Goal: Task Accomplishment & Management: Use online tool/utility

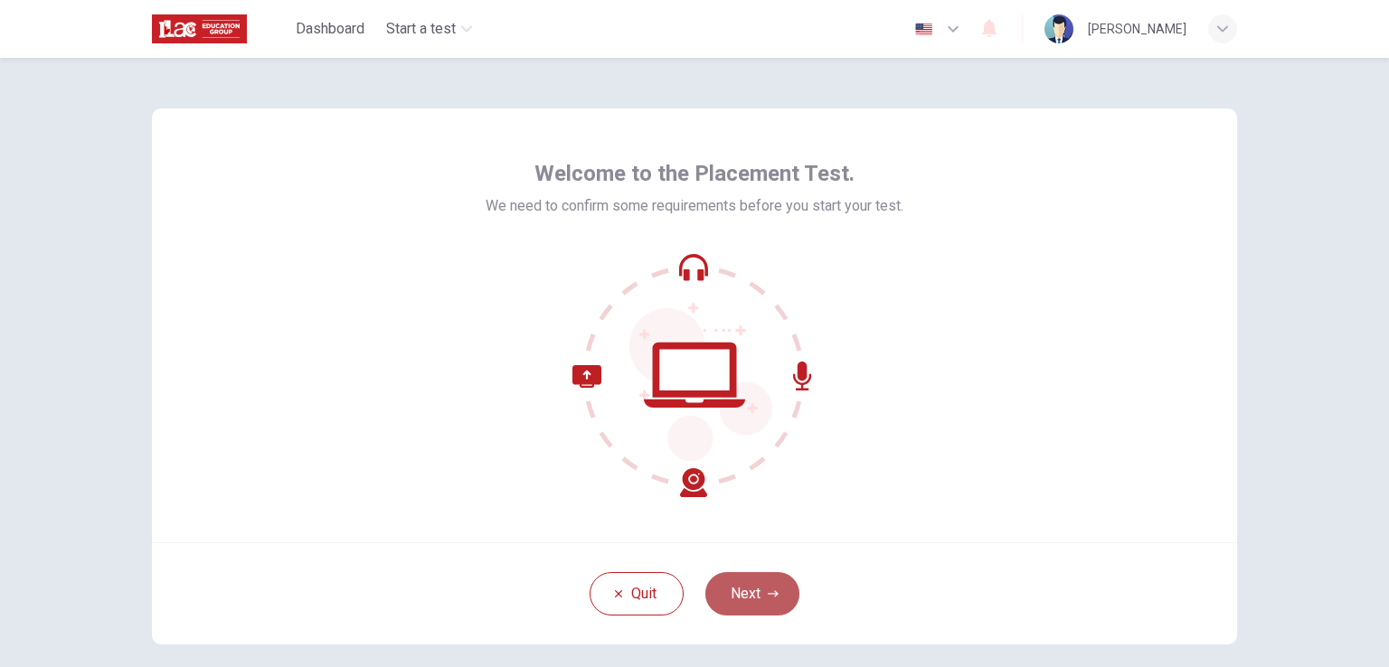
click at [742, 585] on button "Next" at bounding box center [752, 594] width 94 height 43
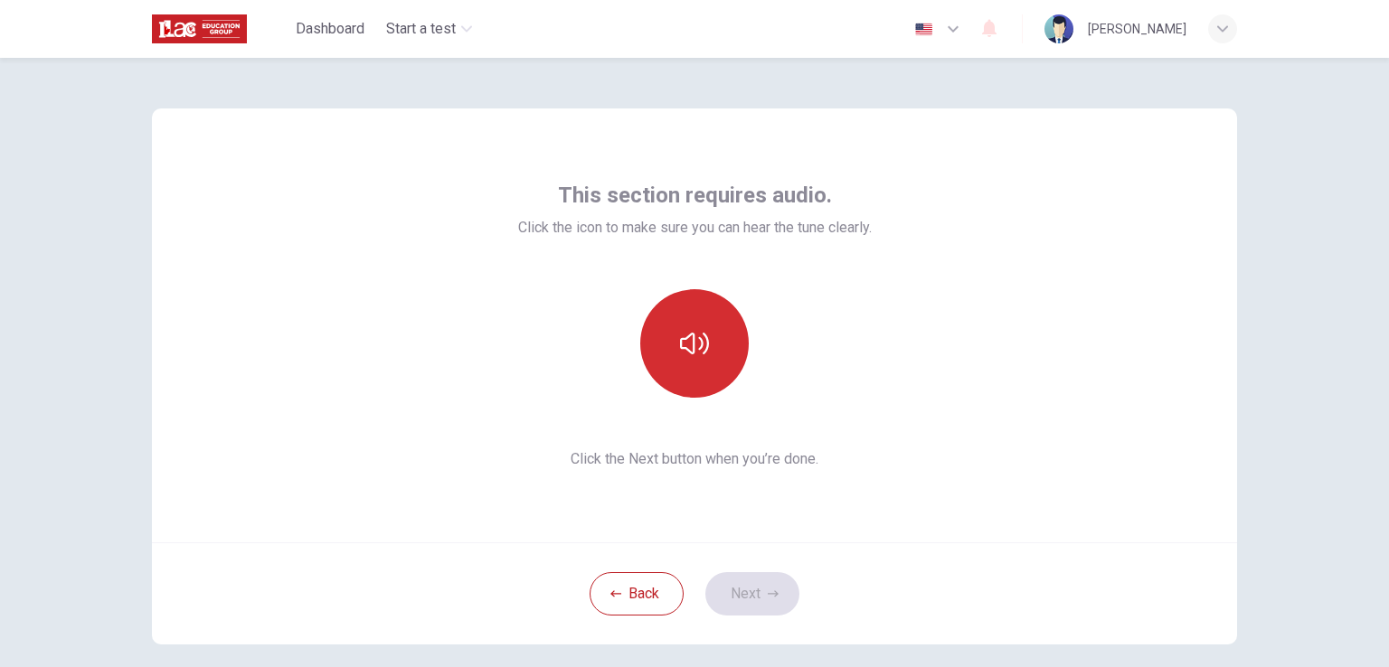
click at [700, 346] on icon "button" at bounding box center [694, 343] width 29 height 29
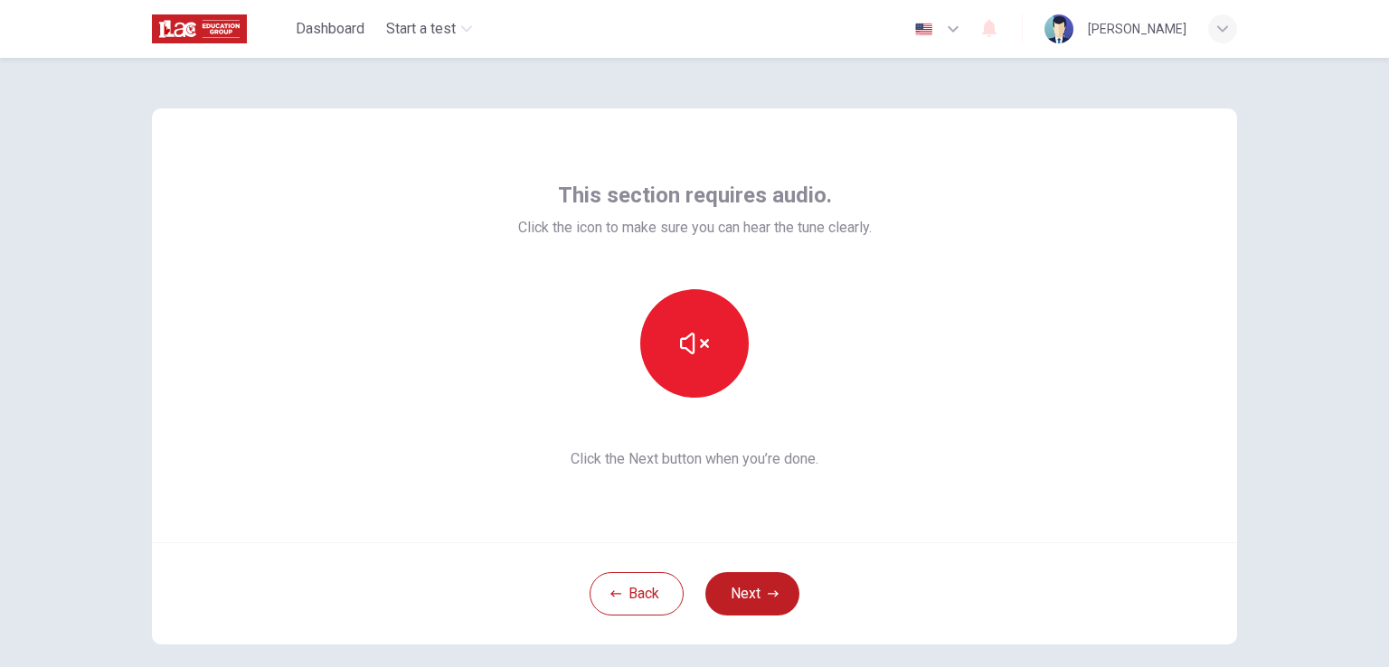
drag, startPoint x: 752, startPoint y: 598, endPoint x: 685, endPoint y: 580, distance: 70.2
click at [685, 580] on div "Back Next" at bounding box center [694, 594] width 1085 height 102
click at [747, 601] on button "Next" at bounding box center [752, 594] width 94 height 43
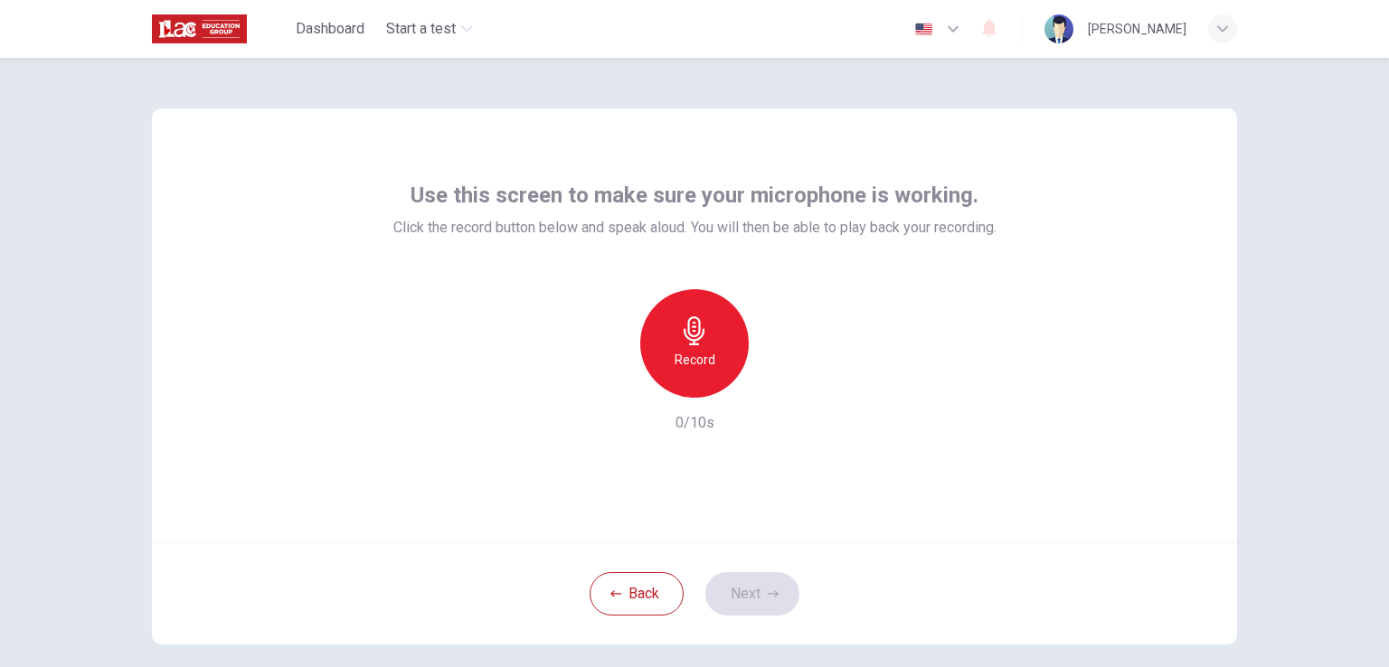
click at [701, 338] on icon "button" at bounding box center [694, 331] width 29 height 29
click at [745, 573] on button "Next" at bounding box center [752, 594] width 94 height 43
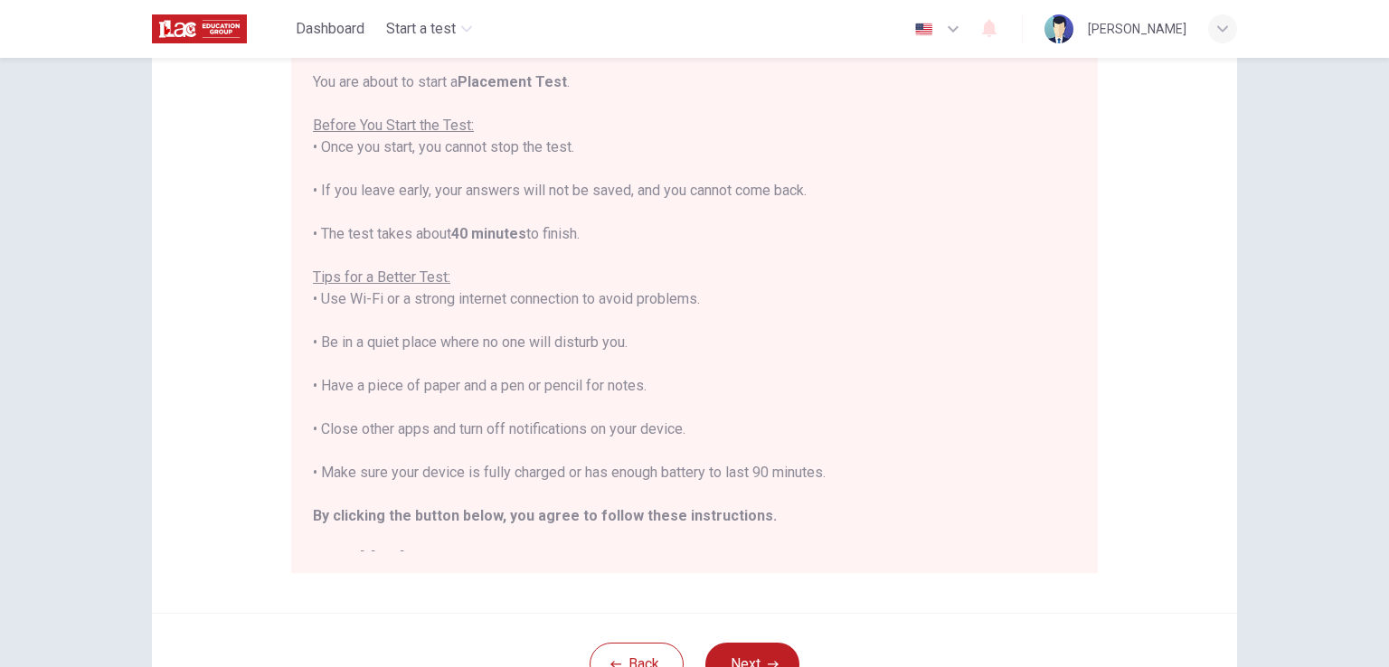
scroll to position [21, 0]
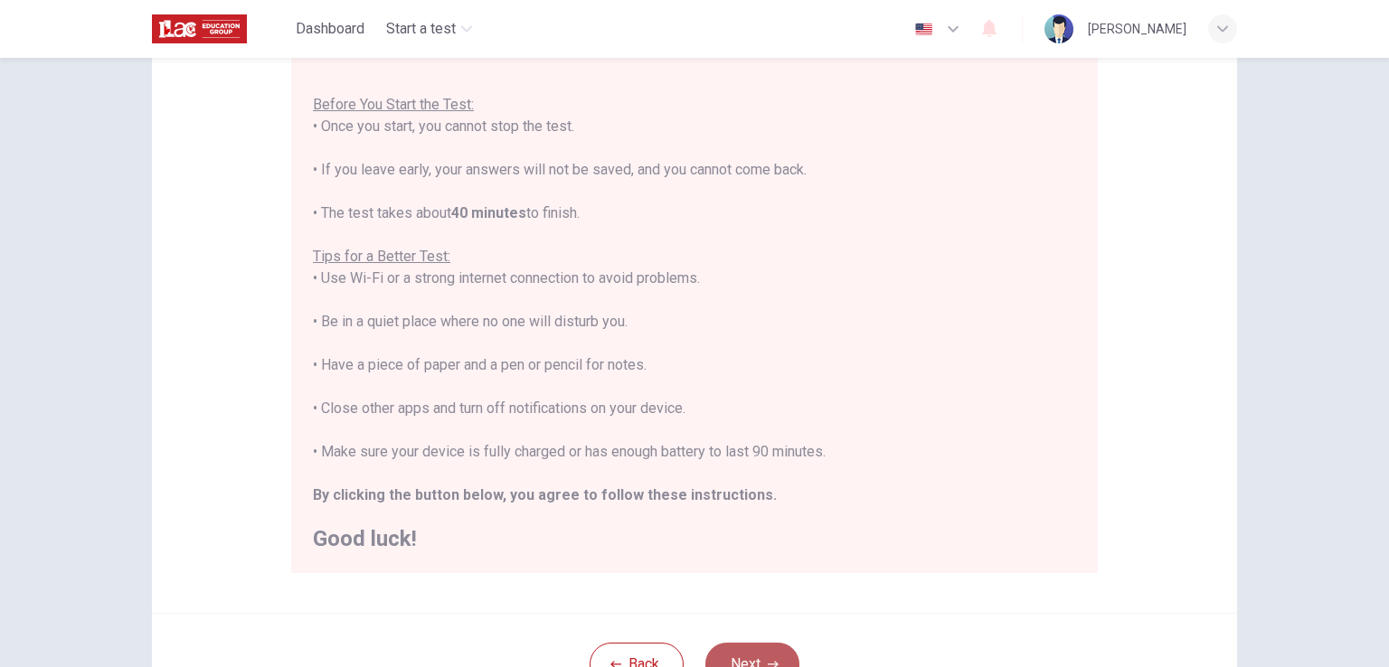
click at [765, 658] on button "Next" at bounding box center [752, 664] width 94 height 43
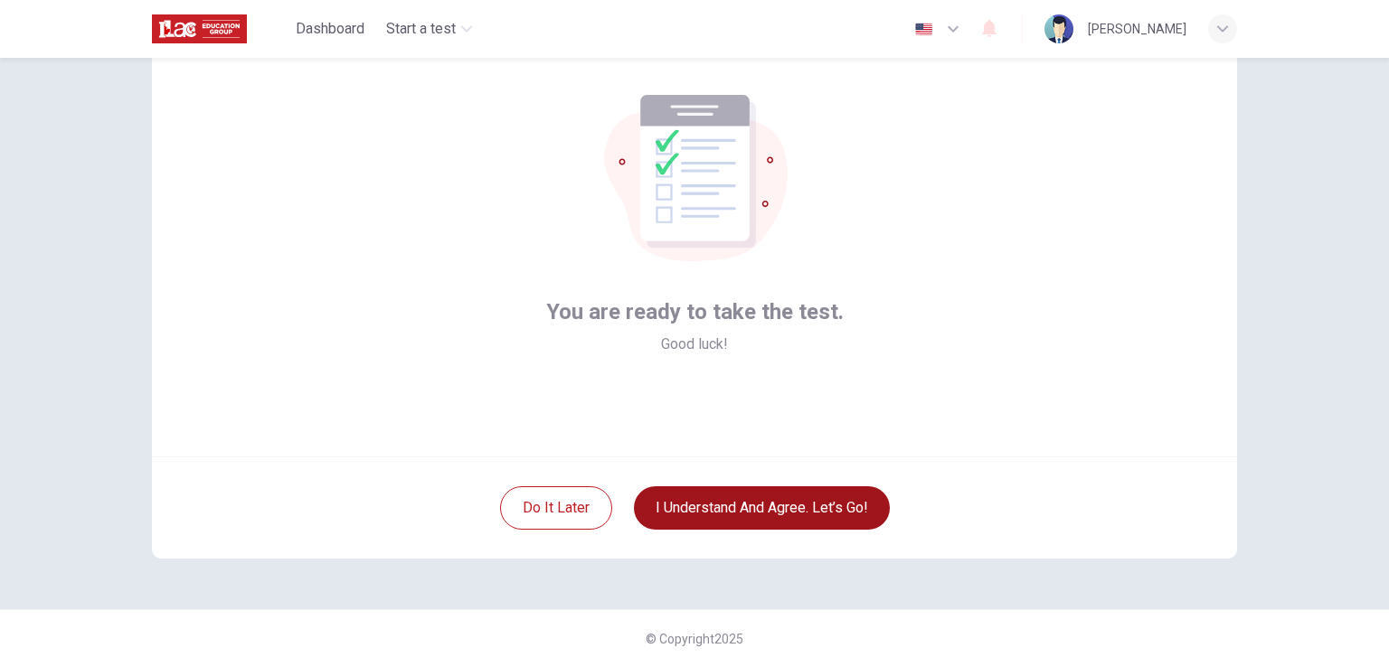
click at [822, 517] on button "I understand and agree. Let’s go!" at bounding box center [762, 508] width 256 height 43
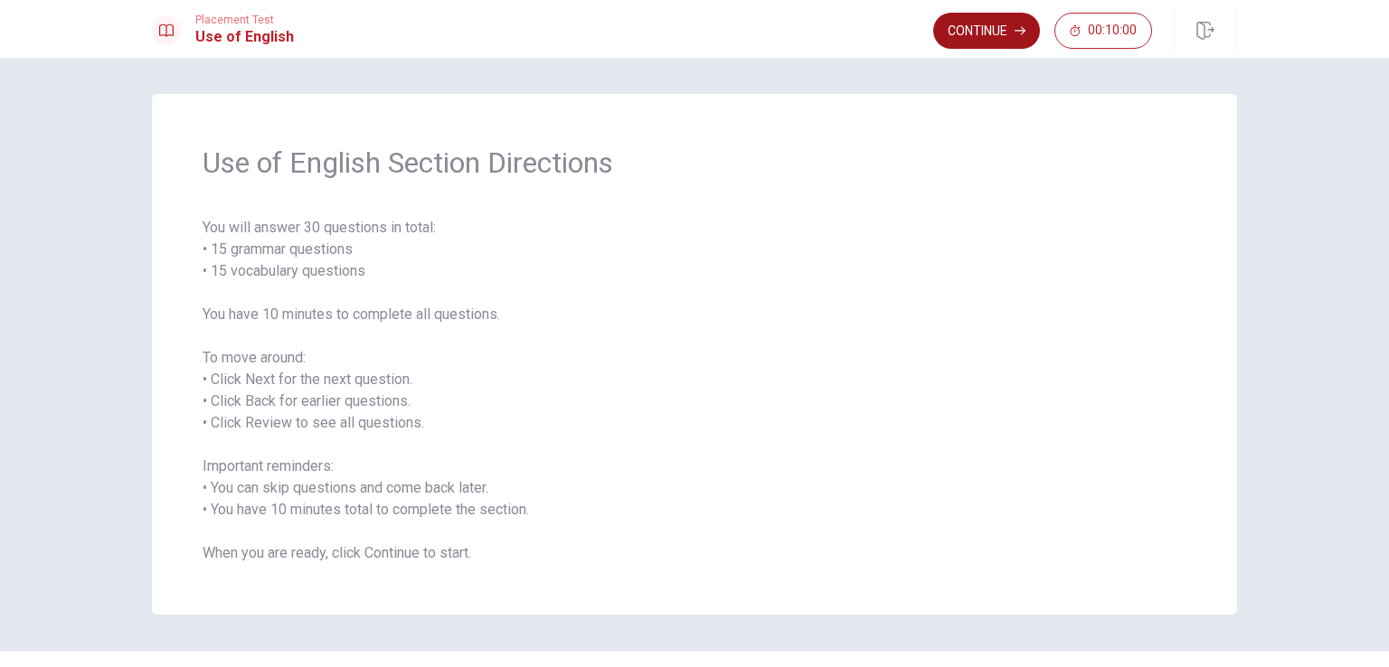
click at [958, 36] on button "Continue" at bounding box center [986, 31] width 107 height 36
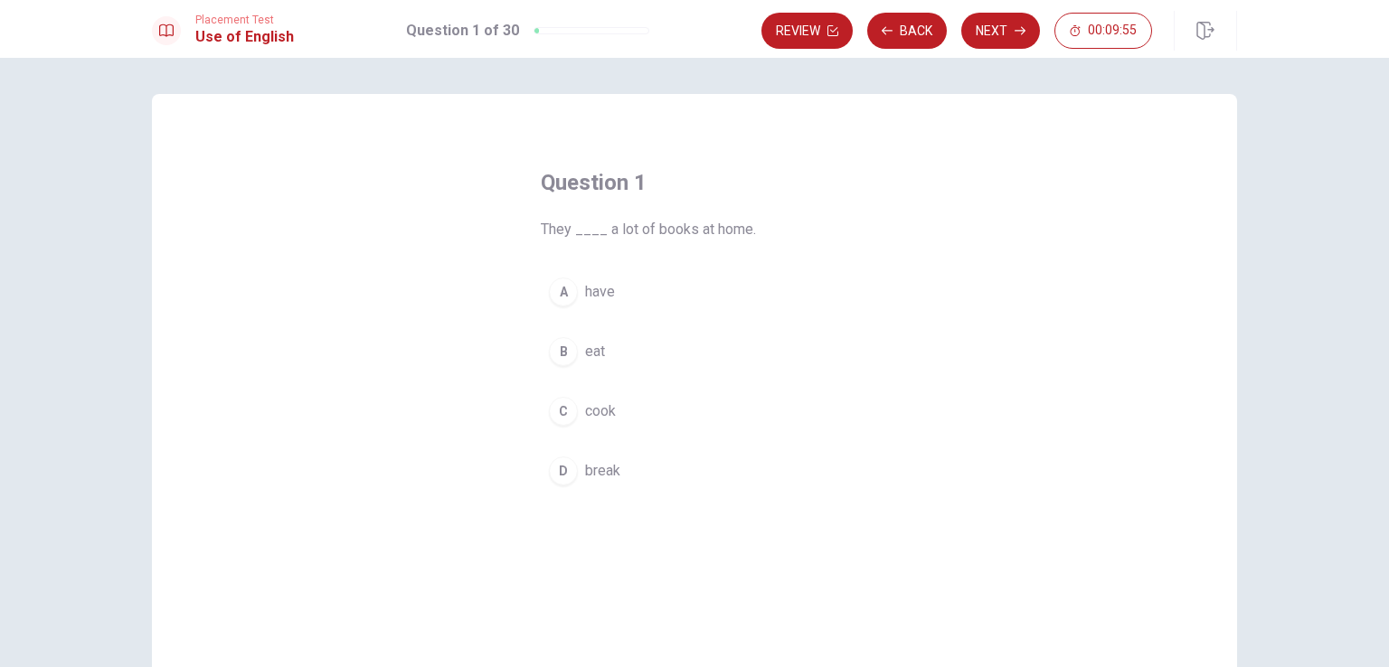
click at [560, 297] on div "A" at bounding box center [563, 292] width 29 height 29
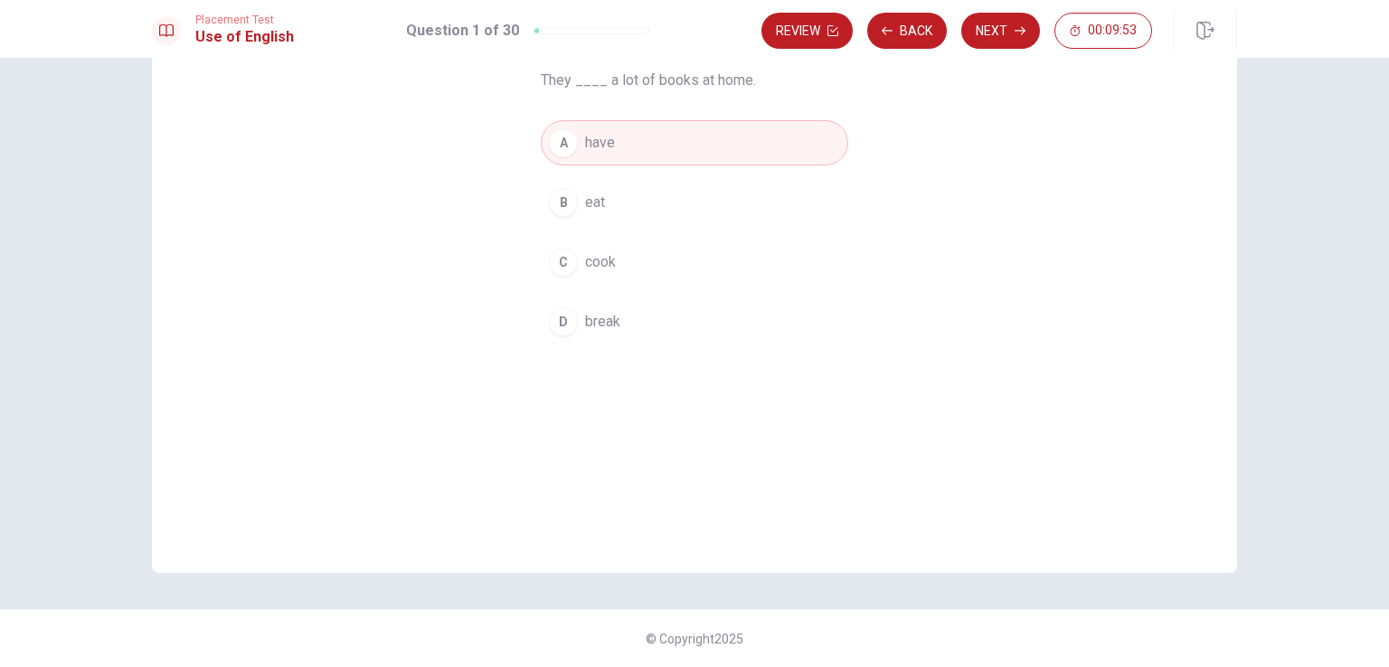
scroll to position [25, 0]
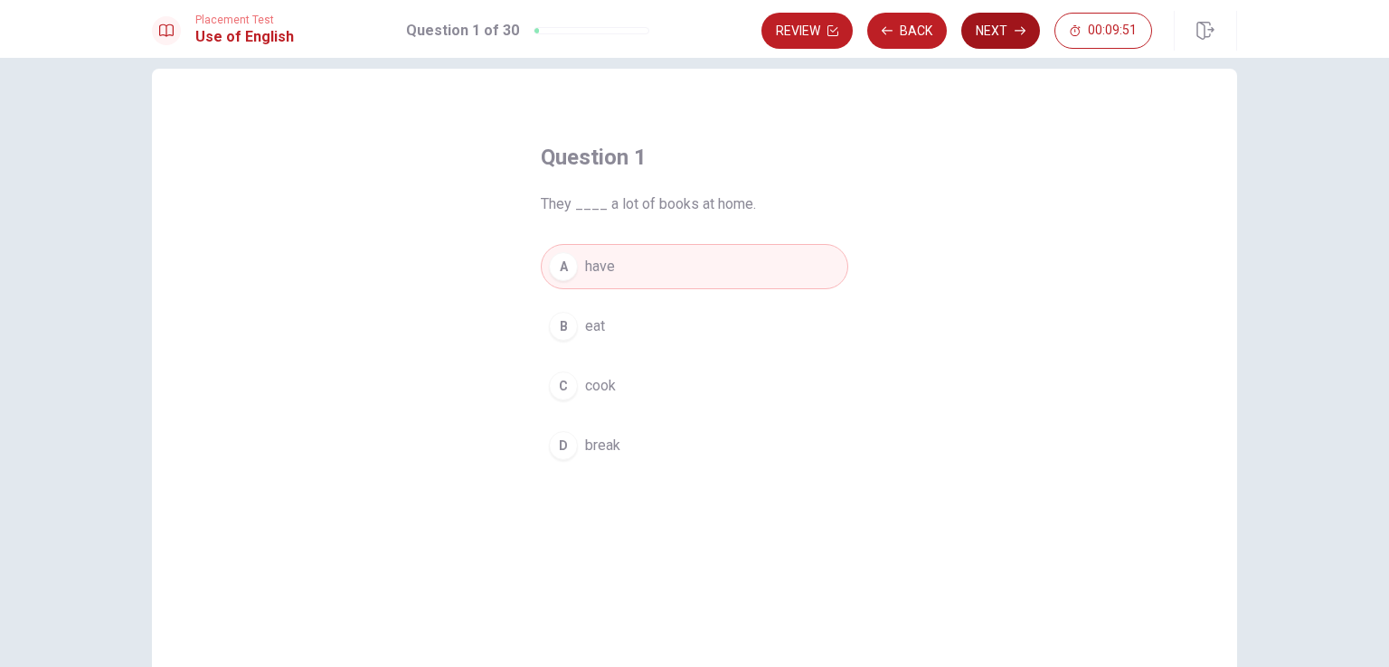
click at [1026, 18] on button "Next" at bounding box center [1000, 31] width 79 height 36
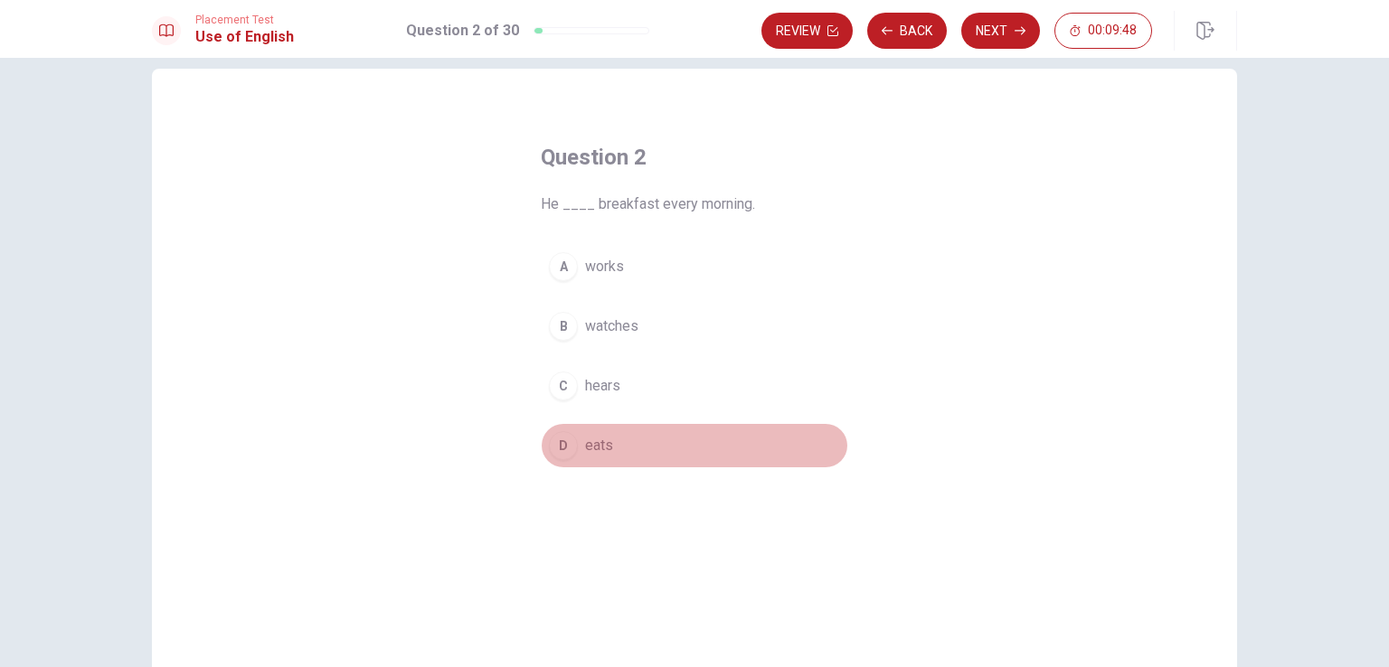
click at [564, 443] on div "D" at bounding box center [563, 445] width 29 height 29
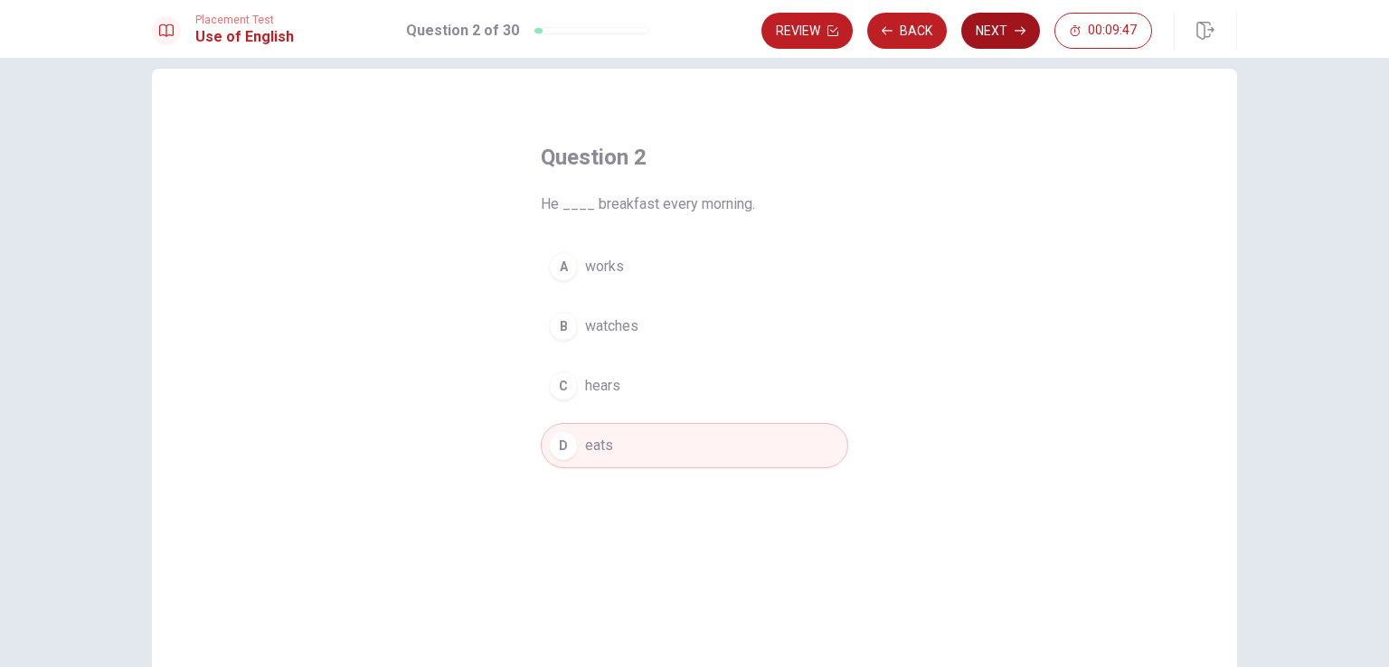
click at [1023, 33] on icon "button" at bounding box center [1020, 31] width 11 height 8
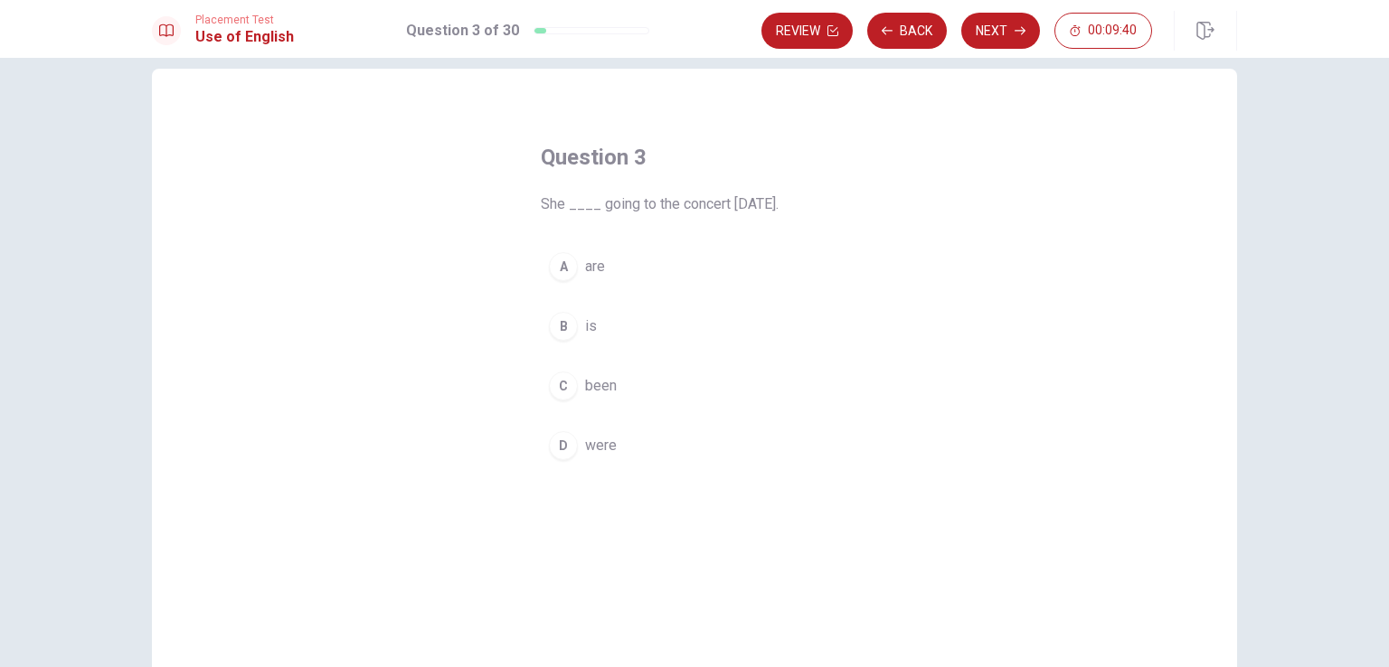
click at [561, 330] on div "B" at bounding box center [563, 326] width 29 height 29
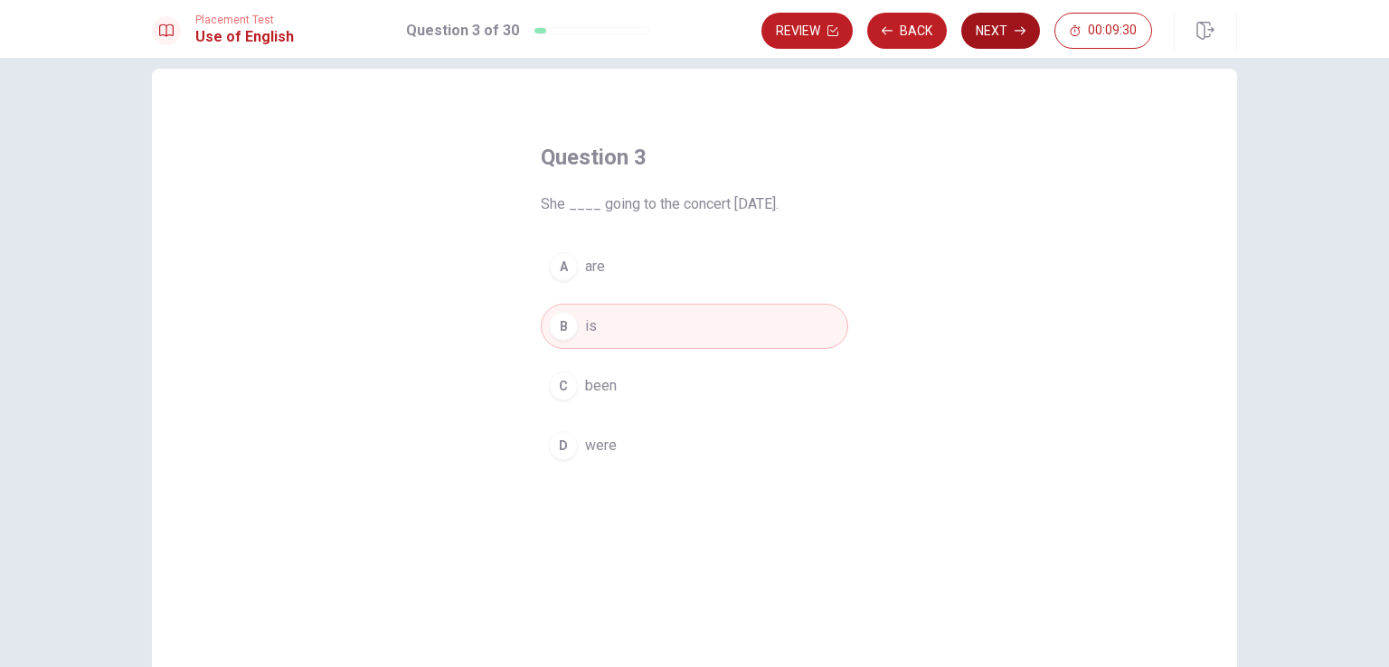
click at [1006, 33] on button "Next" at bounding box center [1000, 31] width 79 height 36
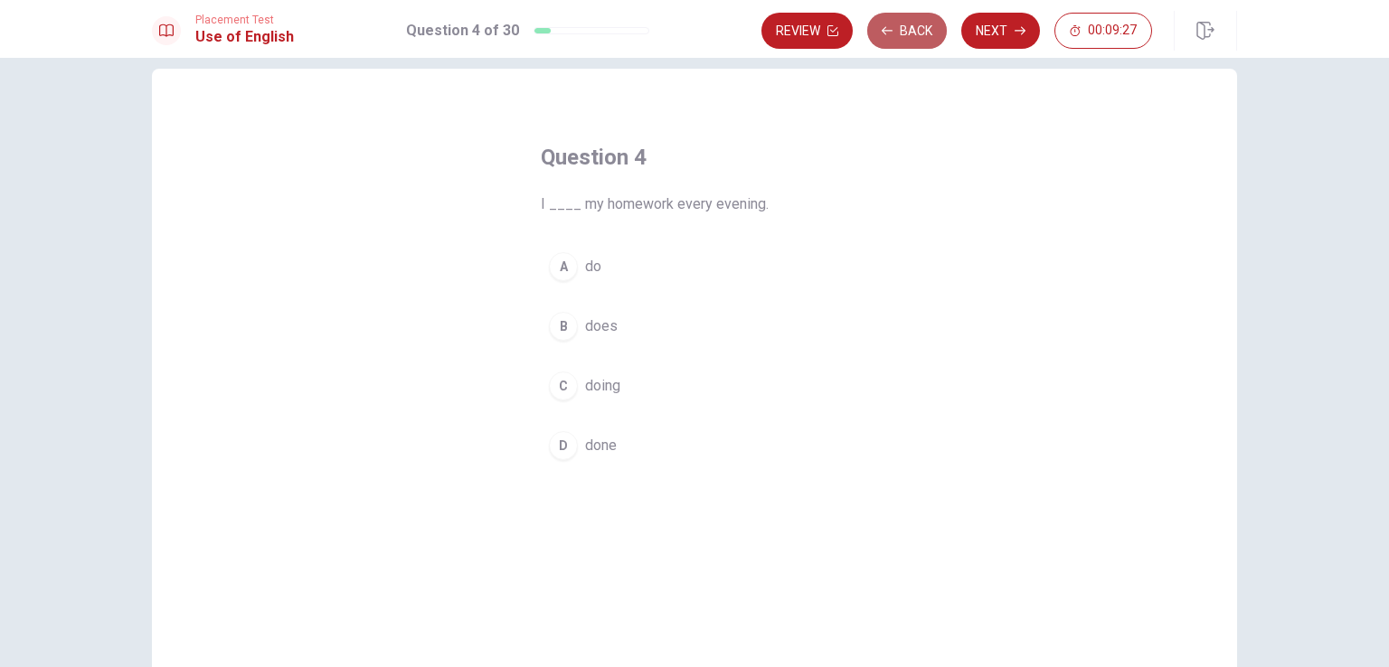
click at [913, 37] on button "Back" at bounding box center [907, 31] width 80 height 36
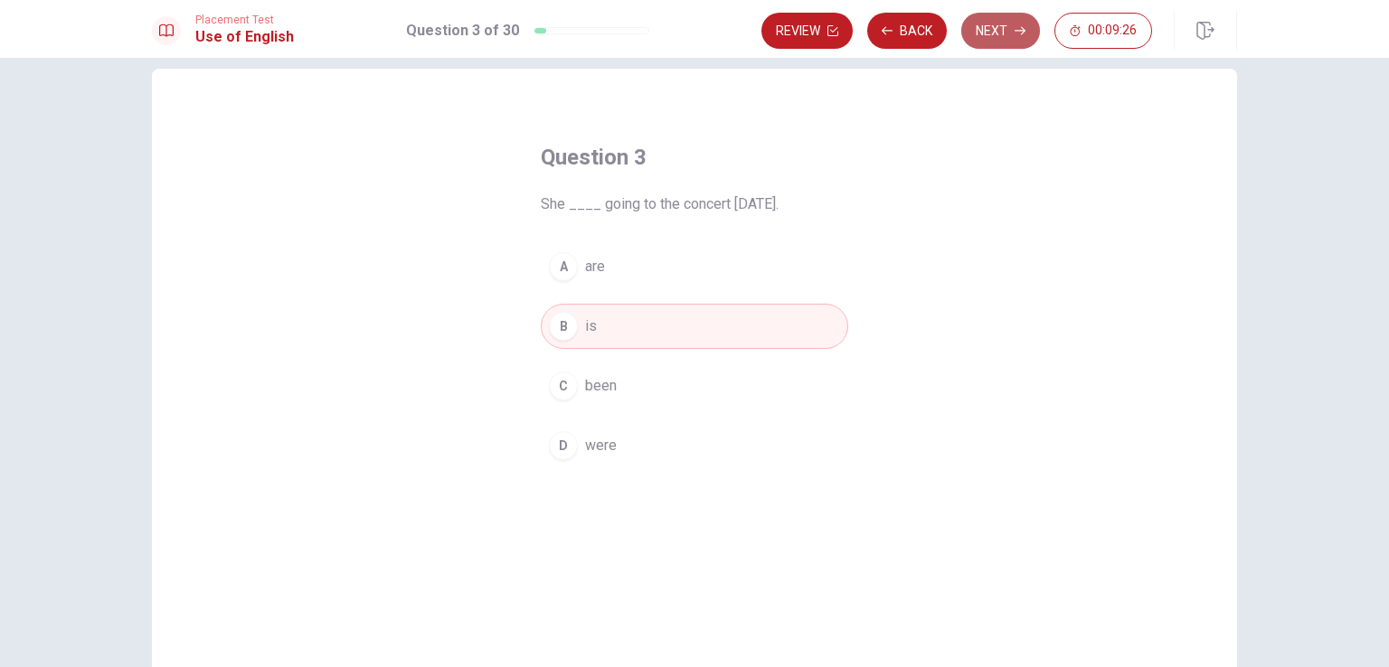
click at [989, 34] on button "Next" at bounding box center [1000, 31] width 79 height 36
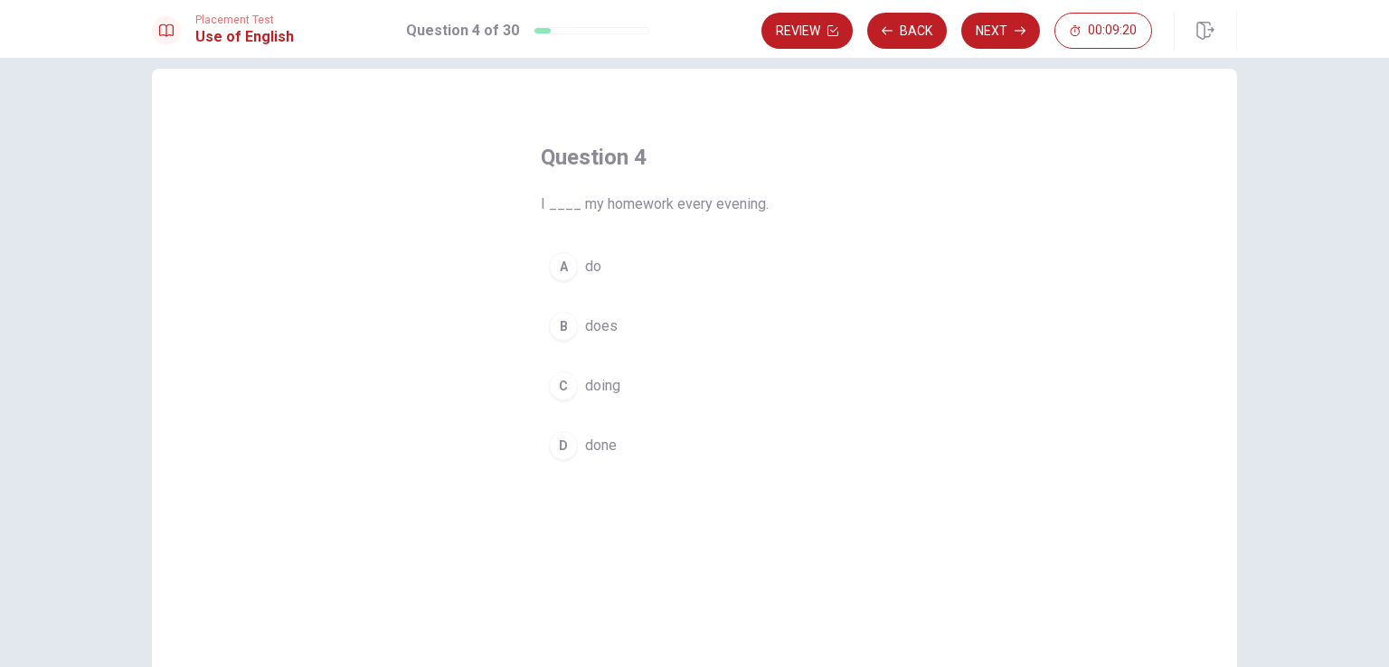
click at [559, 261] on div "A" at bounding box center [563, 266] width 29 height 29
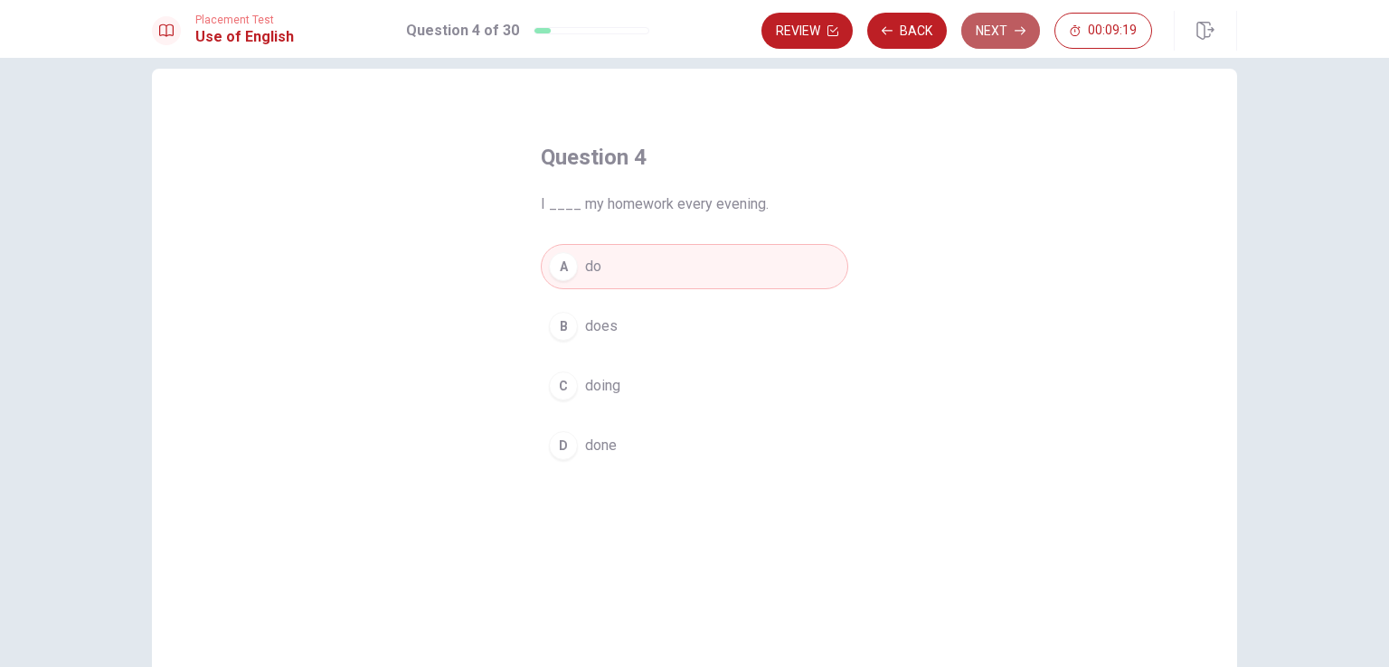
click at [1005, 29] on button "Next" at bounding box center [1000, 31] width 79 height 36
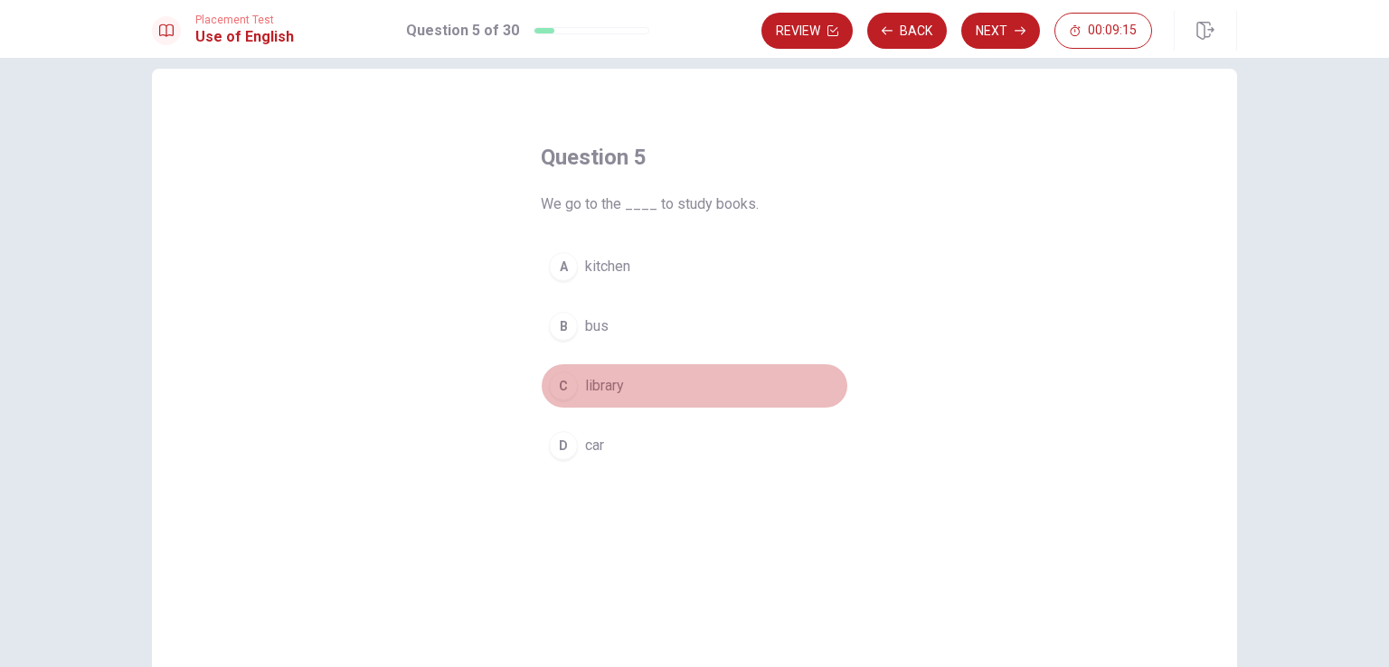
click at [561, 390] on div "C" at bounding box center [563, 386] width 29 height 29
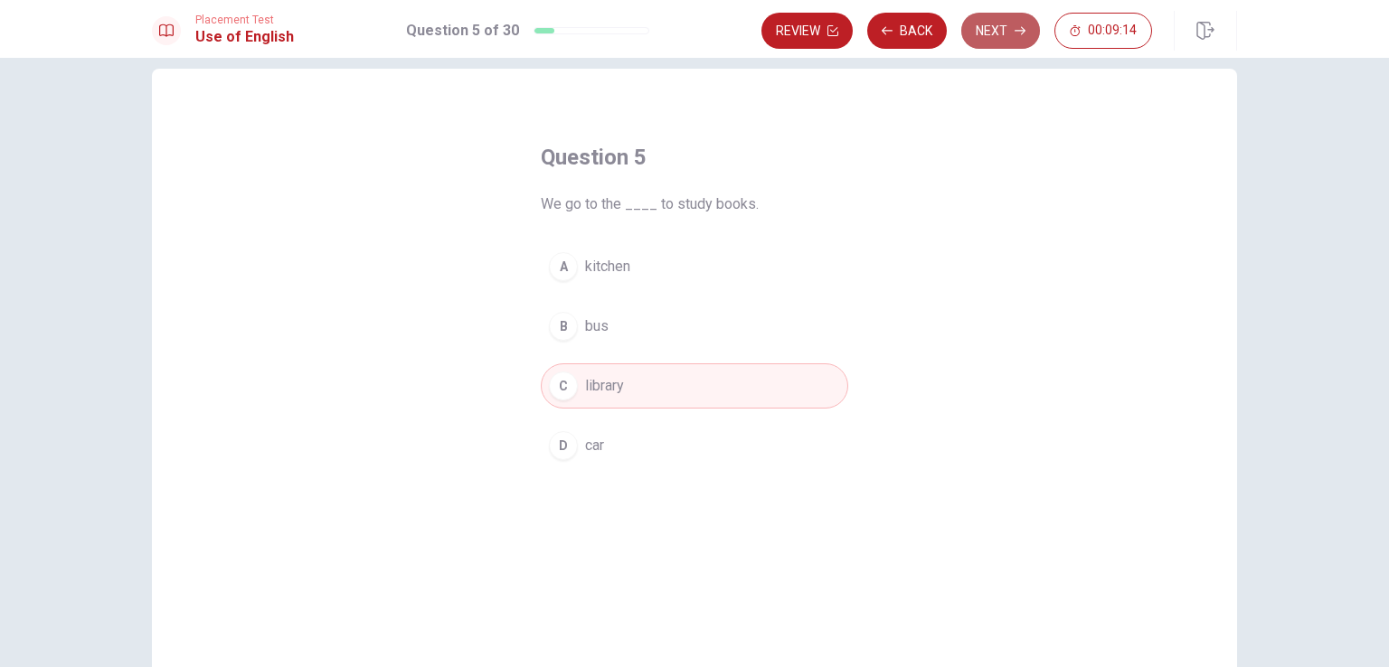
click at [1008, 33] on button "Next" at bounding box center [1000, 31] width 79 height 36
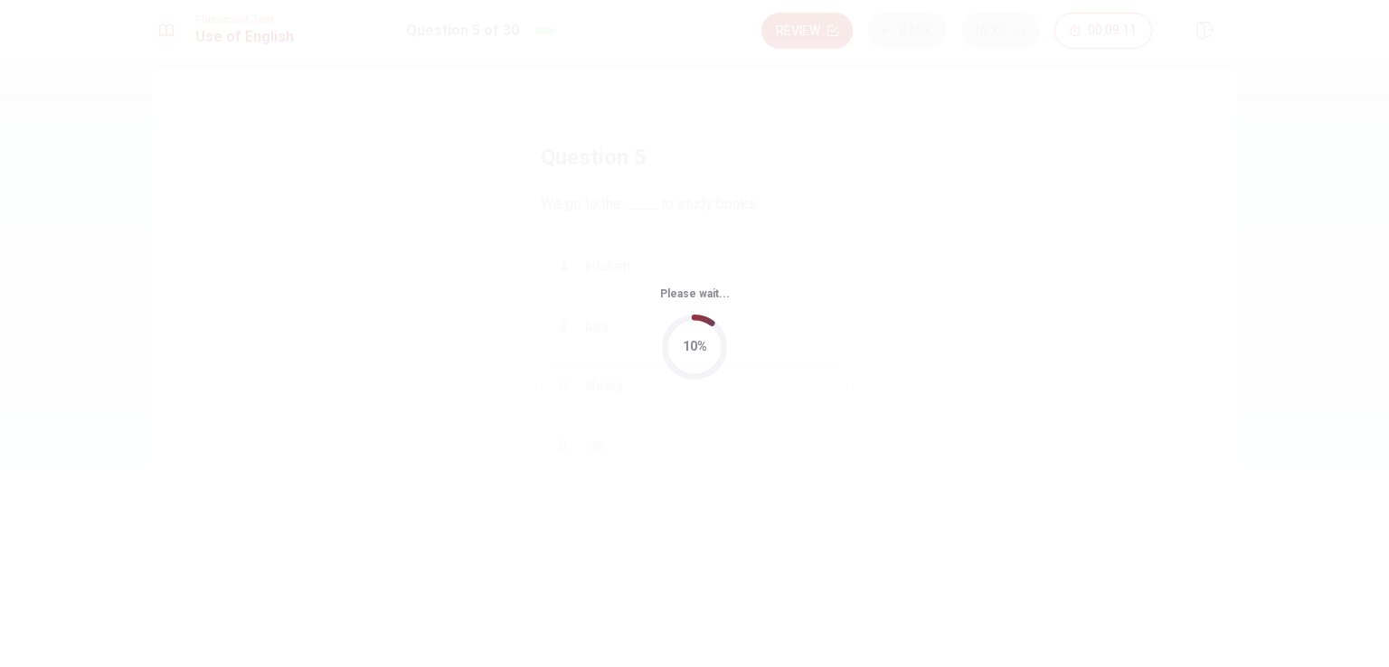
scroll to position [0, 0]
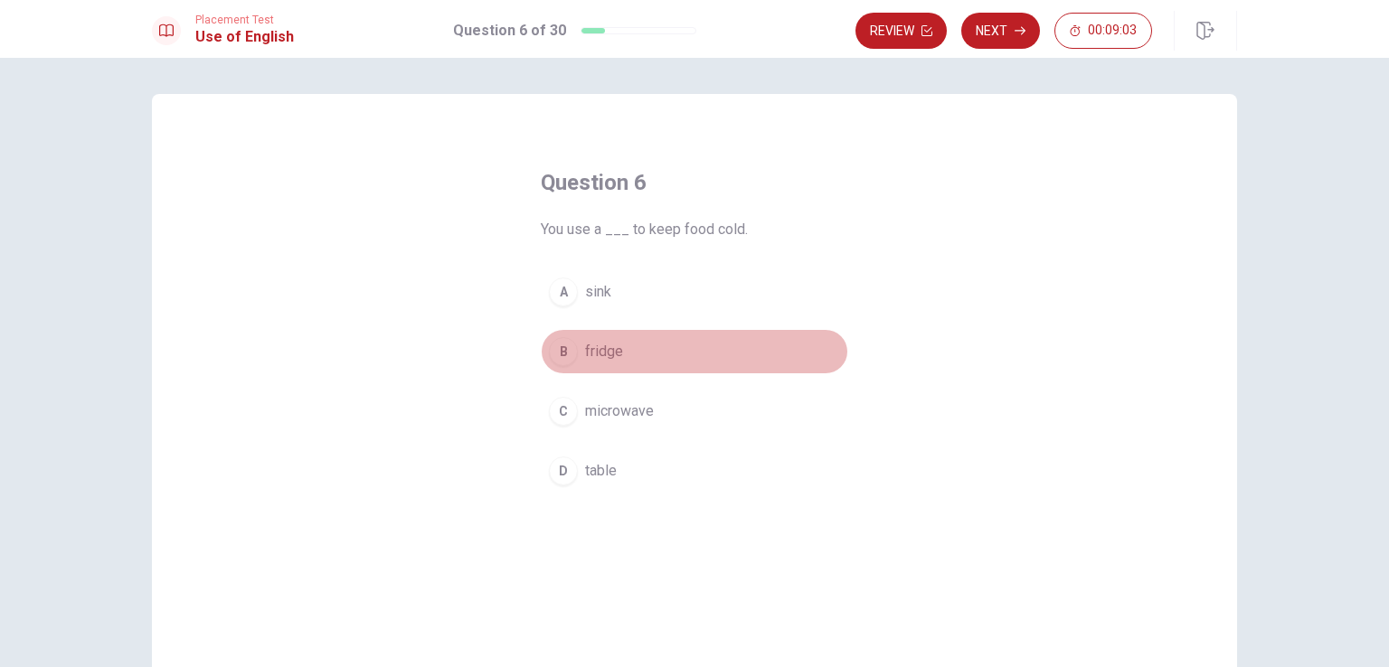
click at [559, 355] on div "B" at bounding box center [563, 351] width 29 height 29
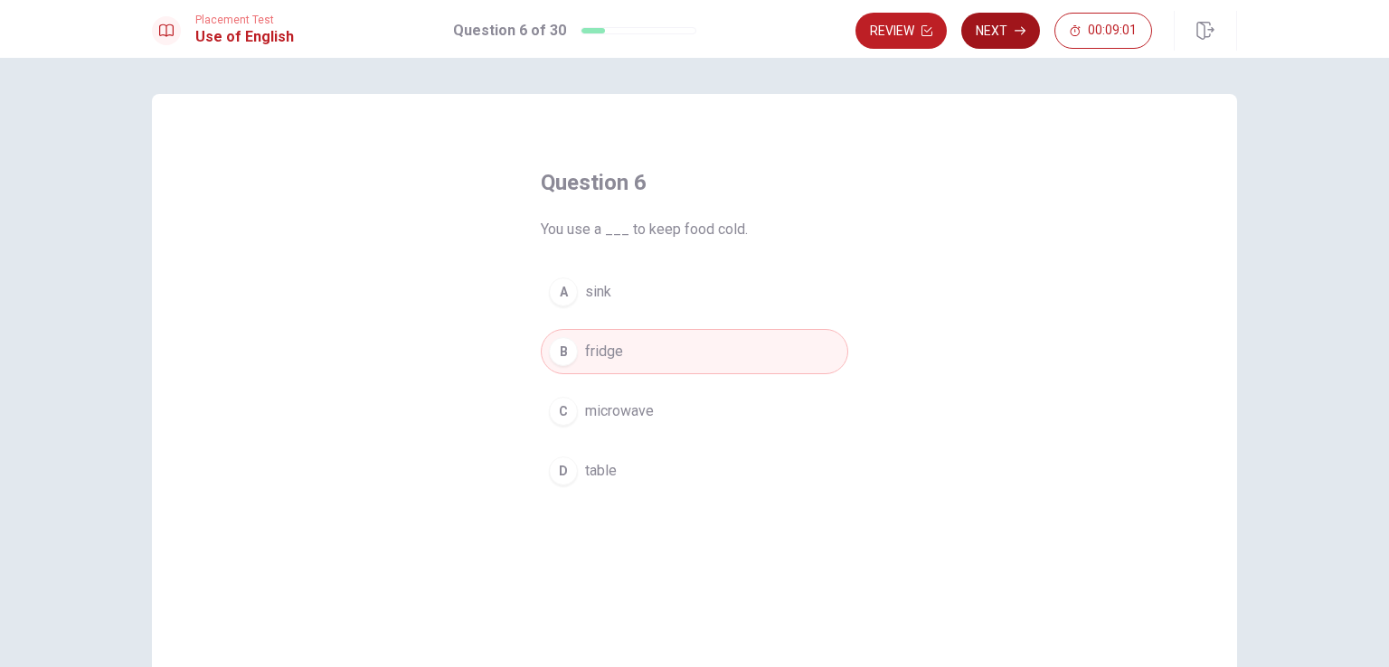
click at [1001, 36] on button "Next" at bounding box center [1000, 31] width 79 height 36
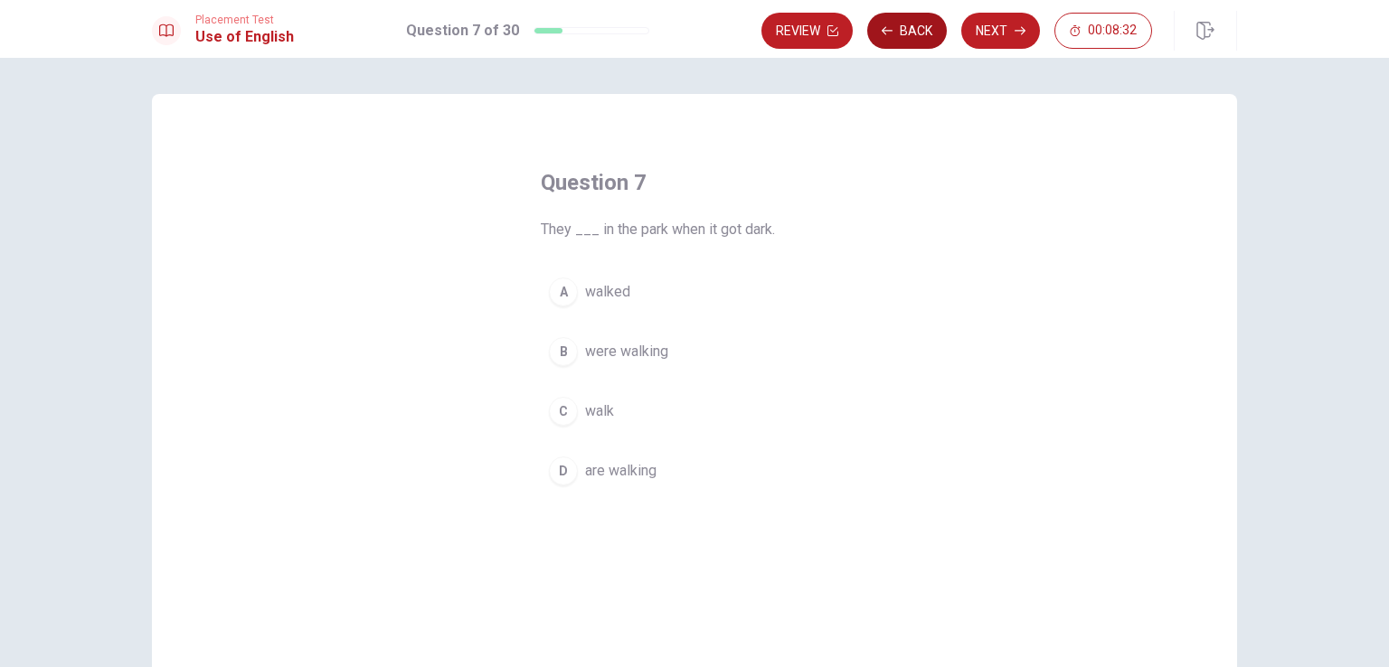
click at [905, 24] on button "Back" at bounding box center [907, 31] width 80 height 36
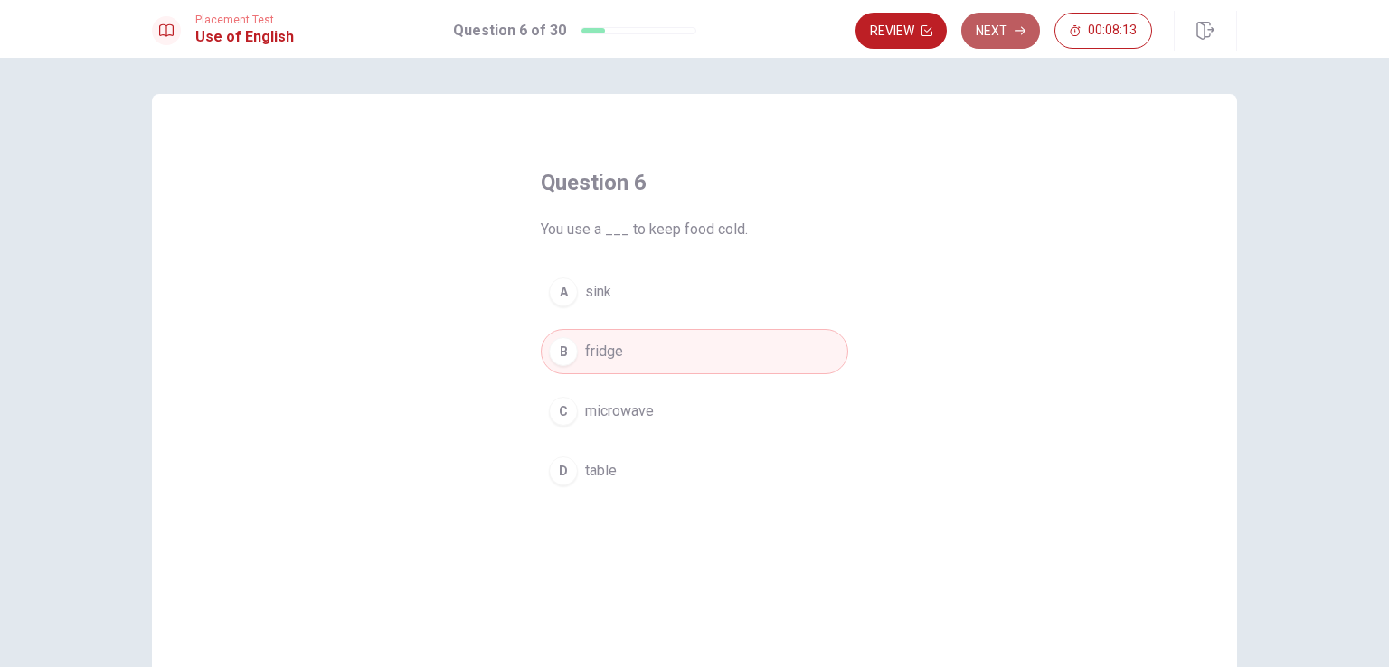
click at [987, 29] on button "Next" at bounding box center [1000, 31] width 79 height 36
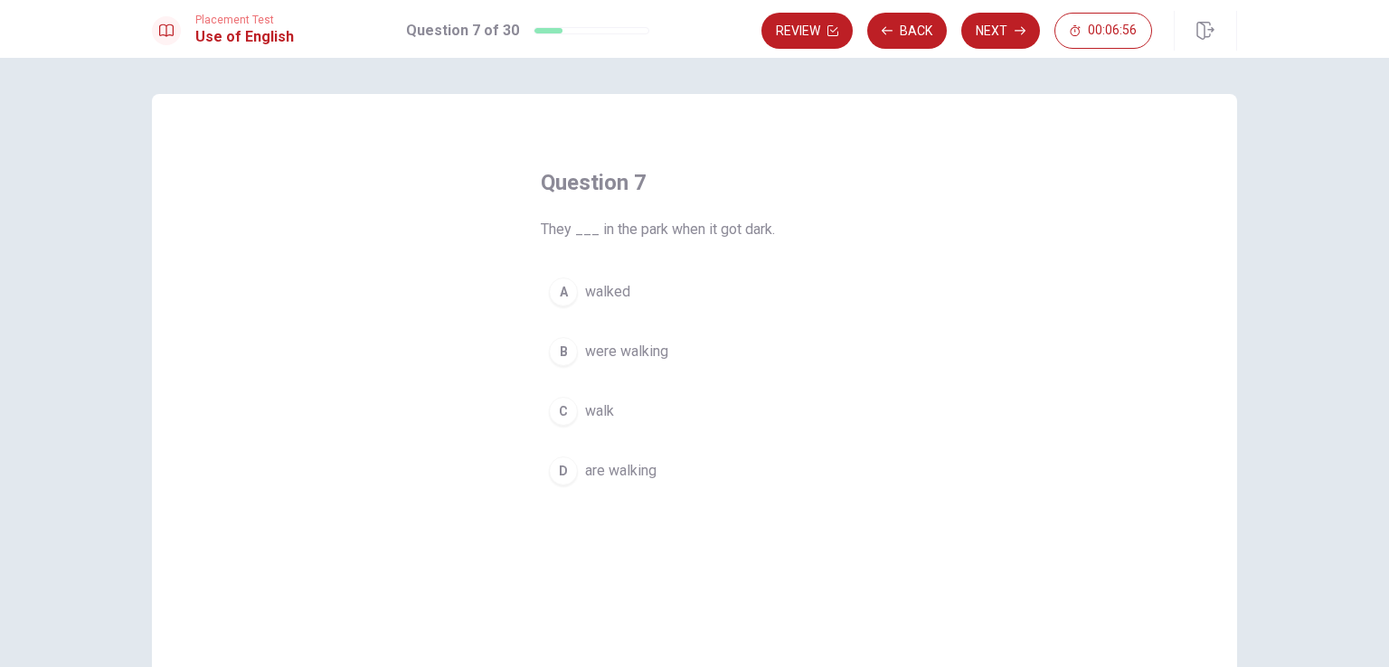
click at [574, 358] on button "B were walking" at bounding box center [695, 351] width 308 height 45
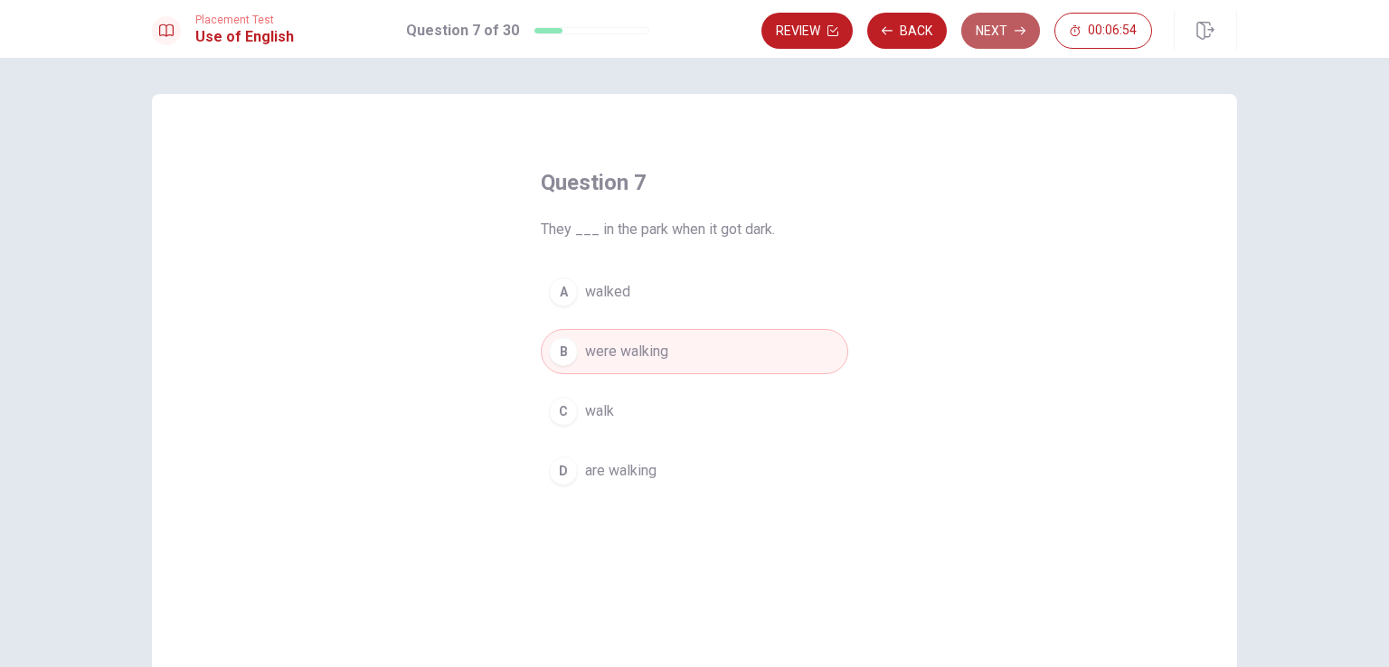
click at [991, 43] on button "Next" at bounding box center [1000, 31] width 79 height 36
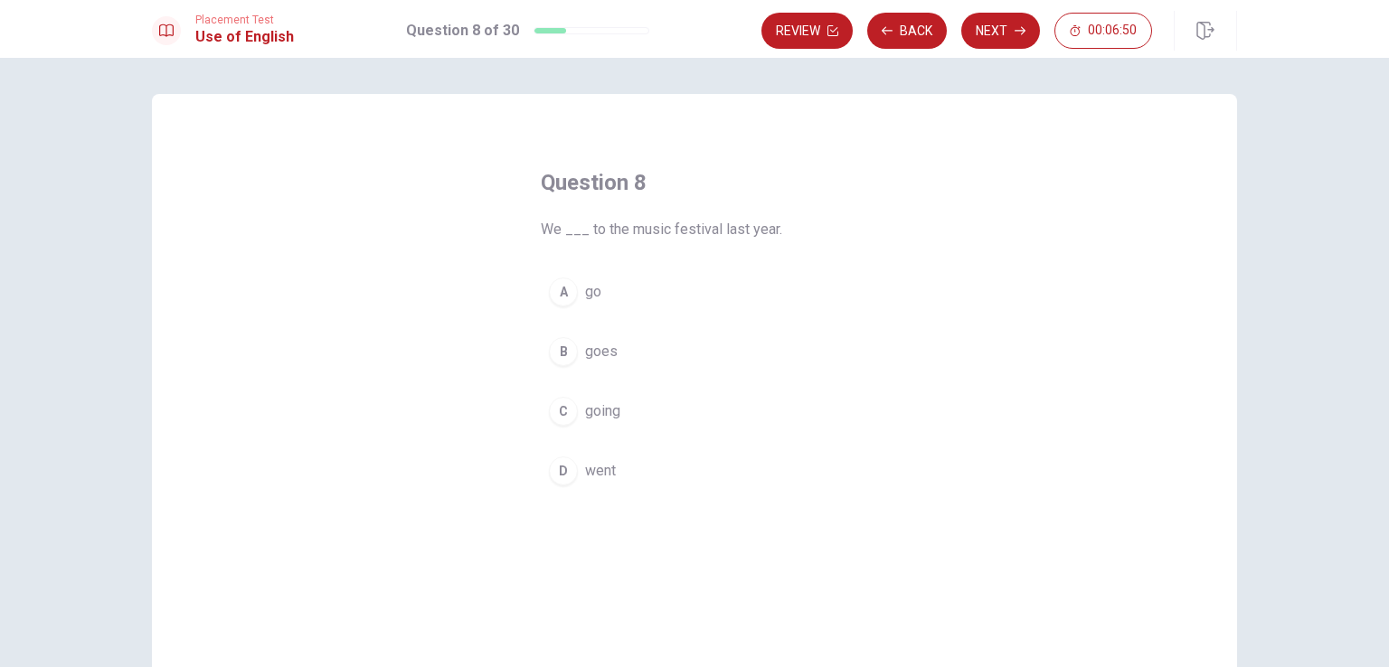
click at [561, 473] on div "D" at bounding box center [563, 471] width 29 height 29
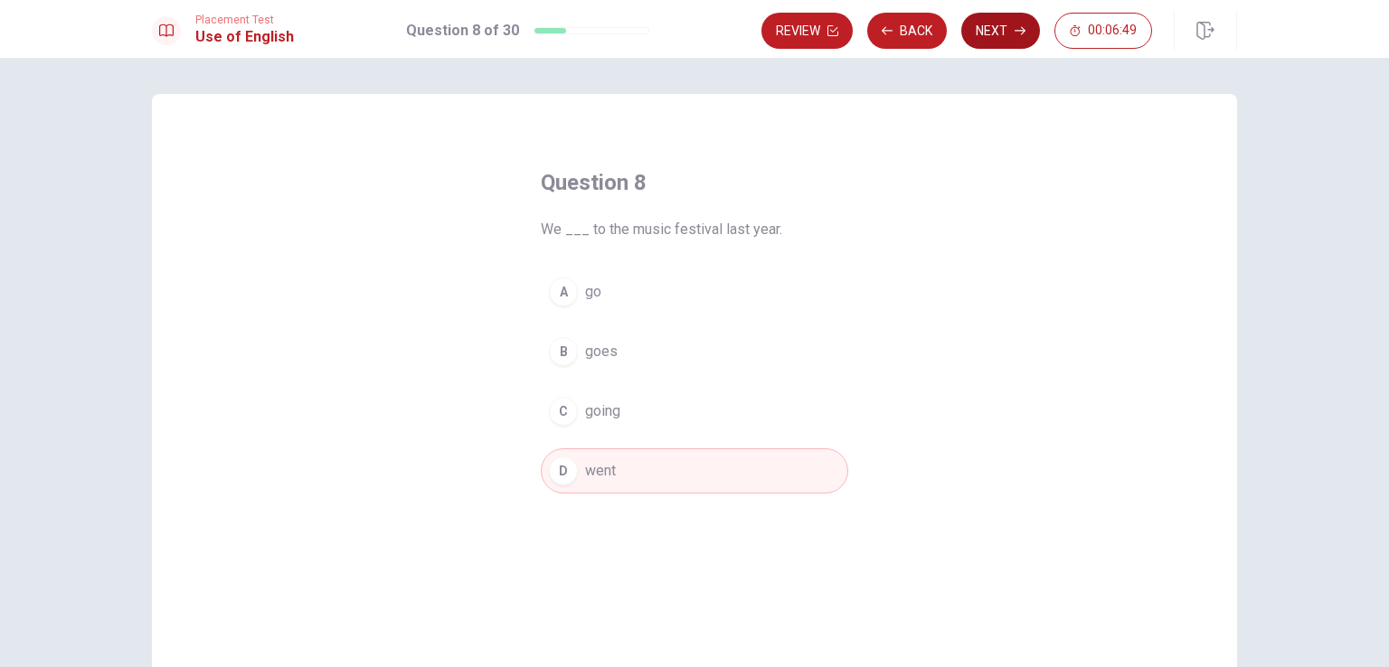
click at [1028, 15] on button "Next" at bounding box center [1000, 31] width 79 height 36
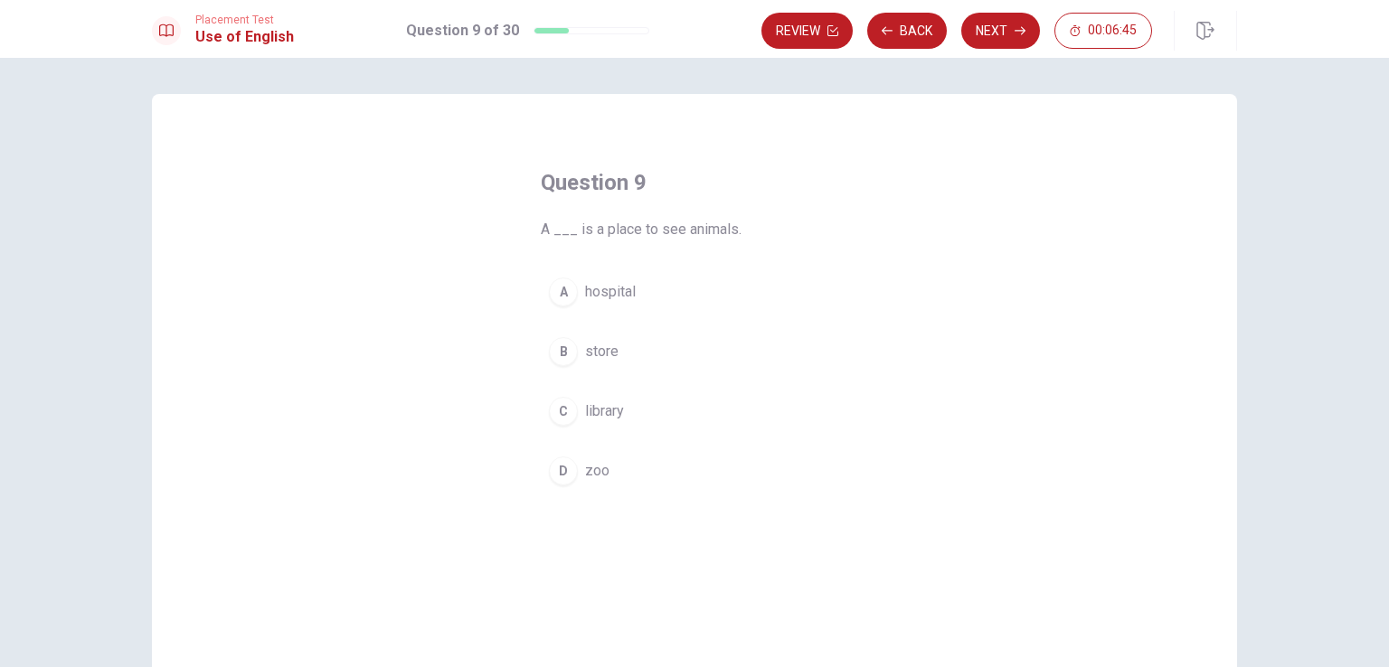
click at [555, 468] on div "D" at bounding box center [563, 471] width 29 height 29
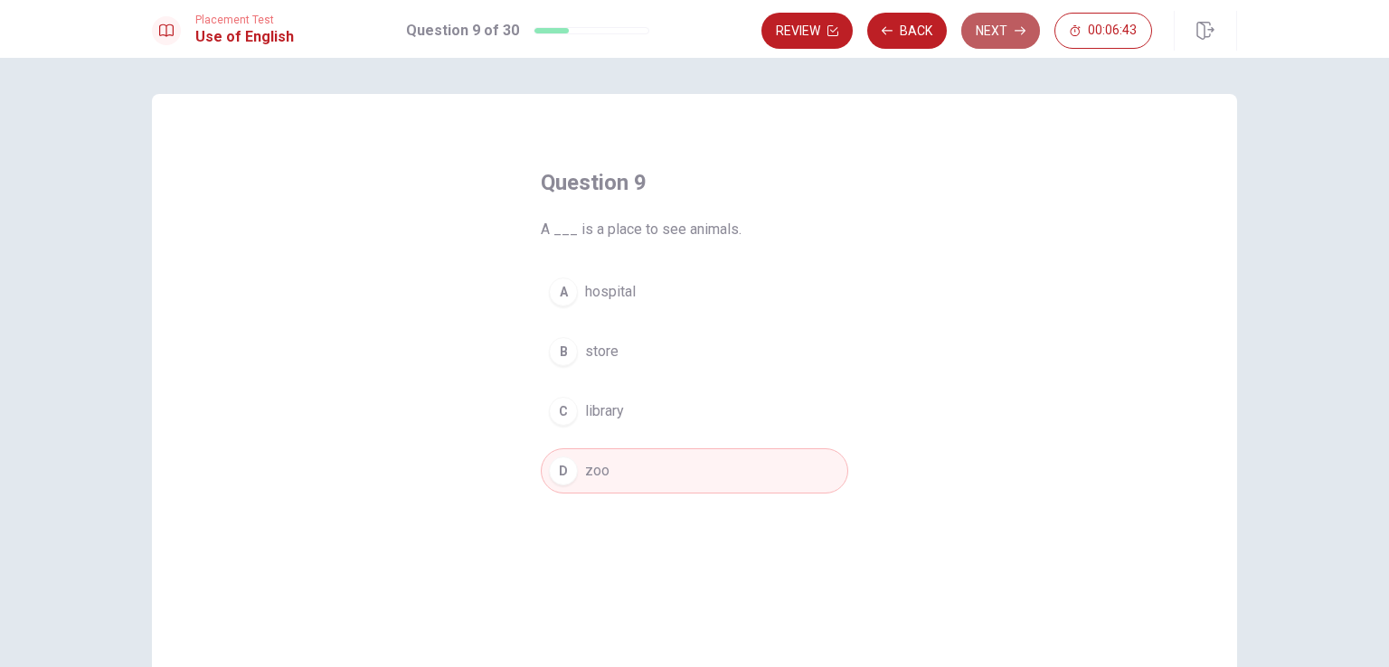
click at [1022, 20] on button "Next" at bounding box center [1000, 31] width 79 height 36
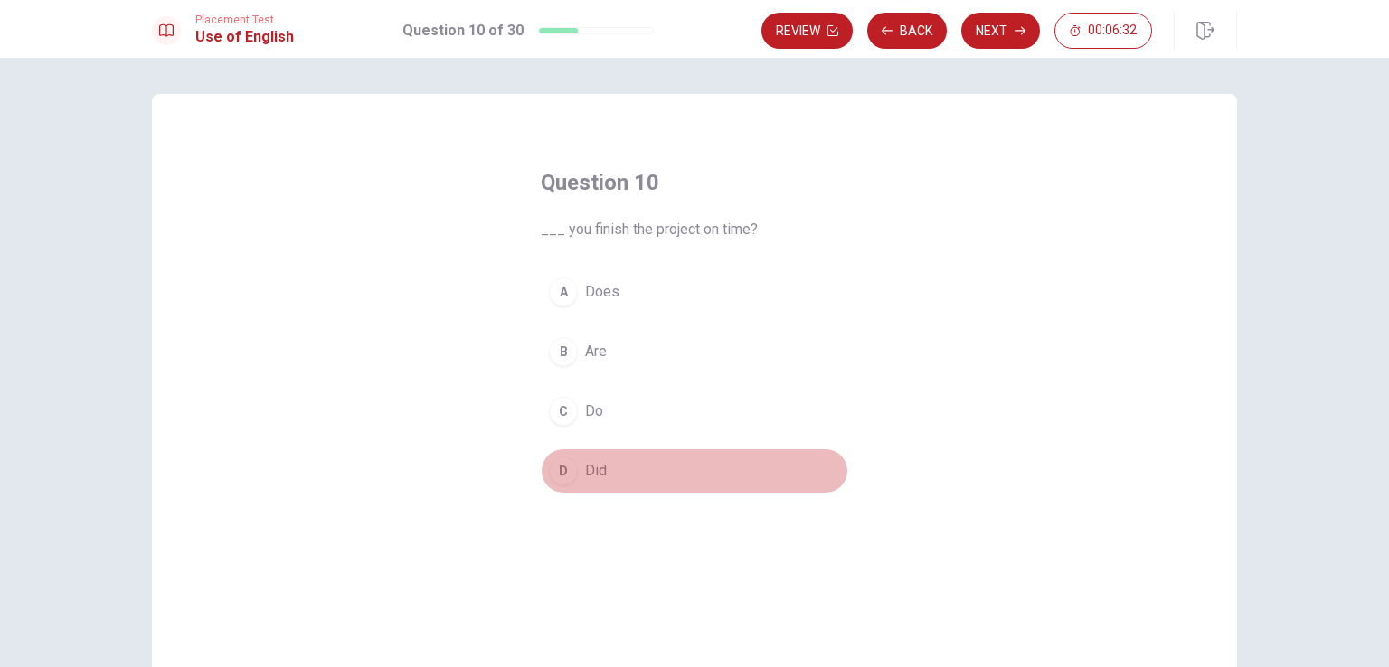
click at [569, 486] on button "D Did" at bounding box center [695, 471] width 308 height 45
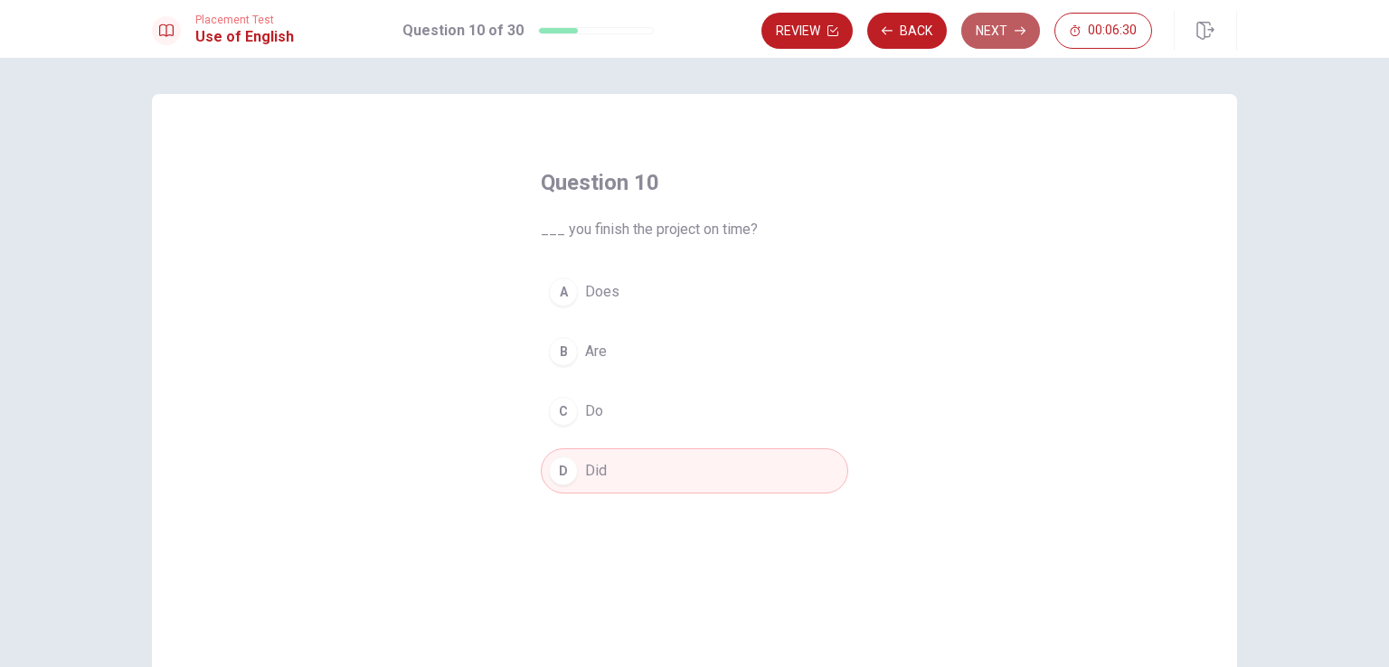
click at [990, 33] on button "Next" at bounding box center [1000, 31] width 79 height 36
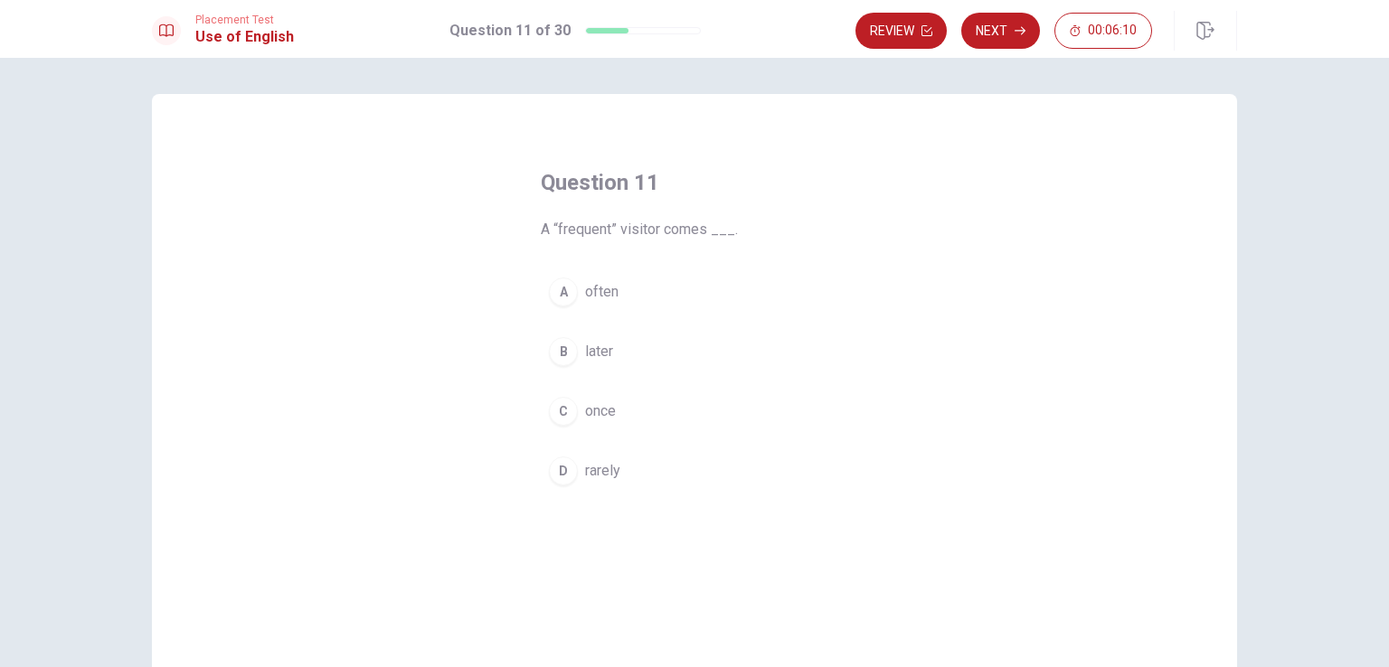
click at [558, 299] on div "A" at bounding box center [563, 292] width 29 height 29
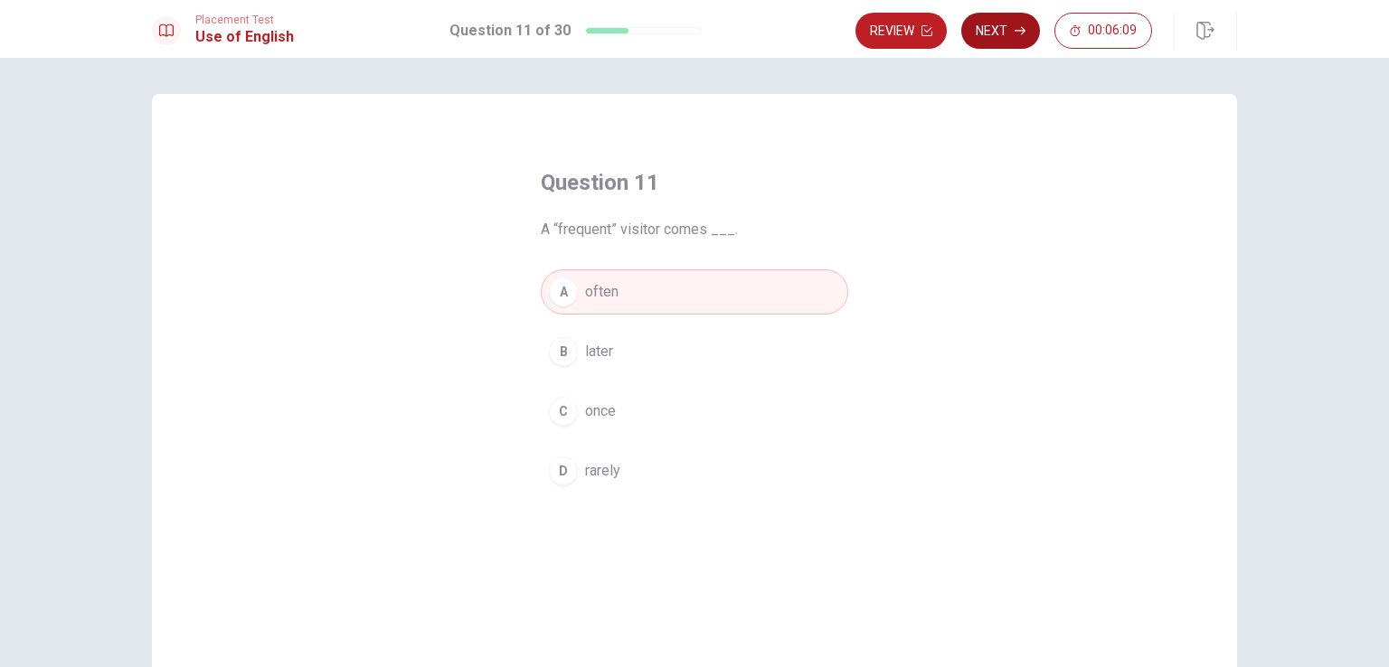
click at [1031, 38] on button "Next" at bounding box center [1000, 31] width 79 height 36
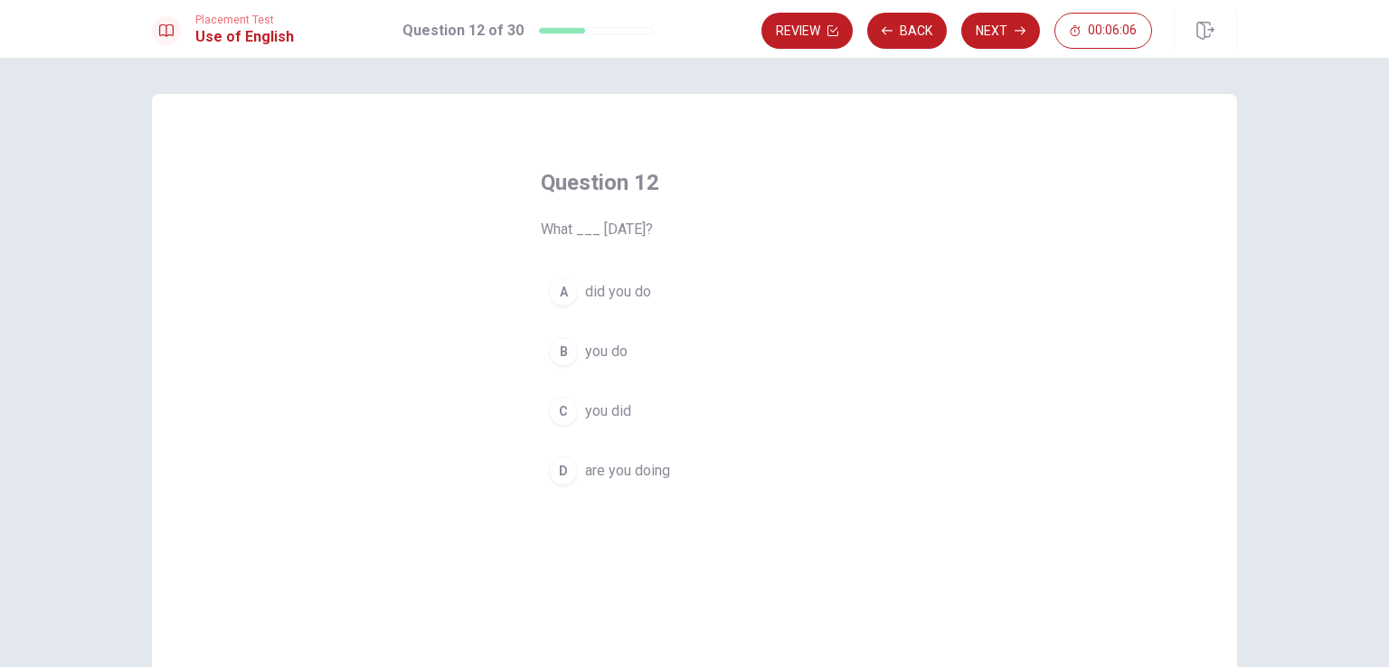
click at [554, 289] on div "A" at bounding box center [563, 292] width 29 height 29
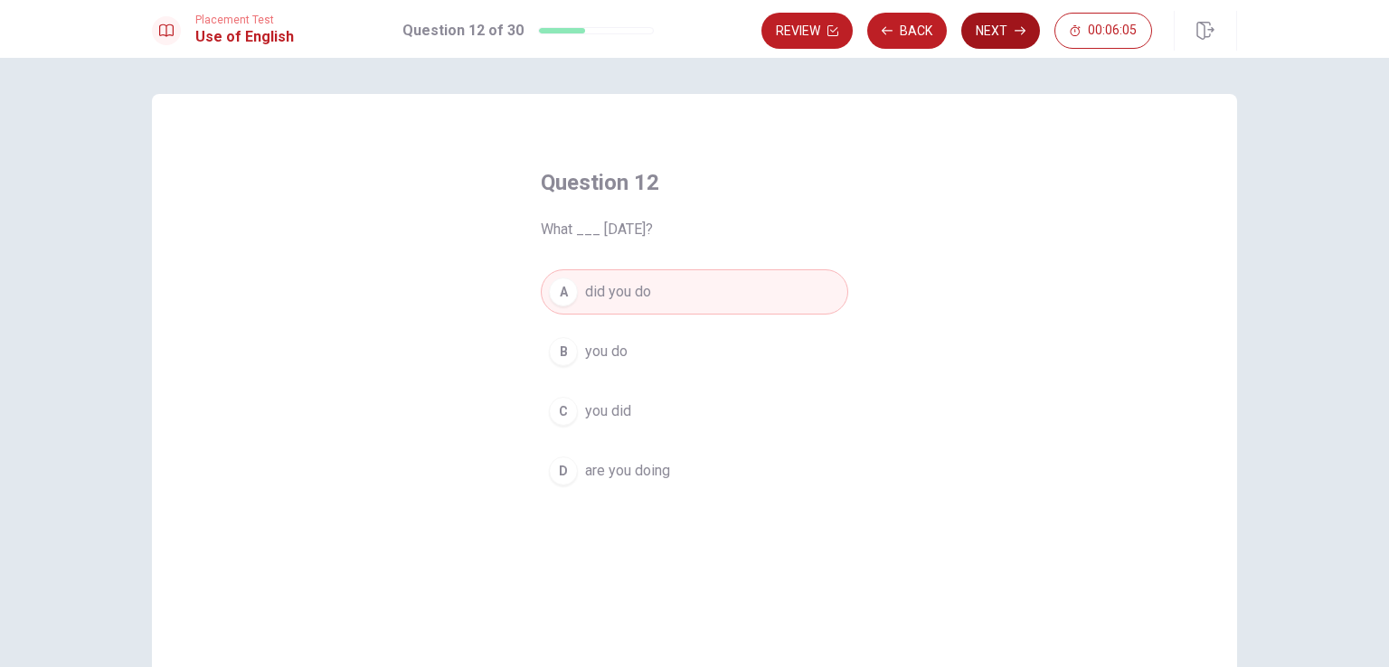
click at [1015, 32] on icon "button" at bounding box center [1020, 30] width 11 height 11
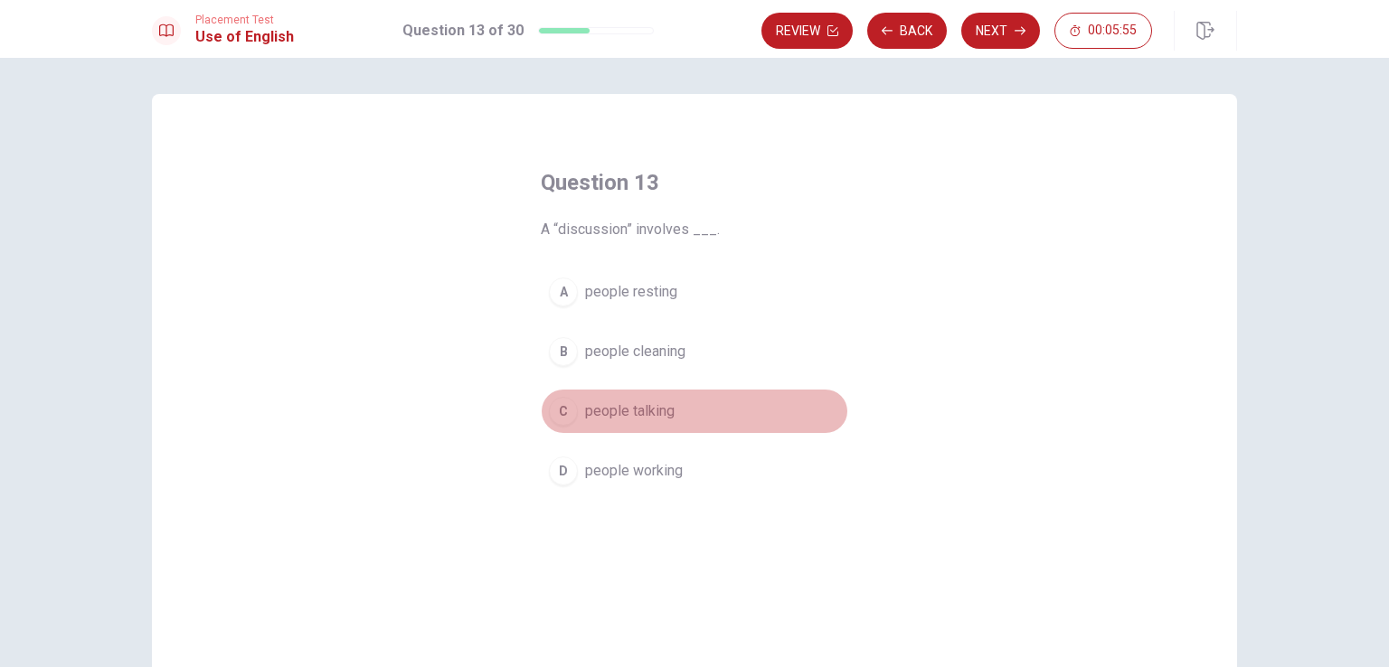
click at [549, 411] on div "C" at bounding box center [563, 411] width 29 height 29
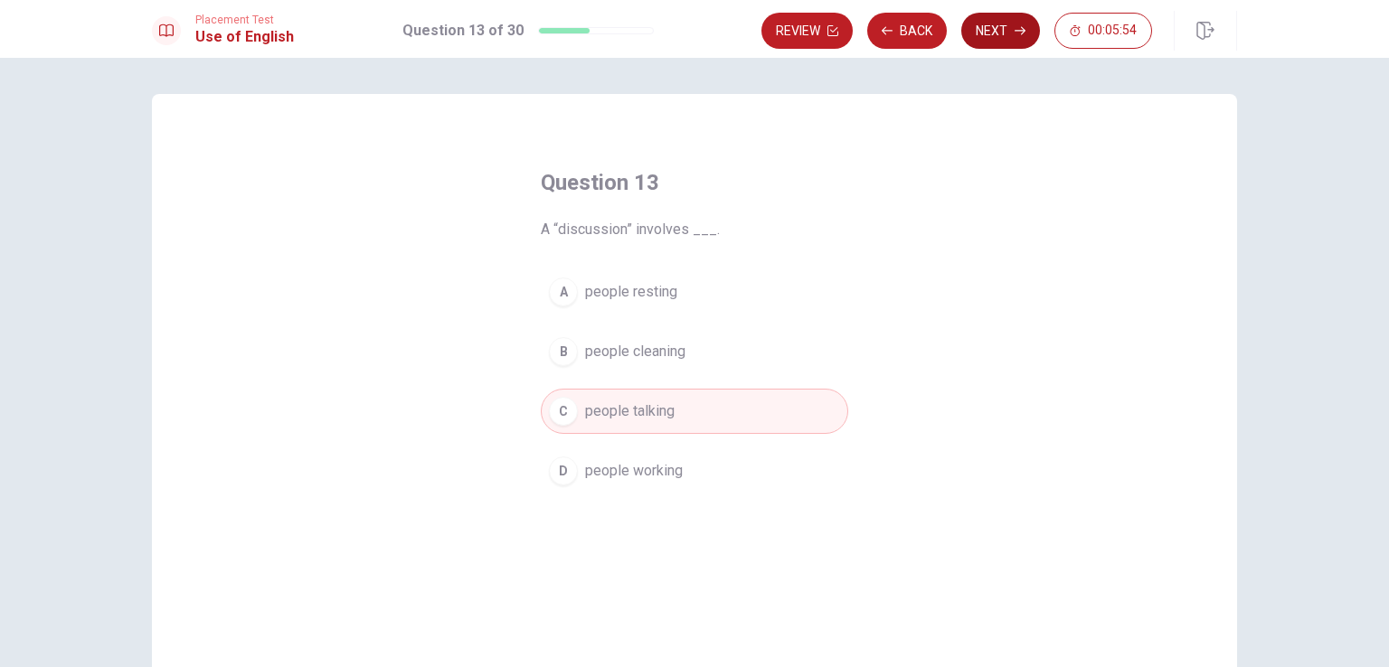
click at [997, 30] on button "Next" at bounding box center [1000, 31] width 79 height 36
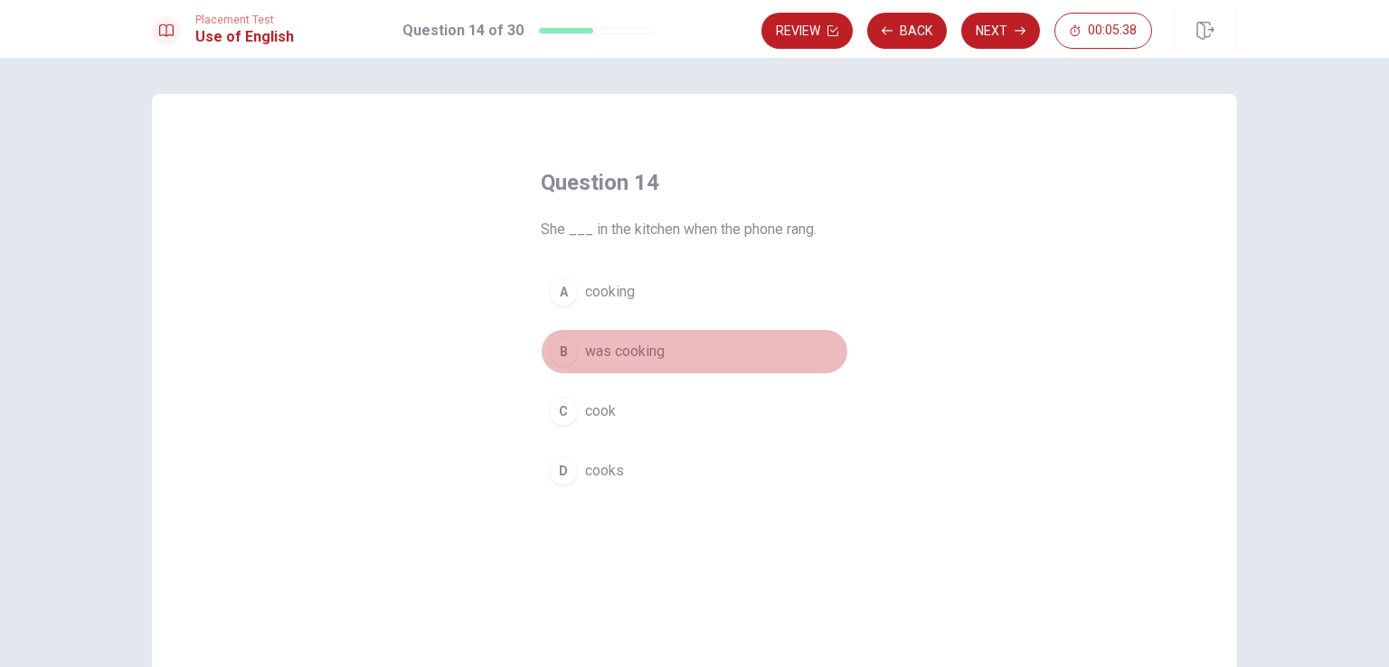
click at [554, 349] on div "B" at bounding box center [563, 351] width 29 height 29
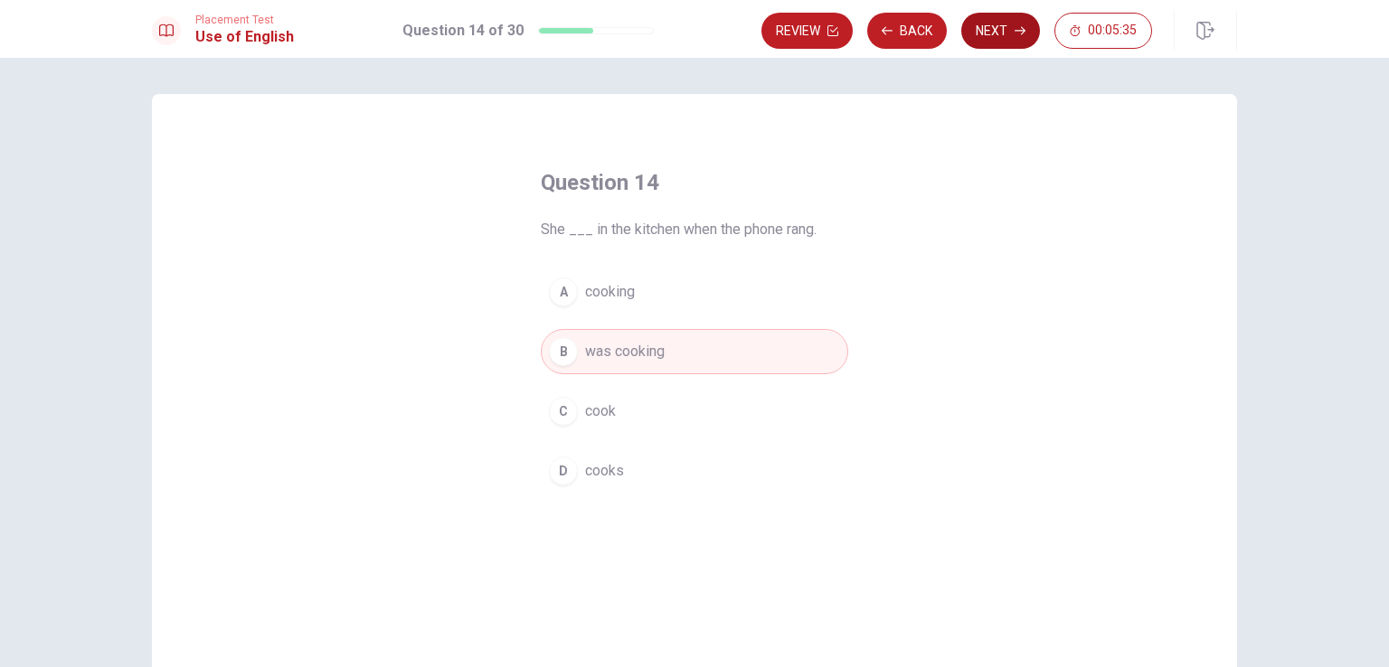
click at [1004, 26] on button "Next" at bounding box center [1000, 31] width 79 height 36
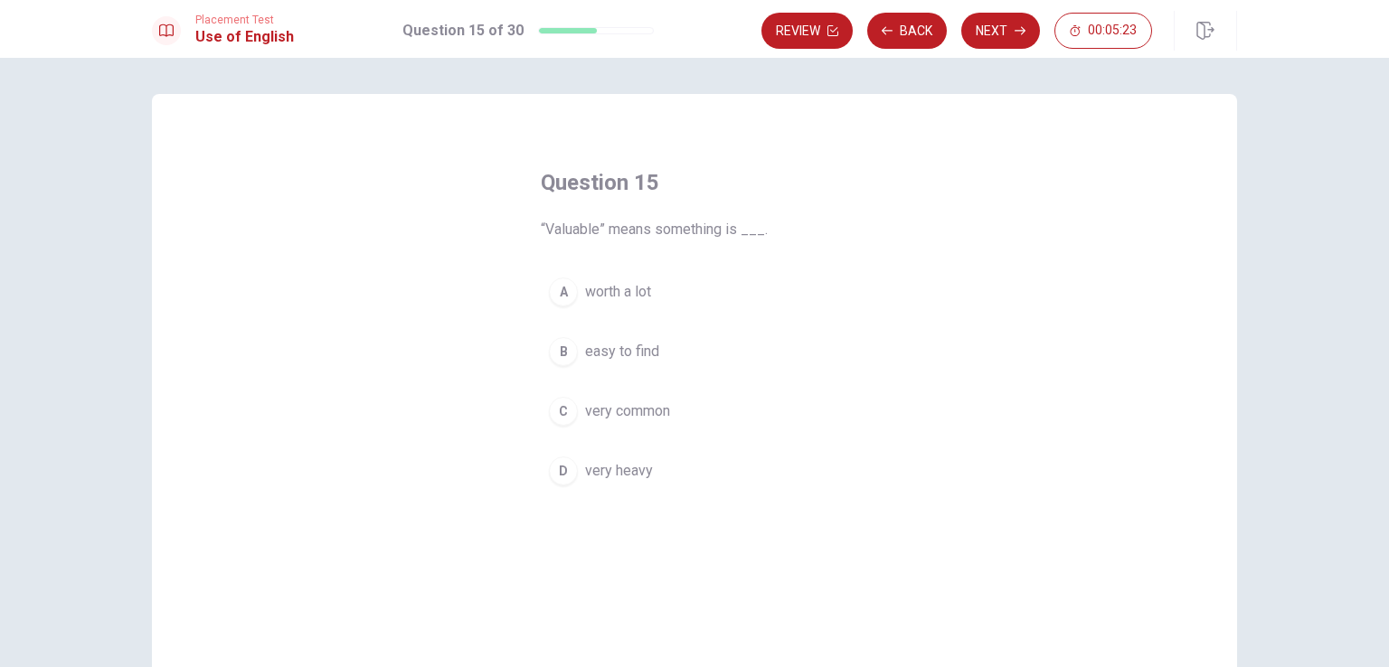
click at [570, 295] on div "A" at bounding box center [563, 292] width 29 height 29
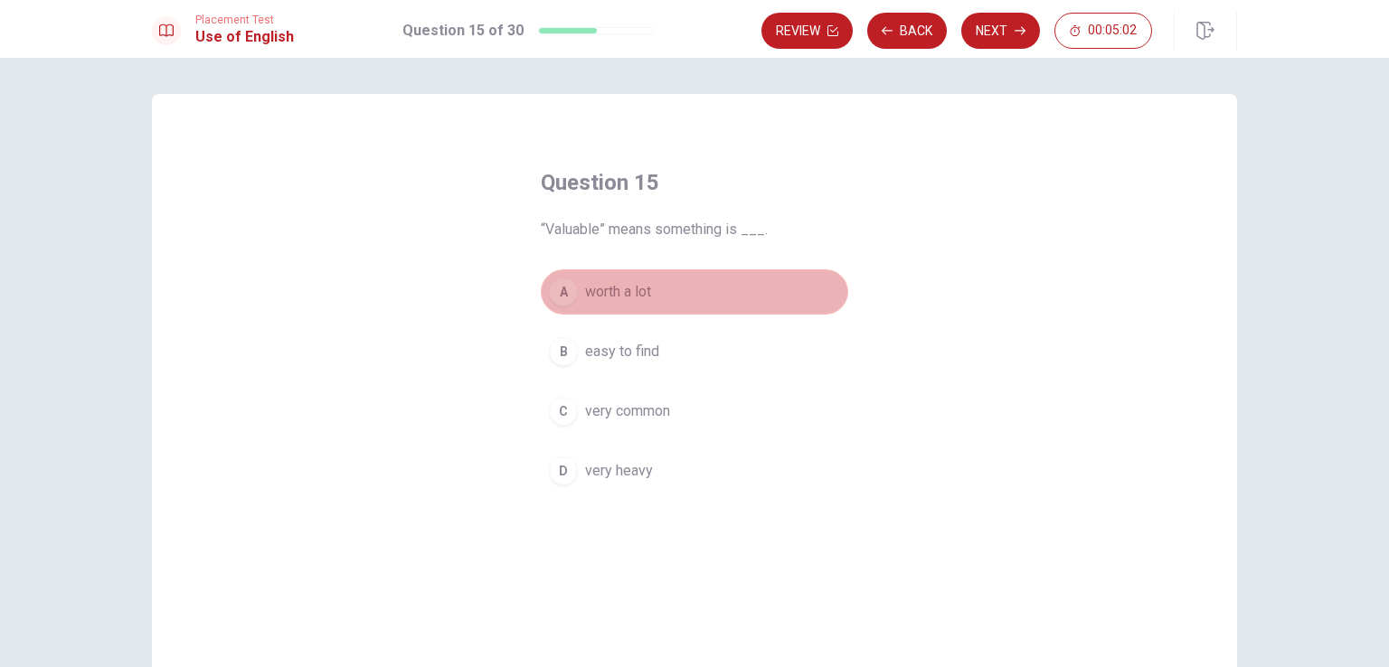
click at [552, 289] on div "A" at bounding box center [563, 292] width 29 height 29
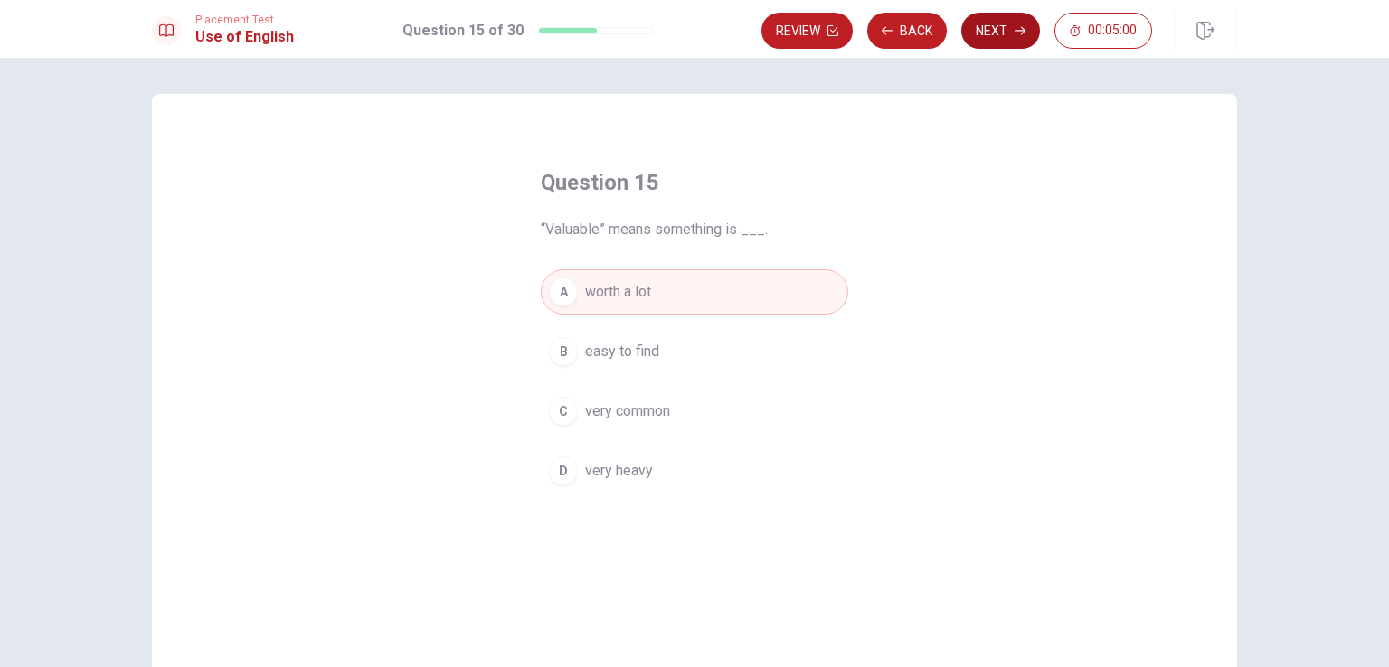
click at [1019, 19] on button "Next" at bounding box center [1000, 31] width 79 height 36
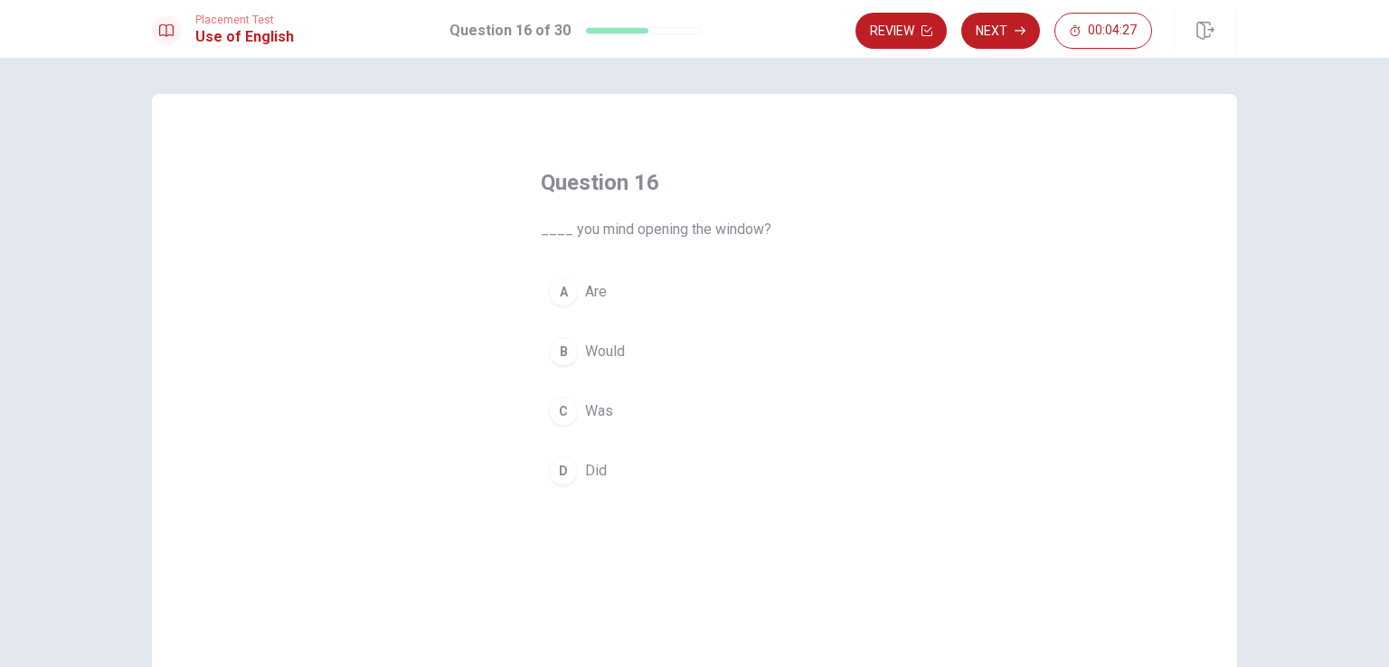
click at [559, 347] on div "B" at bounding box center [563, 351] width 29 height 29
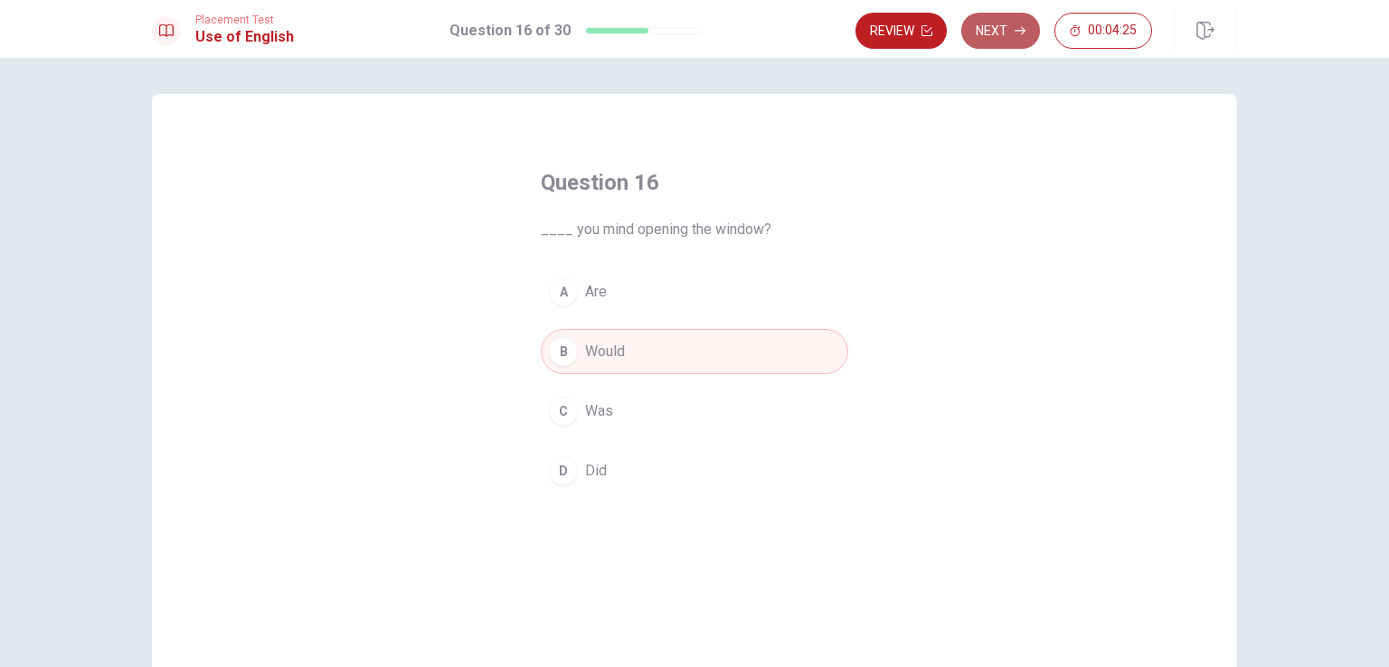
click at [1004, 29] on button "Next" at bounding box center [1000, 31] width 79 height 36
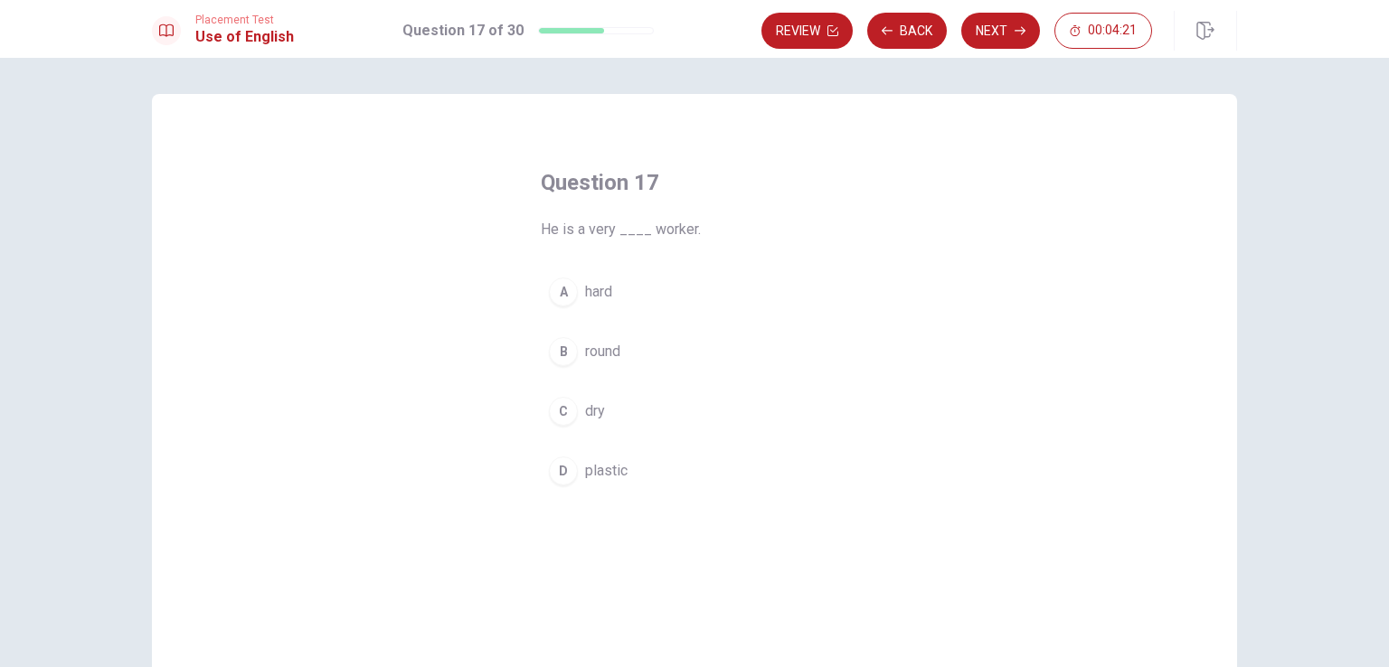
click at [552, 289] on div "A" at bounding box center [563, 292] width 29 height 29
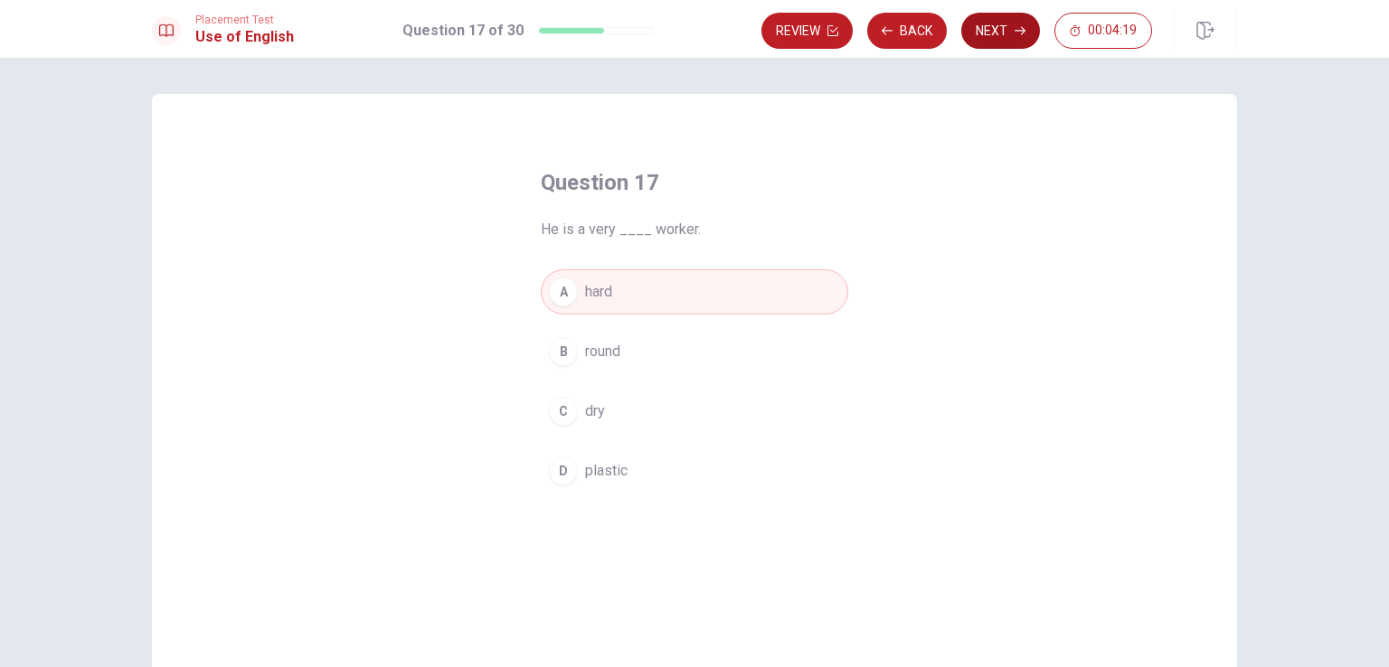
click at [993, 24] on button "Next" at bounding box center [1000, 31] width 79 height 36
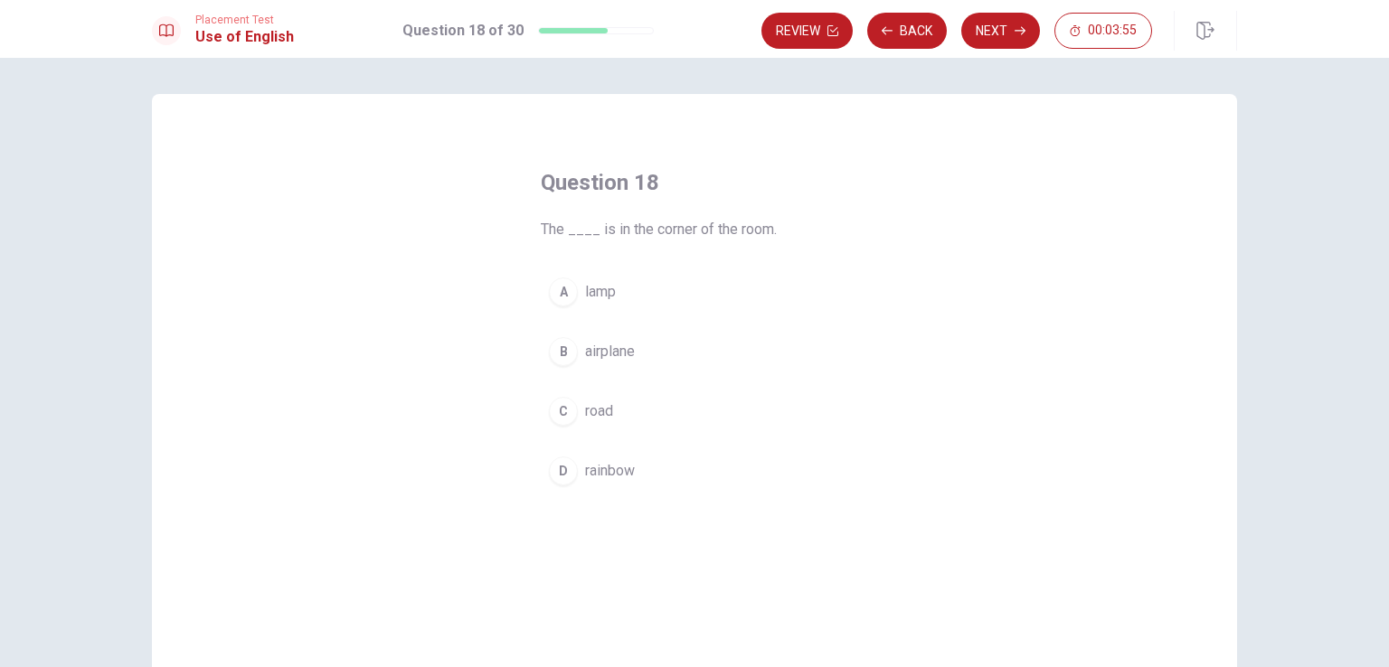
click at [557, 295] on div "A" at bounding box center [563, 292] width 29 height 29
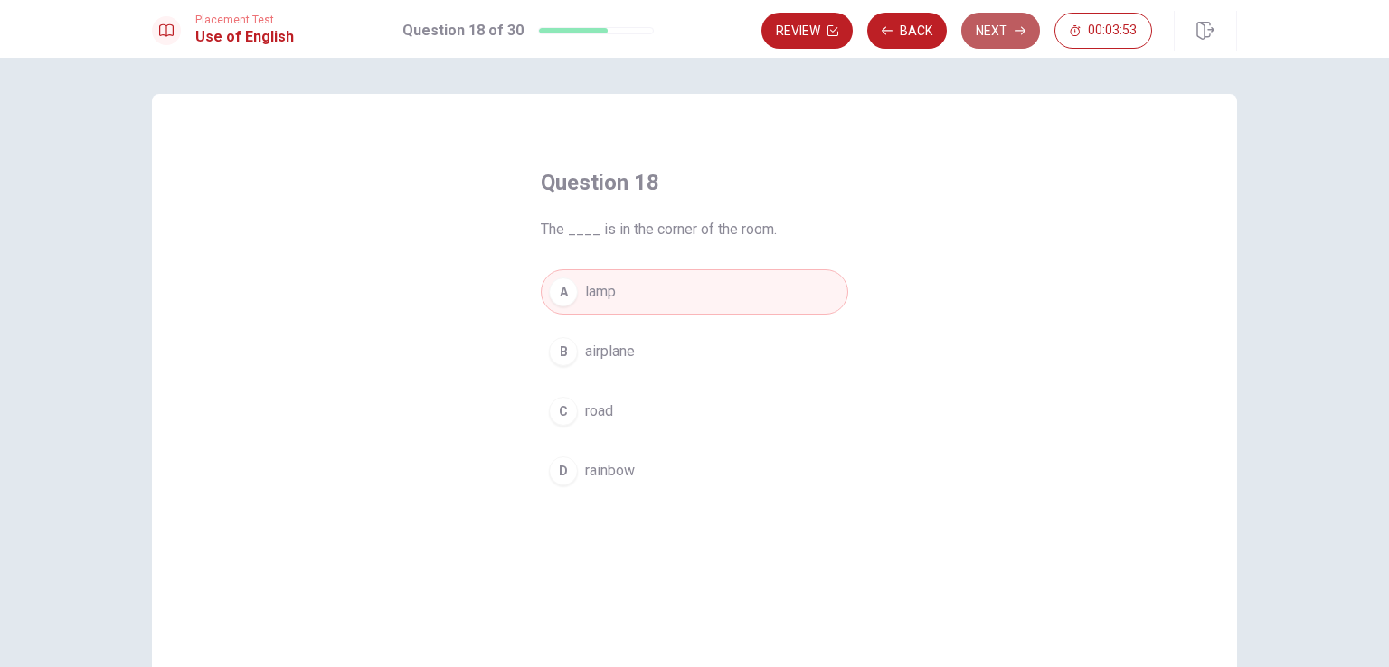
click at [996, 18] on button "Next" at bounding box center [1000, 31] width 79 height 36
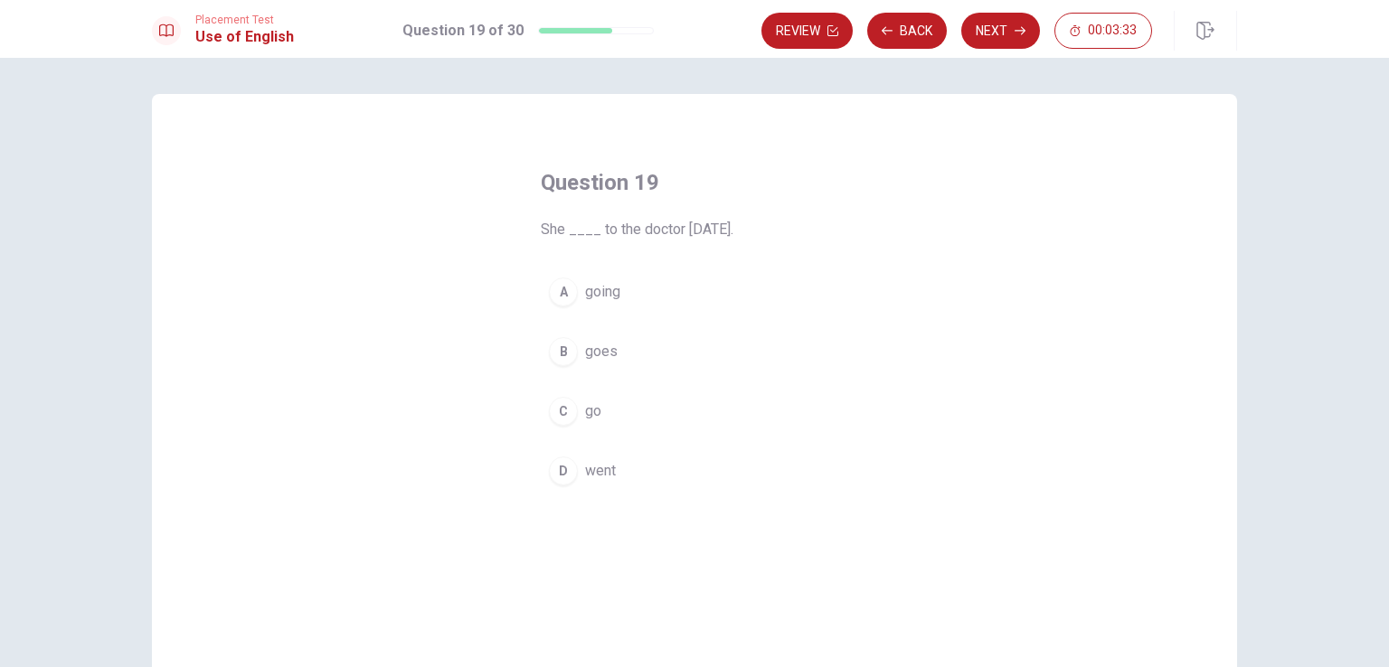
click at [550, 468] on div "D" at bounding box center [563, 471] width 29 height 29
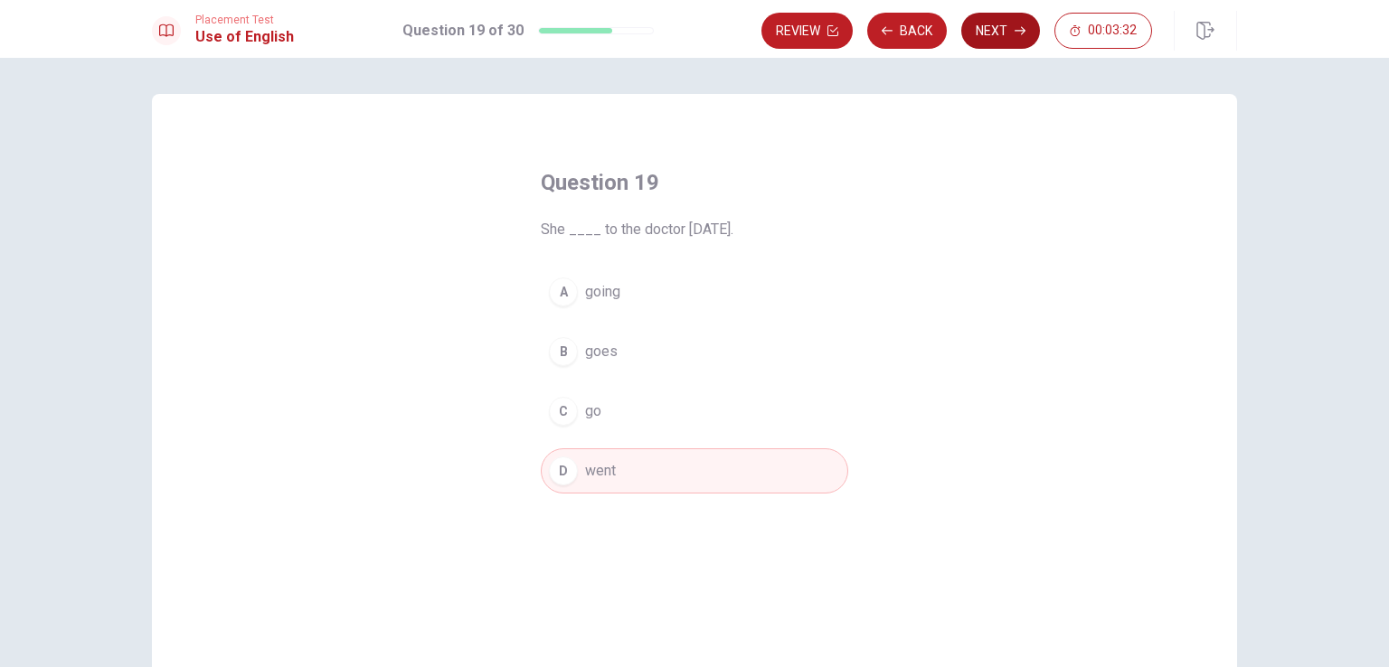
click at [1003, 28] on button "Next" at bounding box center [1000, 31] width 79 height 36
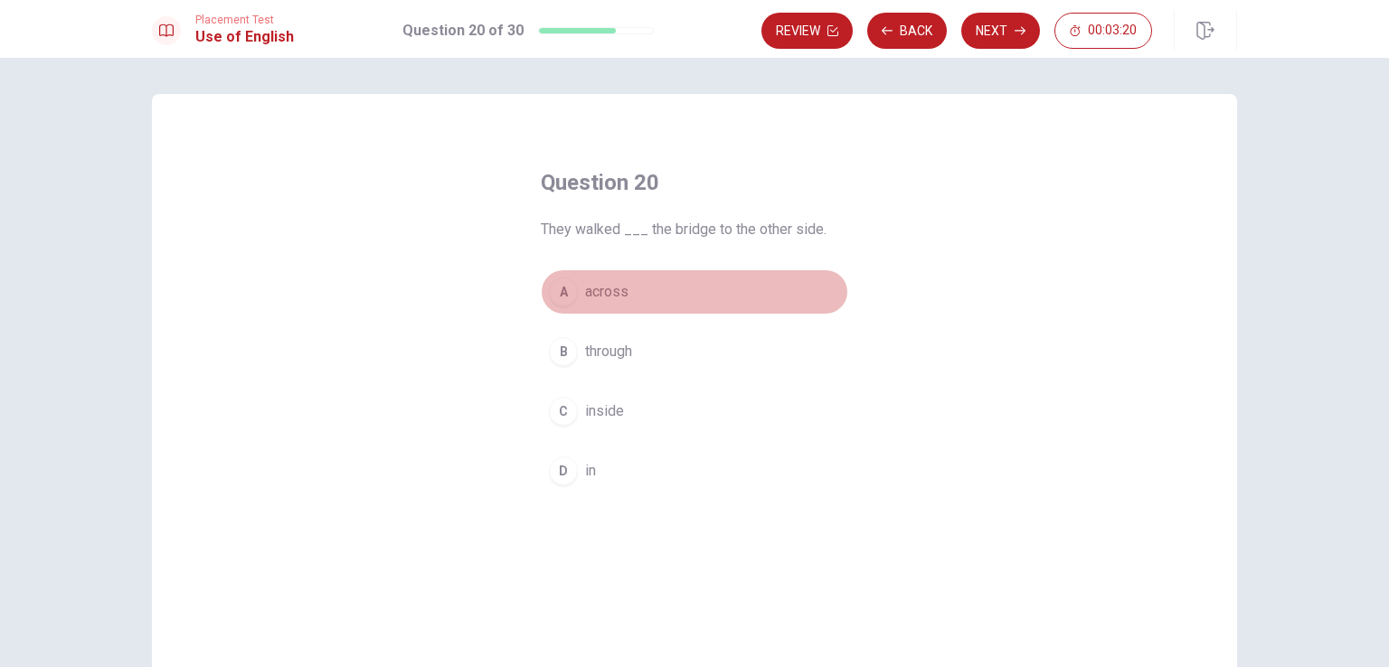
click at [560, 297] on div "A" at bounding box center [563, 292] width 29 height 29
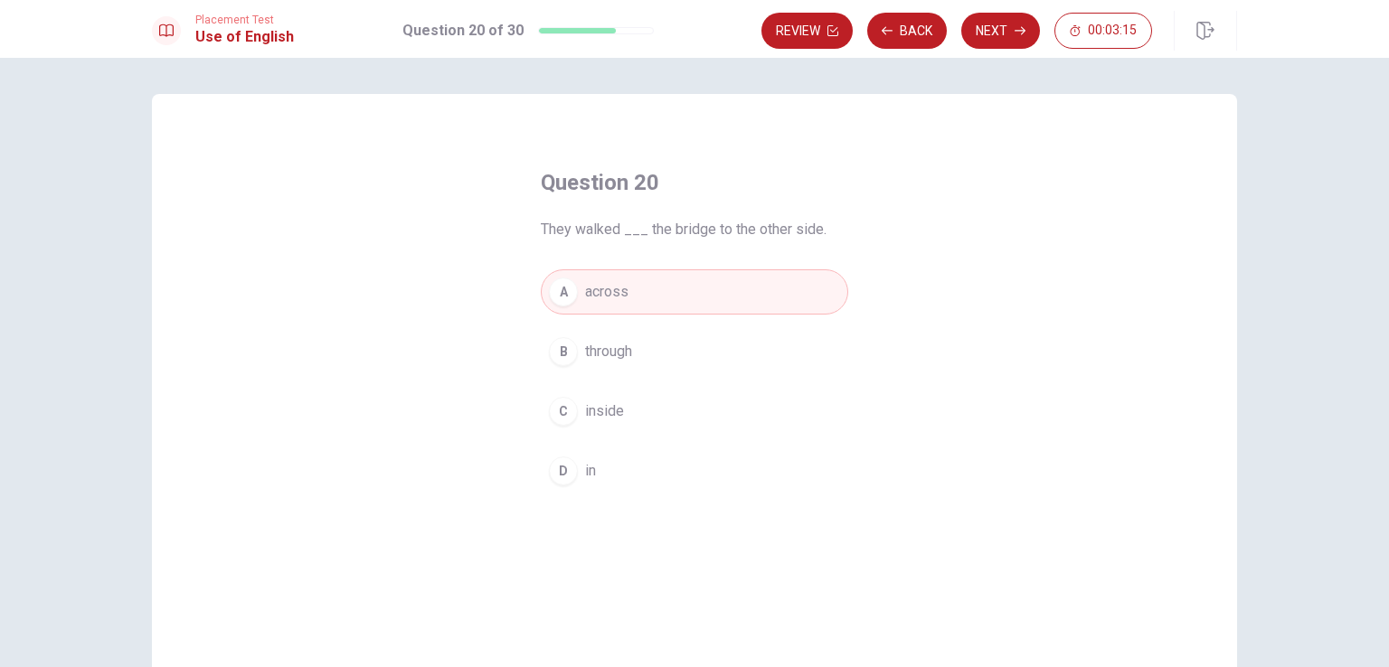
click at [553, 355] on div "B" at bounding box center [563, 351] width 29 height 29
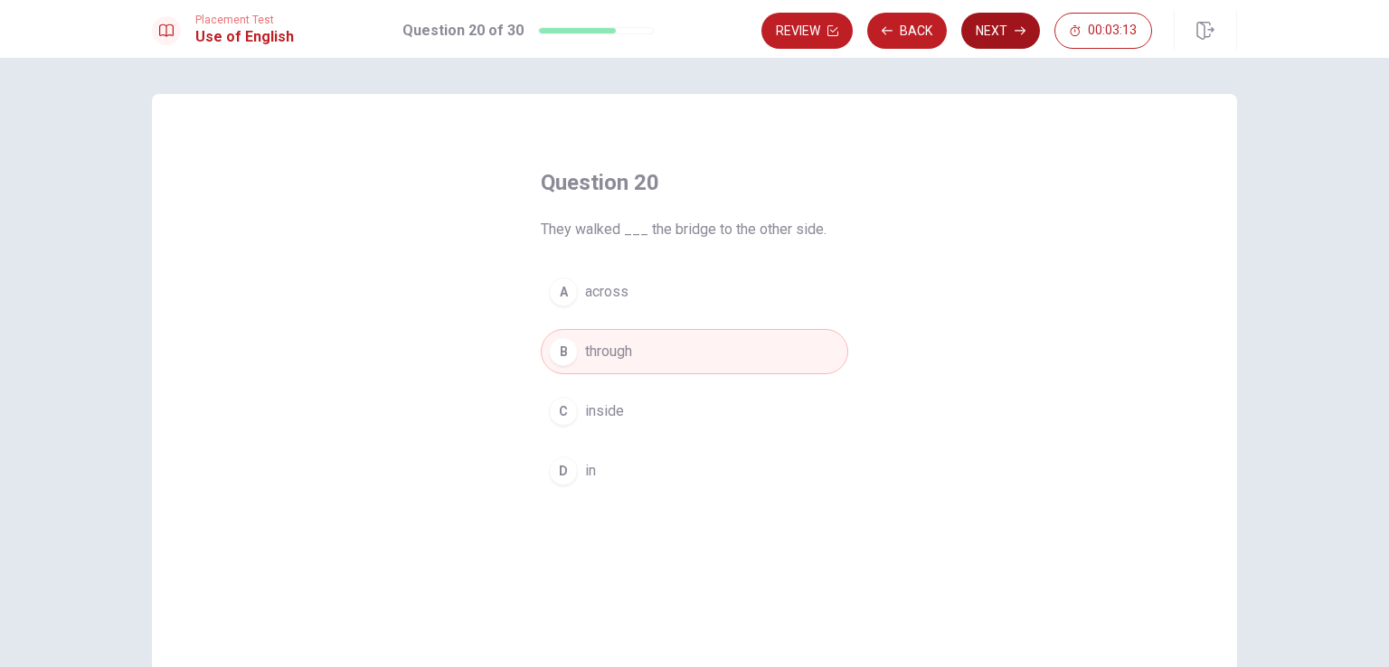
click at [1011, 28] on button "Next" at bounding box center [1000, 31] width 79 height 36
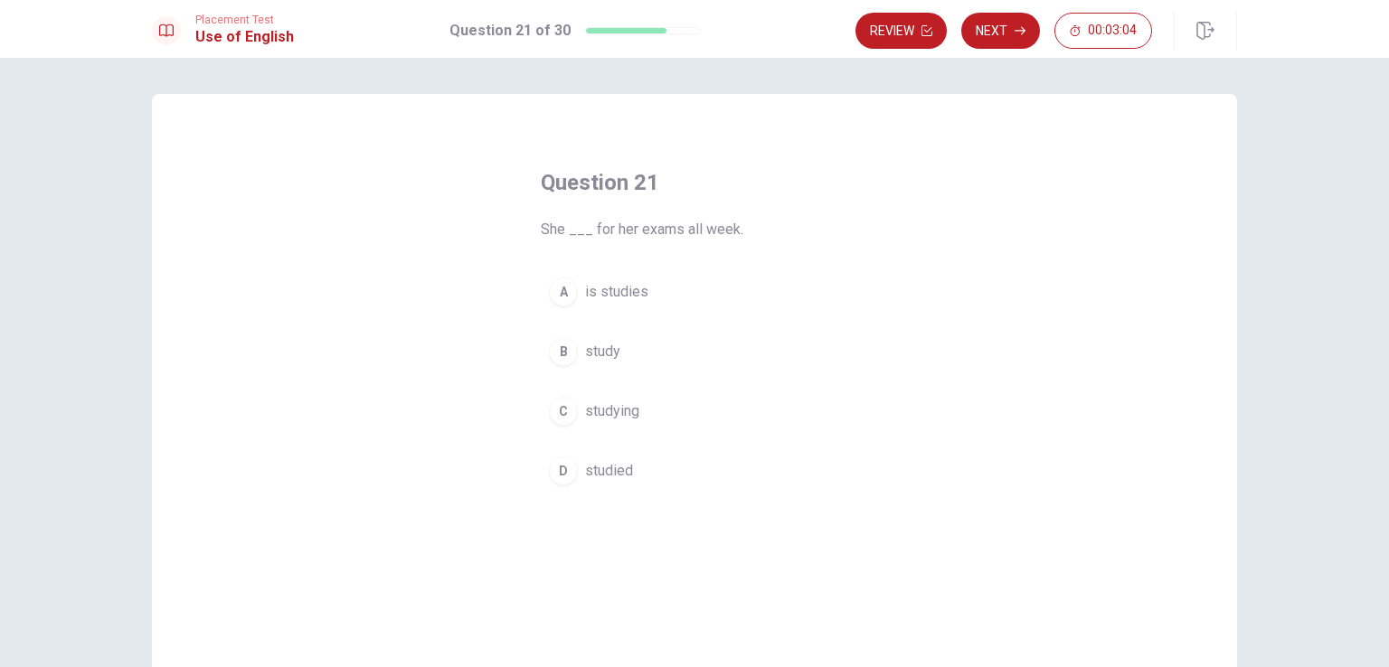
click at [558, 475] on div "D" at bounding box center [563, 471] width 29 height 29
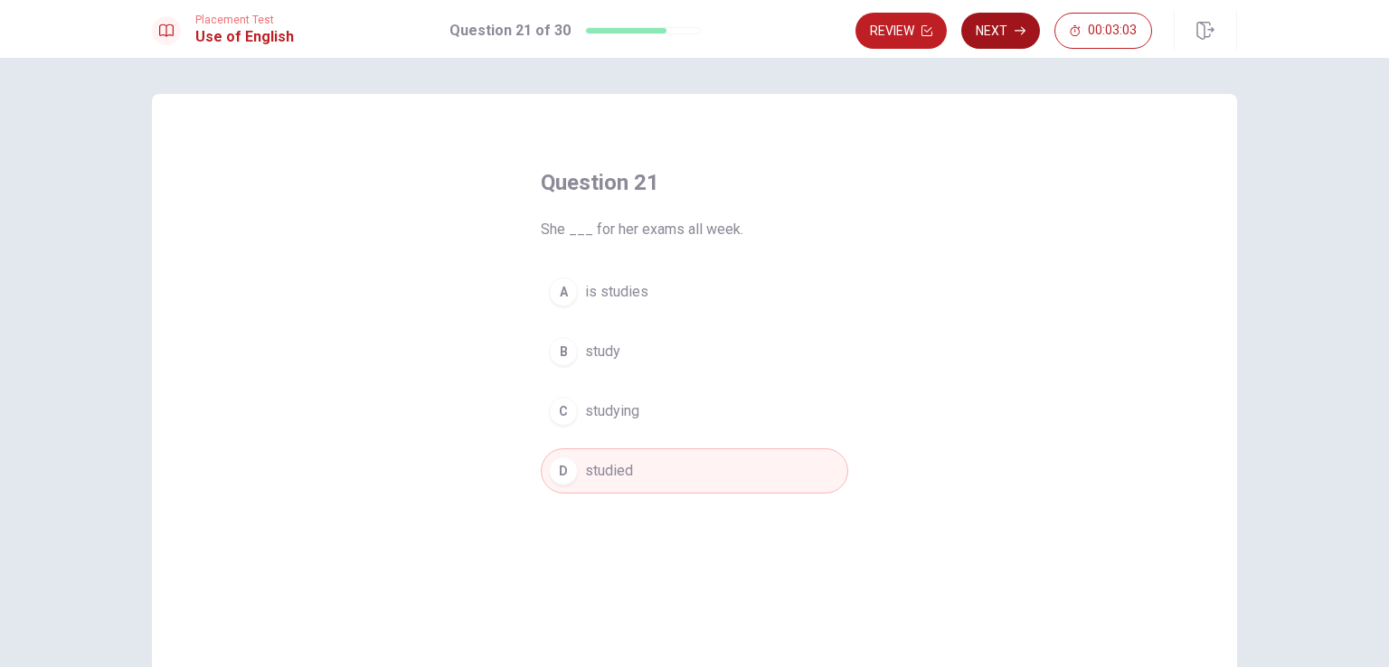
click at [1020, 32] on icon "button" at bounding box center [1020, 30] width 11 height 11
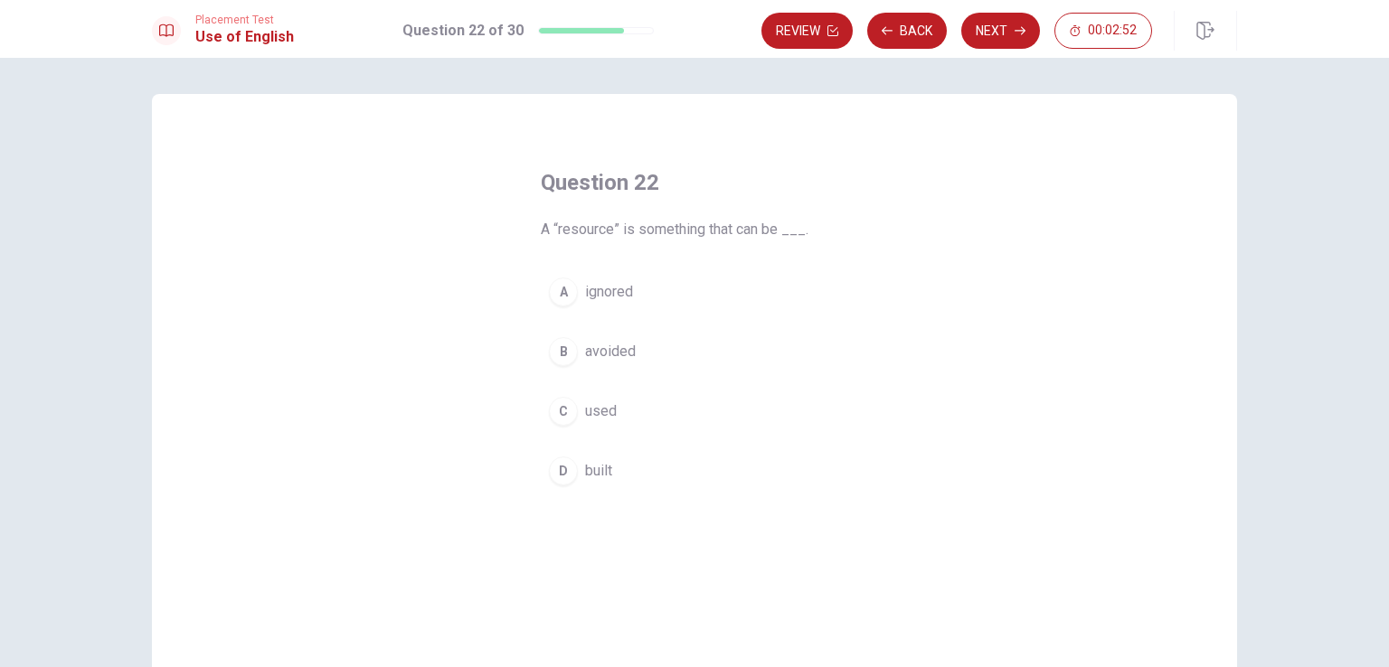
click at [557, 410] on div "C" at bounding box center [563, 411] width 29 height 29
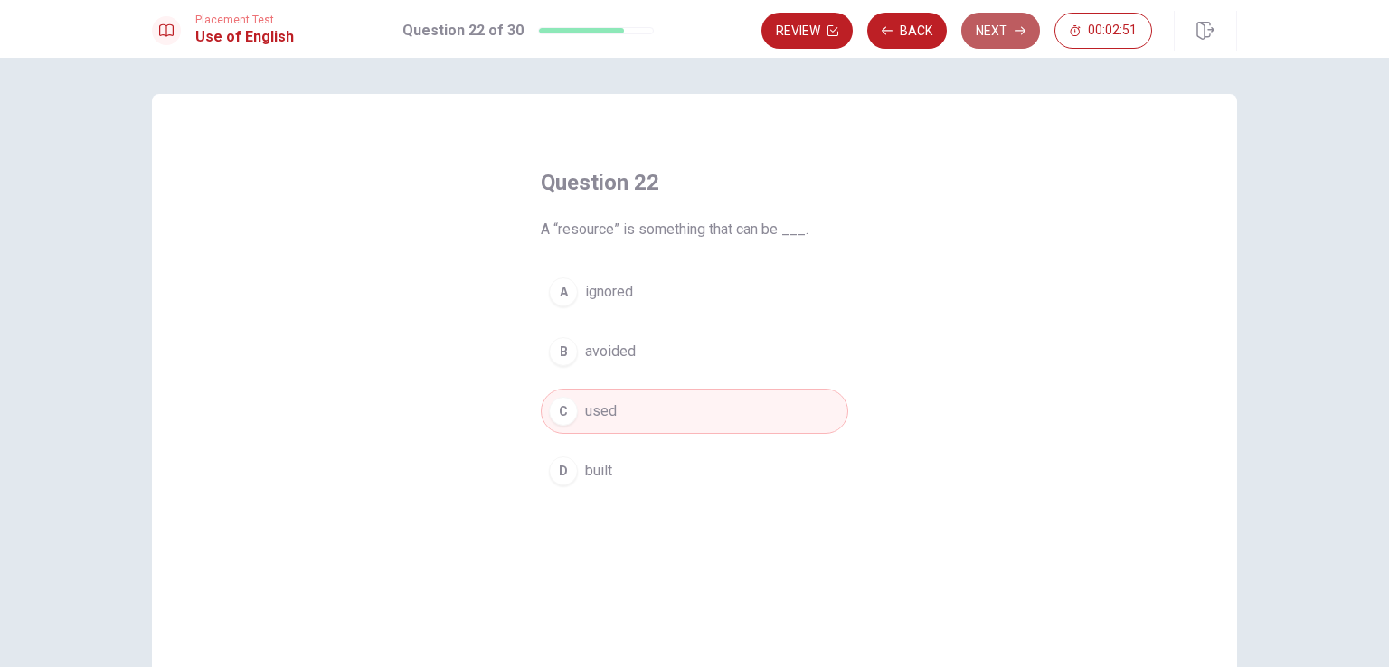
click at [1011, 29] on button "Next" at bounding box center [1000, 31] width 79 height 36
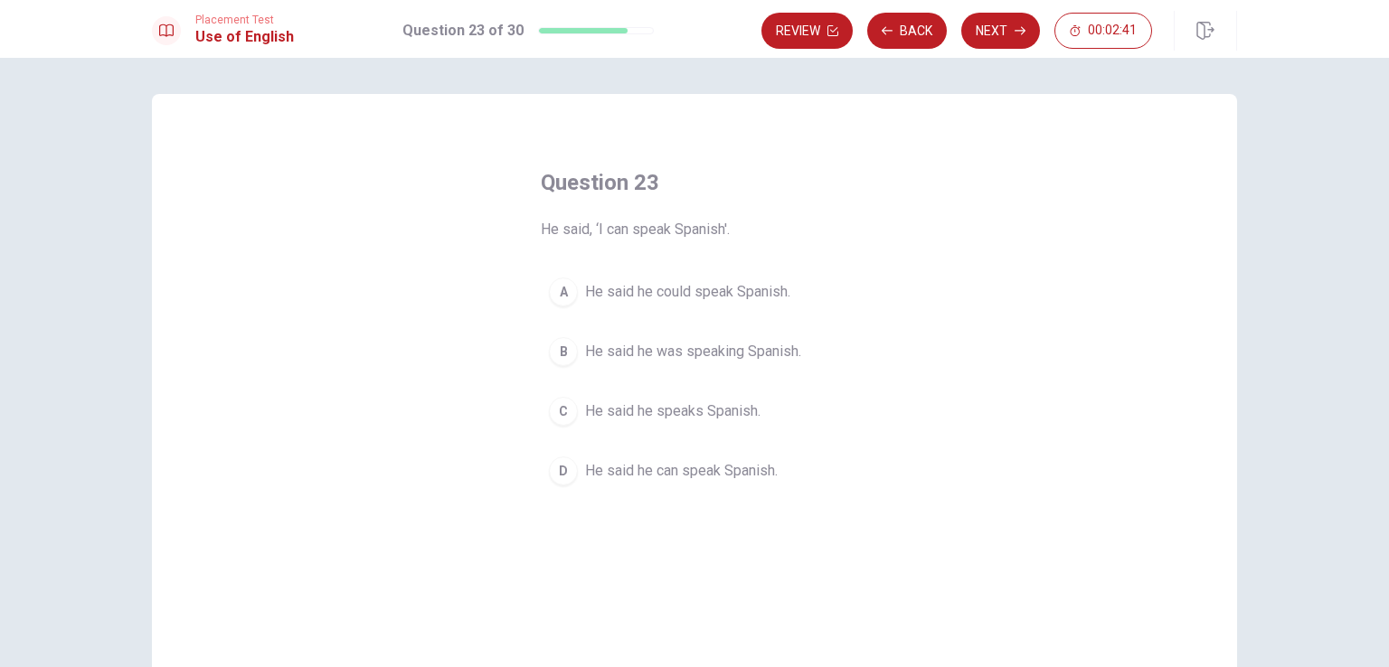
click at [559, 412] on div "C" at bounding box center [563, 411] width 29 height 29
click at [578, 466] on button "D He said he can speak Spanish." at bounding box center [695, 471] width 308 height 45
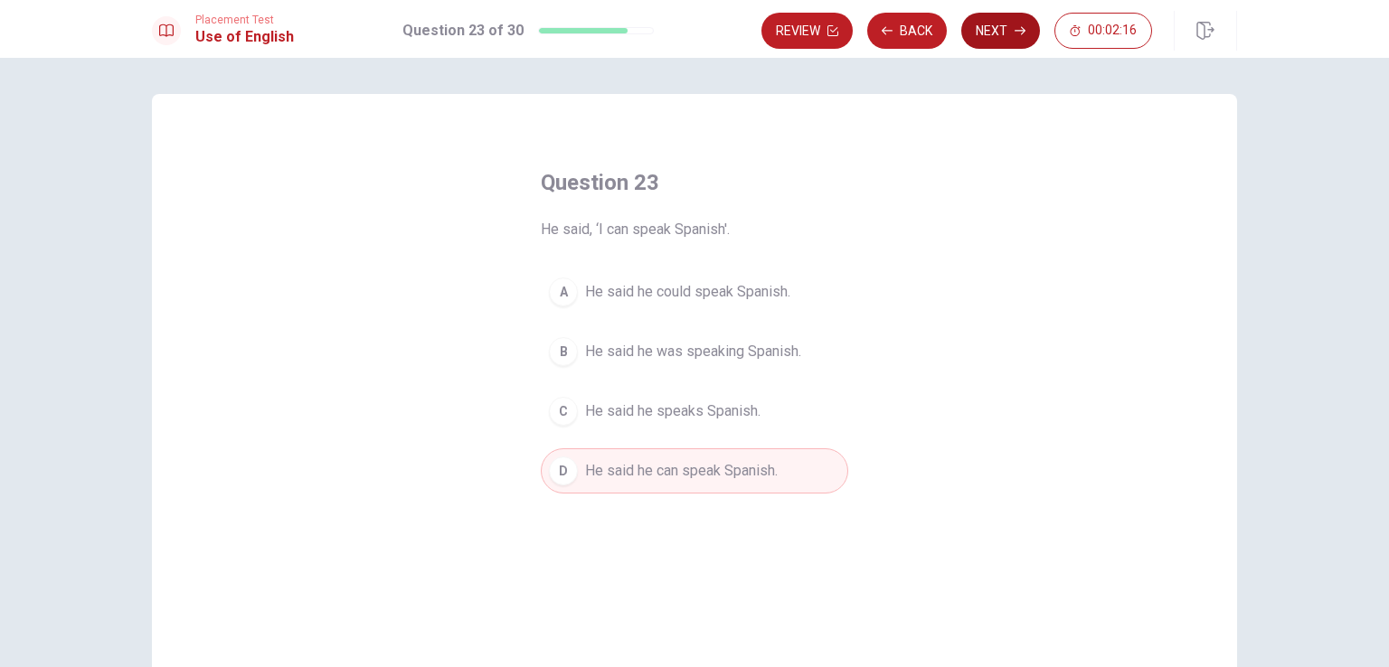
click at [1014, 33] on button "Next" at bounding box center [1000, 31] width 79 height 36
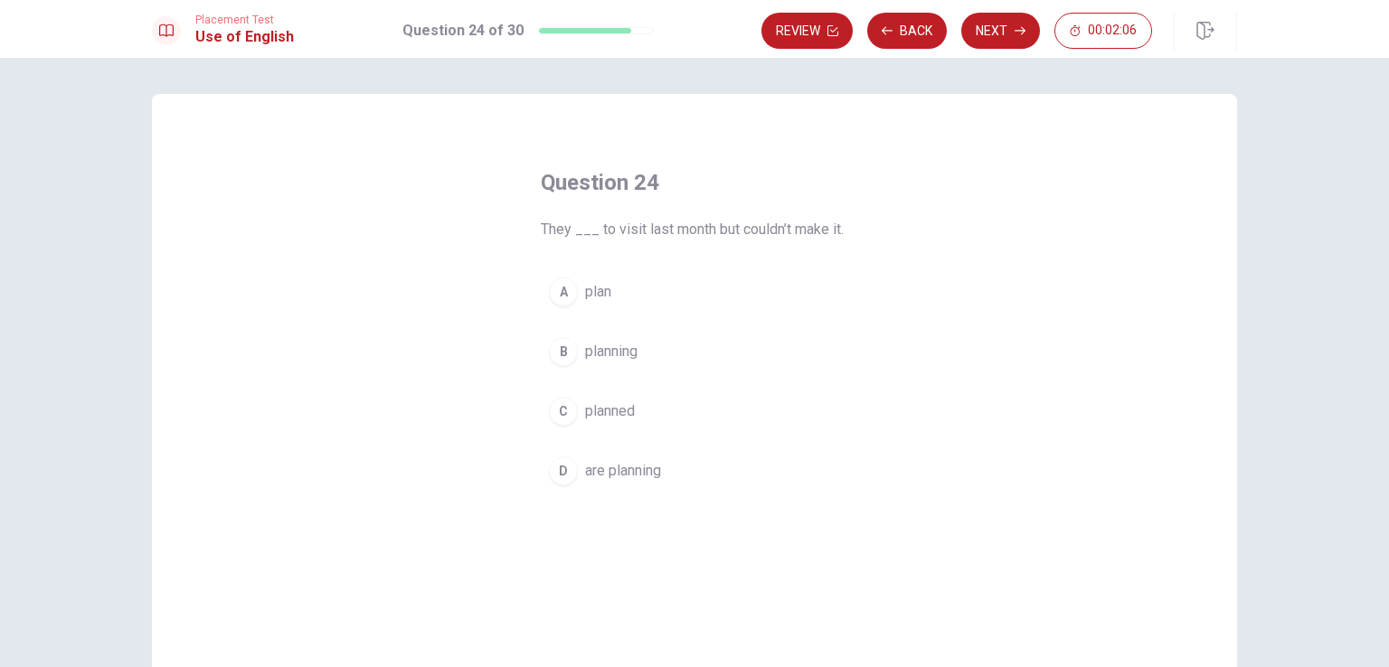
click at [559, 411] on div "C" at bounding box center [563, 411] width 29 height 29
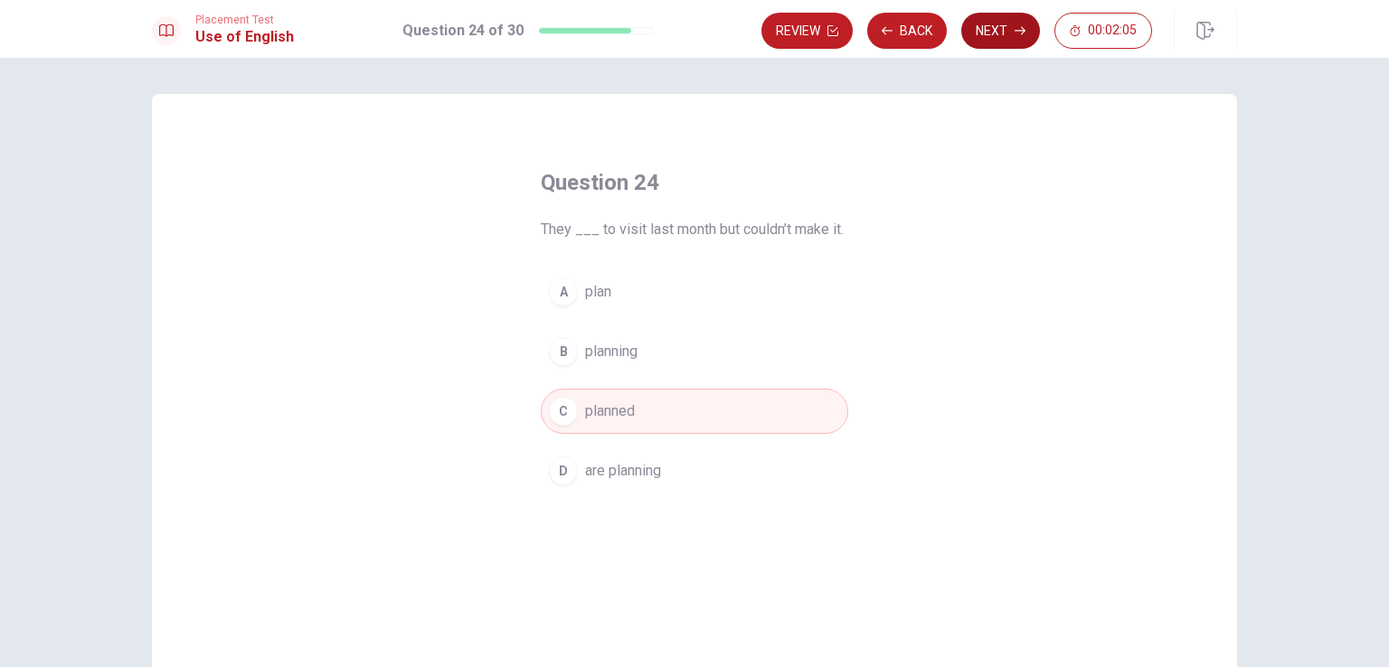
click at [992, 19] on button "Next" at bounding box center [1000, 31] width 79 height 36
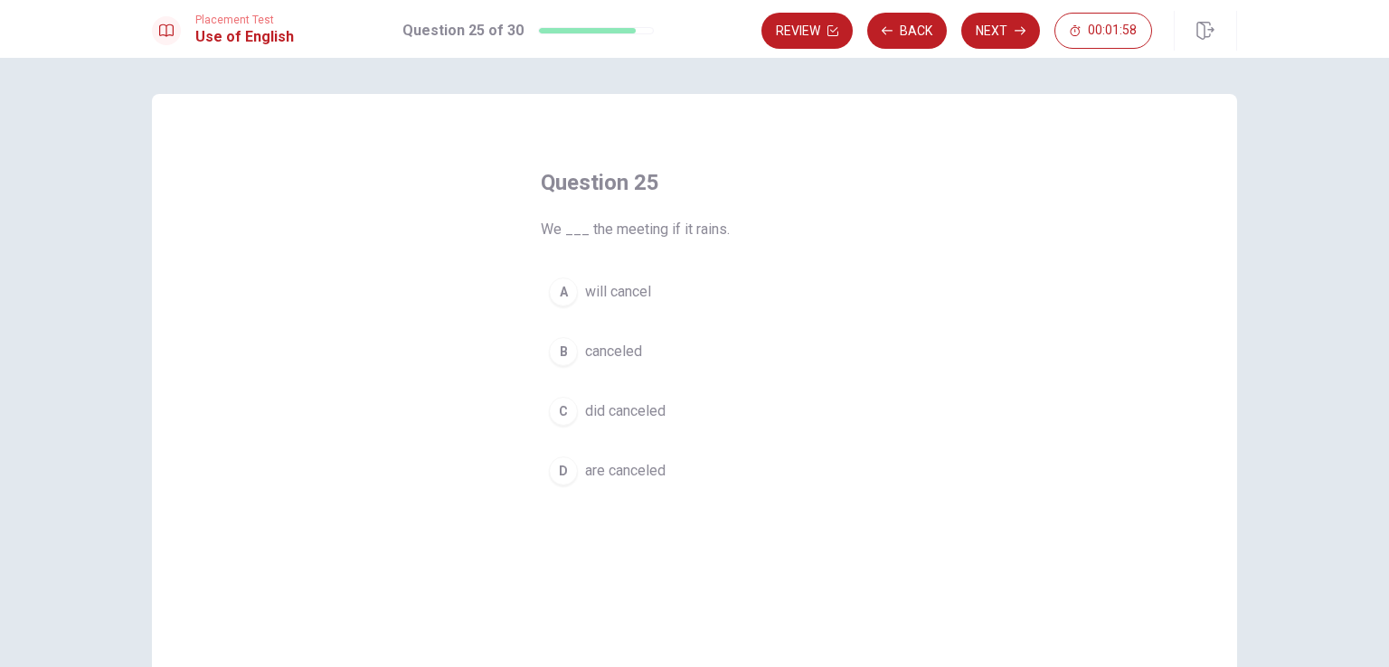
click at [556, 295] on div "A" at bounding box center [563, 292] width 29 height 29
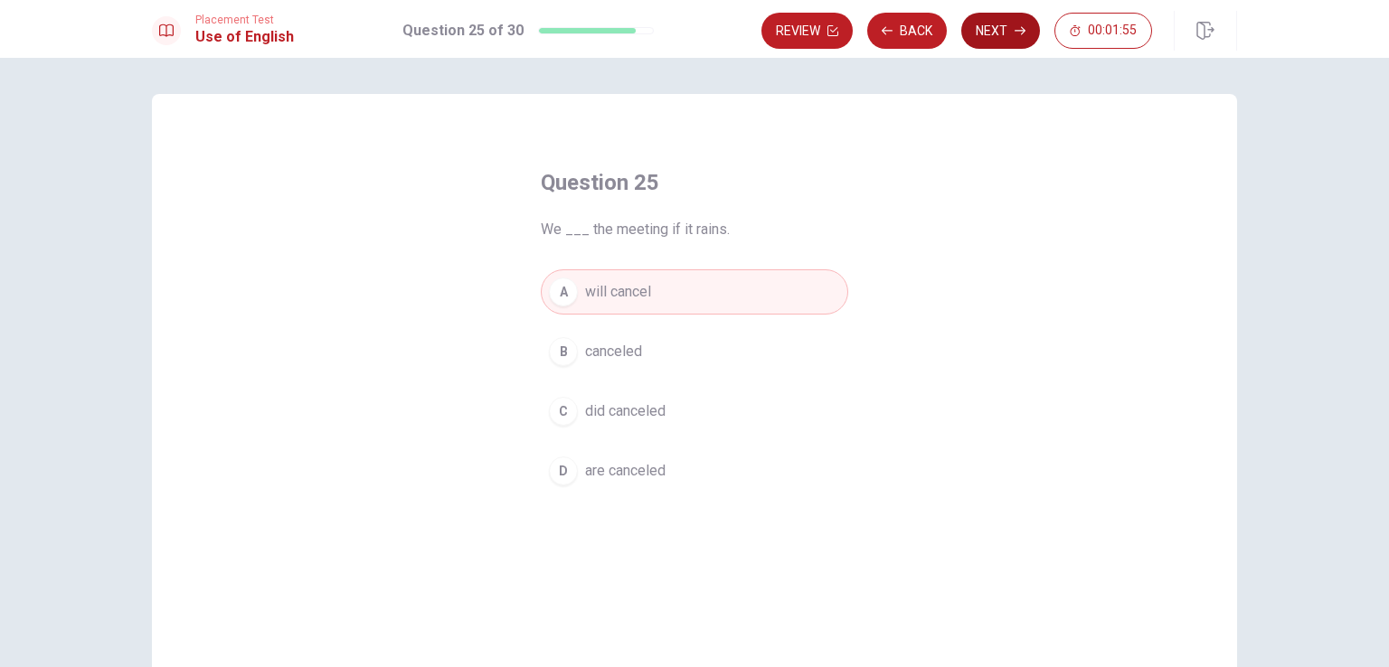
click at [1009, 41] on button "Next" at bounding box center [1000, 31] width 79 height 36
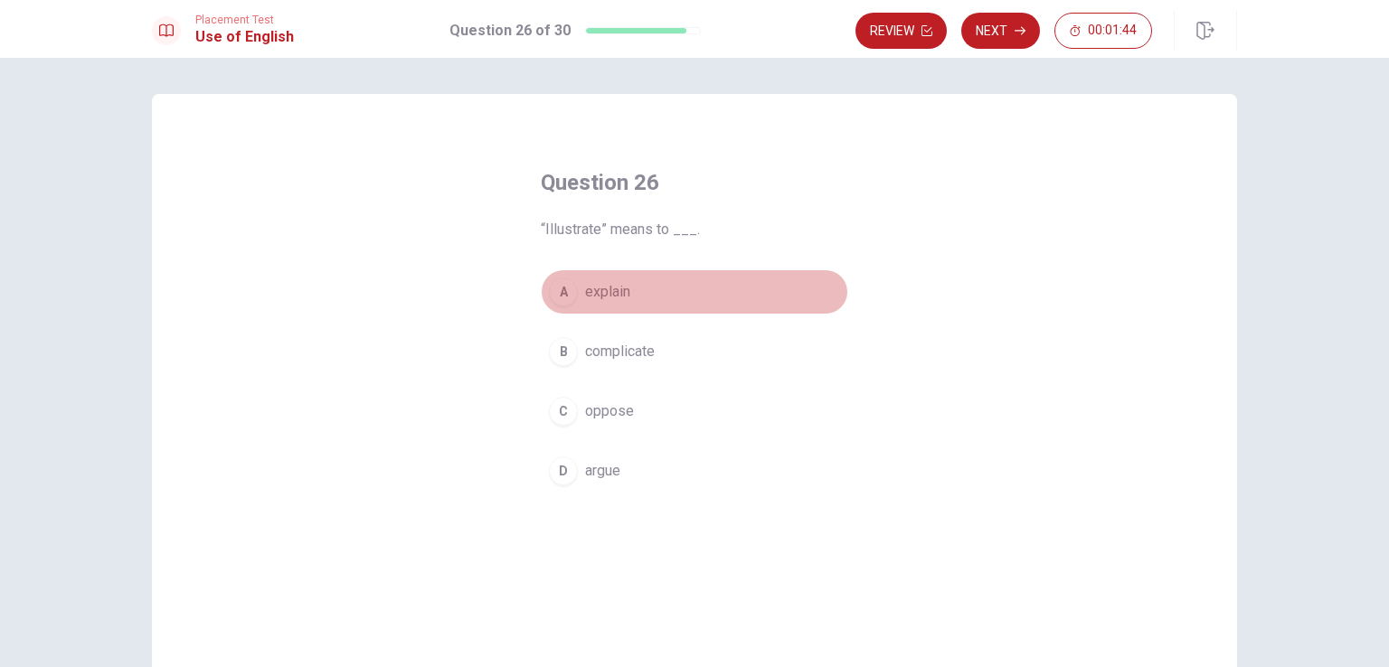
click at [554, 296] on div "A" at bounding box center [563, 292] width 29 height 29
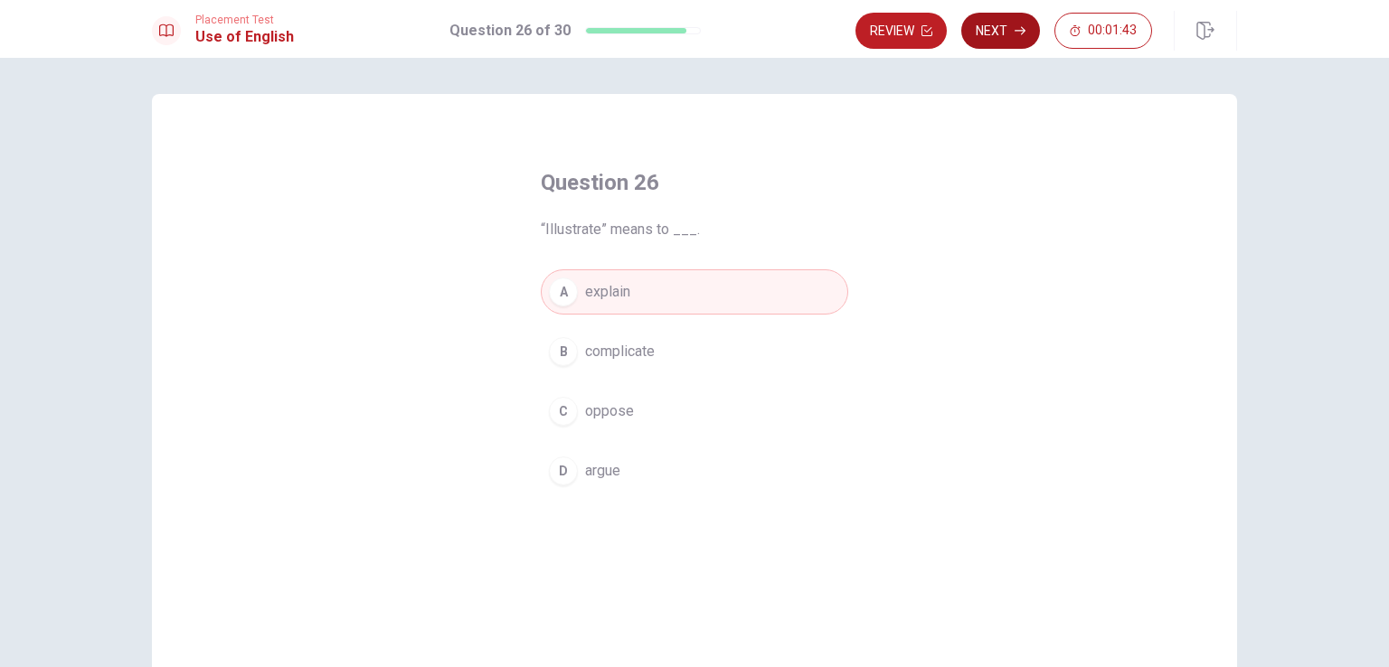
click at [1004, 43] on button "Next" at bounding box center [1000, 31] width 79 height 36
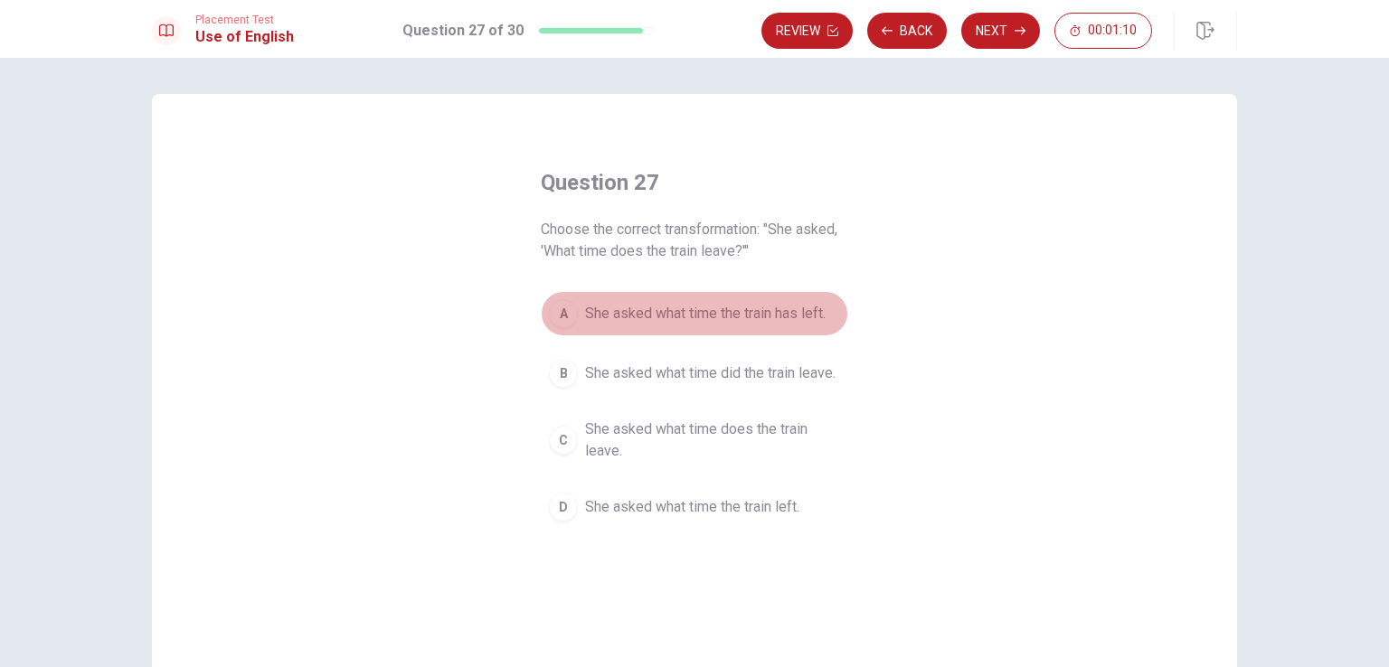
click at [556, 308] on div "A" at bounding box center [563, 313] width 29 height 29
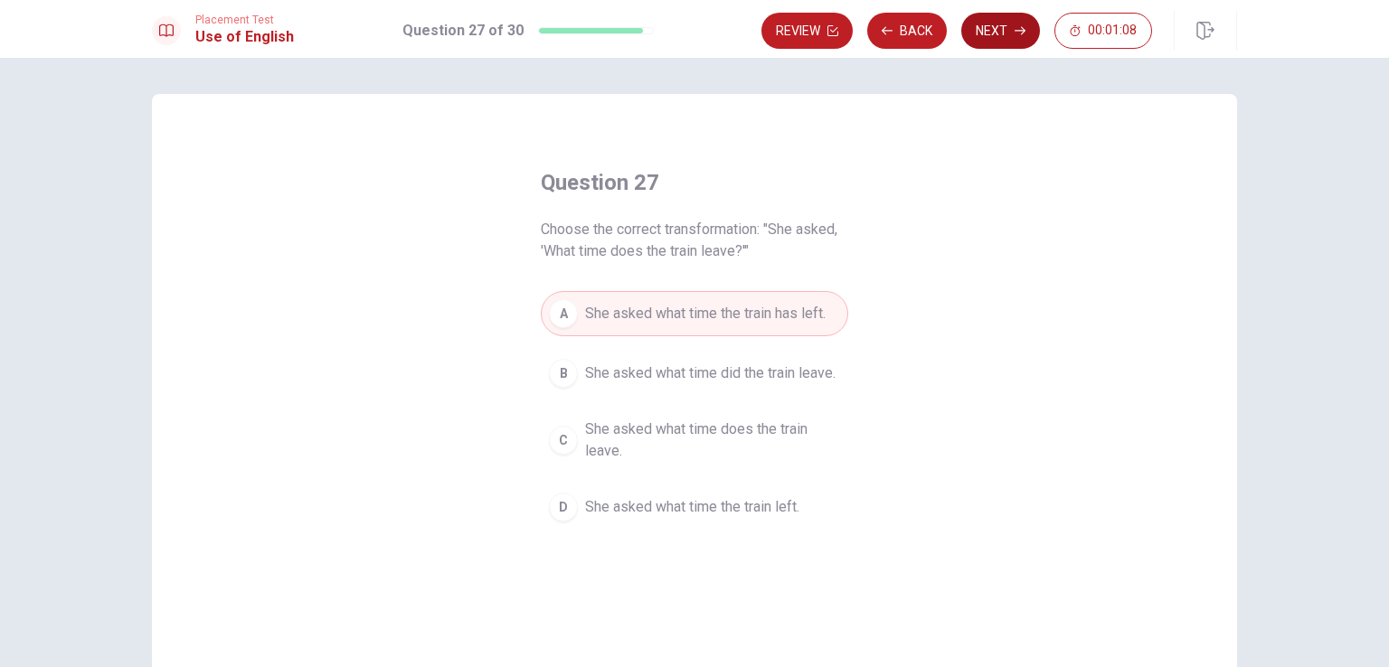
click at [1030, 30] on button "Next" at bounding box center [1000, 31] width 79 height 36
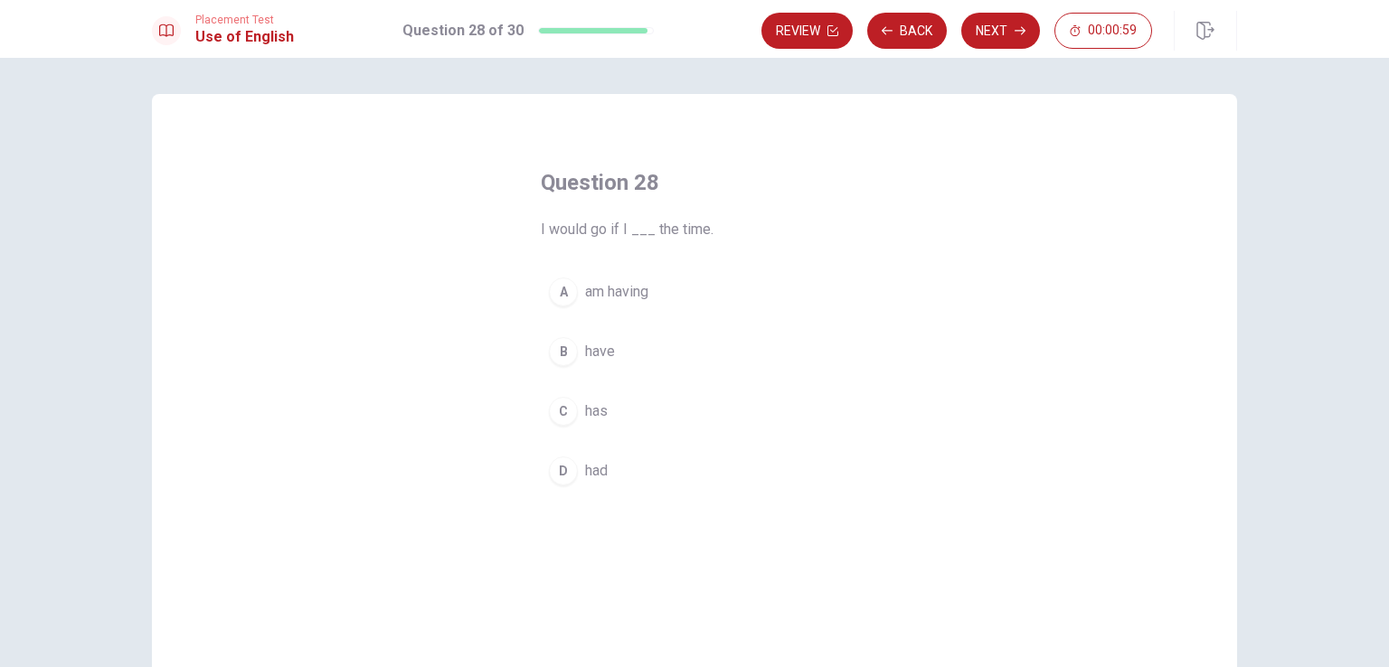
click at [556, 345] on div "B" at bounding box center [563, 351] width 29 height 29
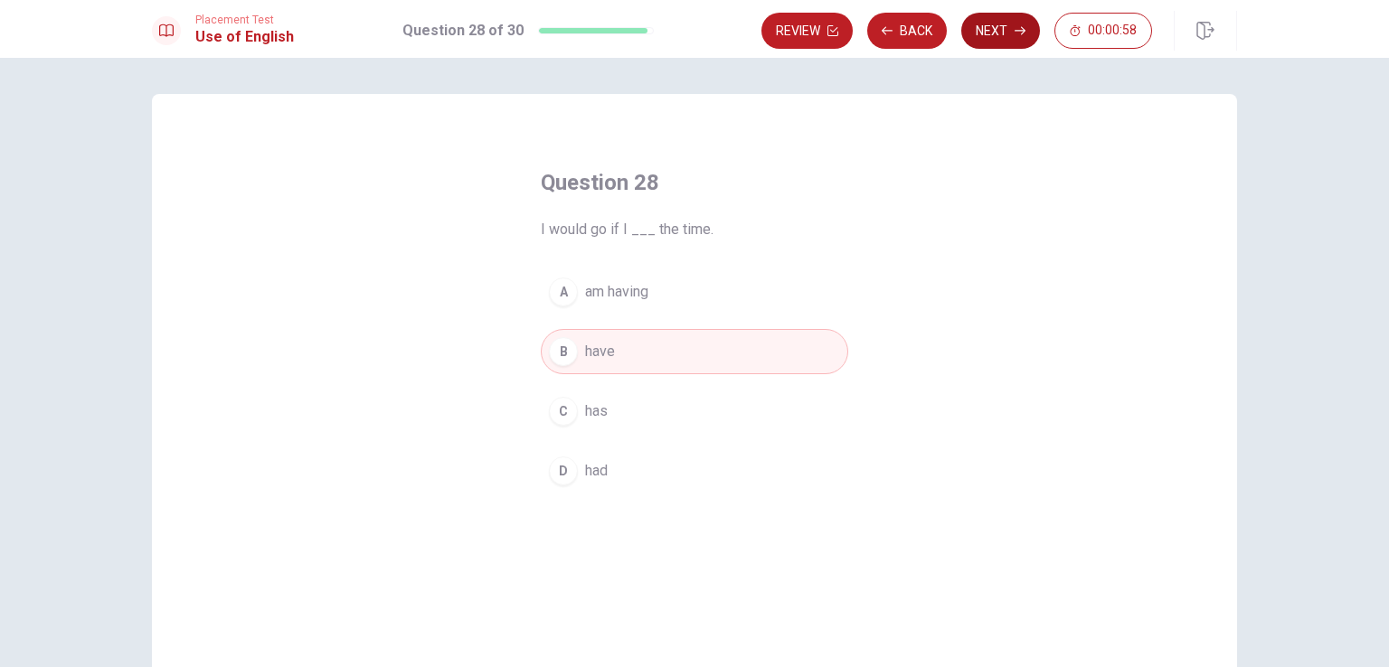
click at [1022, 31] on icon "button" at bounding box center [1020, 30] width 11 height 11
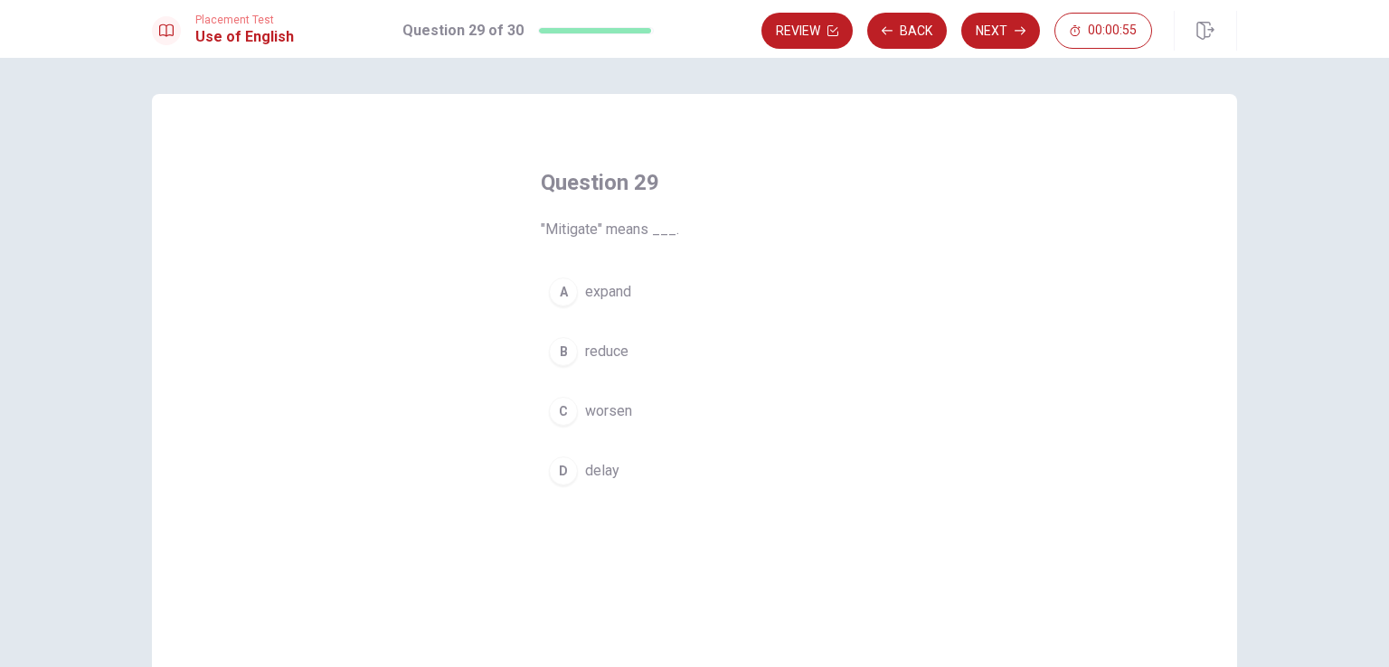
click at [554, 345] on div "B" at bounding box center [563, 351] width 29 height 29
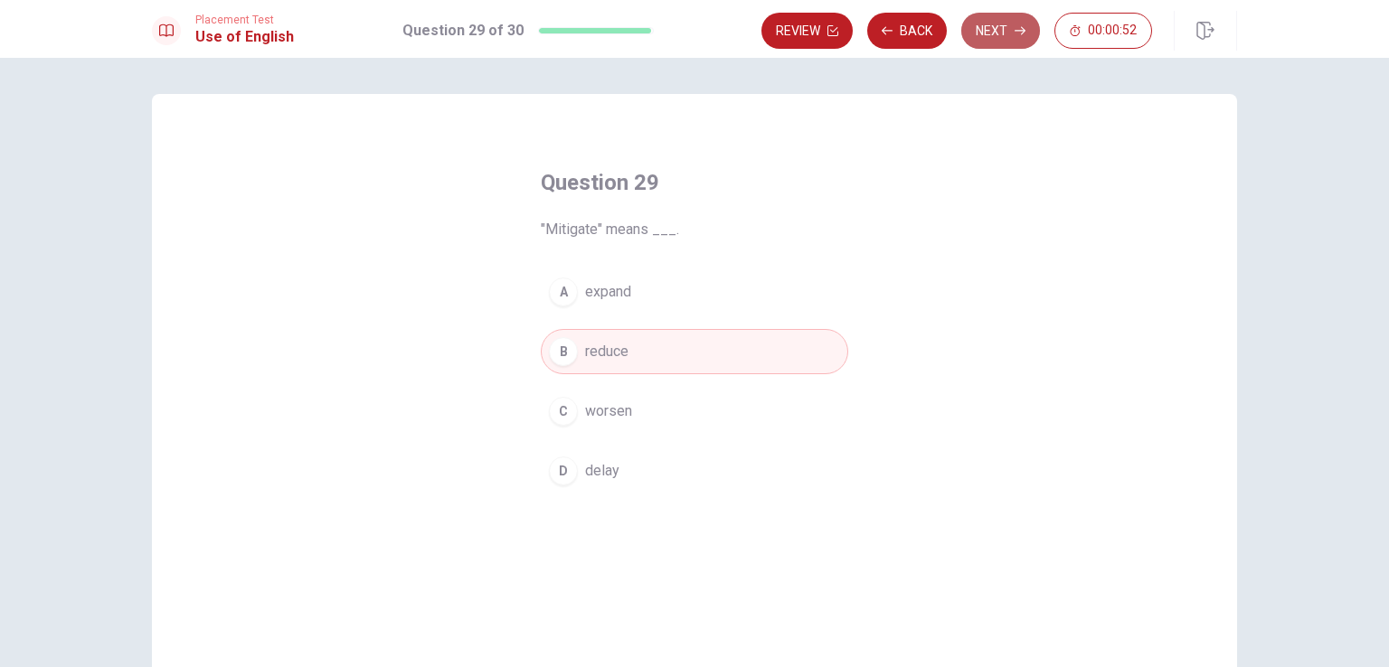
click at [980, 31] on button "Next" at bounding box center [1000, 31] width 79 height 36
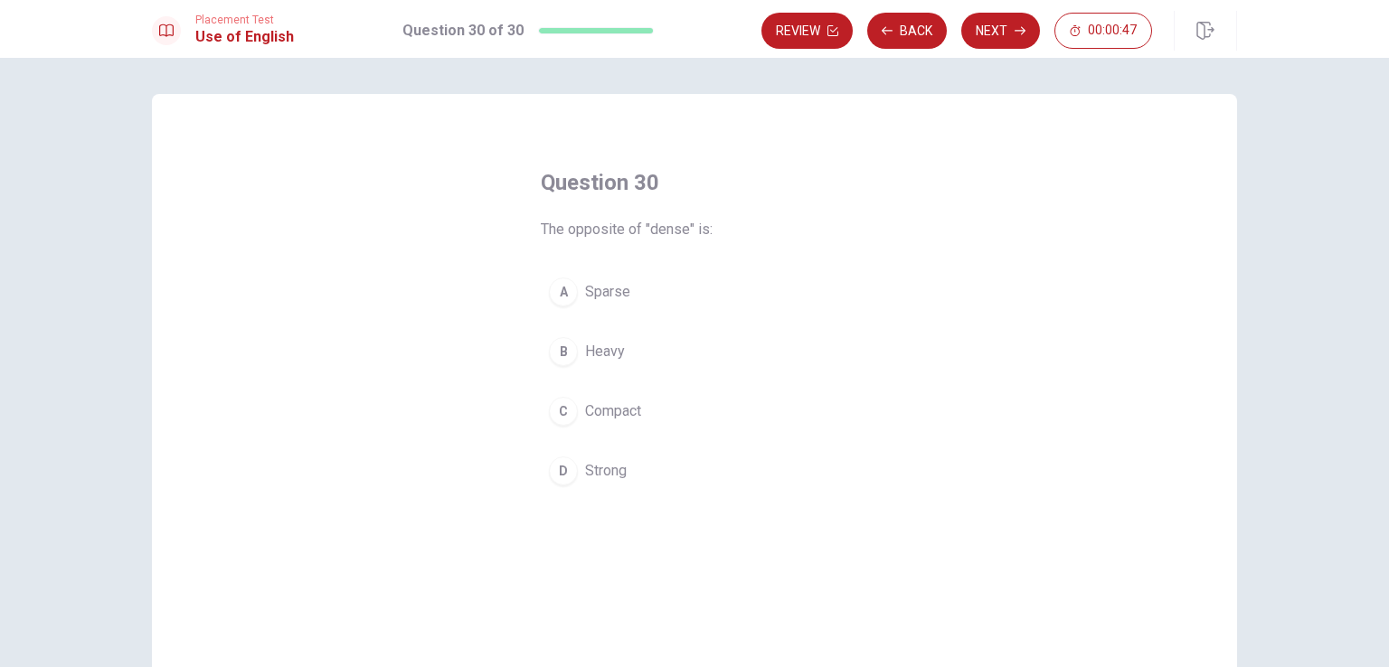
click at [554, 287] on div "A" at bounding box center [563, 292] width 29 height 29
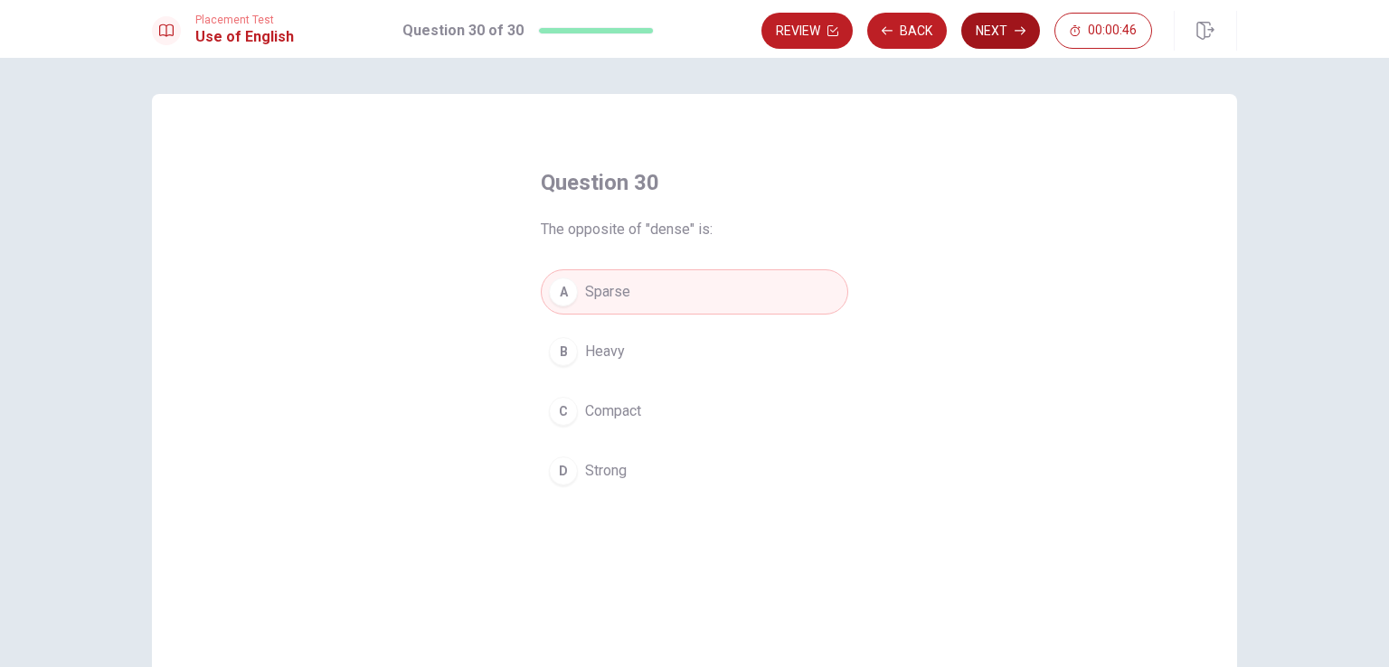
click at [995, 32] on button "Next" at bounding box center [1000, 31] width 79 height 36
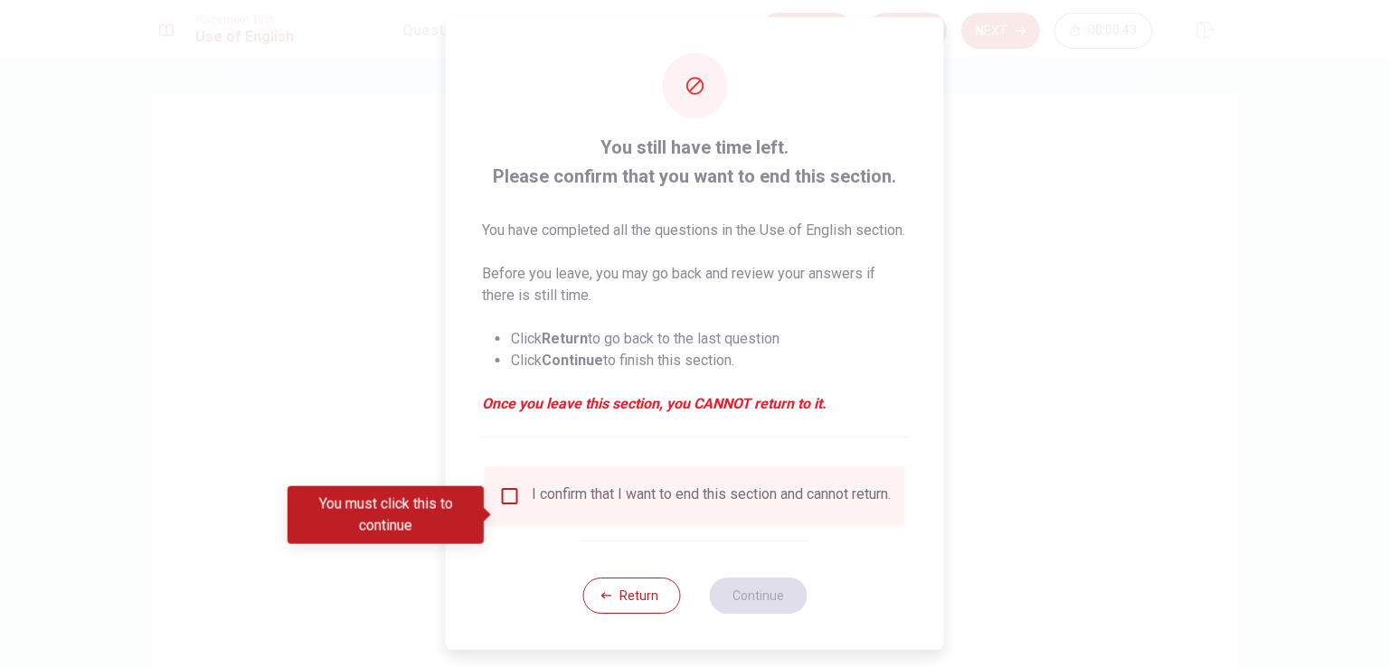
click at [506, 507] on input "You must click this to continue" at bounding box center [510, 497] width 22 height 22
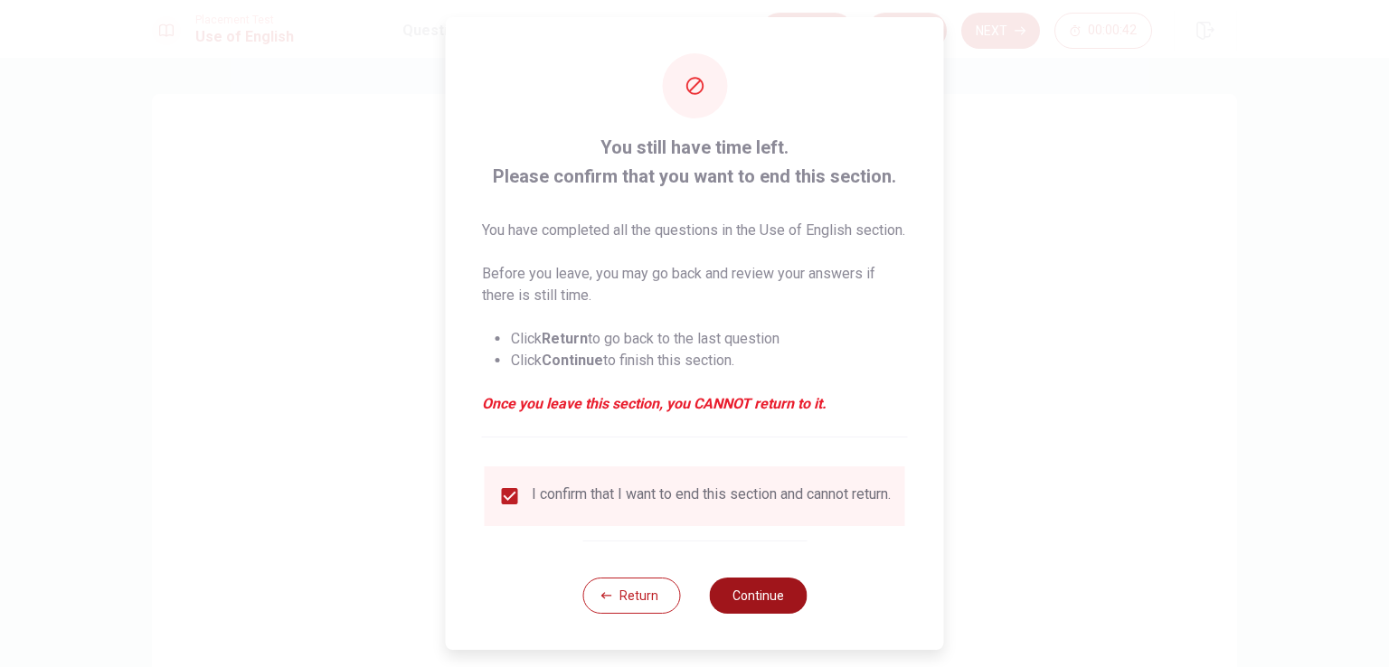
click at [746, 610] on button "Continue" at bounding box center [758, 596] width 98 height 36
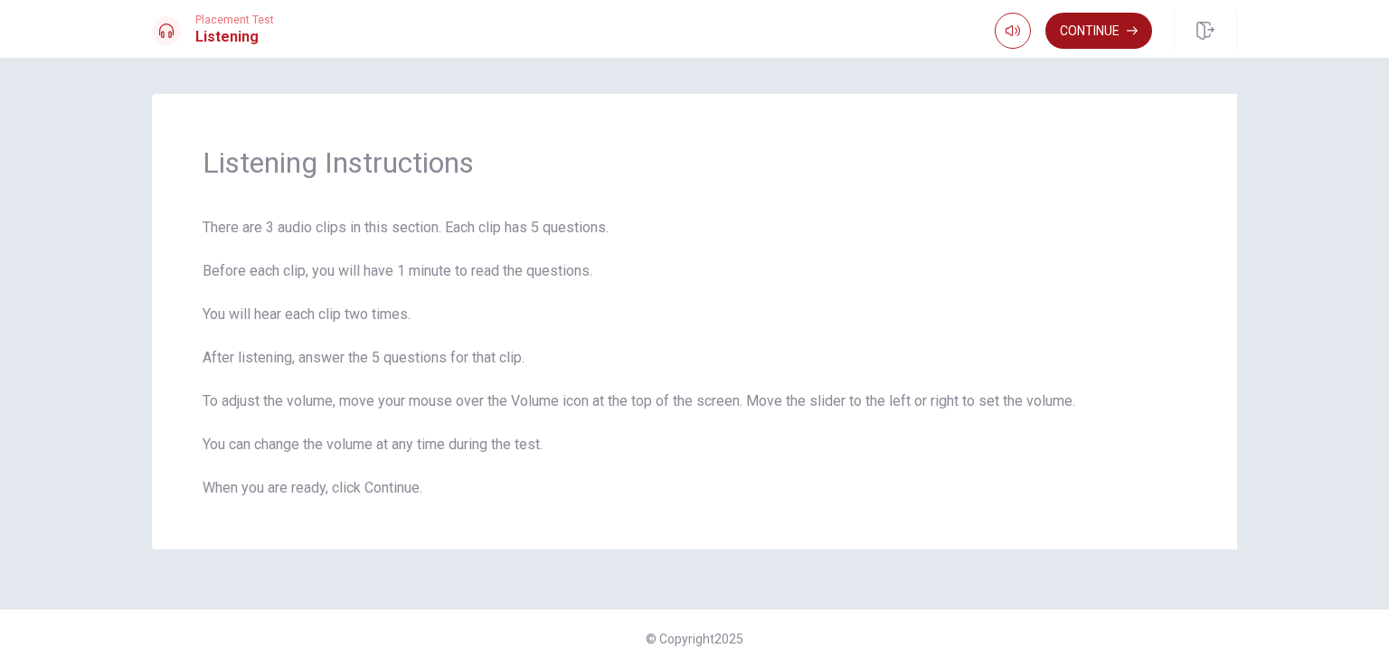
click at [1103, 19] on button "Continue" at bounding box center [1099, 31] width 107 height 36
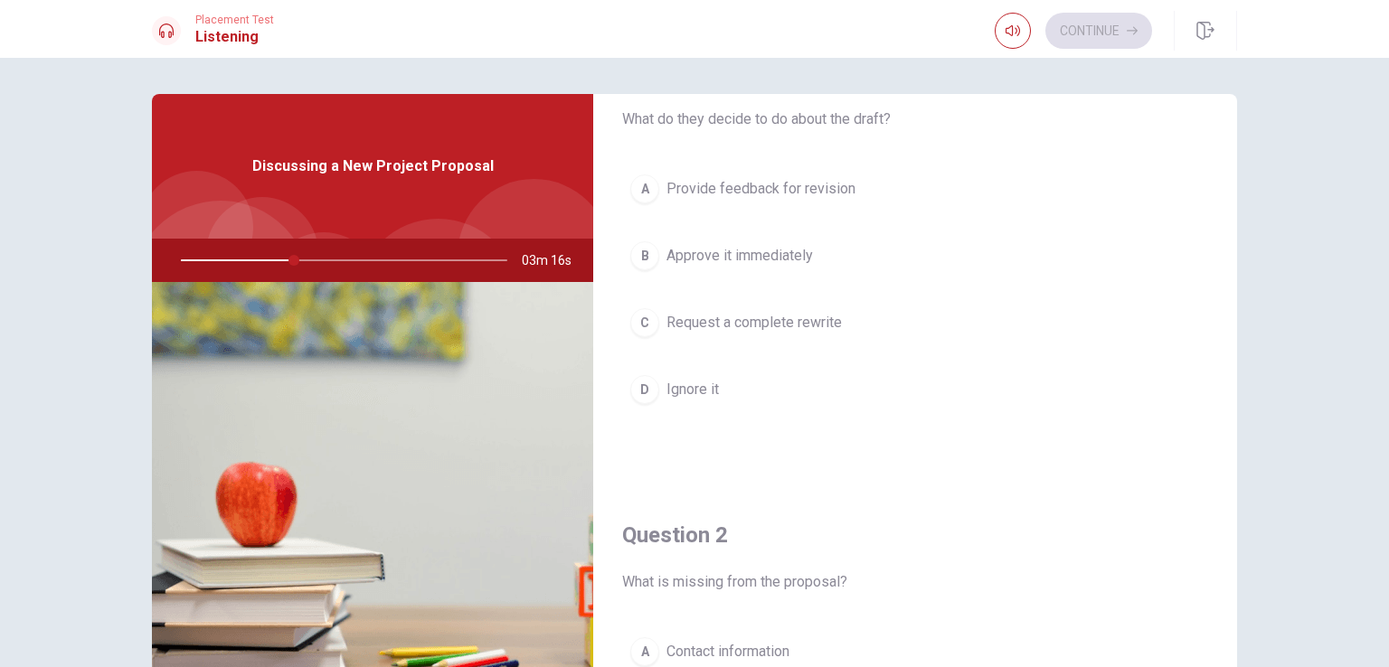
scroll to position [46, 0]
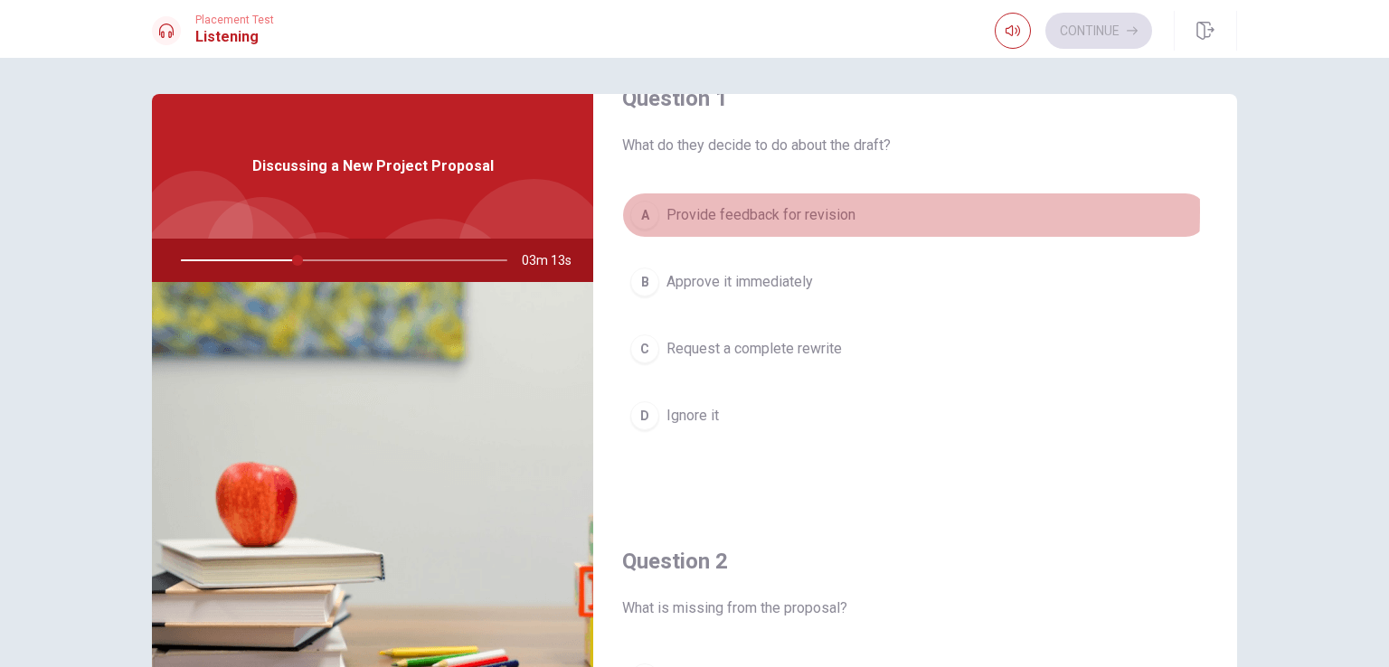
click at [634, 211] on div "A" at bounding box center [644, 215] width 29 height 29
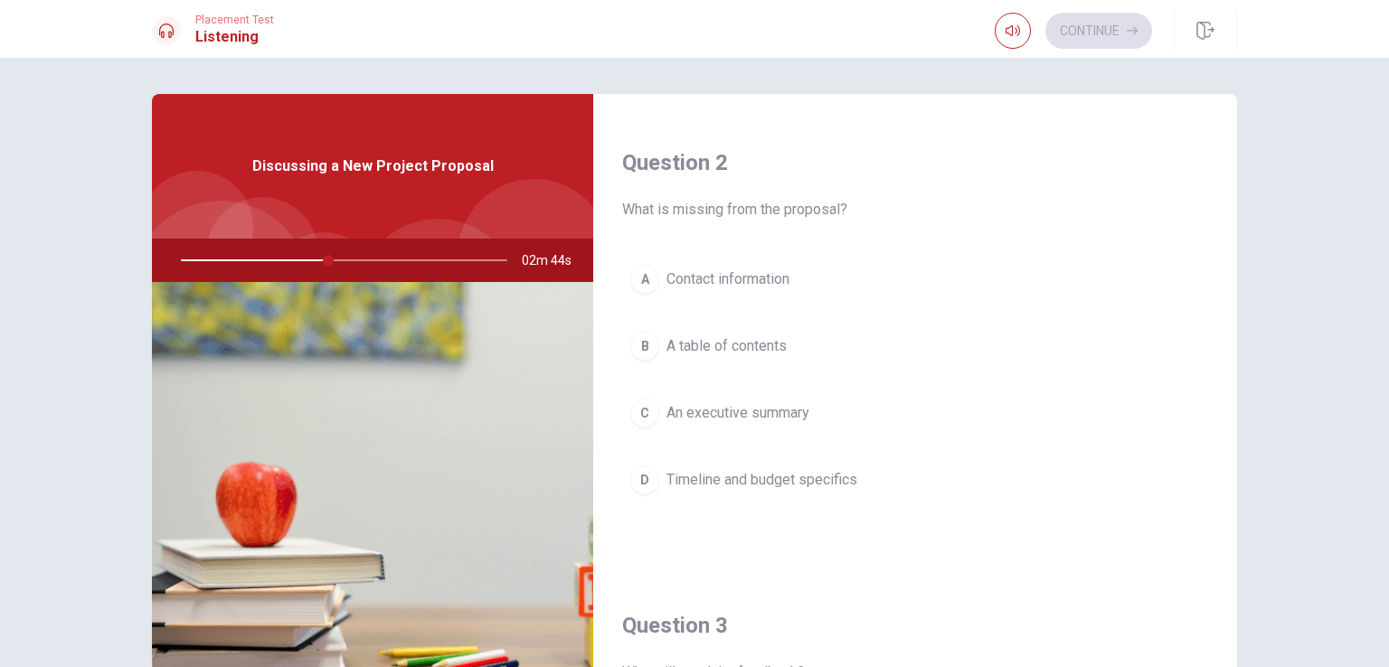
scroll to position [445, 0]
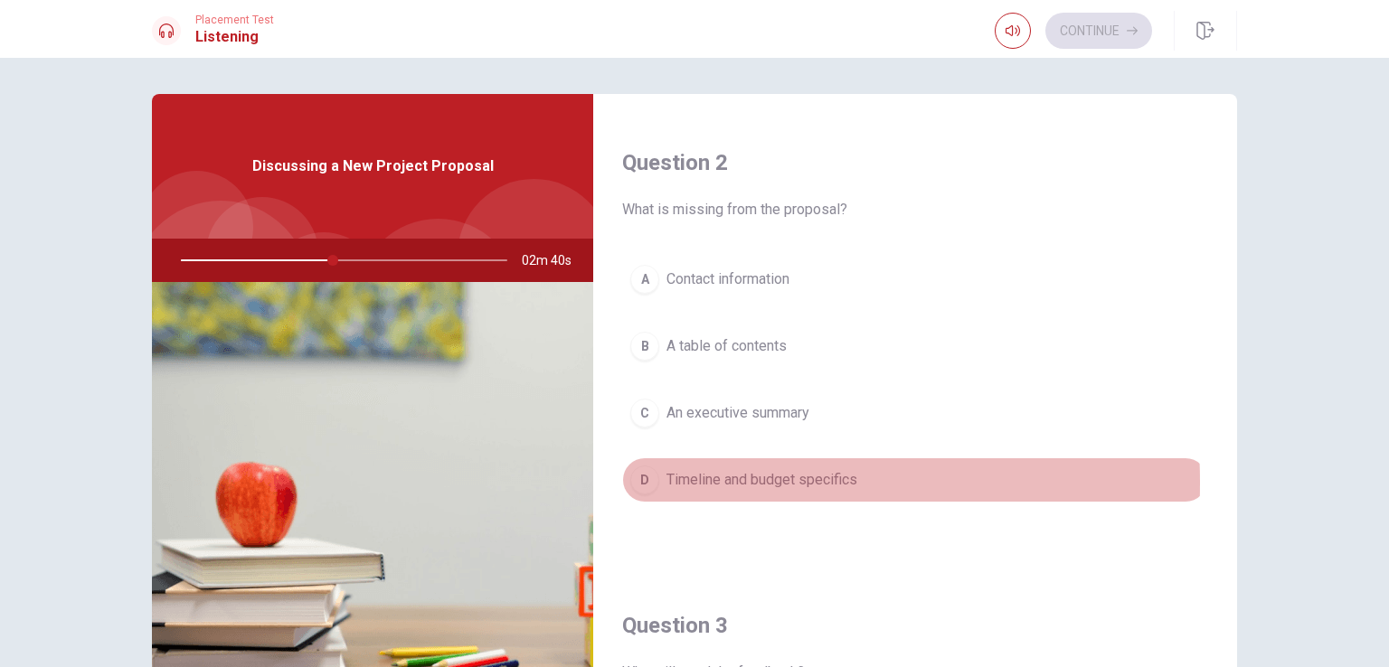
click at [637, 480] on div "D" at bounding box center [644, 480] width 29 height 29
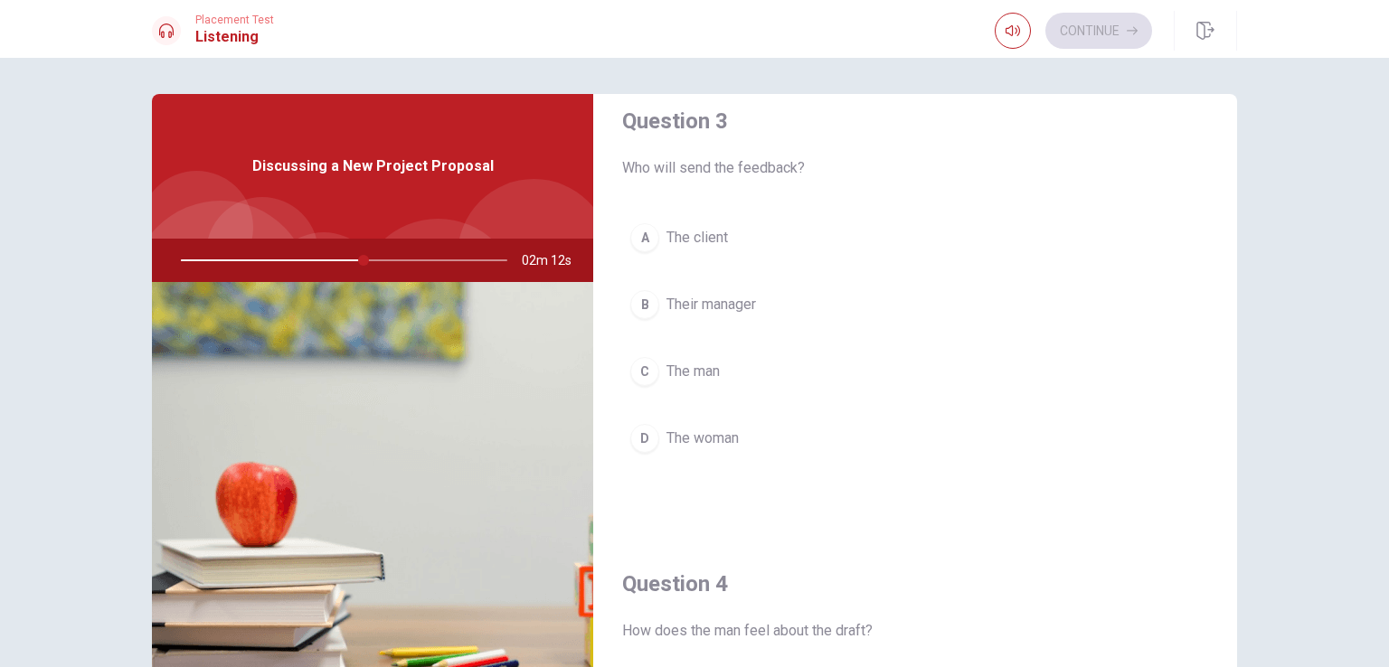
scroll to position [933, 0]
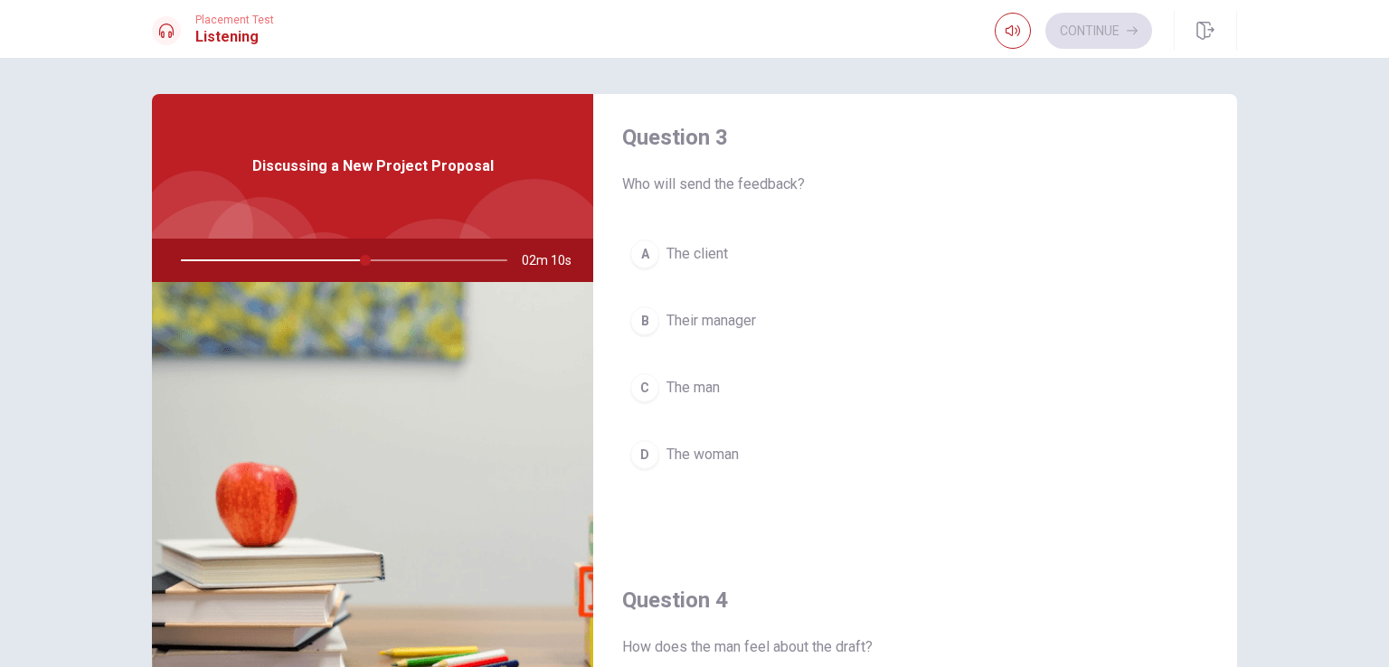
click at [634, 450] on div "D" at bounding box center [644, 454] width 29 height 29
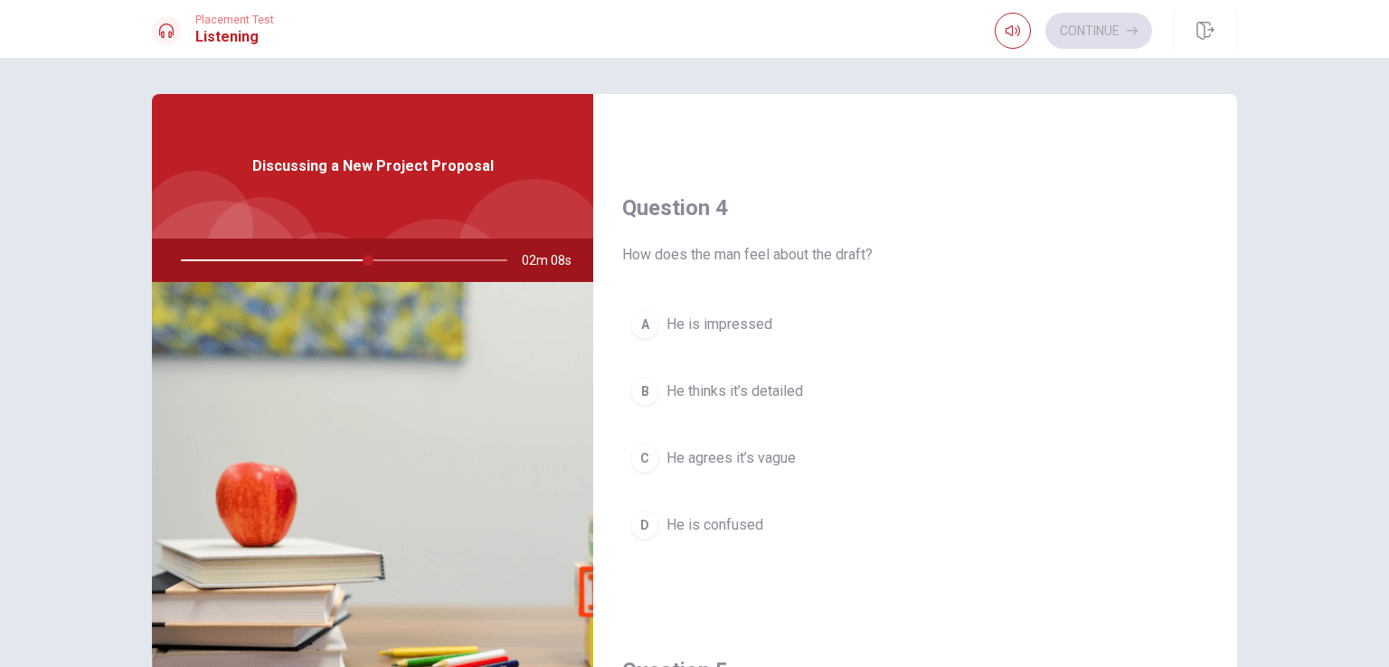
scroll to position [1373, 0]
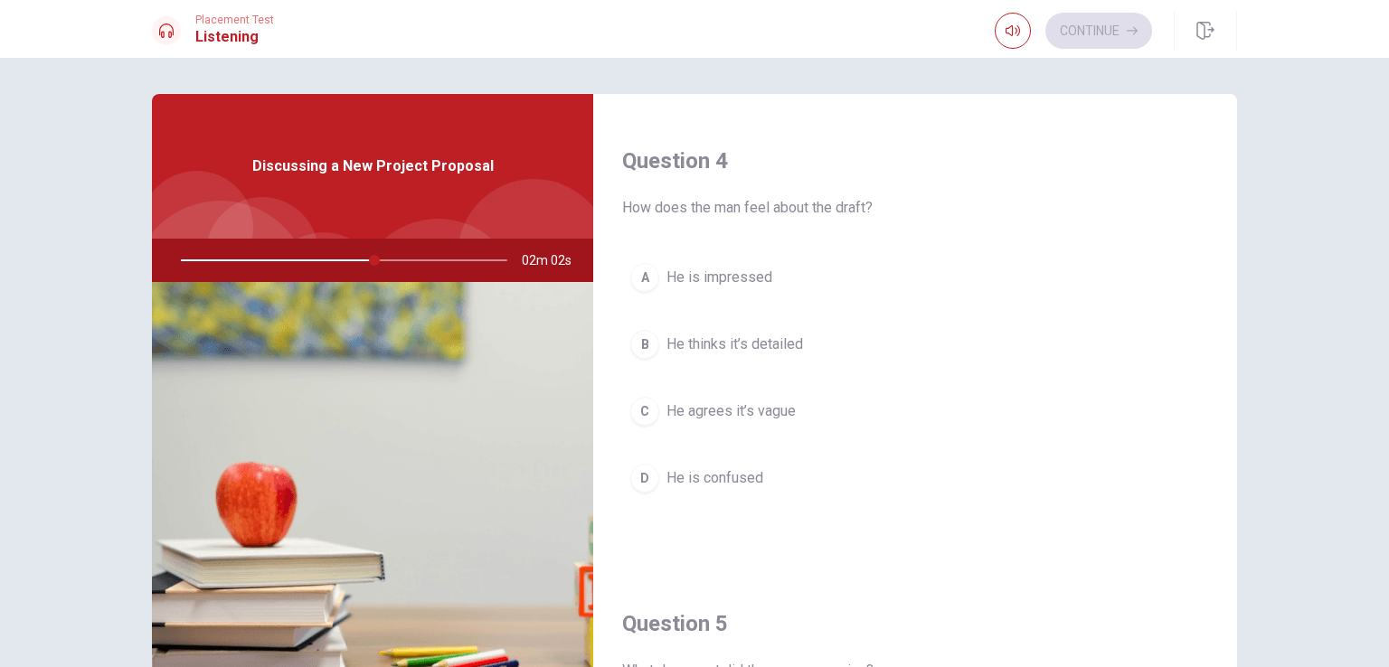
click at [639, 333] on div "B" at bounding box center [644, 344] width 29 height 29
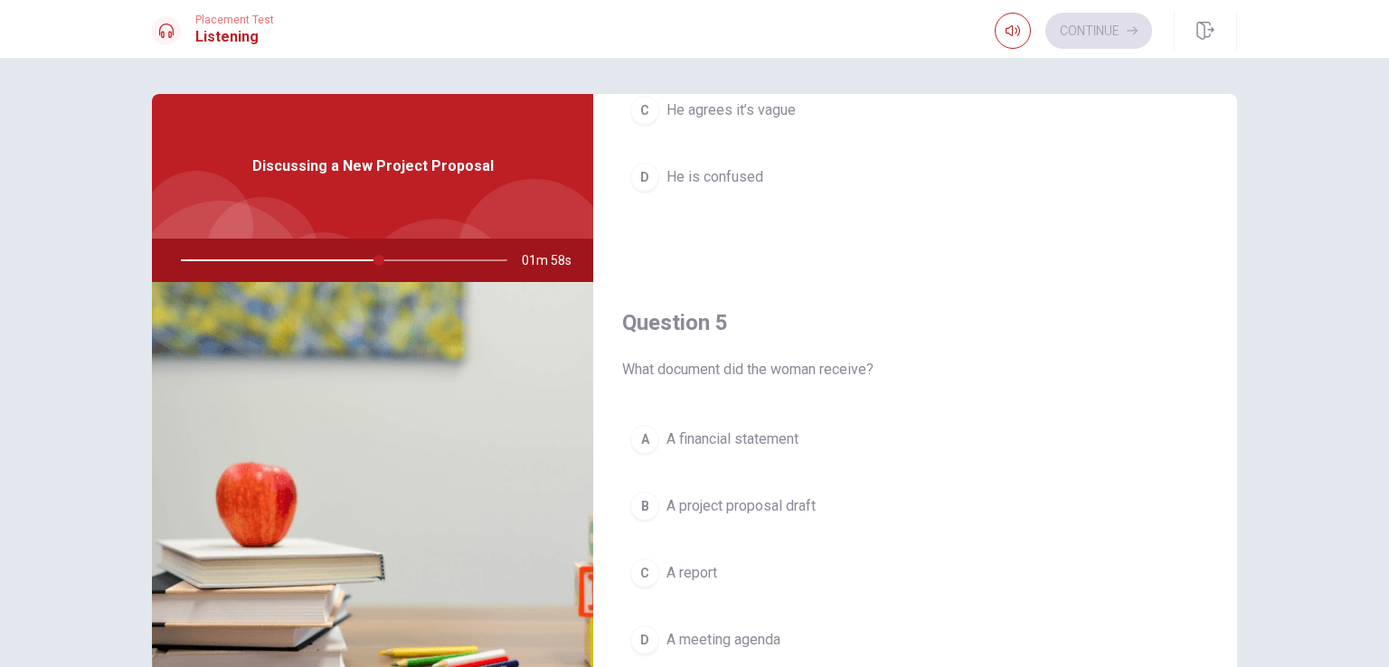
scroll to position [1679, 0]
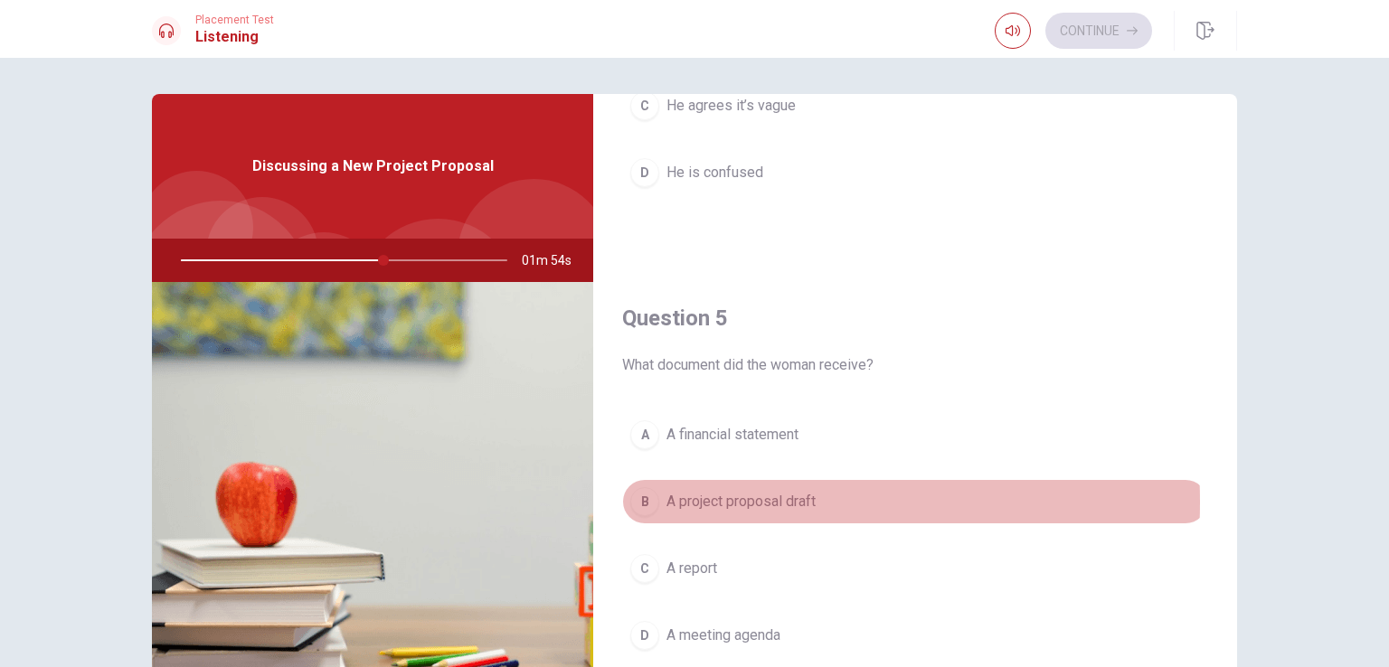
click at [638, 495] on div "B" at bounding box center [644, 501] width 29 height 29
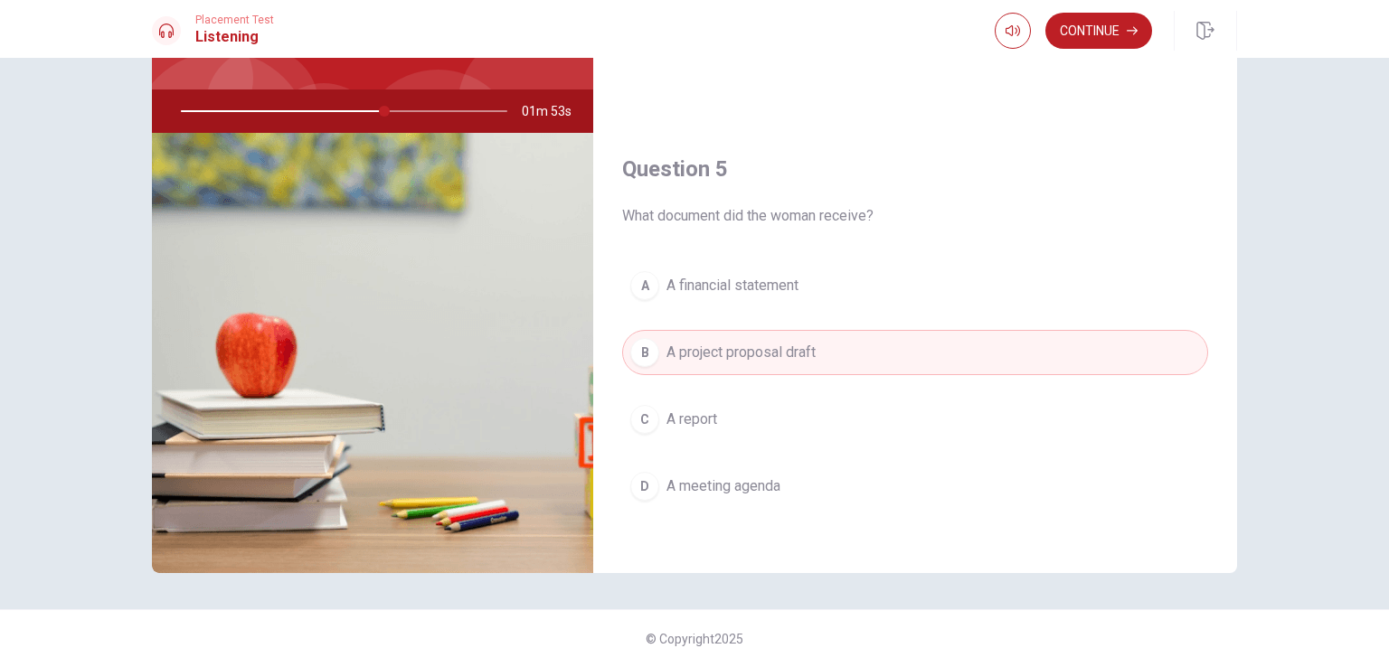
scroll to position [148, 0]
click at [1107, 31] on button "Continue" at bounding box center [1099, 31] width 107 height 36
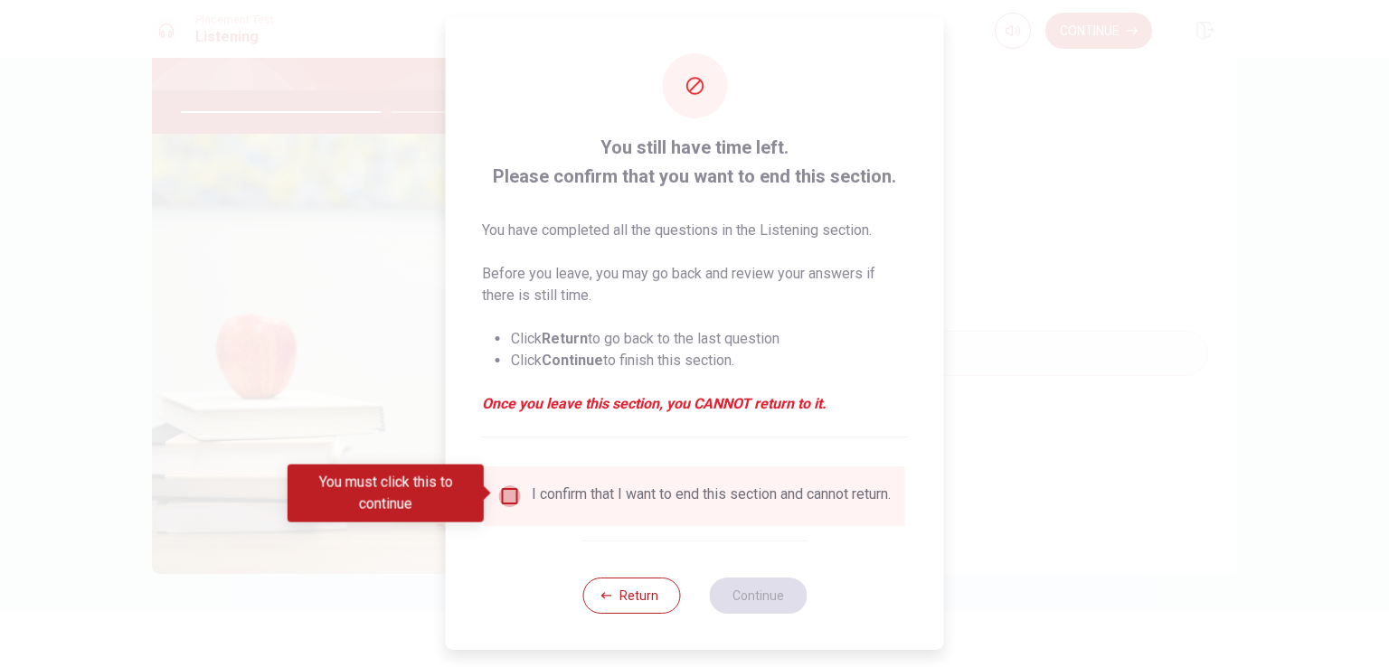
click at [505, 491] on input "You must click this to continue" at bounding box center [510, 497] width 22 height 22
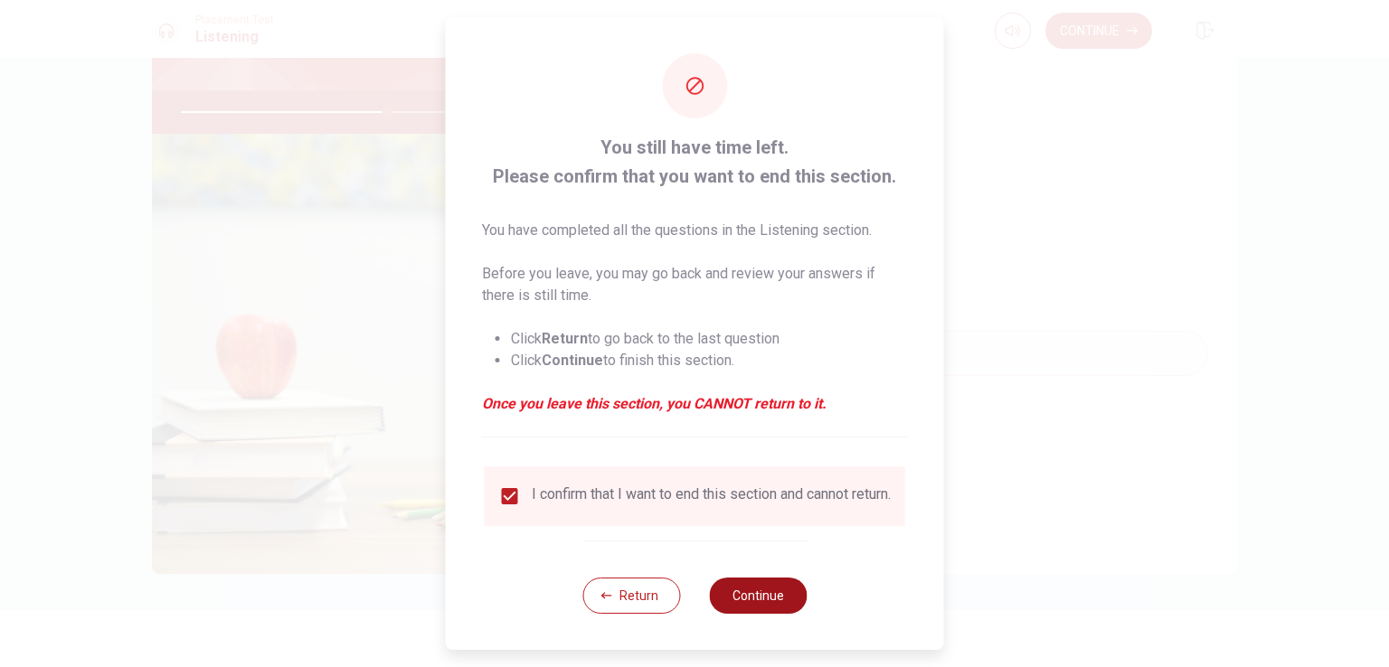
click at [752, 614] on button "Continue" at bounding box center [758, 596] width 98 height 36
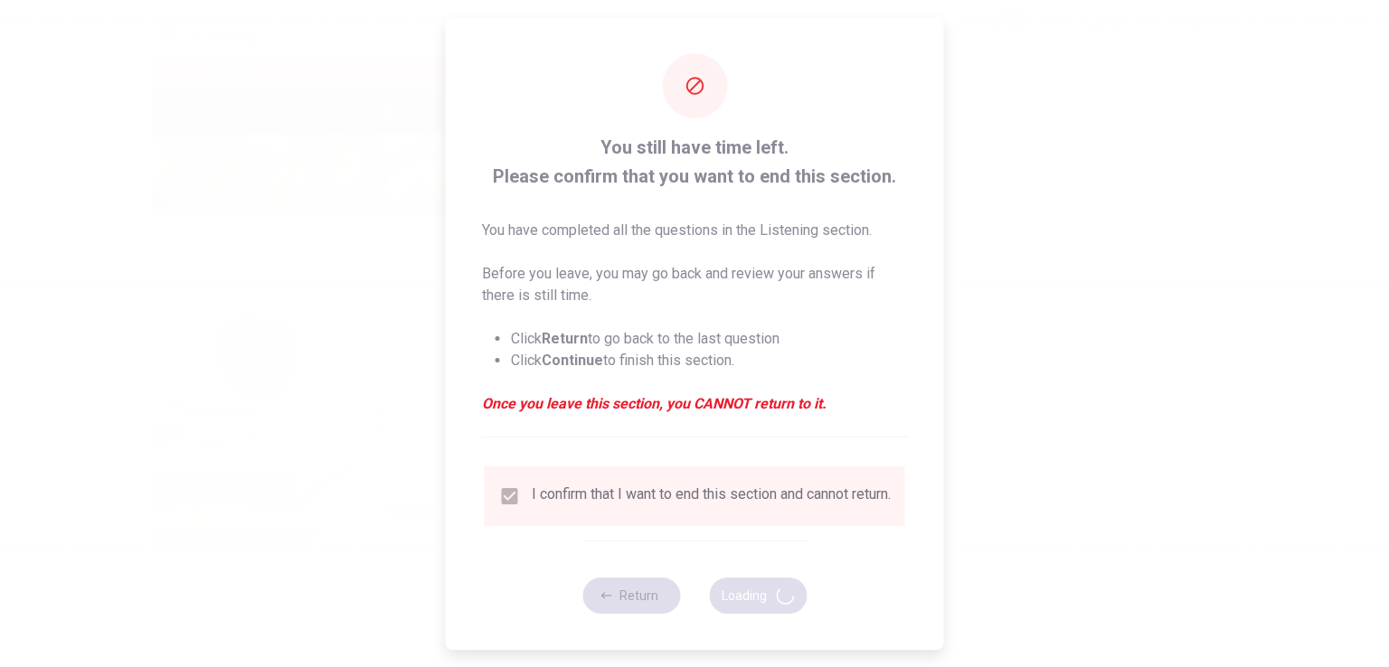
type input "64"
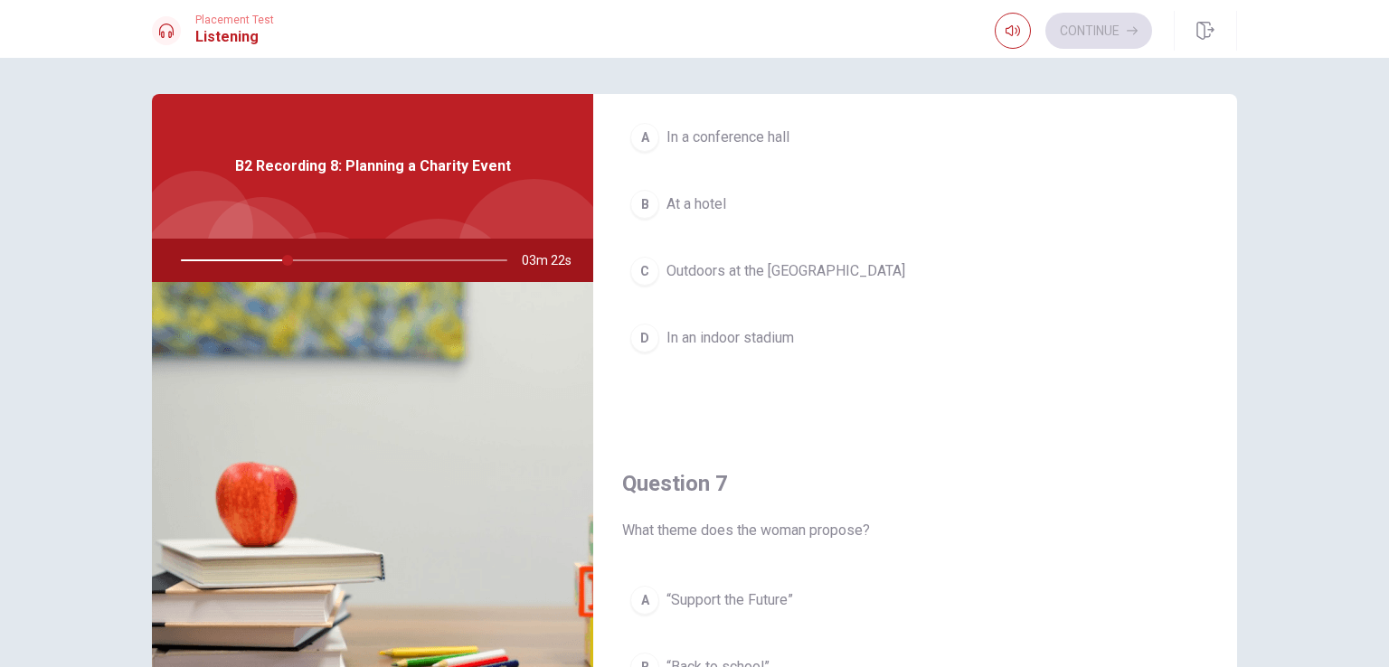
scroll to position [122, 0]
click at [640, 271] on div "C" at bounding box center [644, 273] width 29 height 29
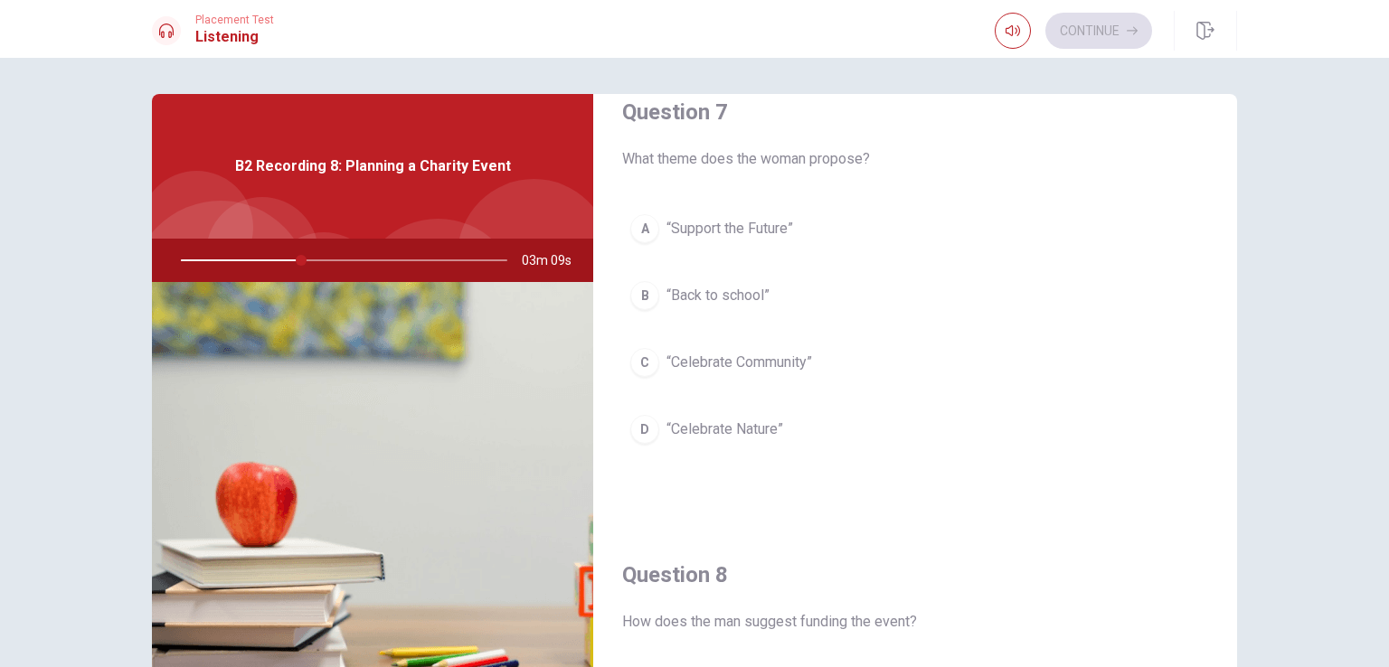
scroll to position [495, 0]
click at [640, 362] on div "C" at bounding box center [644, 363] width 29 height 29
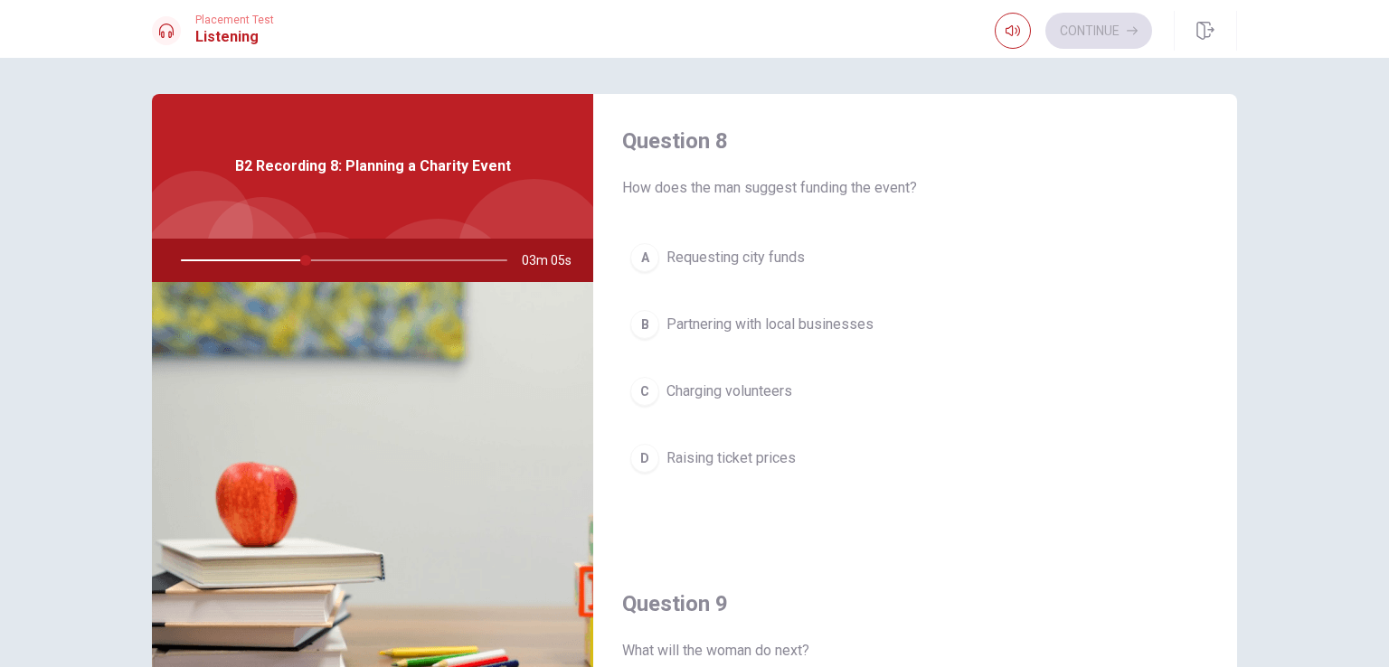
scroll to position [944, 0]
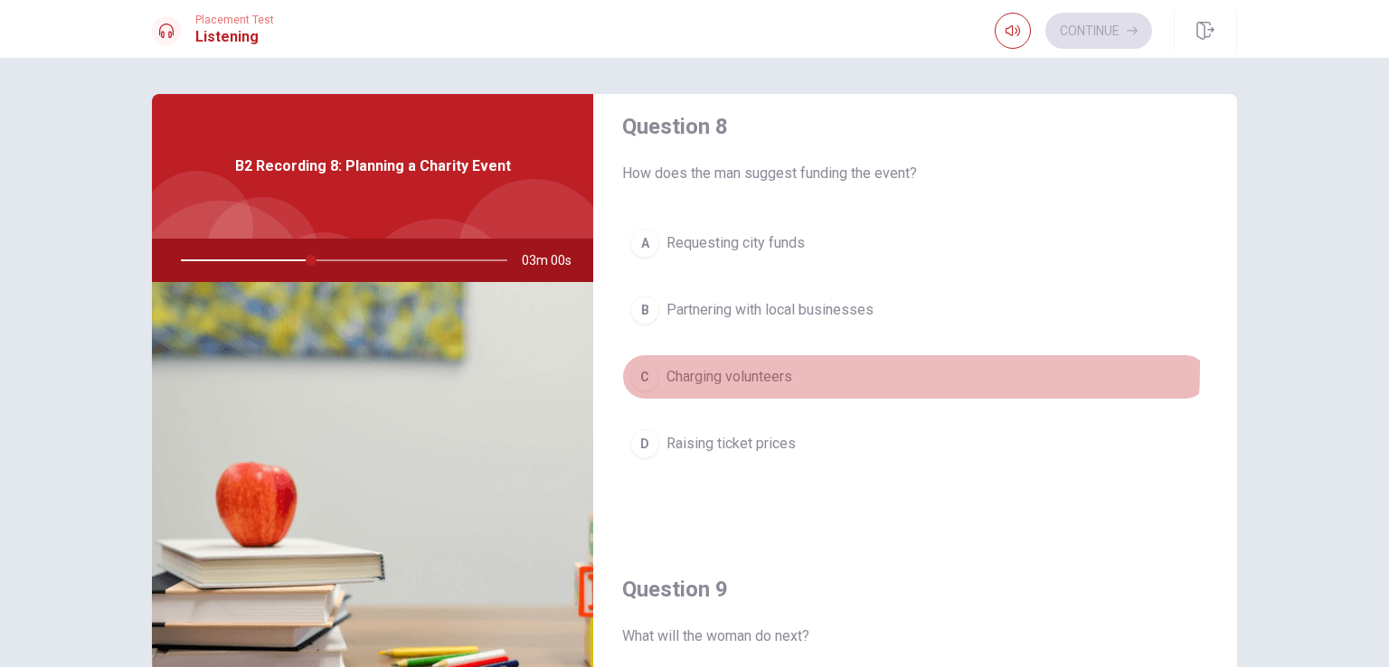
click at [640, 363] on div "C" at bounding box center [644, 377] width 29 height 29
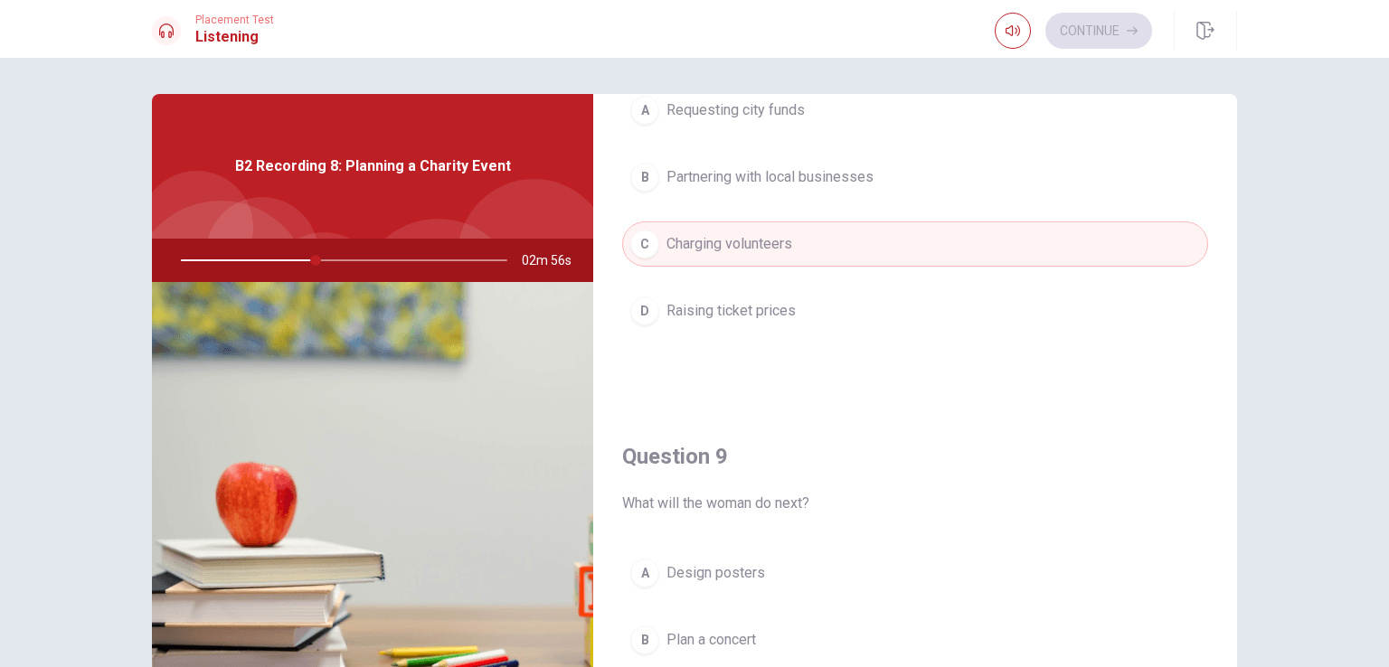
scroll to position [1074, 0]
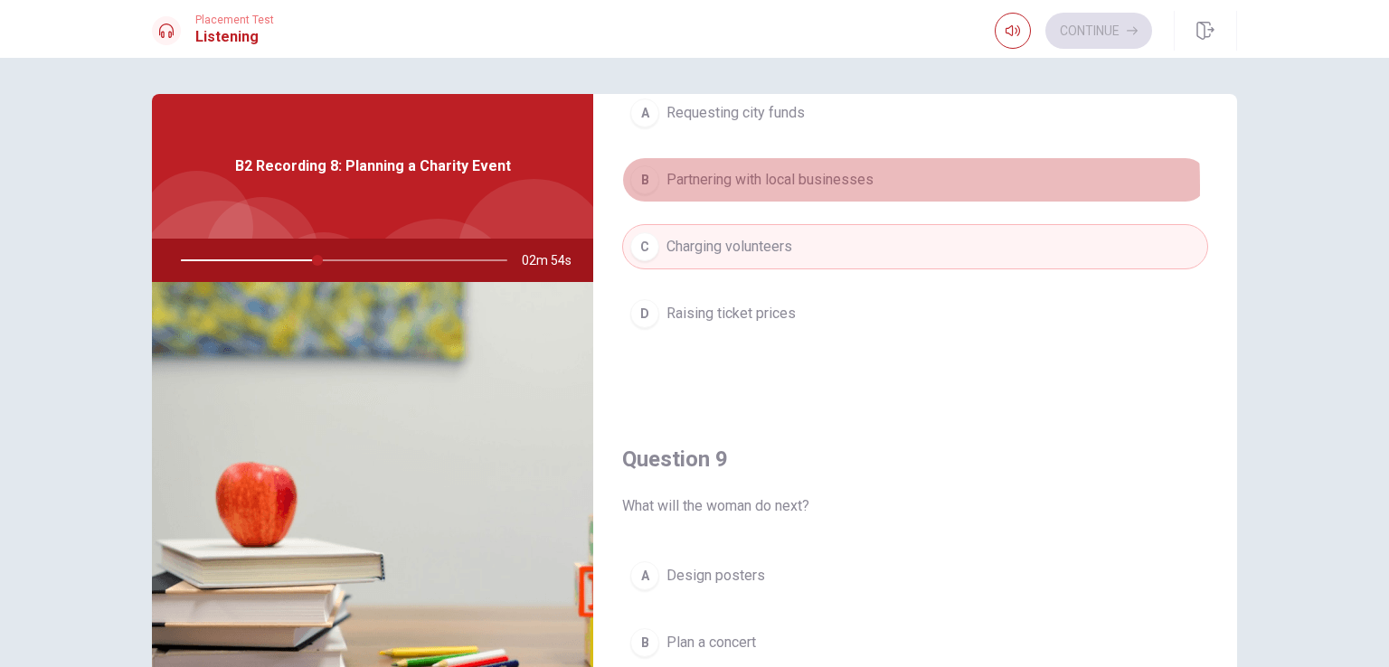
click at [637, 182] on div "B" at bounding box center [644, 180] width 29 height 29
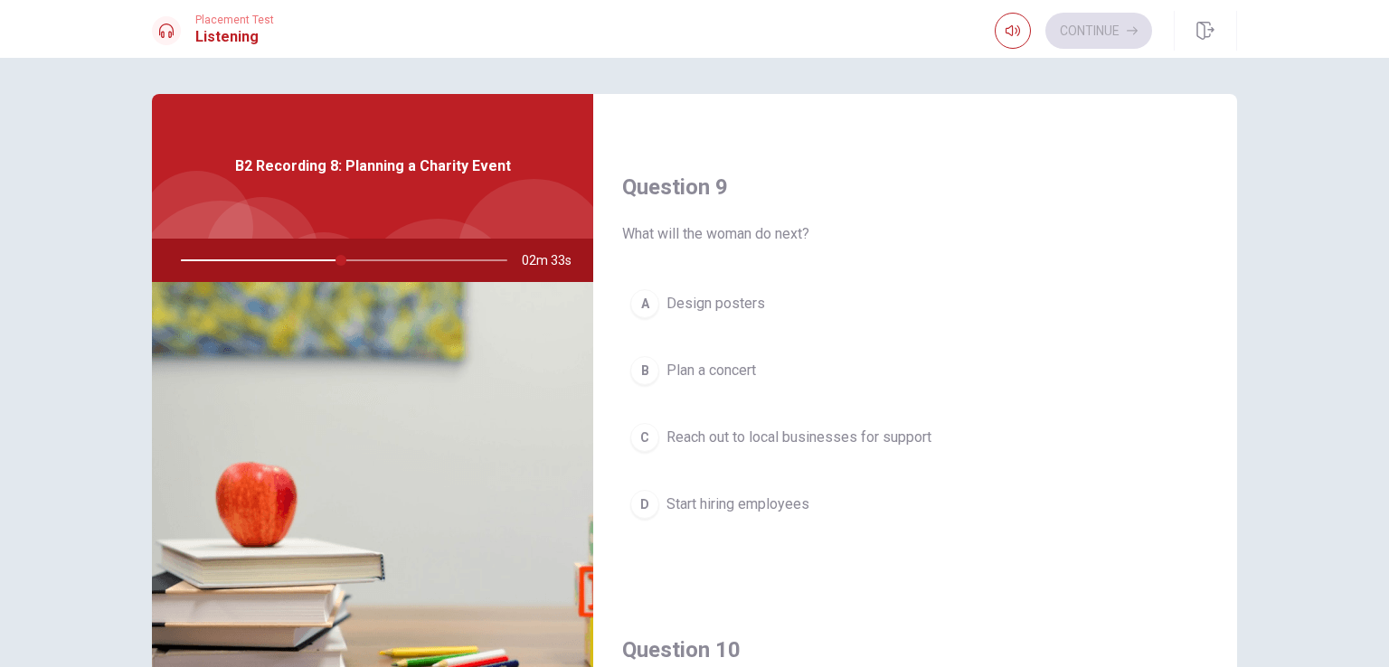
scroll to position [1679, 0]
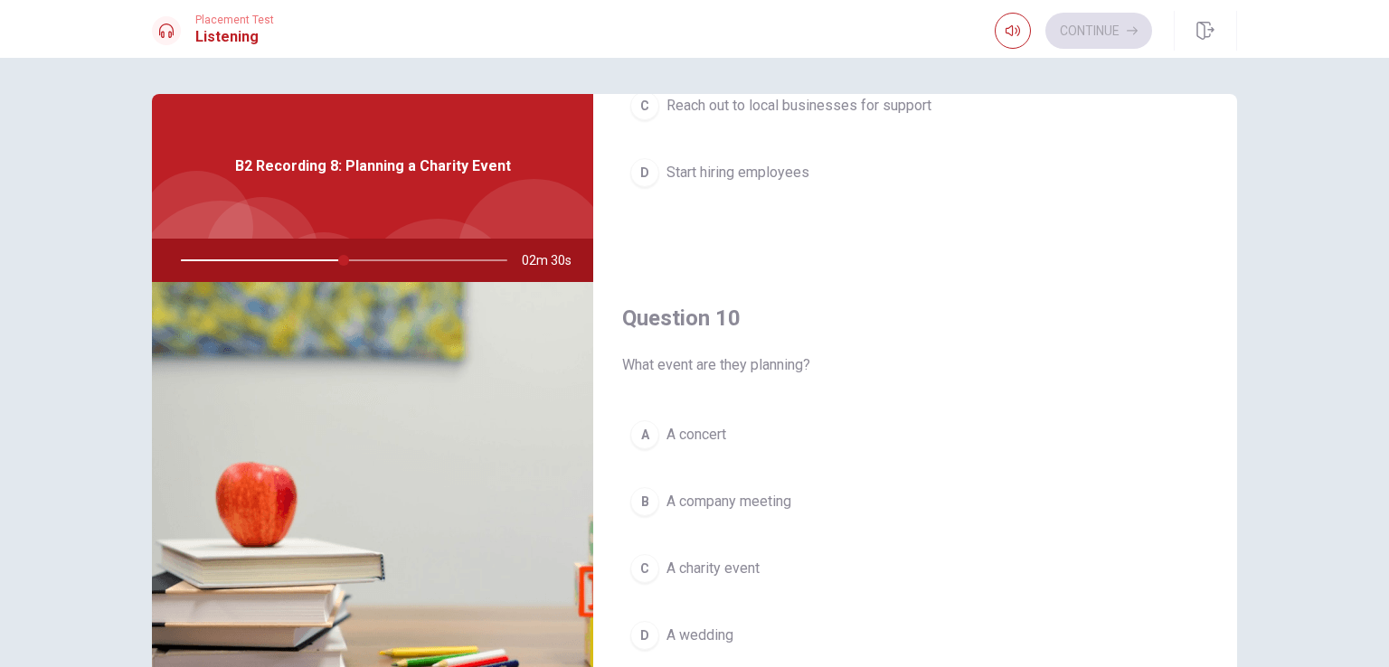
click at [640, 573] on div "C" at bounding box center [644, 568] width 29 height 29
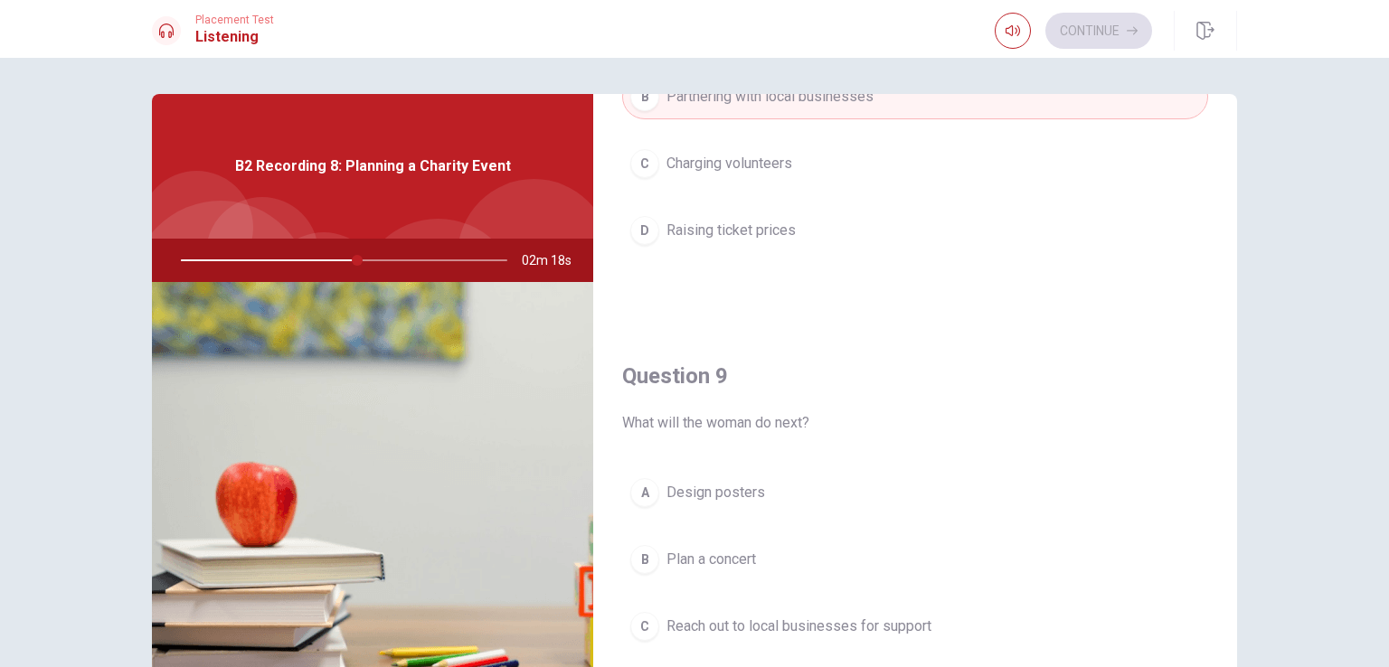
scroll to position [1168, 0]
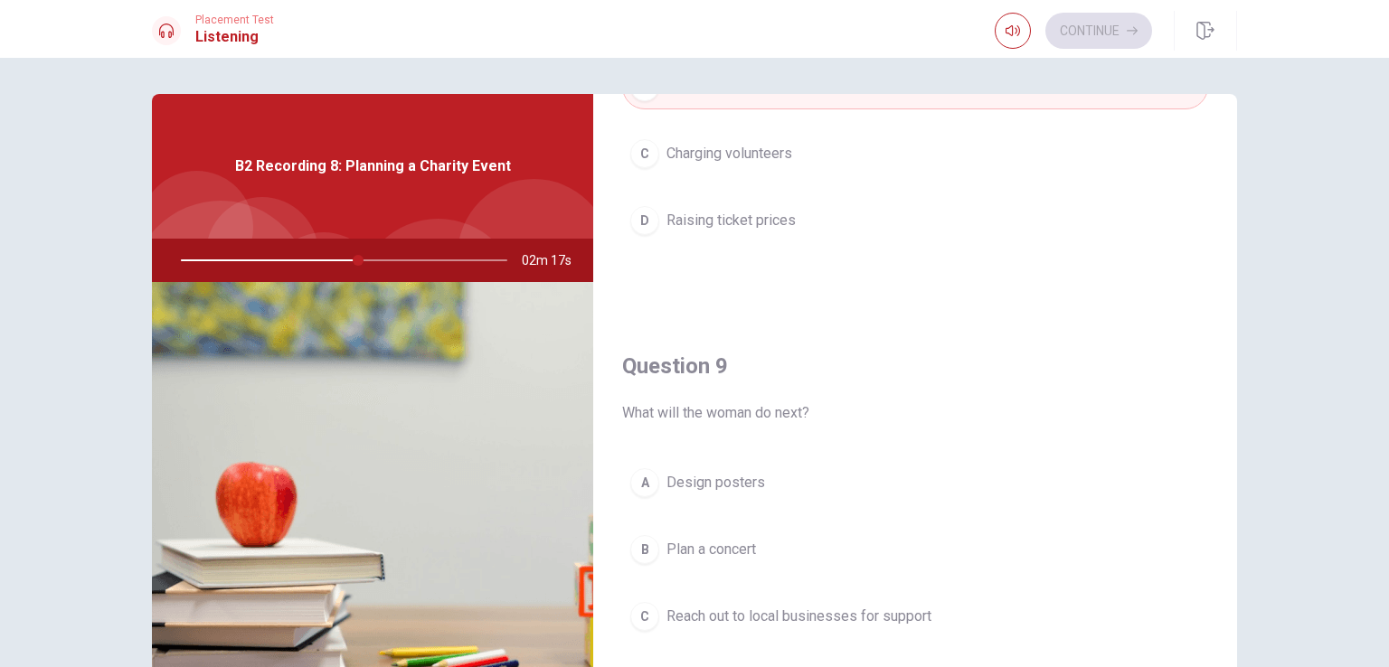
click at [652, 151] on div "C" at bounding box center [644, 153] width 29 height 29
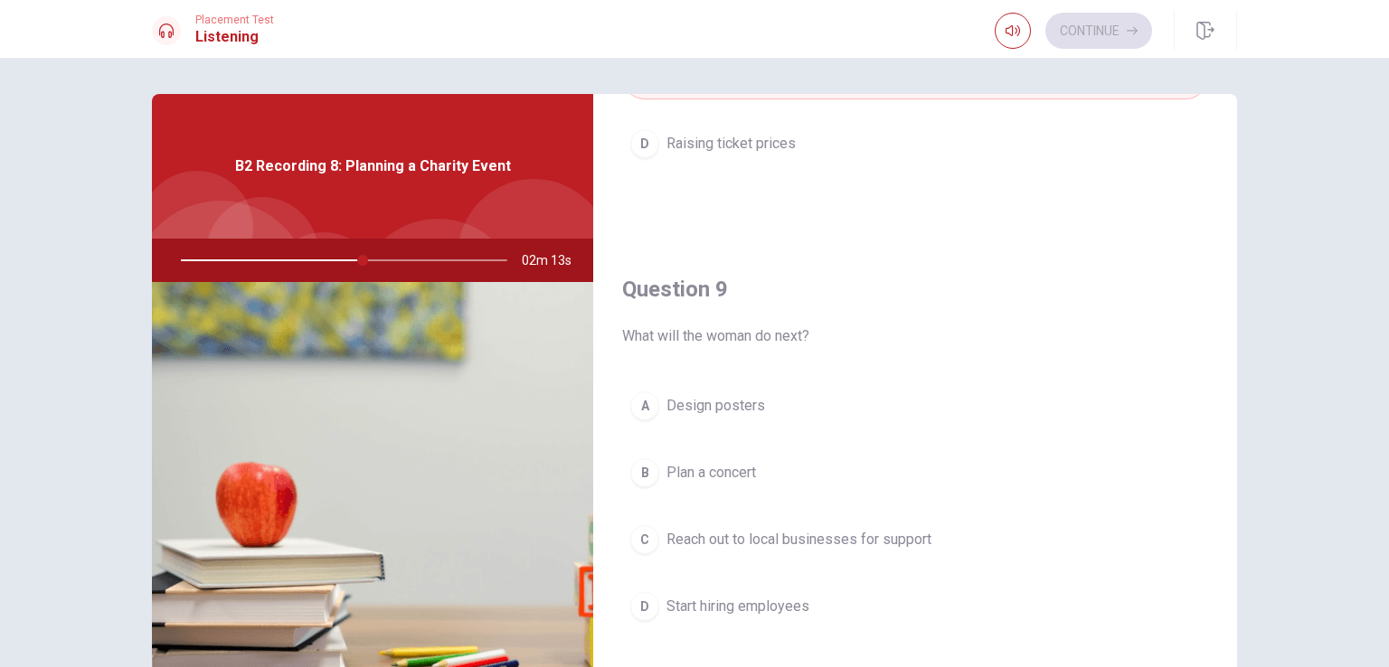
scroll to position [1252, 0]
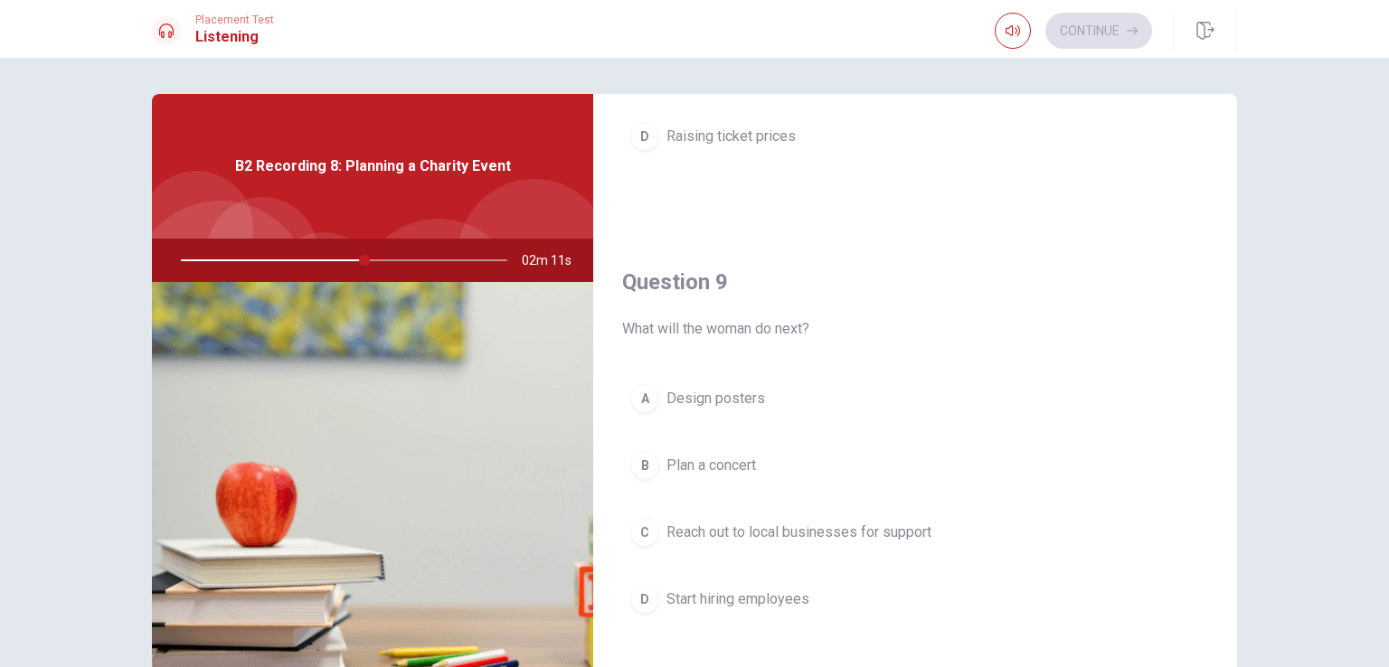
click at [636, 522] on div "C" at bounding box center [644, 532] width 29 height 29
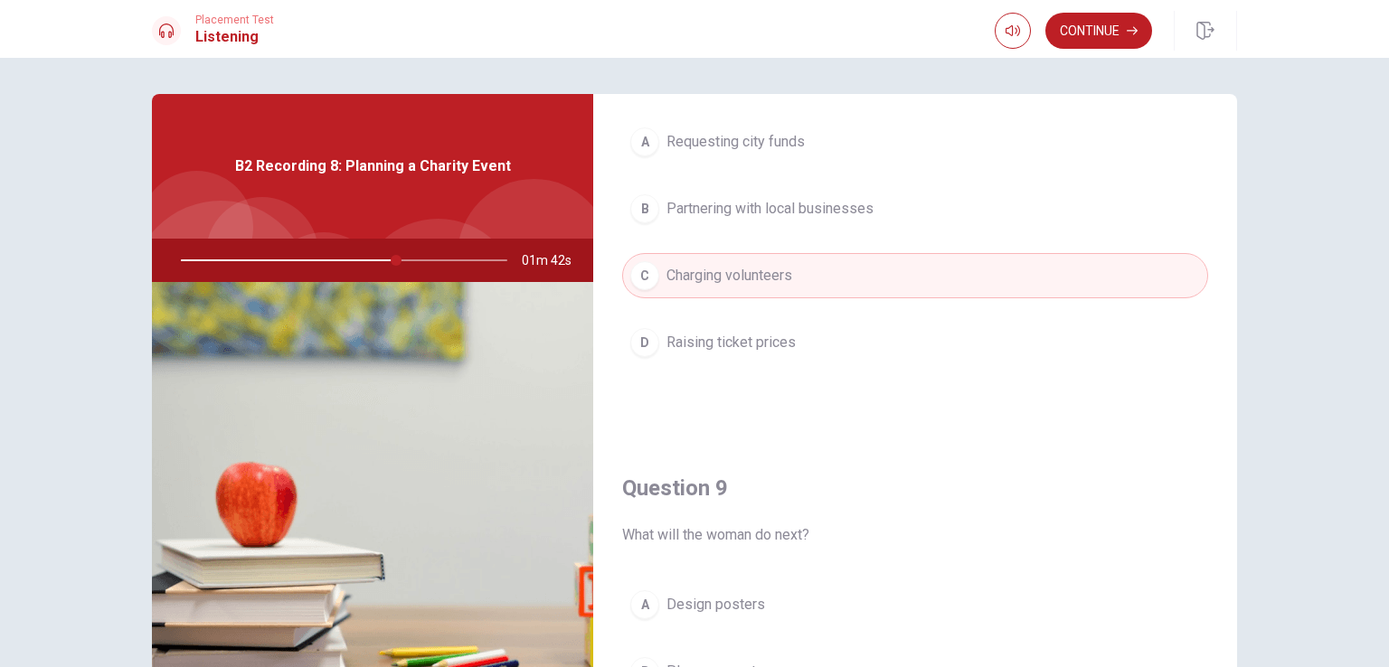
scroll to position [1046, 0]
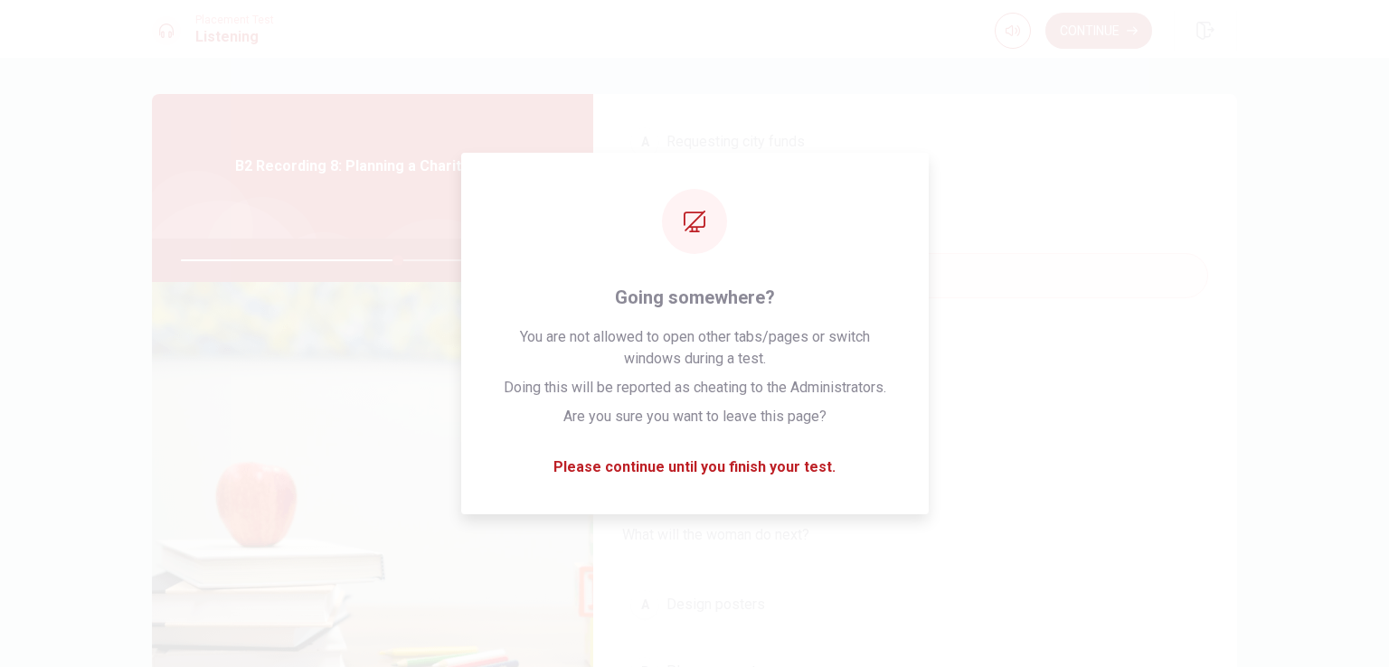
click at [1084, 28] on button "Continue" at bounding box center [1099, 31] width 107 height 36
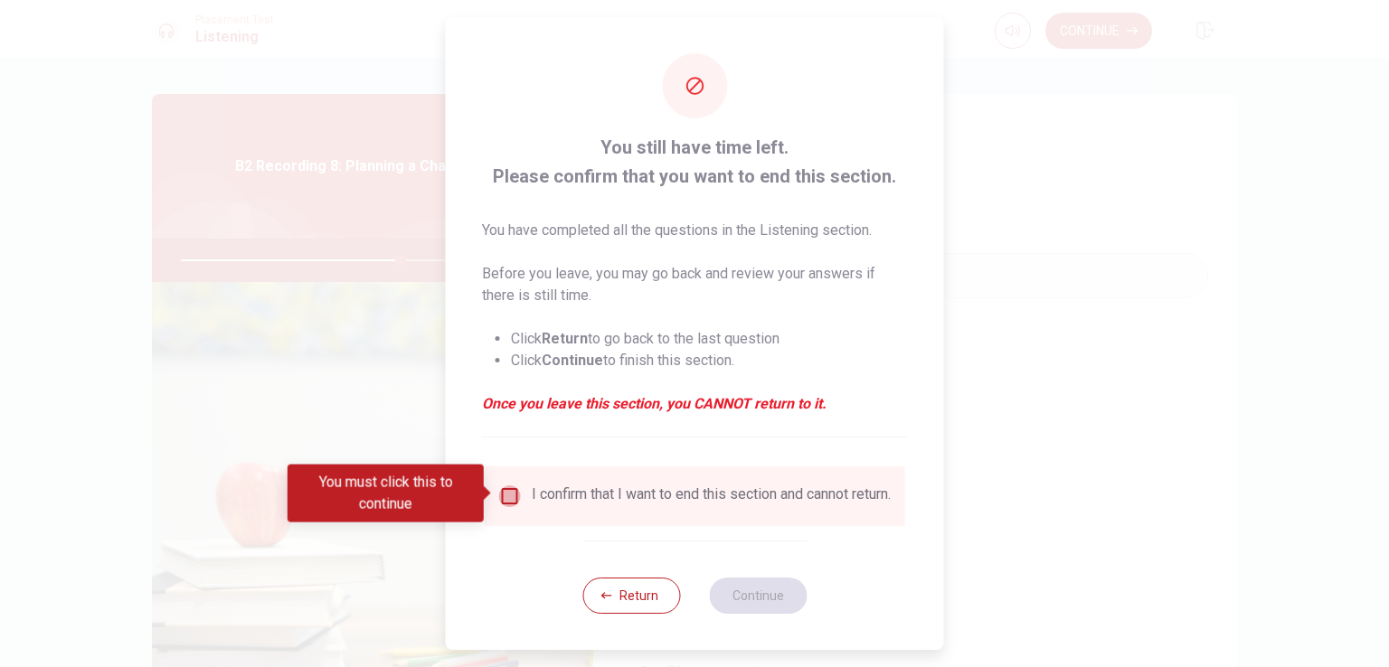
click at [516, 495] on input "You must click this to continue" at bounding box center [510, 497] width 22 height 22
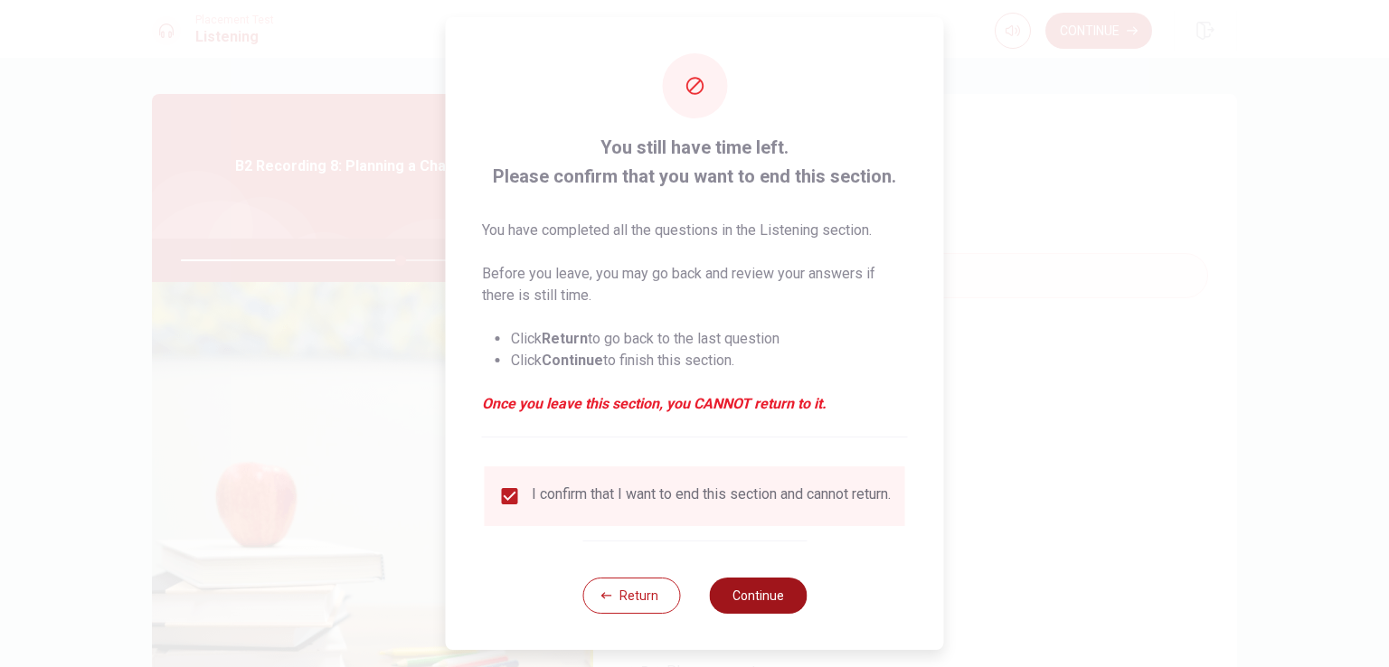
click at [784, 614] on button "Continue" at bounding box center [758, 596] width 98 height 36
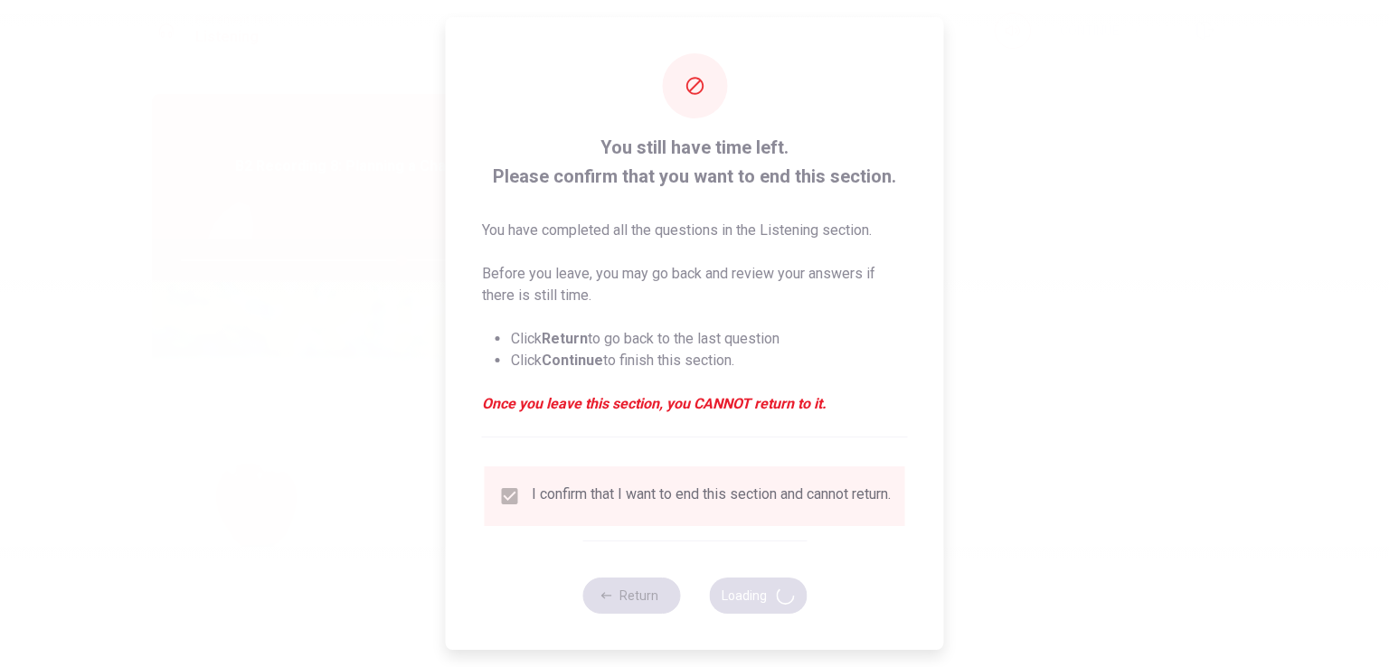
type input "68"
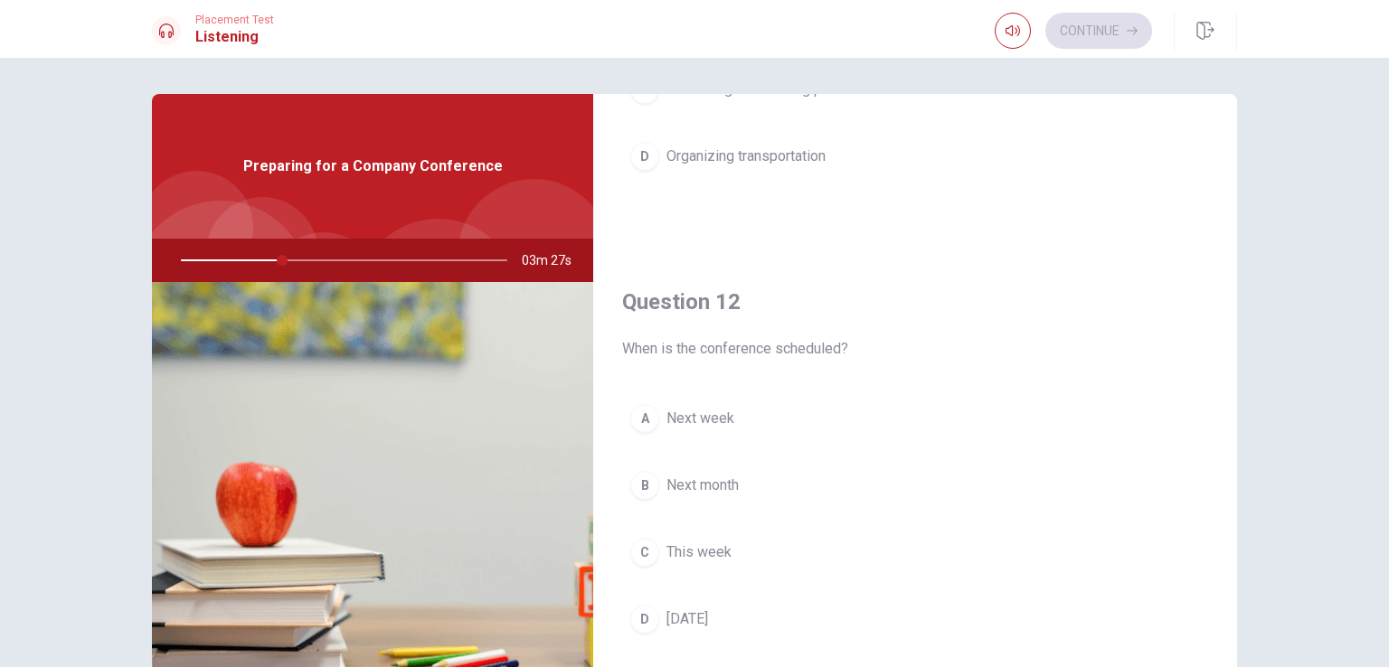
scroll to position [308, 0]
click at [646, 473] on div "B" at bounding box center [644, 483] width 29 height 29
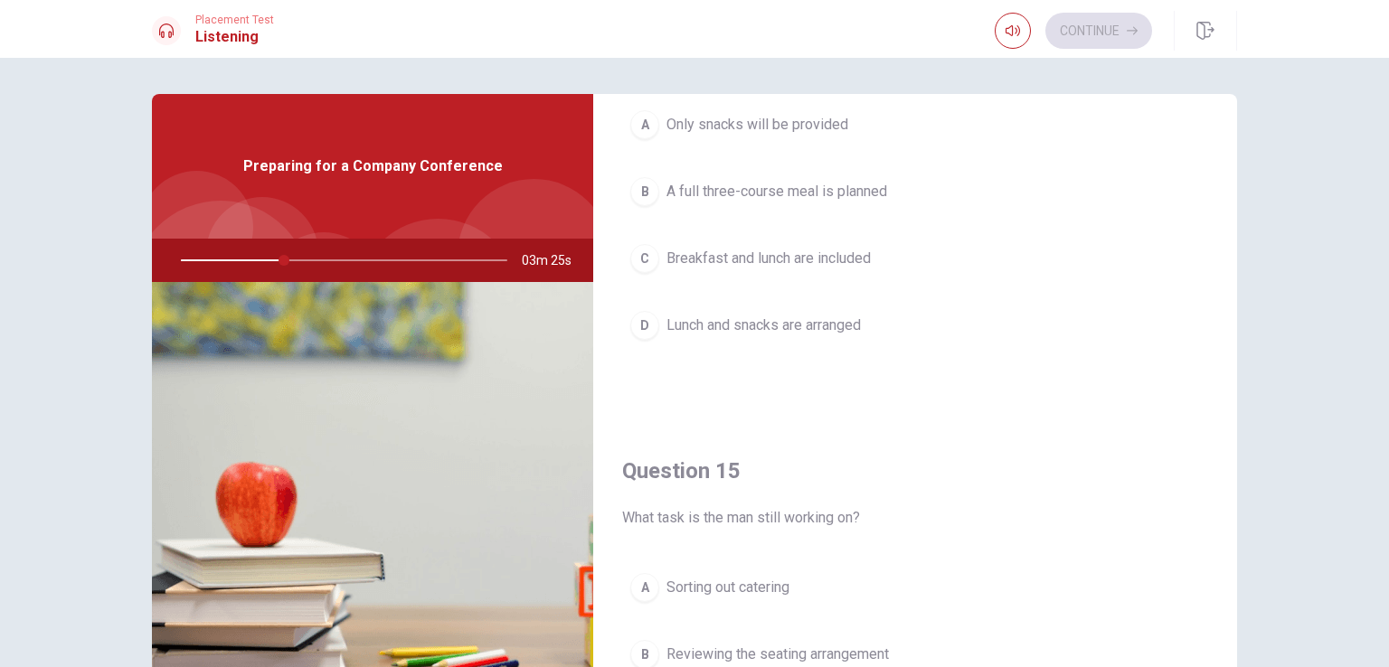
scroll to position [1679, 0]
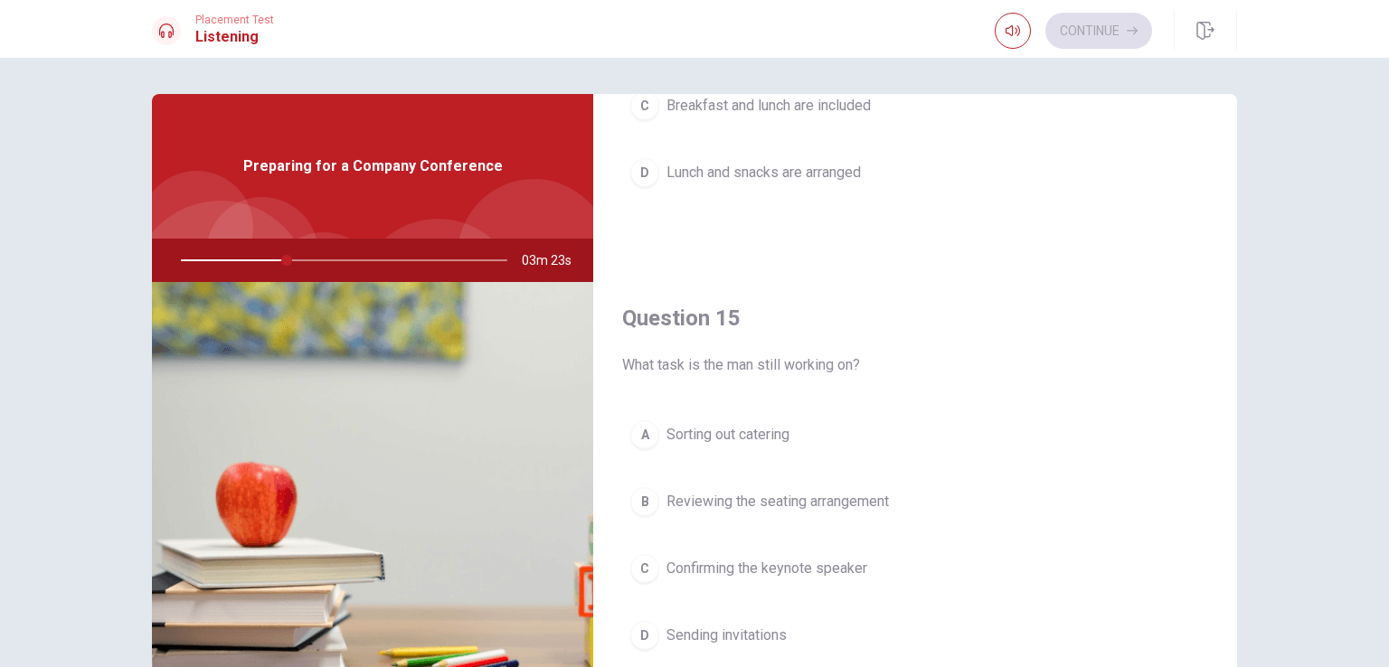
click at [639, 563] on div "C" at bounding box center [644, 568] width 29 height 29
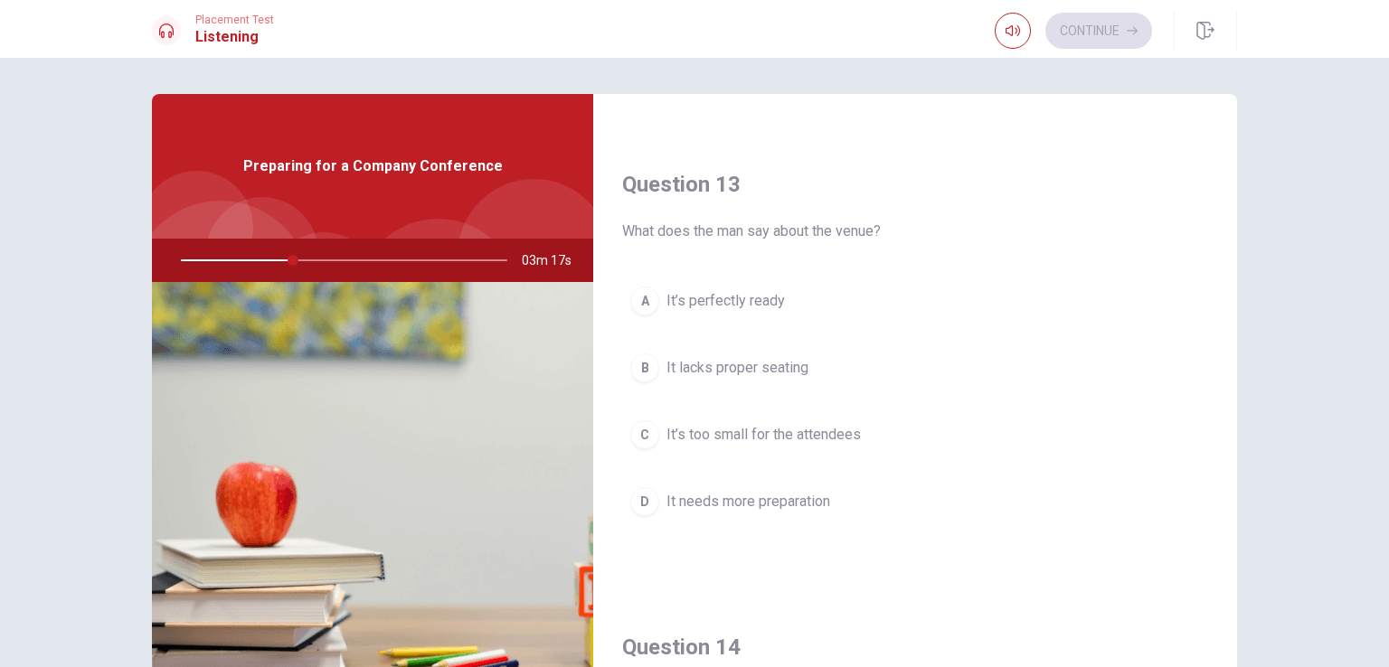
scroll to position [922, 0]
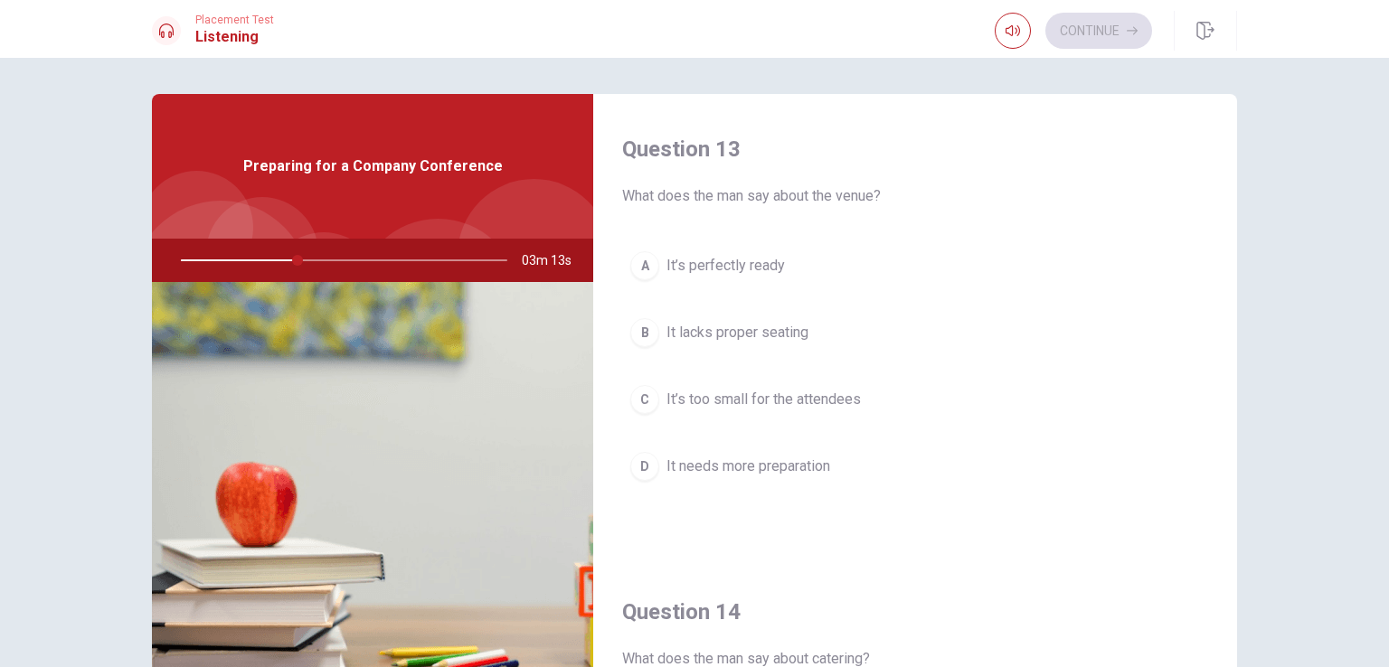
click at [644, 260] on div "A" at bounding box center [644, 265] width 29 height 29
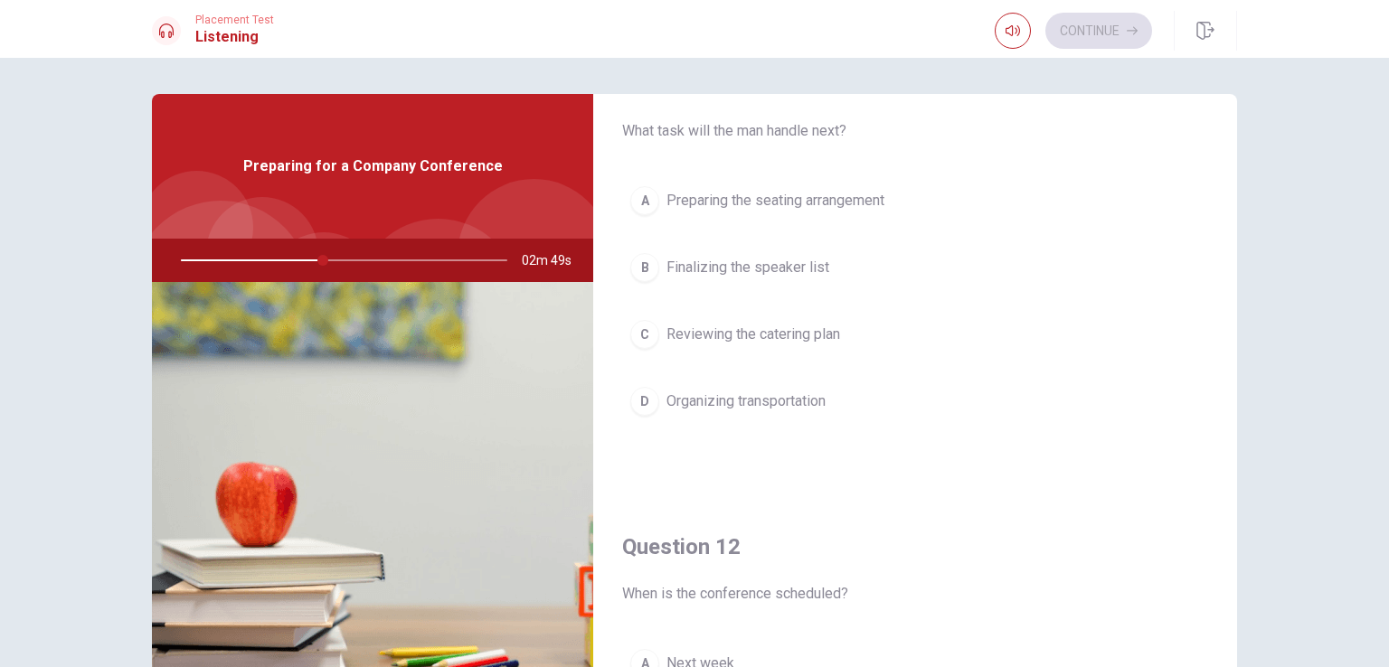
scroll to position [0, 0]
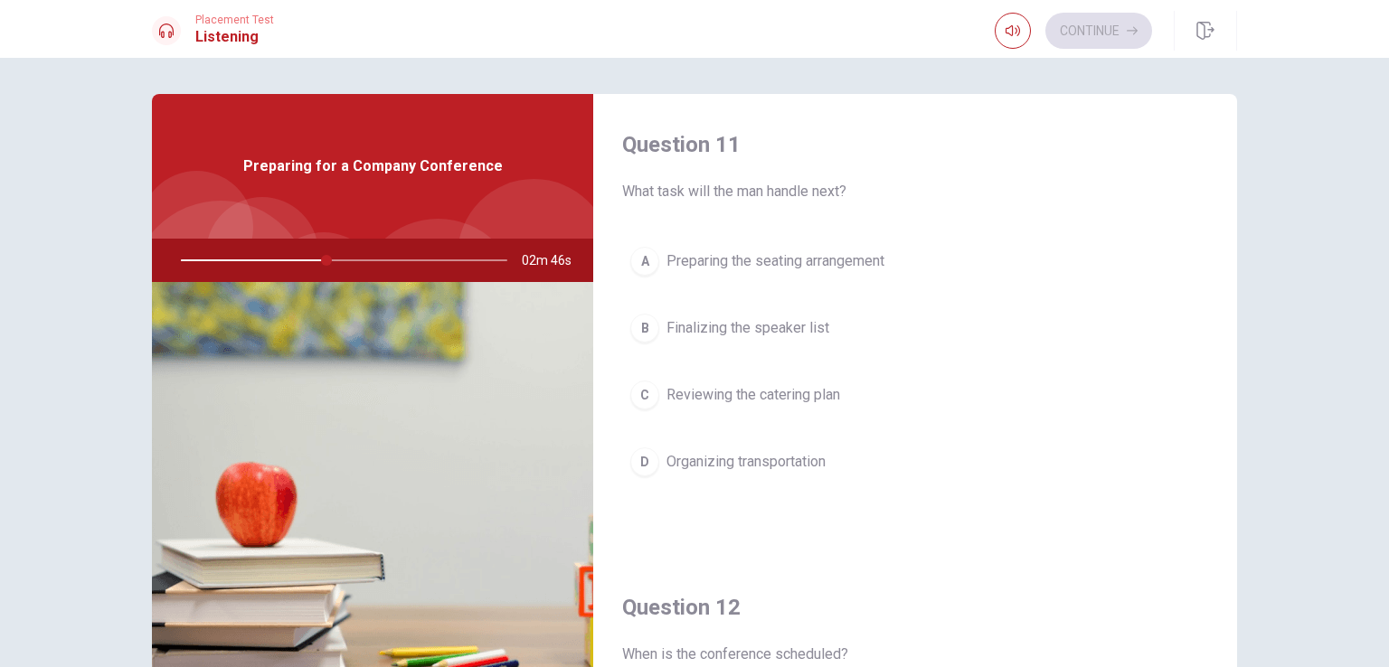
click at [639, 327] on div "B" at bounding box center [644, 328] width 29 height 29
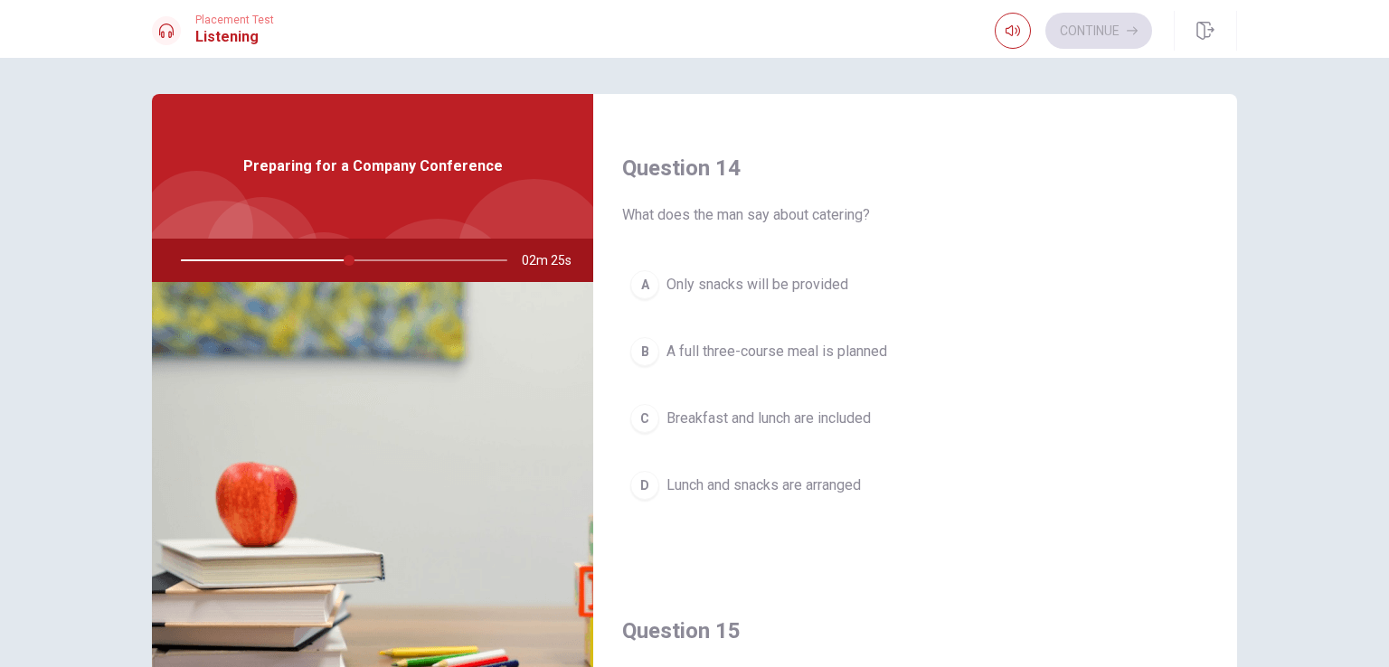
scroll to position [1367, 0]
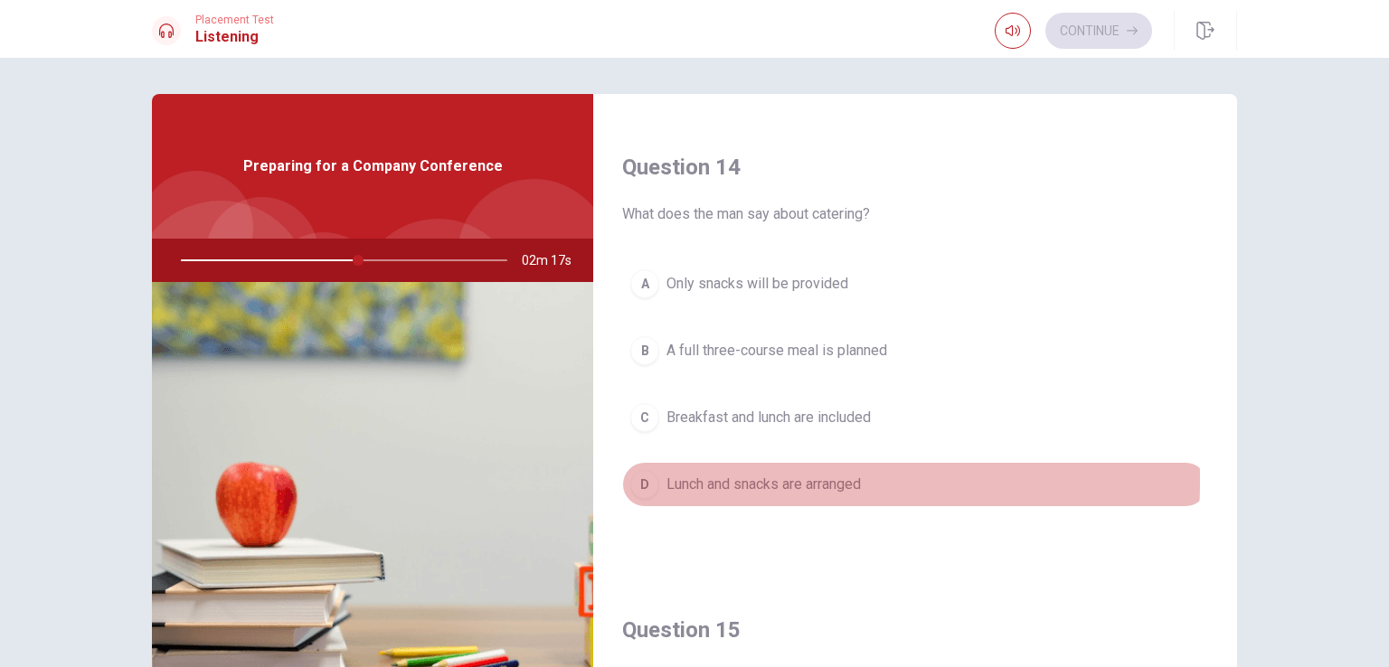
click at [639, 475] on div "D" at bounding box center [644, 484] width 29 height 29
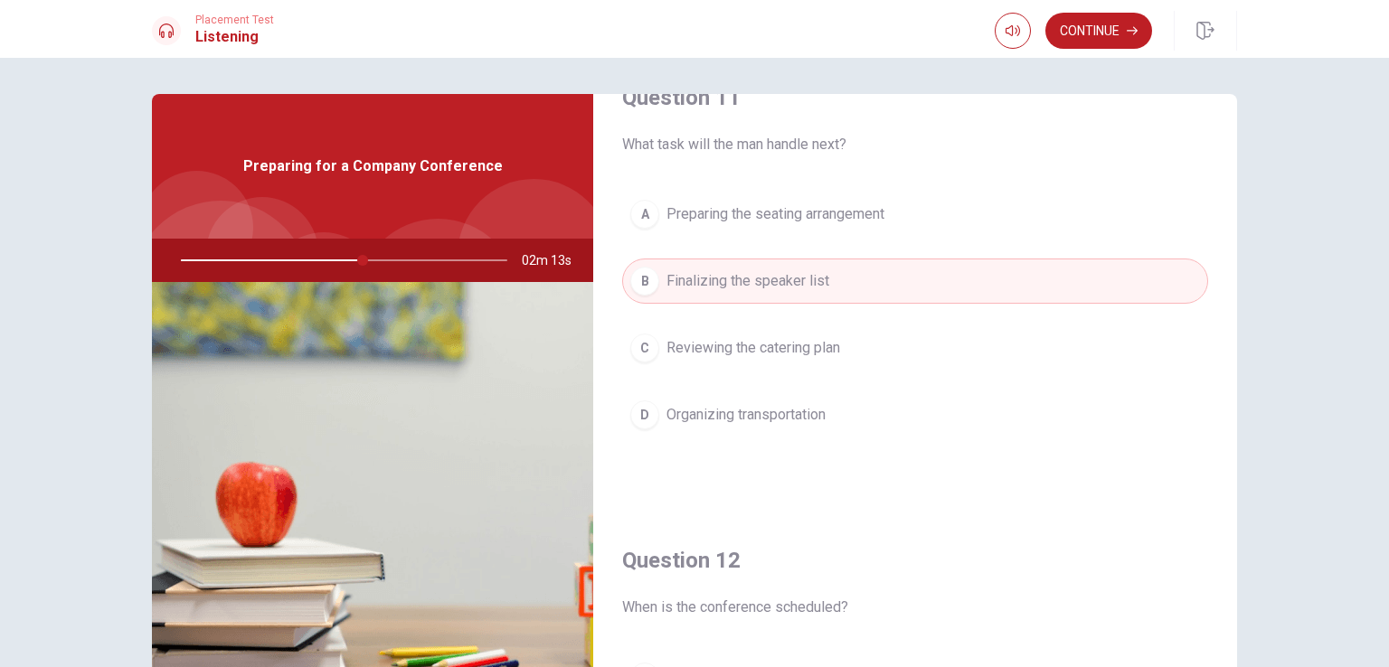
scroll to position [0, 0]
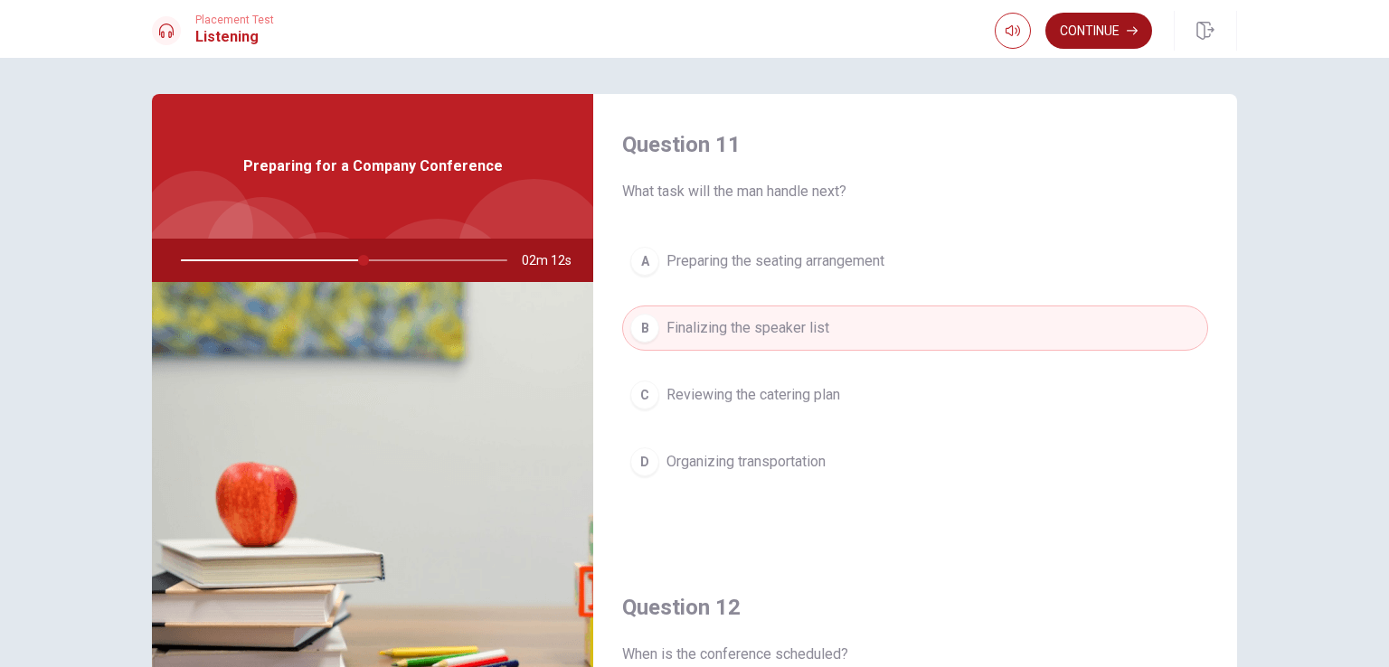
click at [1085, 34] on button "Continue" at bounding box center [1099, 31] width 107 height 36
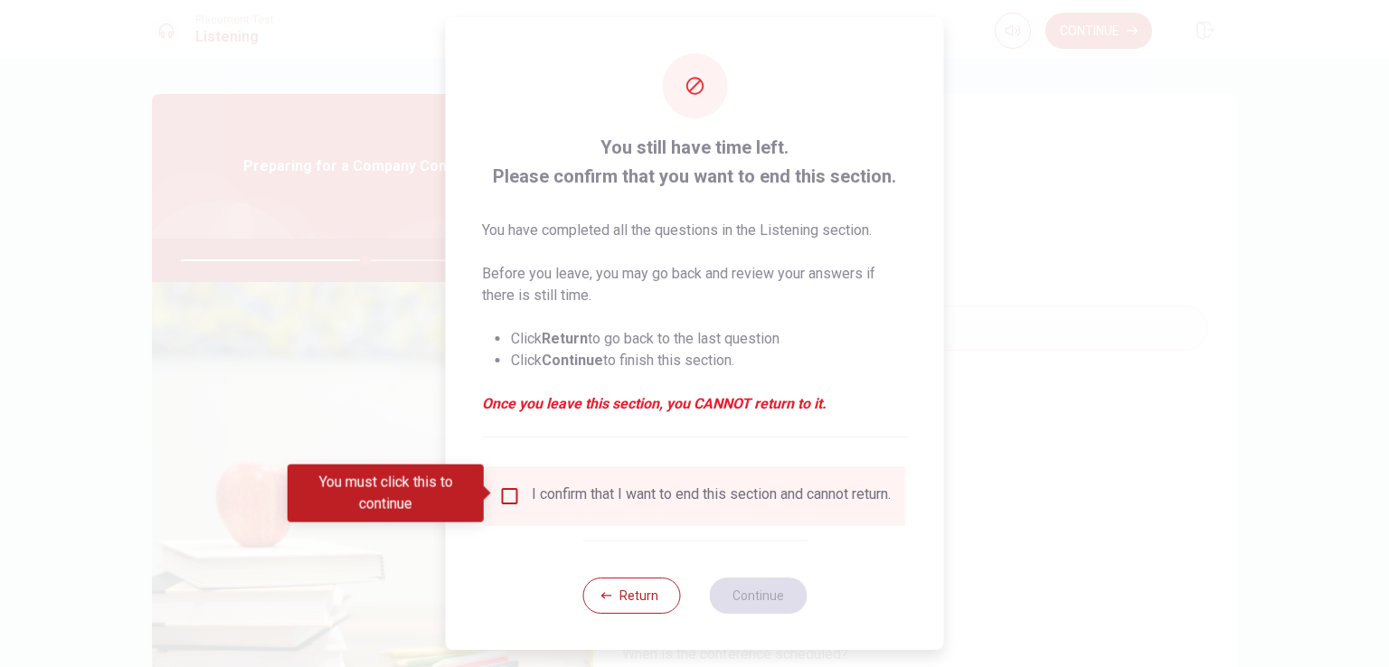
click at [499, 497] on input "You must click this to continue" at bounding box center [510, 497] width 22 height 22
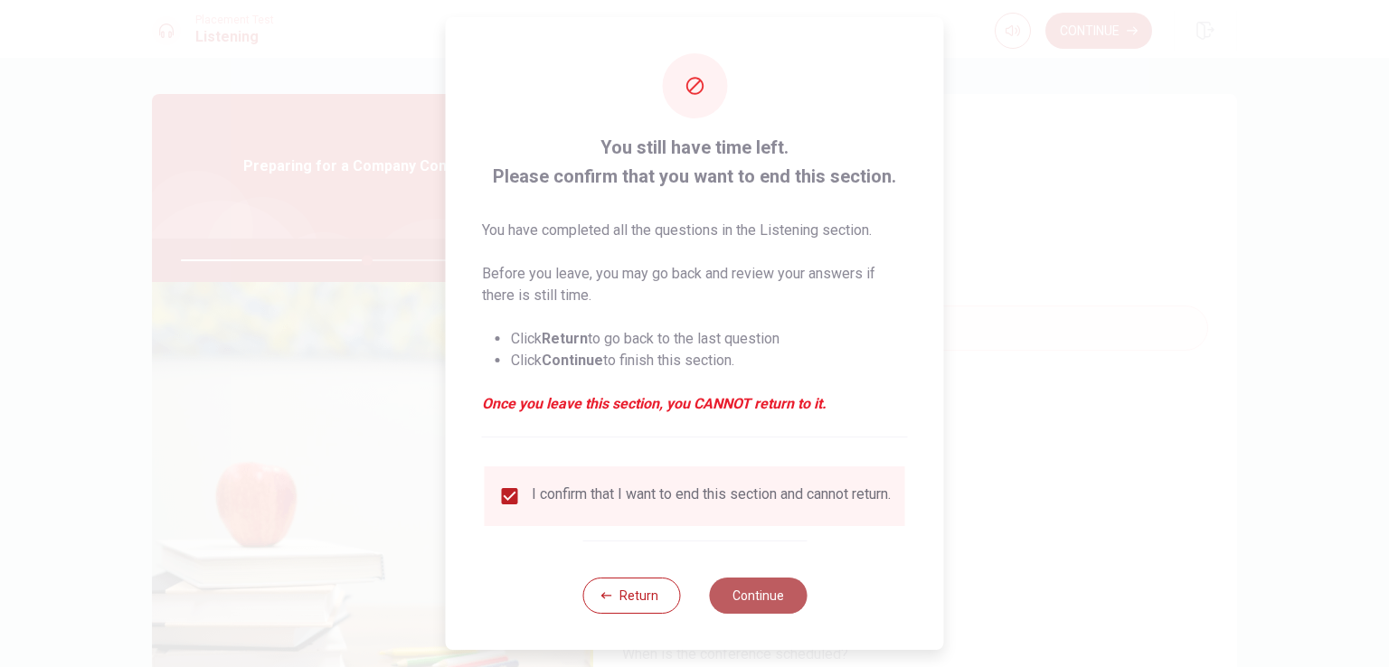
click at [771, 613] on button "Continue" at bounding box center [758, 596] width 98 height 36
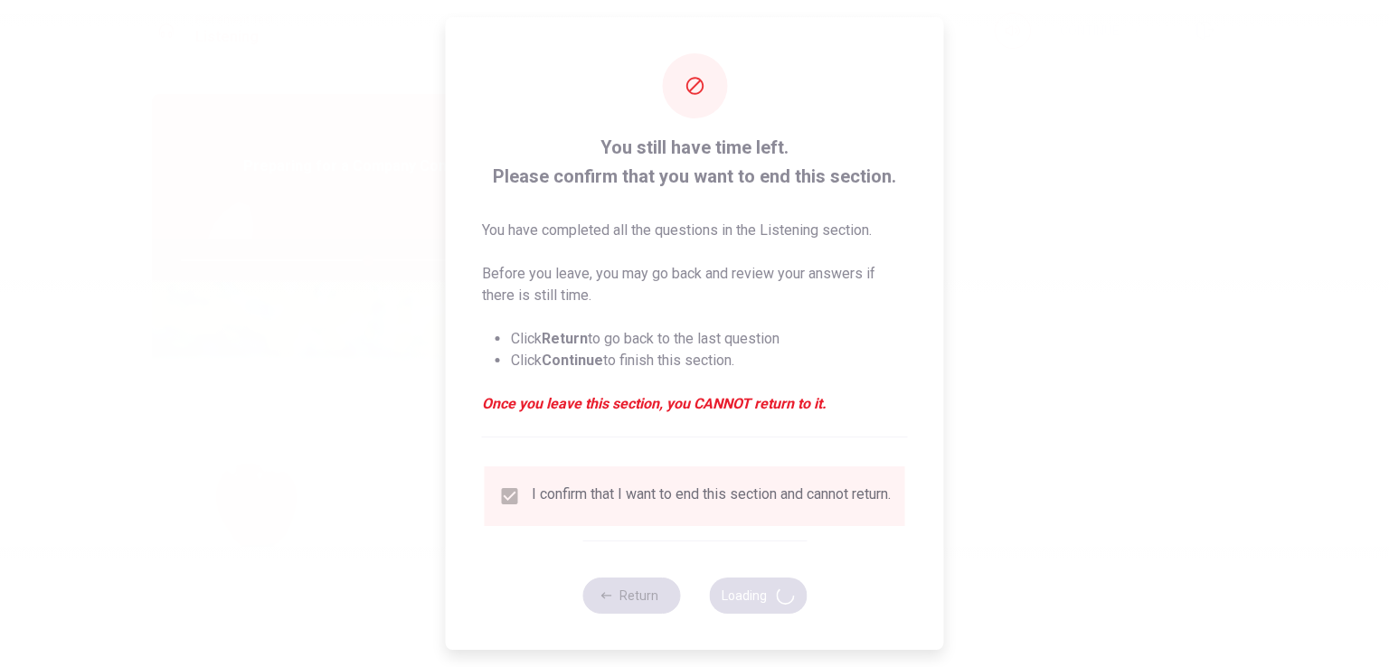
type input "58"
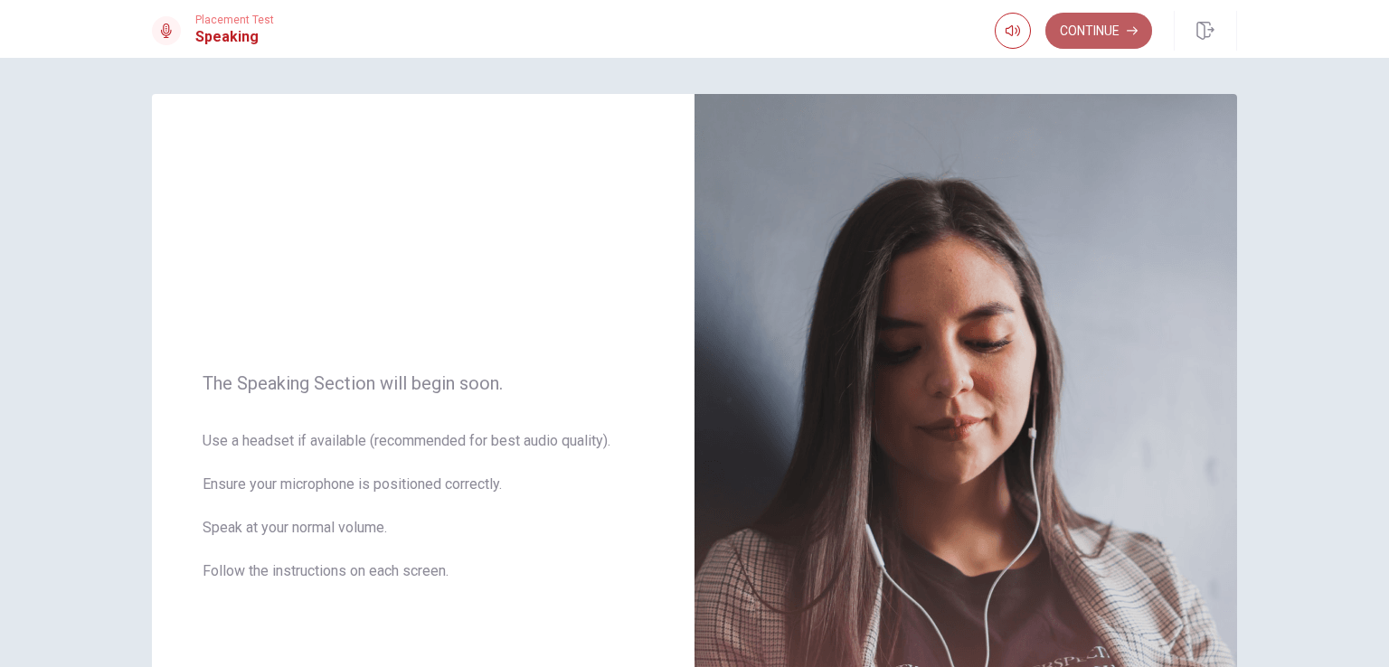
click at [1098, 39] on button "Continue" at bounding box center [1099, 31] width 107 height 36
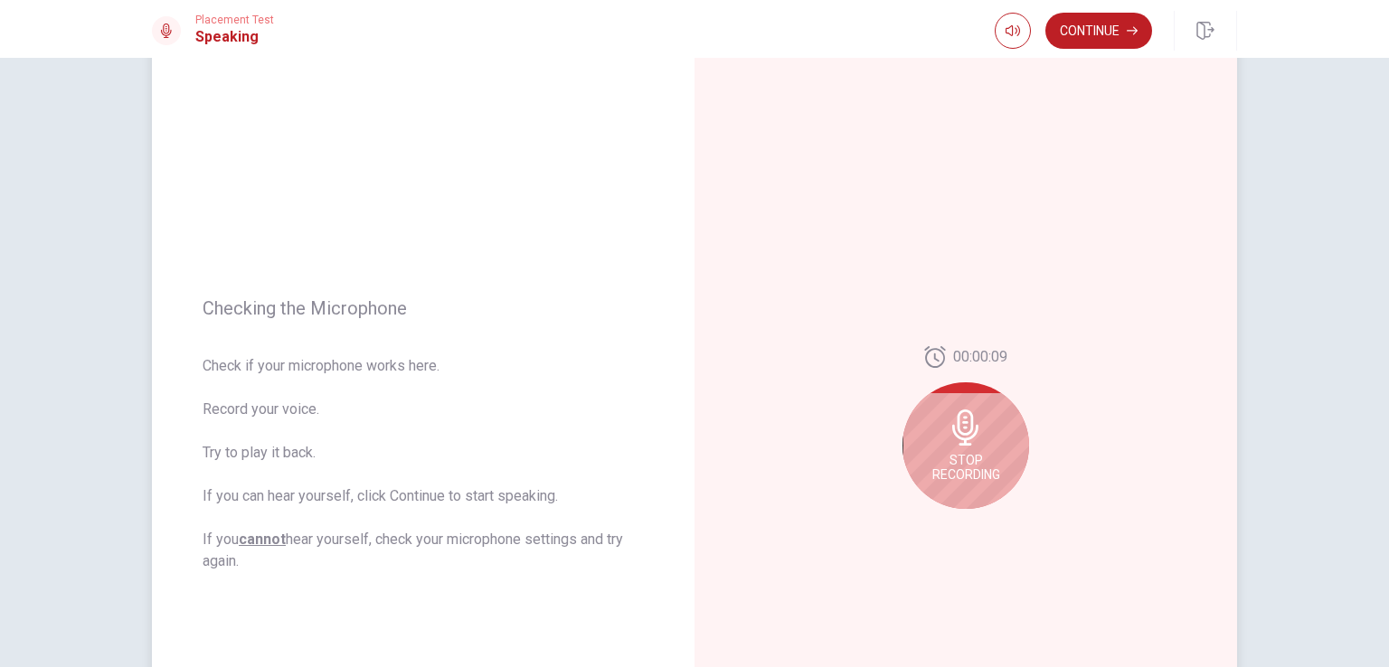
scroll to position [54, 0]
click at [977, 461] on span "Stop Recording" at bounding box center [966, 466] width 68 height 29
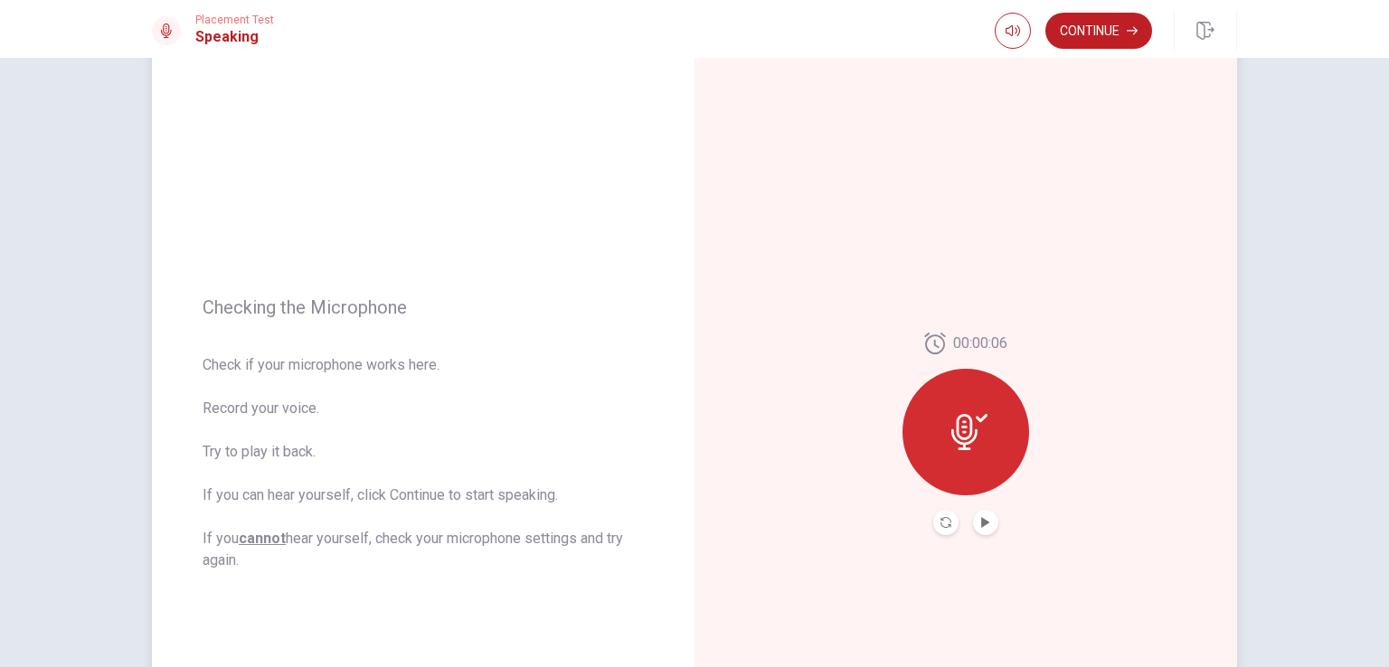
click at [956, 412] on div at bounding box center [966, 432] width 127 height 127
click at [980, 518] on icon "Play Audio" at bounding box center [985, 522] width 11 height 11
click at [1103, 36] on button "Continue" at bounding box center [1099, 31] width 107 height 36
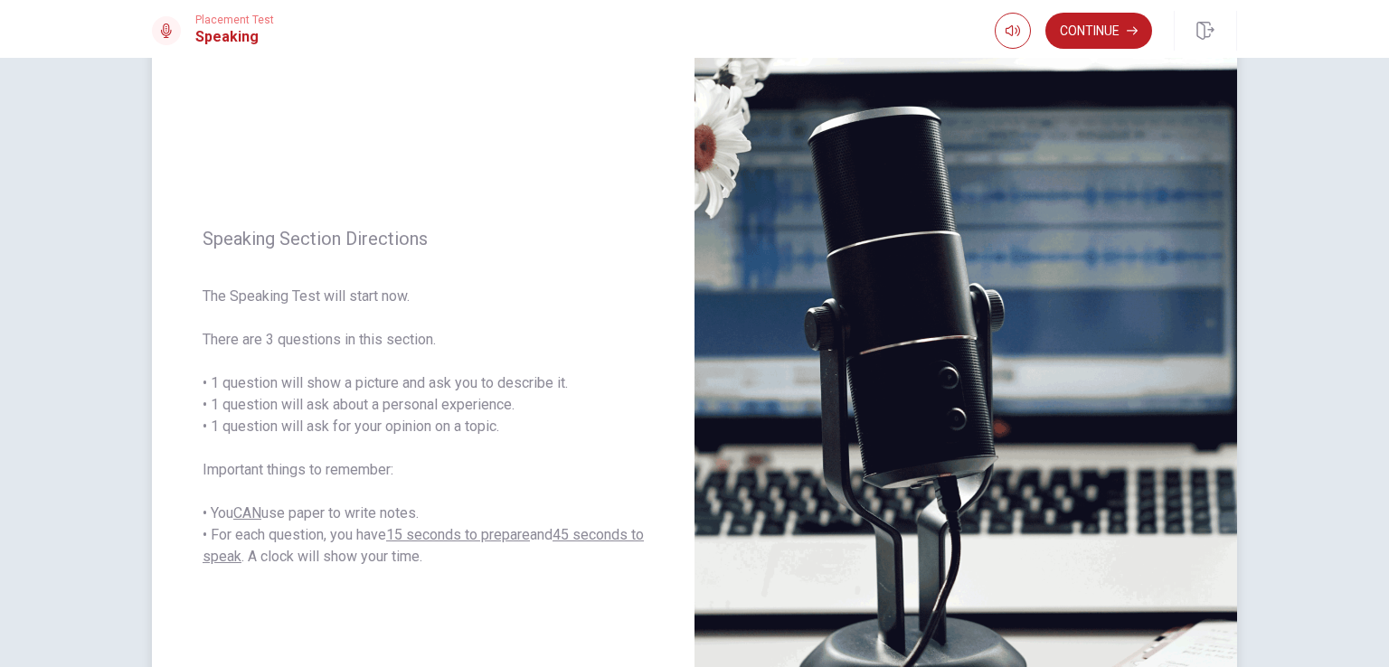
scroll to position [93, 0]
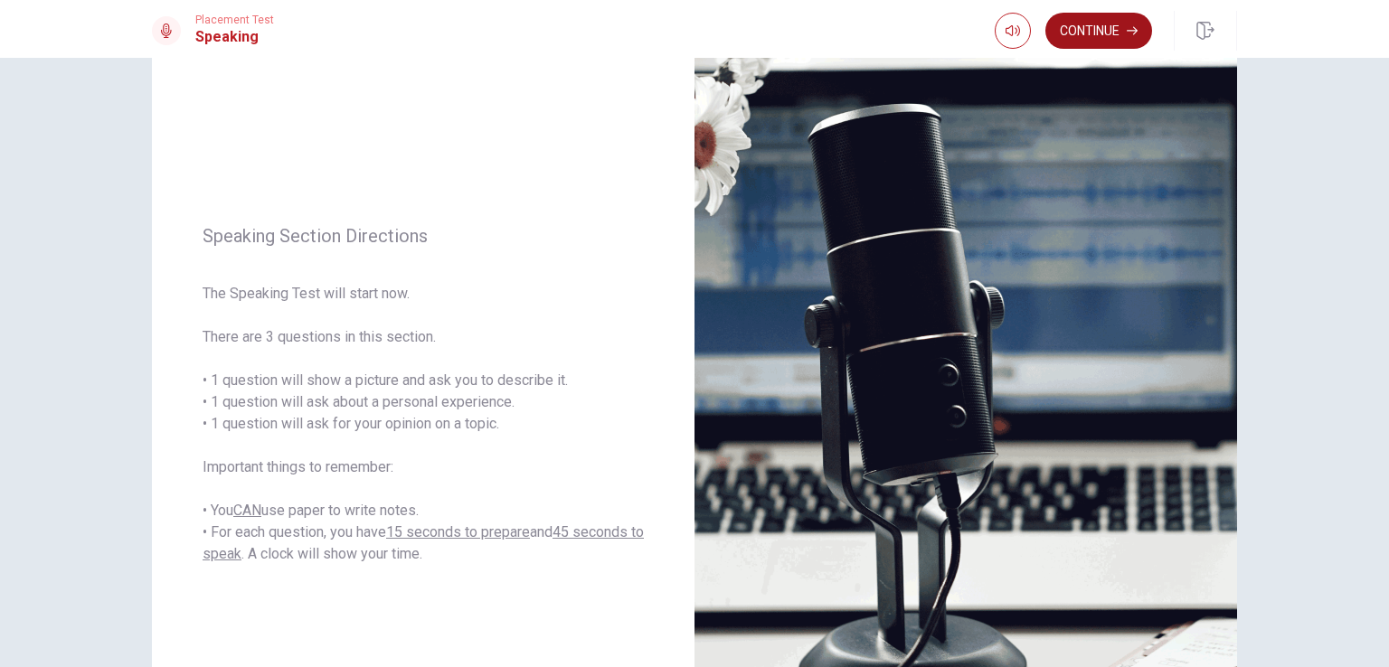
click at [1081, 28] on button "Continue" at bounding box center [1099, 31] width 107 height 36
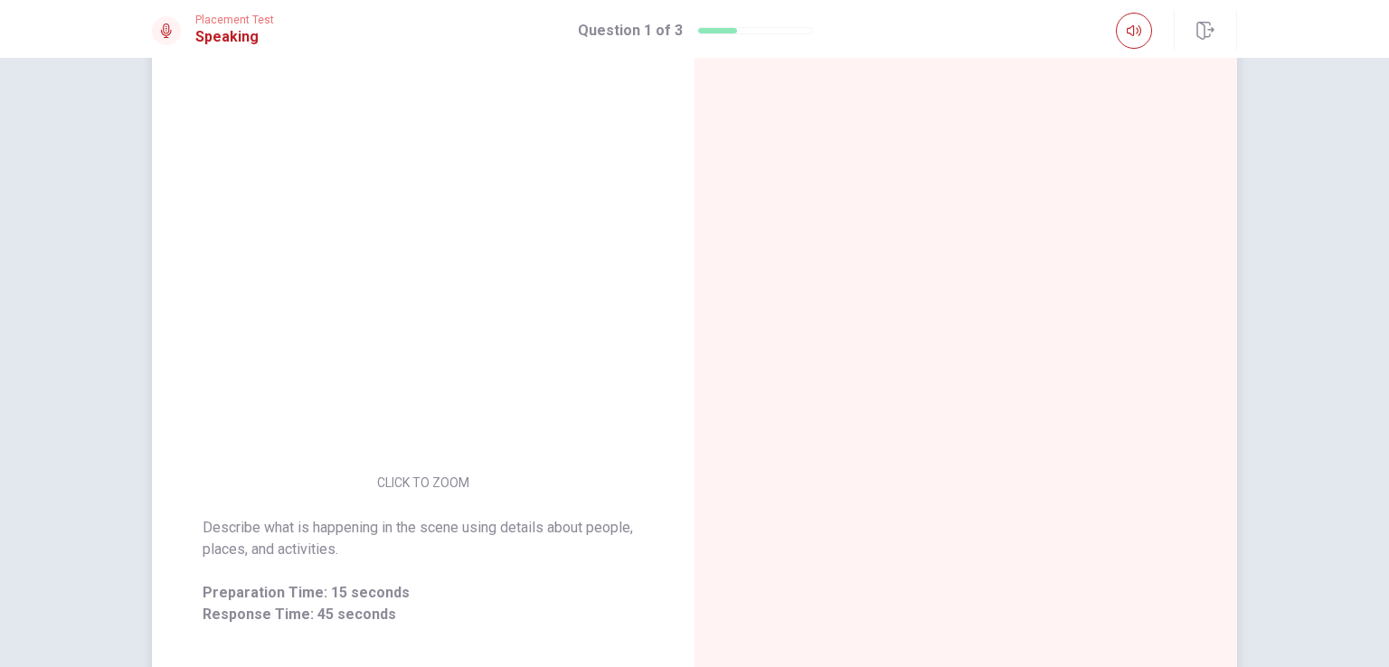
scroll to position [118, 0]
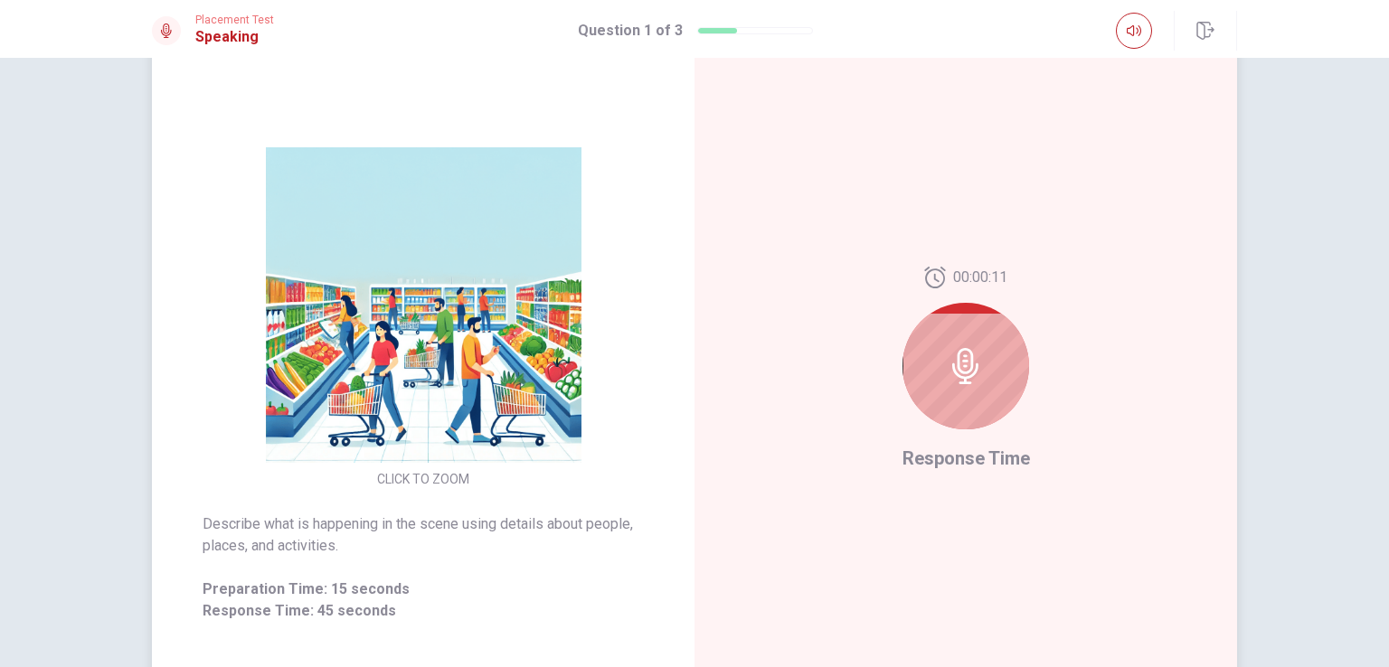
click at [1017, 370] on div at bounding box center [966, 366] width 127 height 127
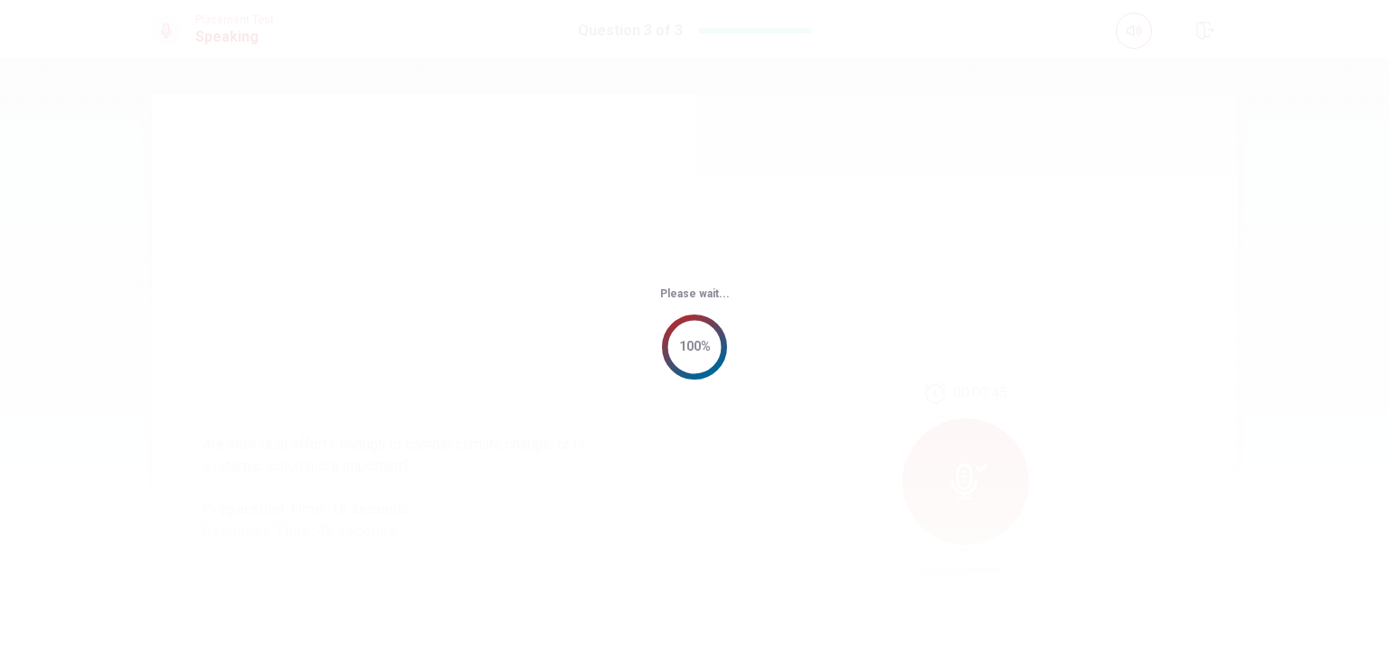
scroll to position [0, 0]
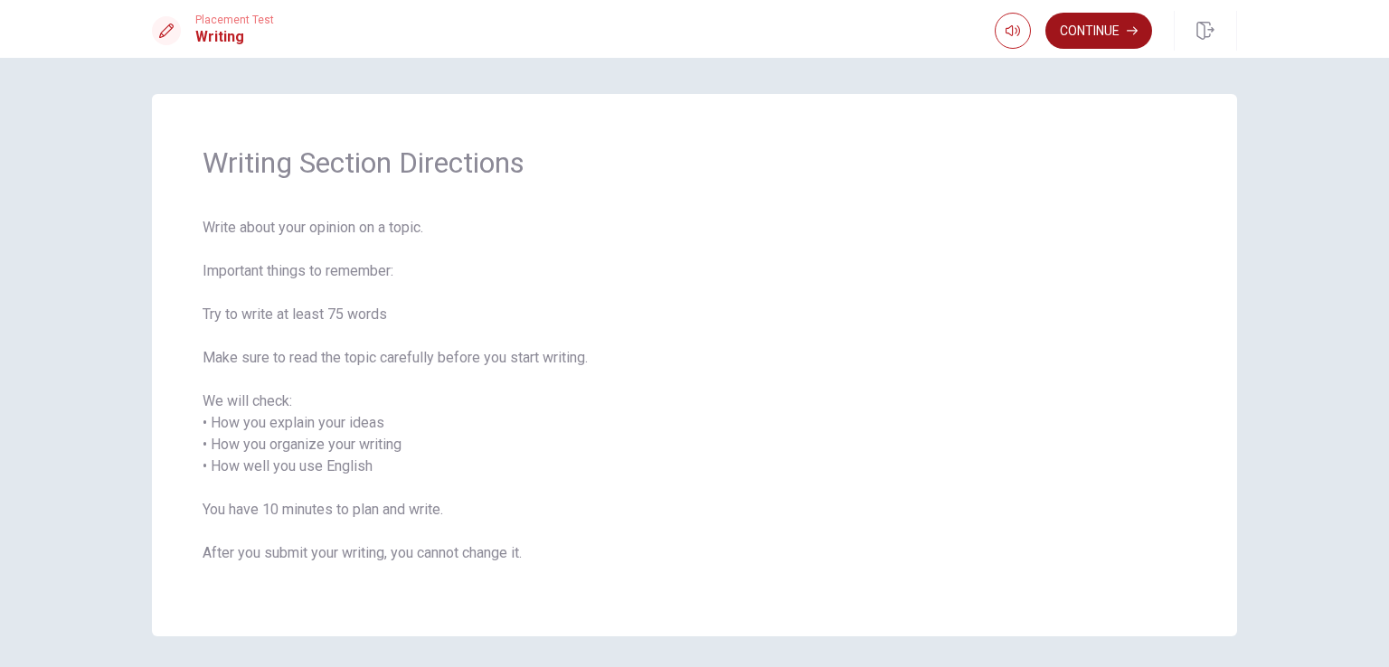
click at [1078, 23] on button "Continue" at bounding box center [1099, 31] width 107 height 36
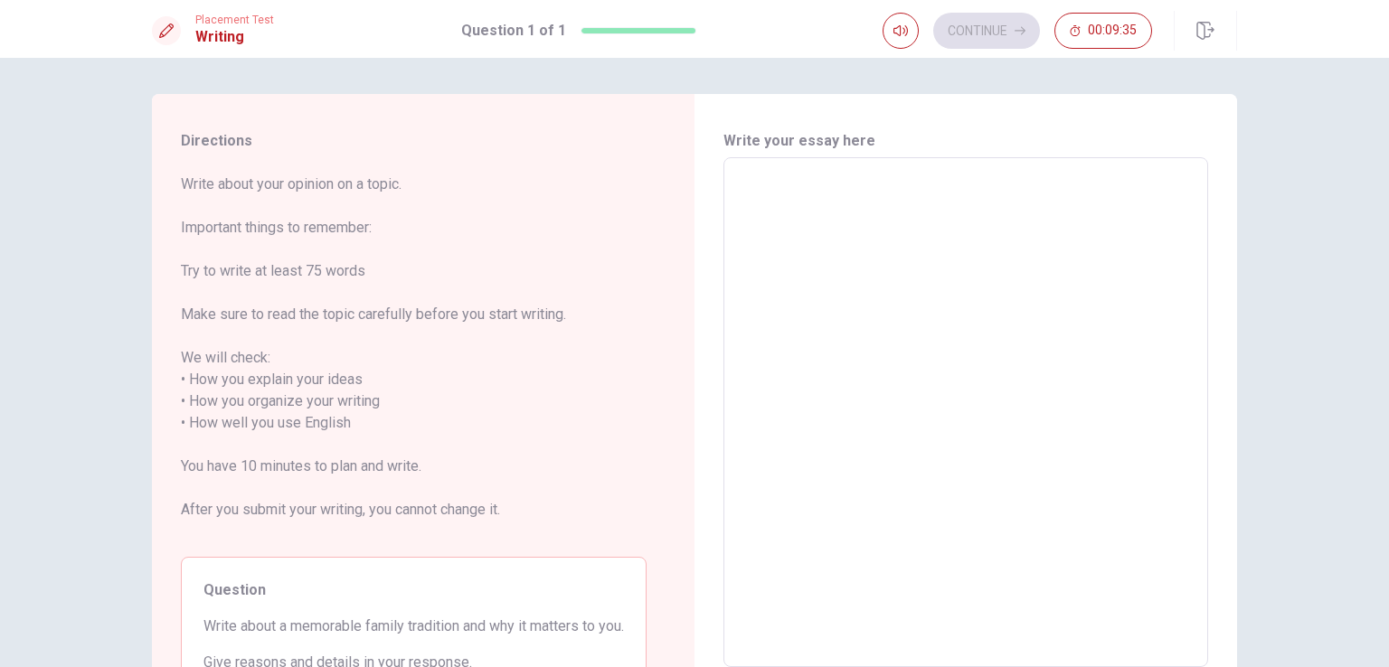
click at [781, 187] on textarea at bounding box center [965, 413] width 459 height 480
type textarea "M"
type textarea "x"
type textarea "I"
type textarea "x"
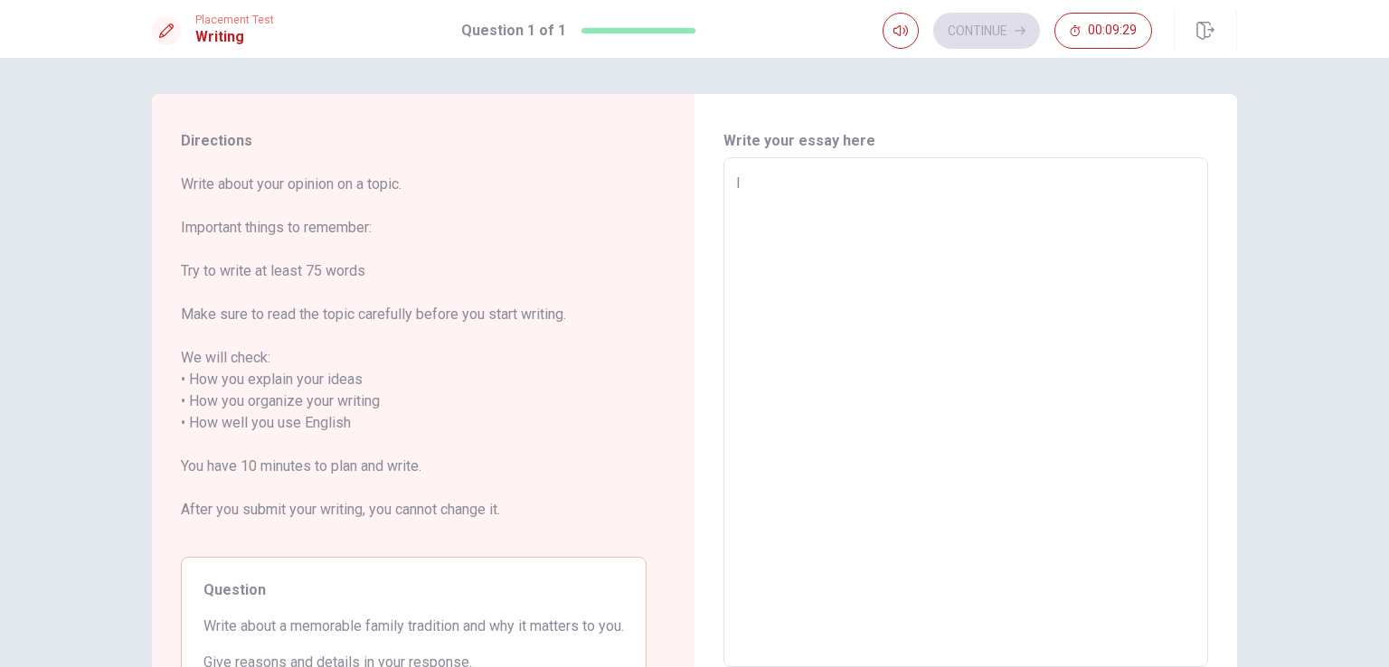
type textarea "In"
type textarea "x"
type textarea "In"
type textarea "x"
type textarea "In"
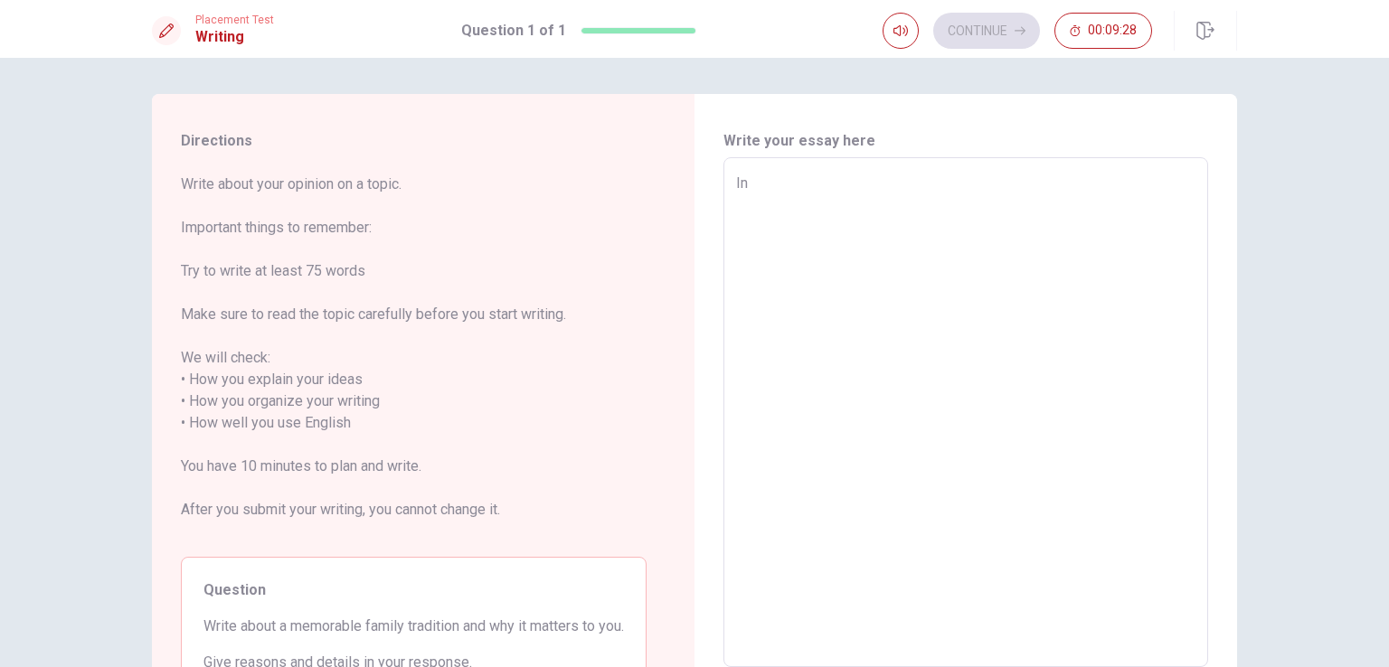
type textarea "x"
type textarea "I"
type textarea "x"
type textarea "I"
type textarea "x"
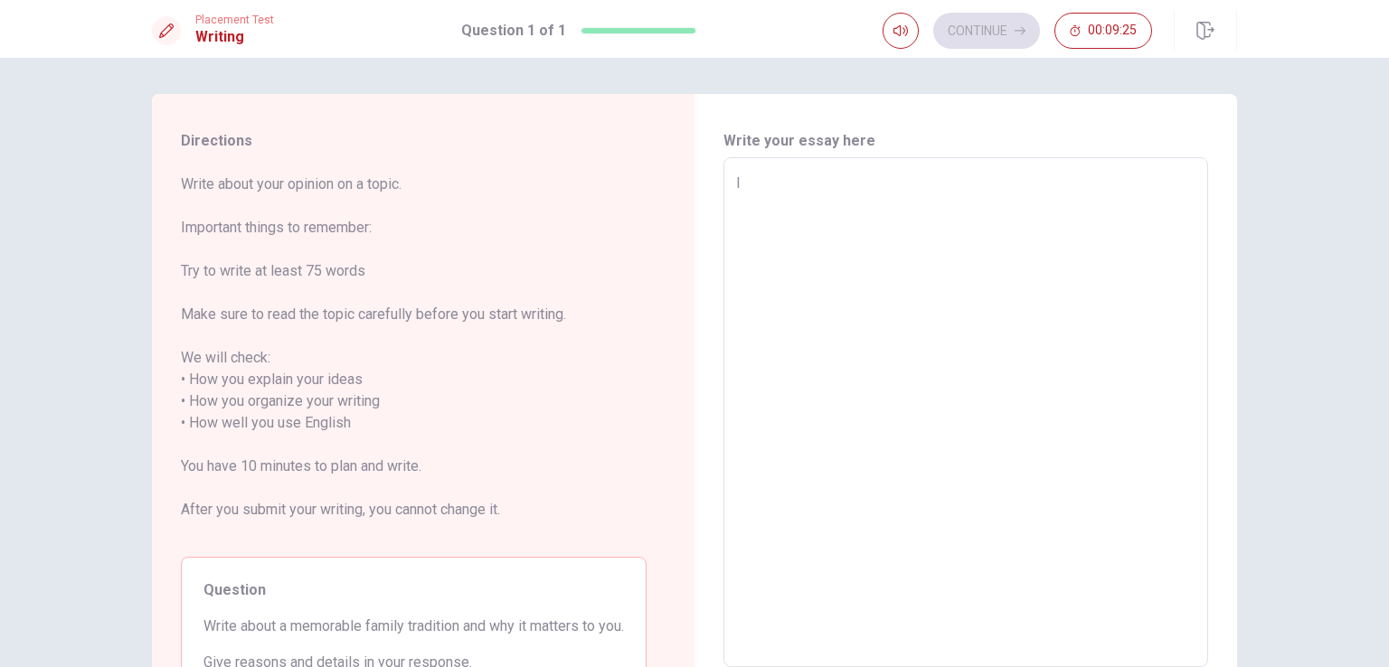
type textarea "In"
type textarea "x"
type textarea "In"
type textarea "x"
type textarea "In x"
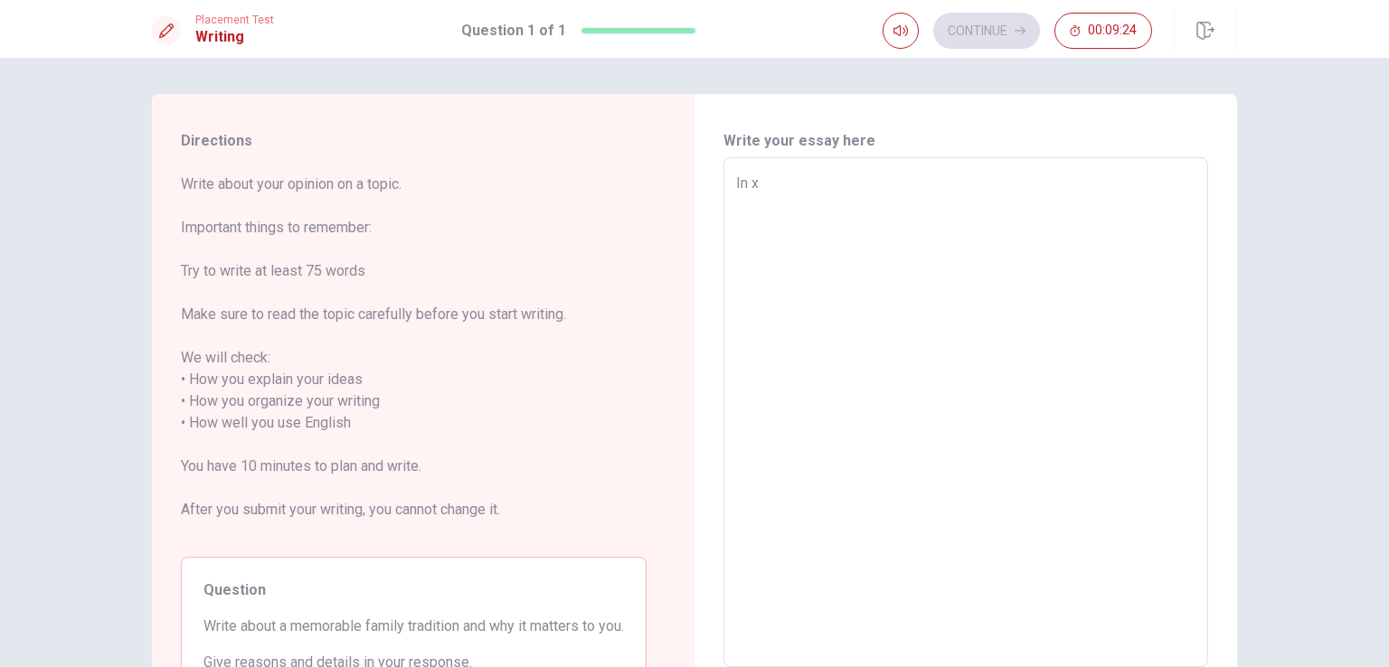
type textarea "x"
type textarea "In xh"
type textarea "x"
type textarea "In xhi"
type textarea "x"
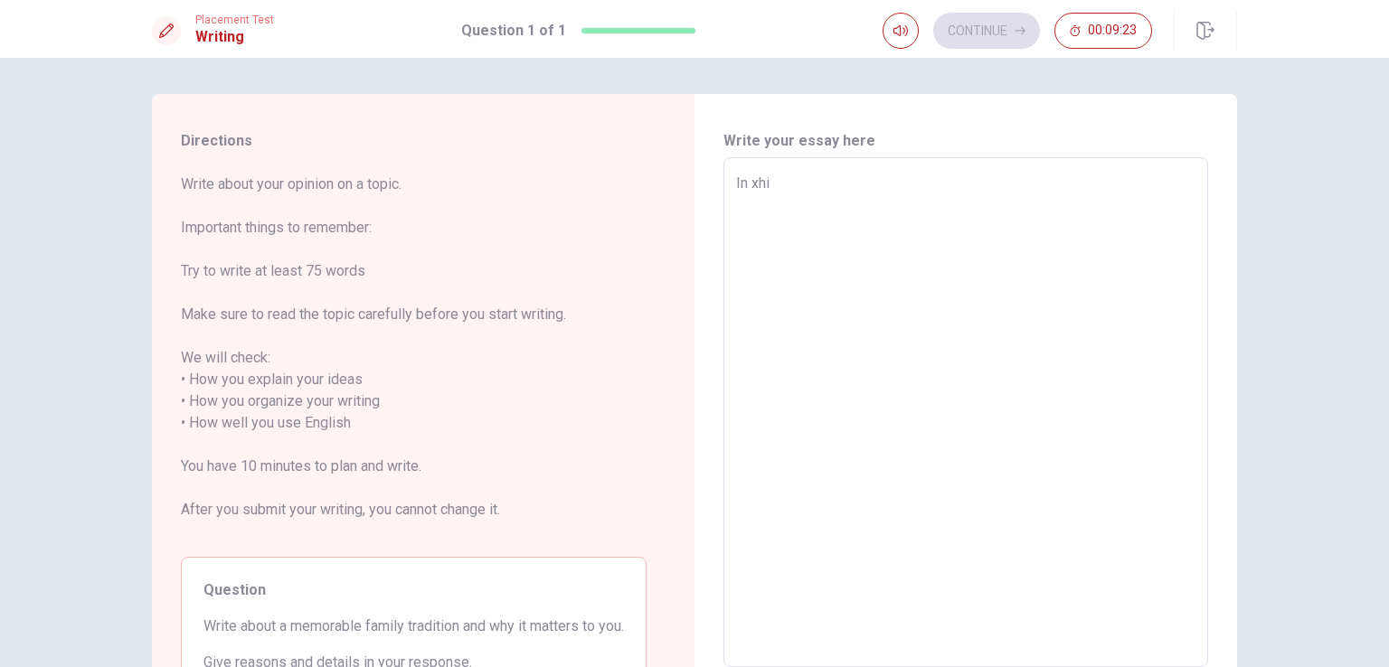
type textarea "In xh"
type textarea "x"
type textarea "In x"
type textarea "x"
type textarea "In"
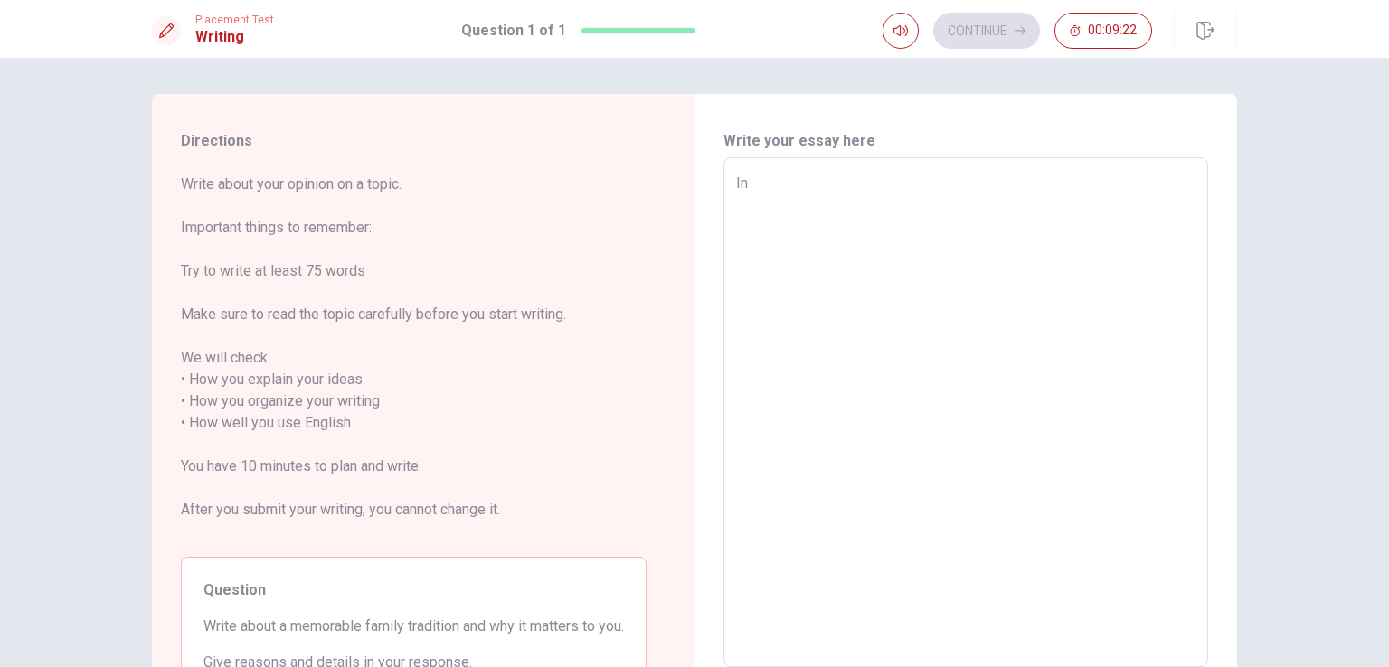
type textarea "x"
type textarea "In c"
type textarea "x"
type textarea "In ch"
type textarea "x"
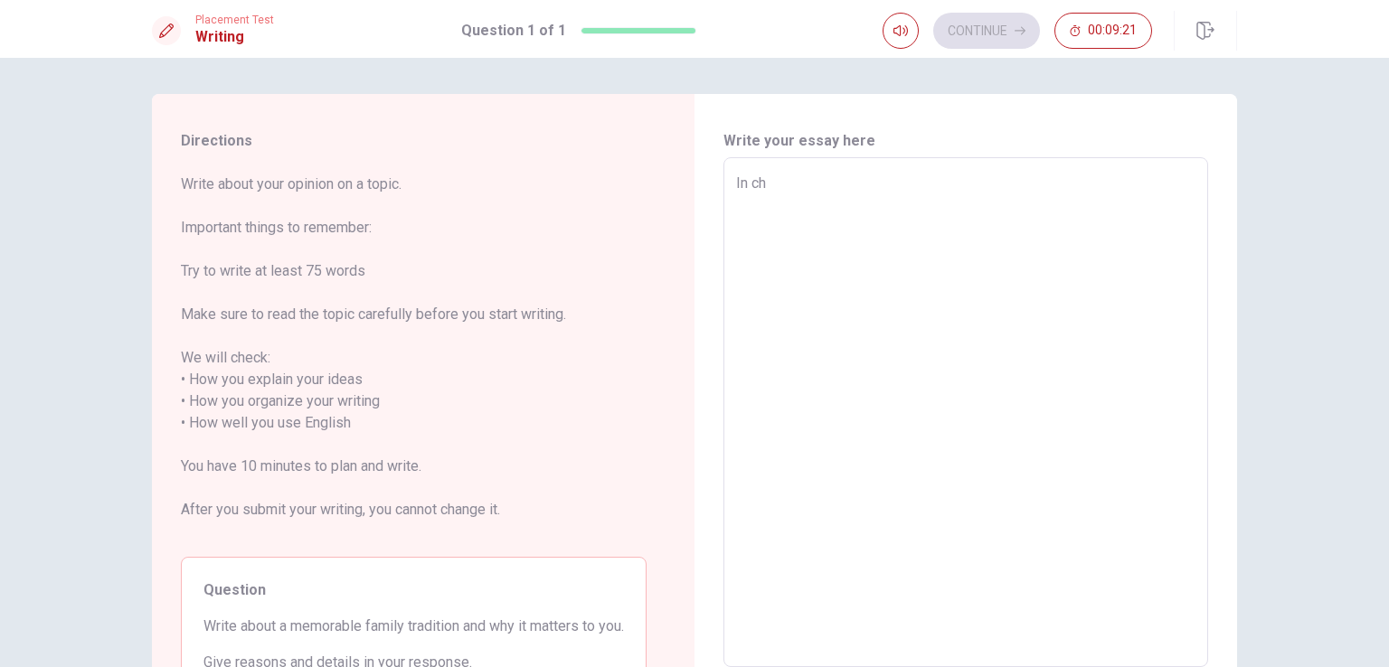
type textarea "In chr"
type textarea "x"
type textarea "In chri"
type textarea "x"
type textarea "In [PERSON_NAME]"
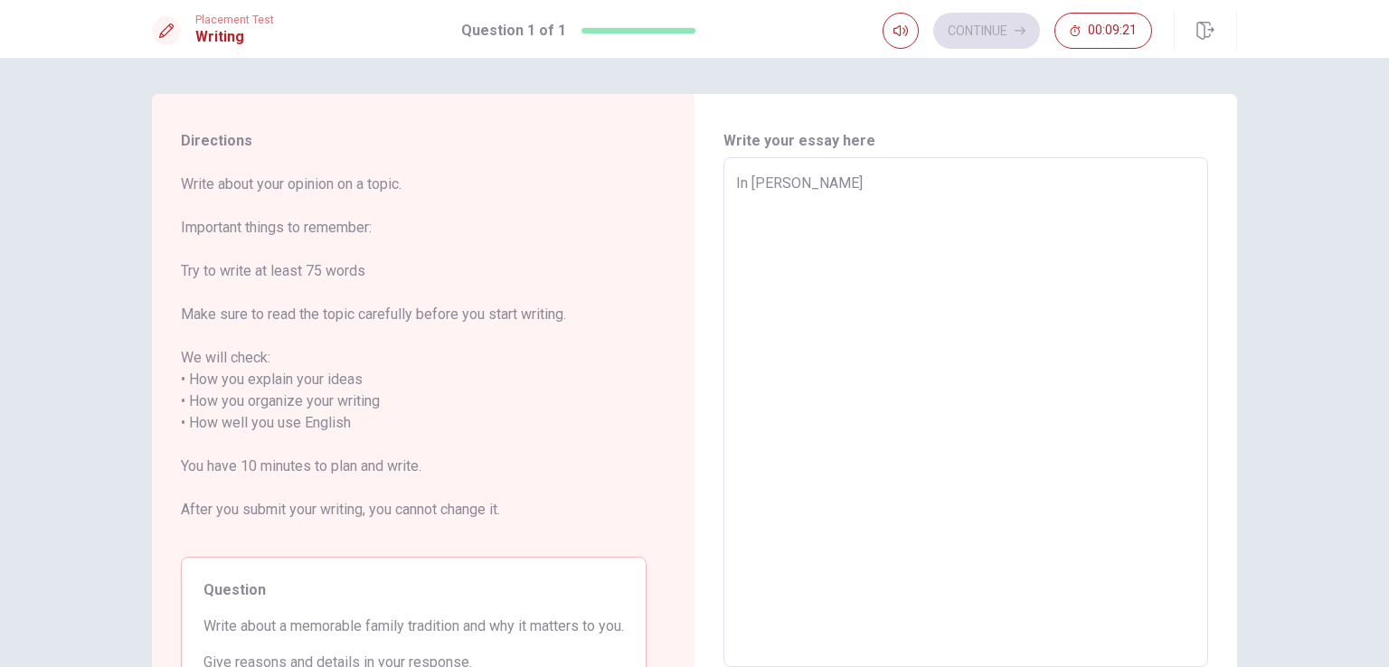
type textarea "x"
type textarea "In [DEMOGRAPHIC_DATA]"
type textarea "x"
type textarea "In [DEMOGRAPHIC_DATA]"
type textarea "x"
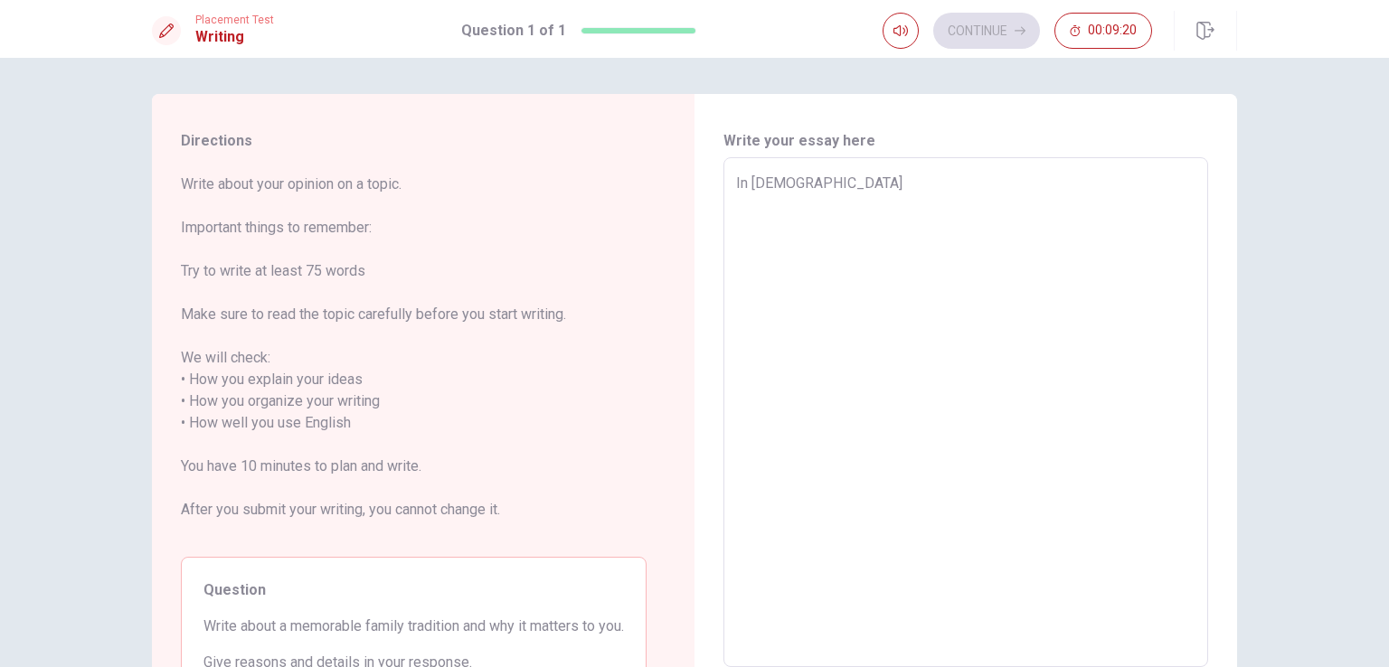
type textarea "In christma"
type textarea "x"
type textarea "In christmas"
type textarea "x"
type textarea "In christmas"
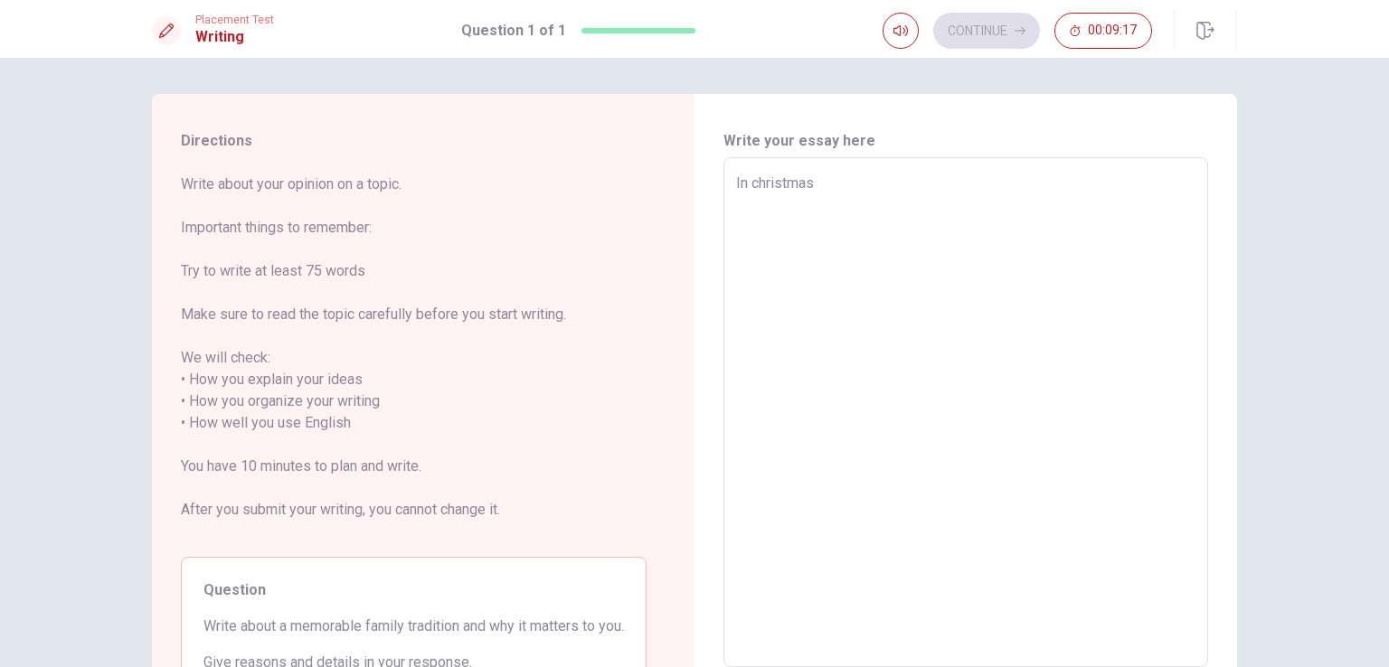
type textarea "x"
type textarea "In christmas"
type textarea "x"
type textarea "In christmas,"
type textarea "x"
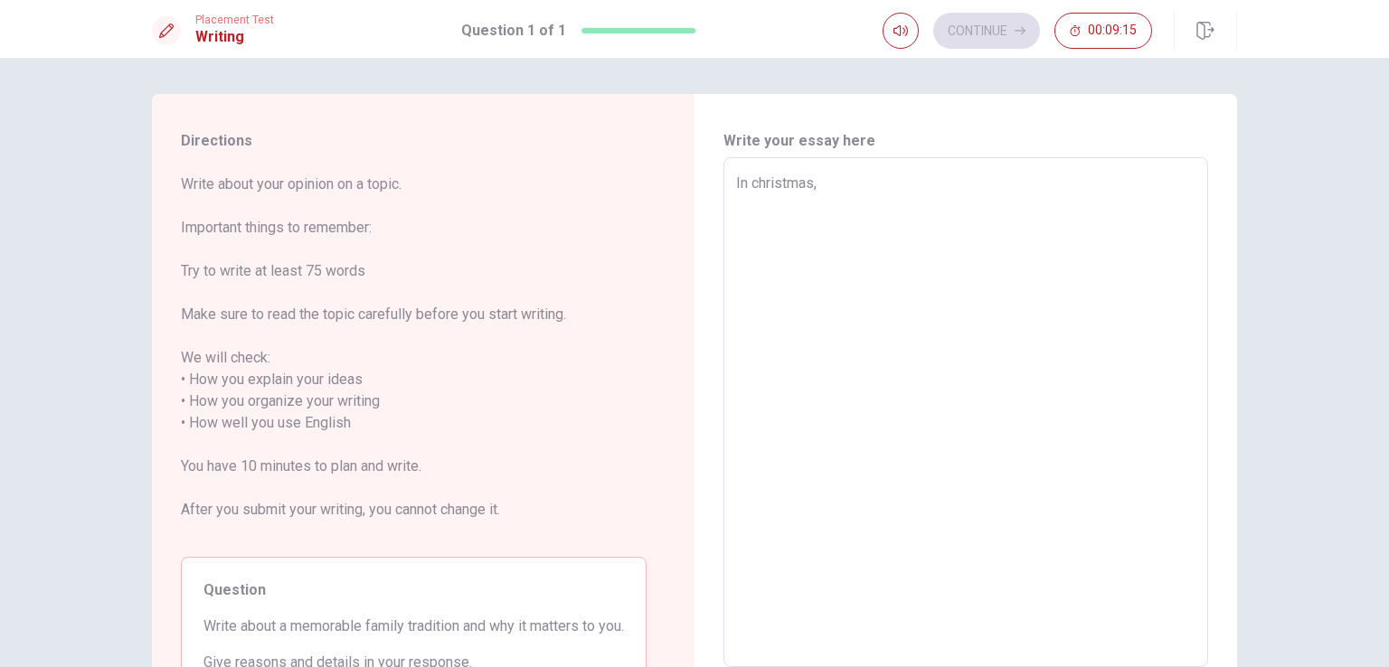
type textarea "In christmas,"
type textarea "x"
type textarea "In christmas, w"
type textarea "x"
type textarea "In christmas, we"
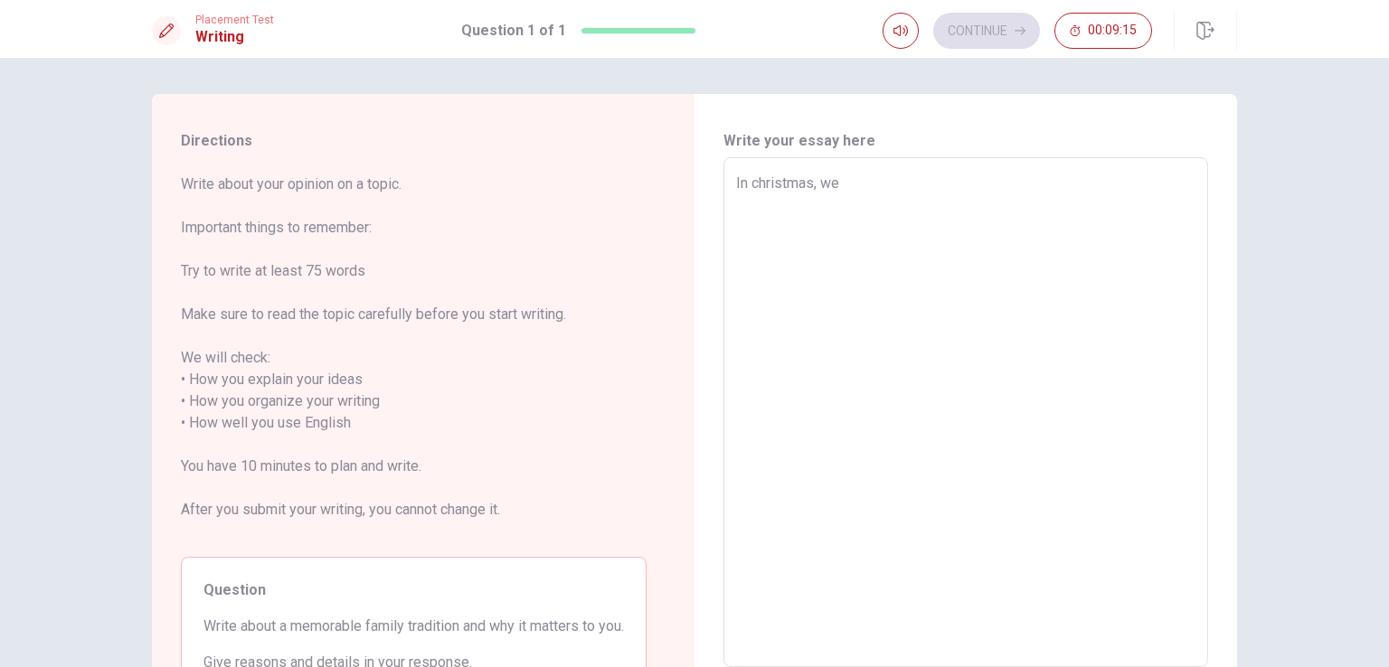
type textarea "x"
type textarea "In christmas, we"
type textarea "x"
type textarea "In christmas, we a"
type textarea "x"
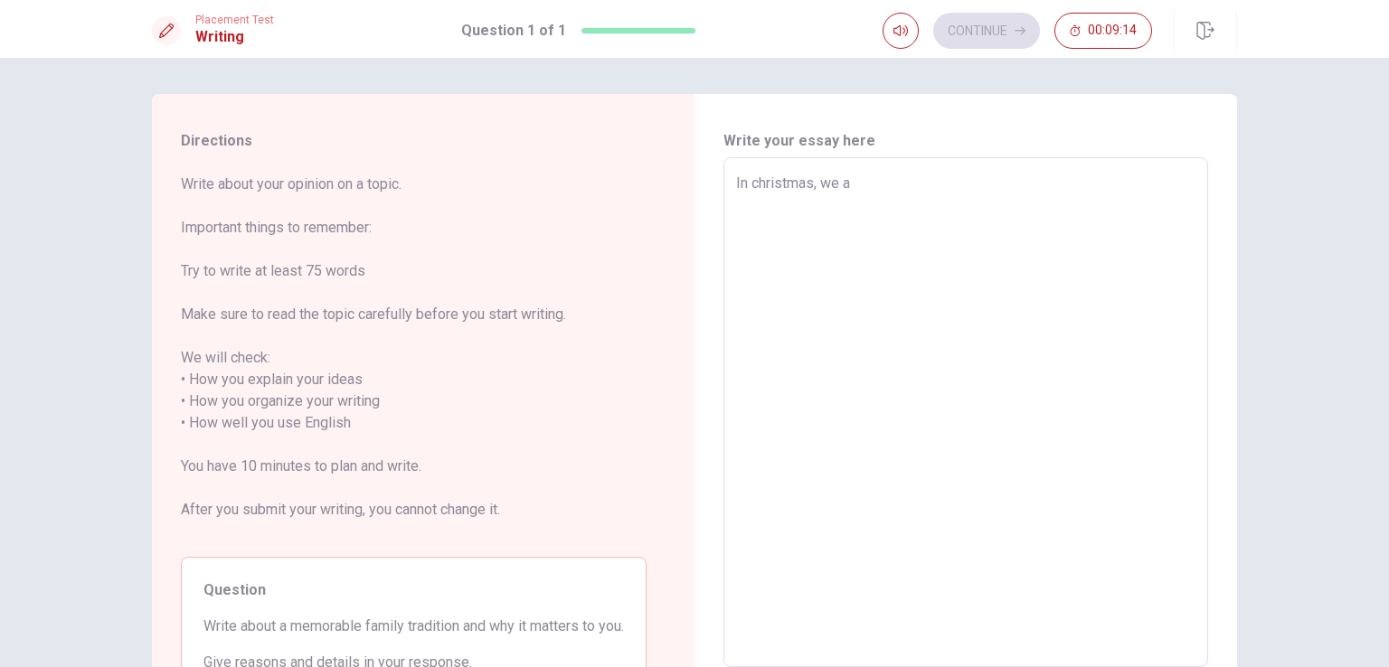
type textarea "In christmas, we al"
type textarea "x"
type textarea "In christmas, we all"
type textarea "x"
type textarea "In christmas, we all"
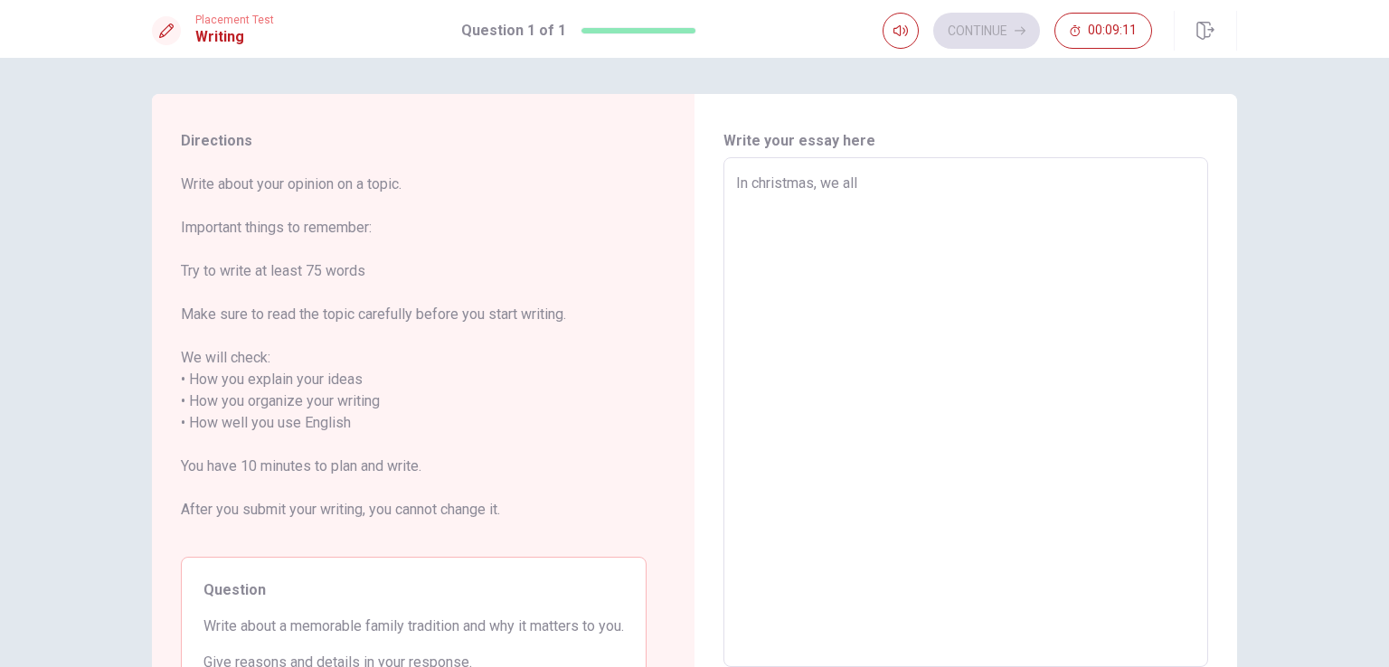
type textarea "x"
type textarea "In christmas, we all t"
type textarea "x"
type textarea "In christmas, we all tr"
type textarea "x"
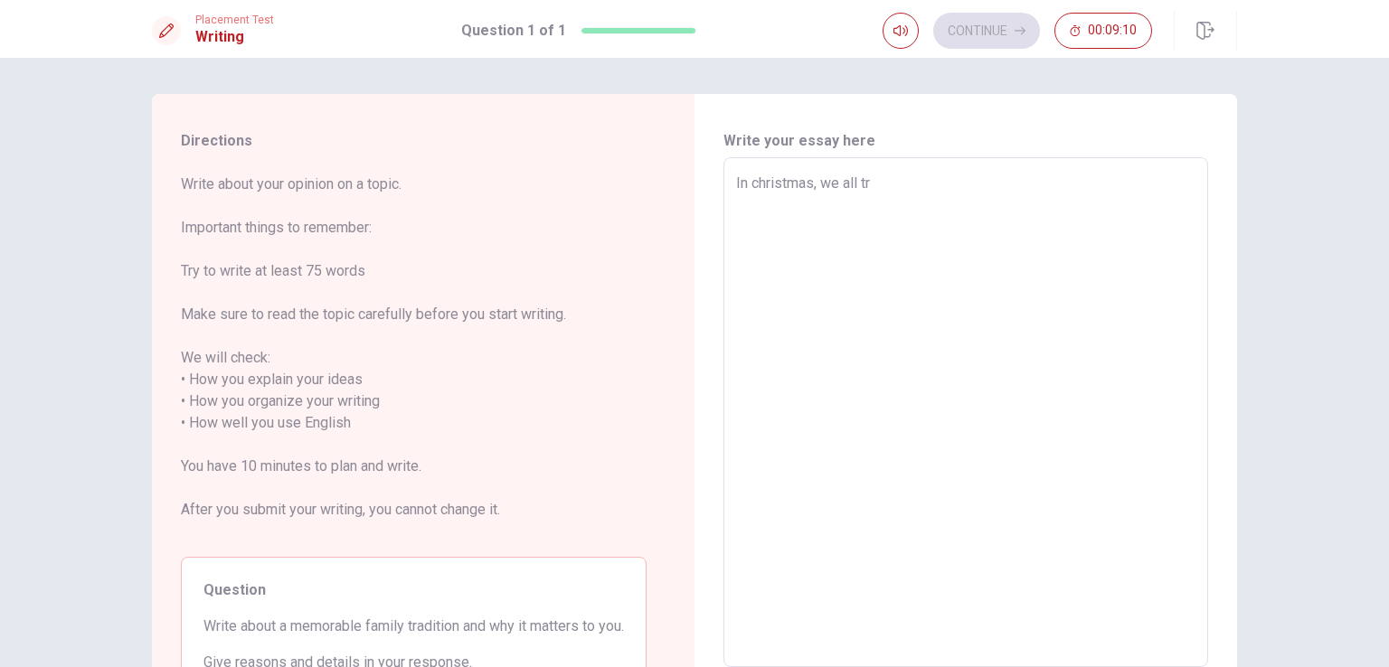
type textarea "In christmas, we all try"
type textarea "x"
type textarea "In christmas, we all try"
type textarea "x"
type textarea "In christmas, we all try t"
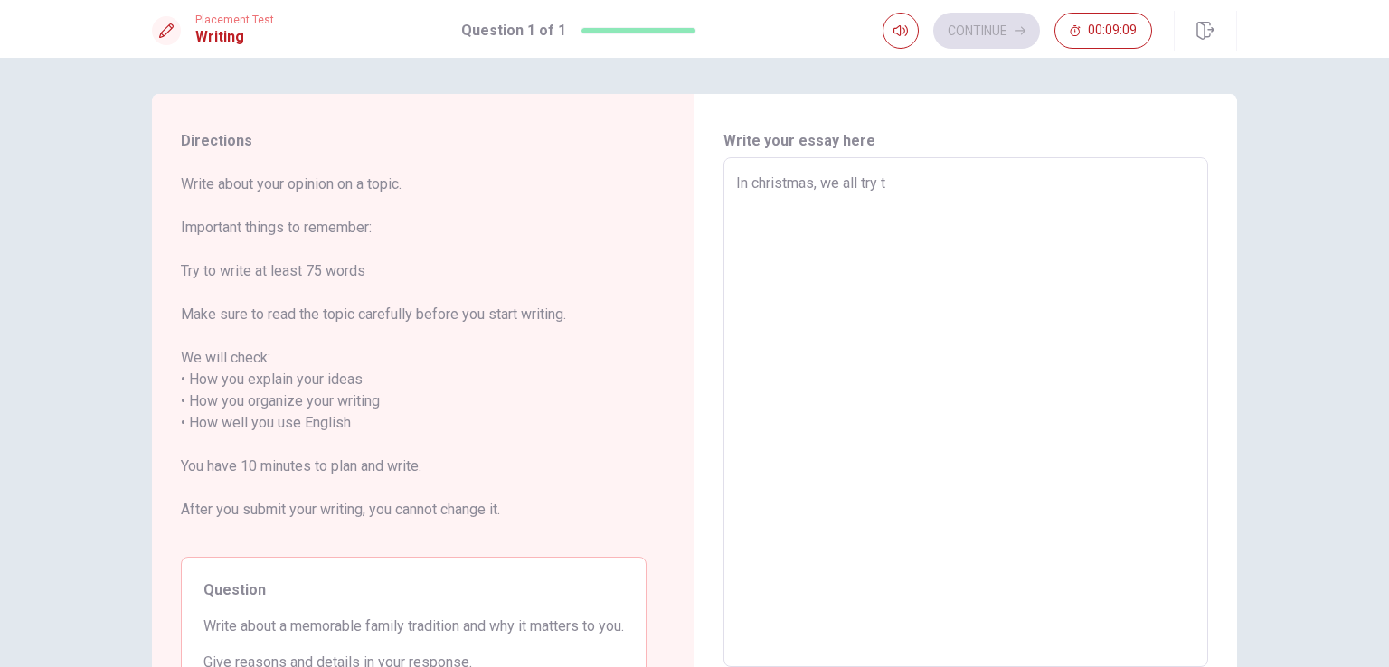
type textarea "x"
type textarea "In christmas, we all try to"
type textarea "x"
type textarea "In christmas, we all try to"
type textarea "x"
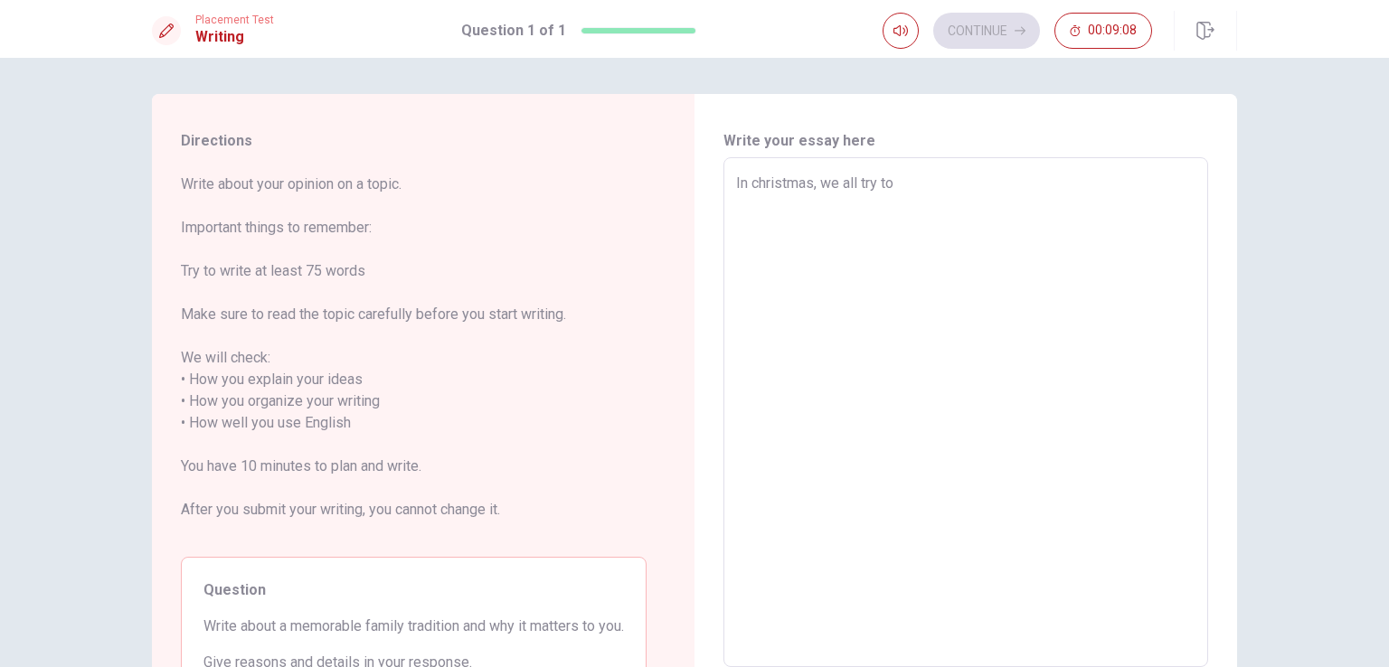
type textarea "In christmas, we all try to r"
type textarea "x"
type textarea "In christmas, we all try to"
type textarea "x"
click at [743, 184] on textarea "In christmas, we all try to" at bounding box center [965, 413] width 459 height 480
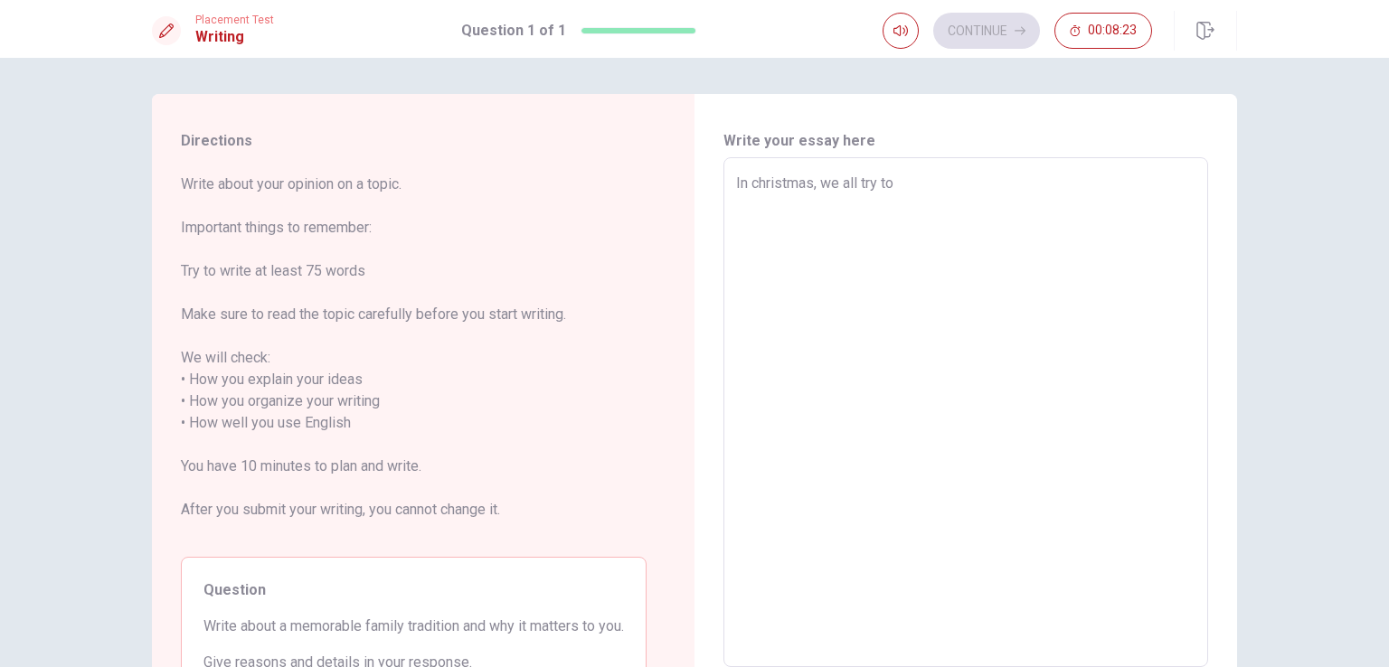
type textarea "I christmas, we all try to"
type textarea "x"
type textarea "christmas, we all try to"
type textarea "x"
type textarea "A christmas, we all try to"
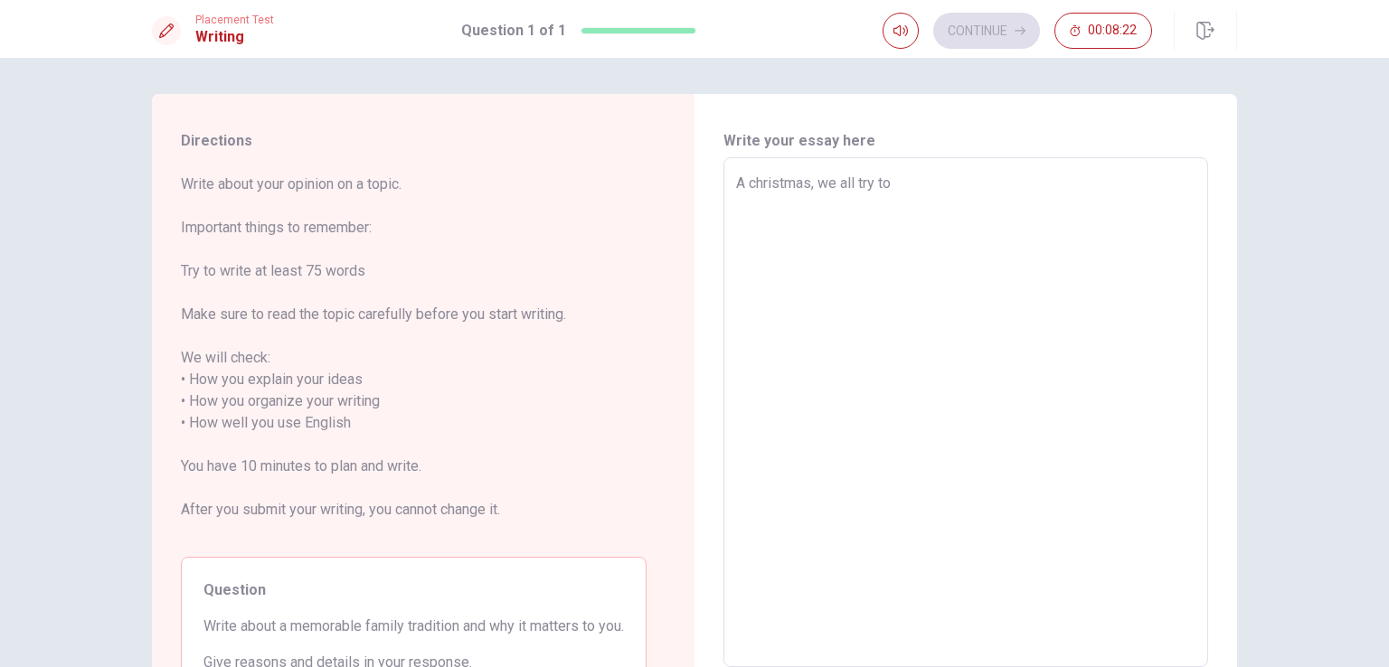
type textarea "x"
type textarea "AT christmas, we all try to"
type textarea "x"
type textarea "A christmas, we all try to"
type textarea "x"
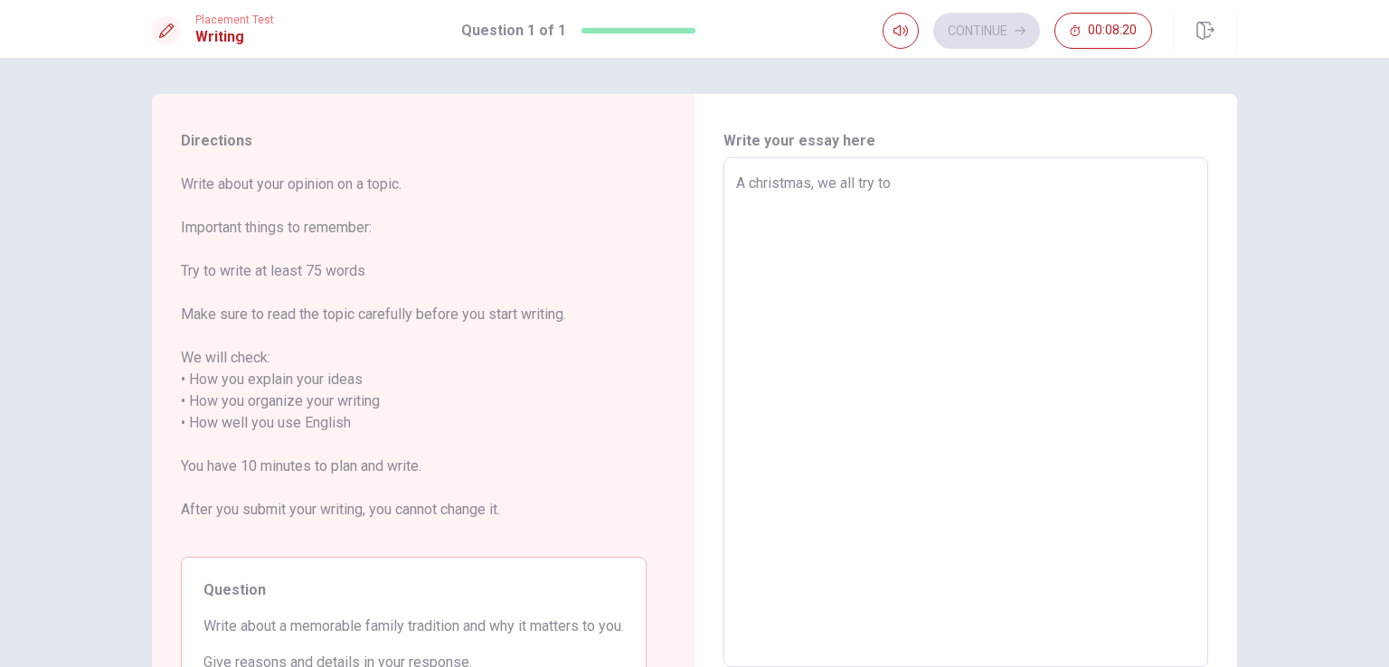
type textarea "At christmas, we all try to"
click at [911, 181] on textarea "At christmas, we all try to" at bounding box center [965, 413] width 459 height 480
type textarea "x"
type textarea "At christmas, we all try to"
type textarea "x"
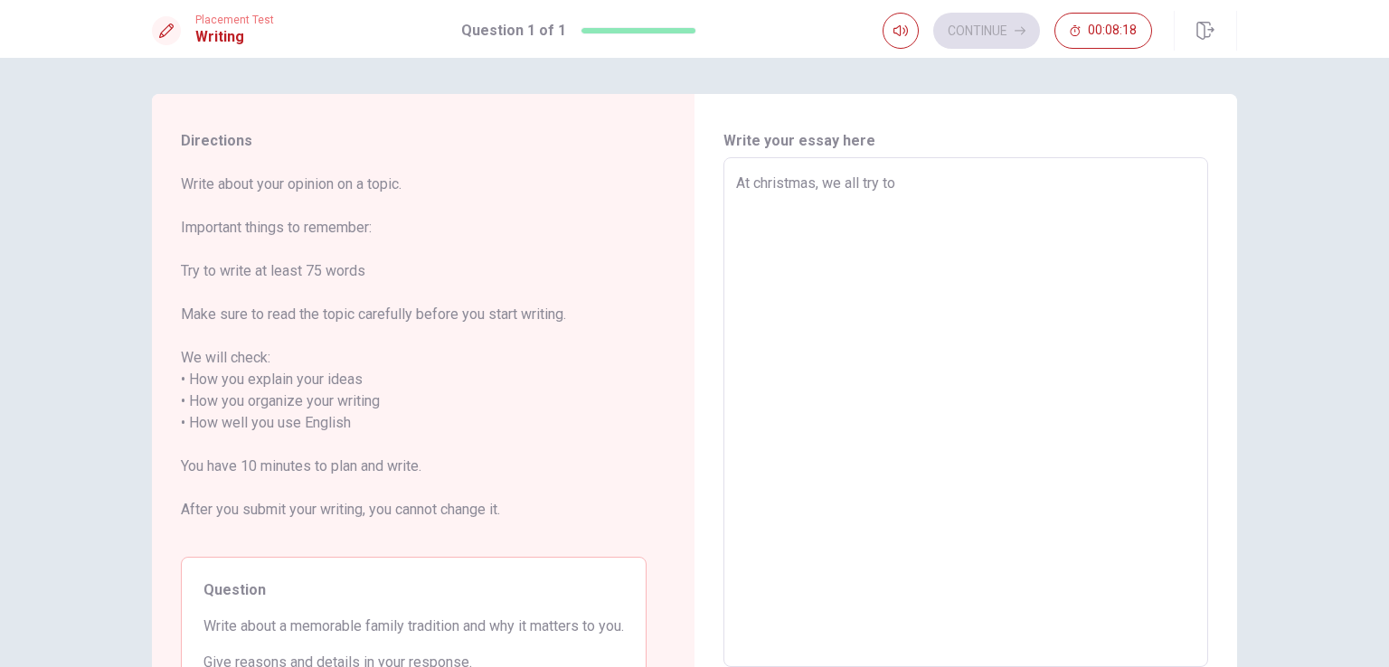
type textarea "At christmas, we all try t"
type textarea "x"
type textarea "At christmas, we all try"
type textarea "x"
type textarea "At christmas, we all try"
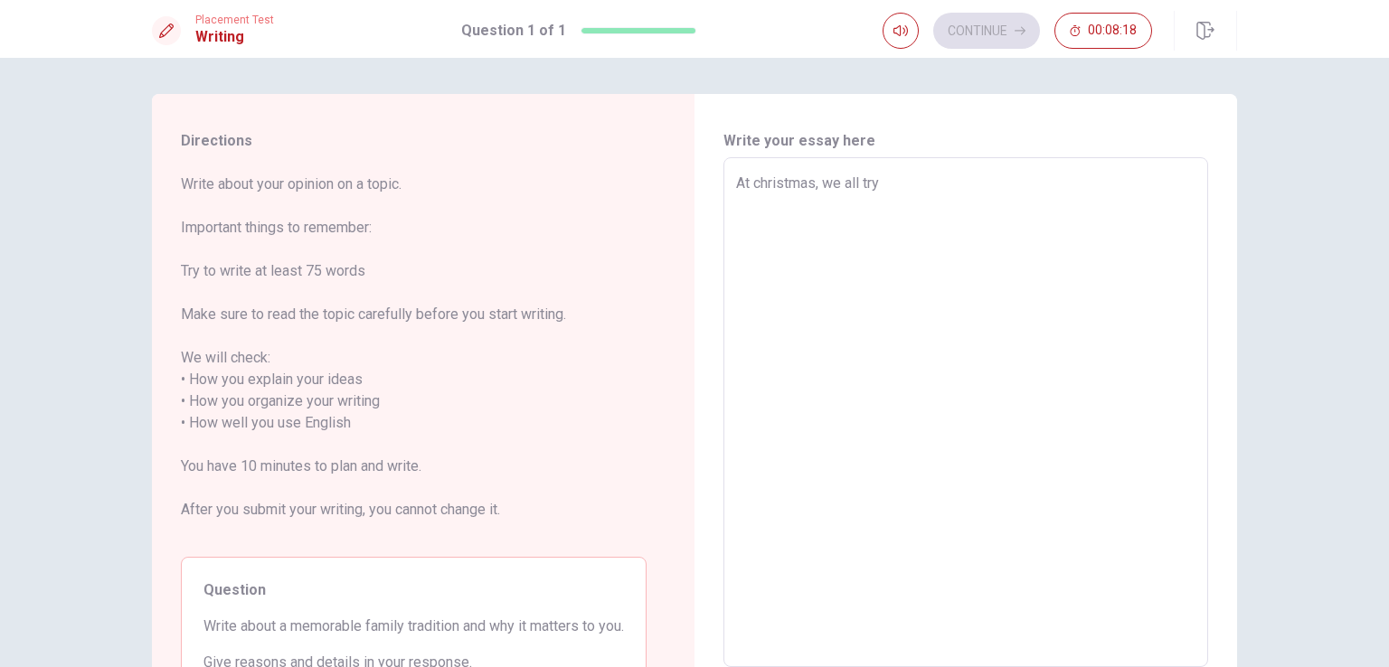
type textarea "x"
type textarea "At christmas, we all tr"
type textarea "x"
type textarea "At christmas, we all t"
type textarea "x"
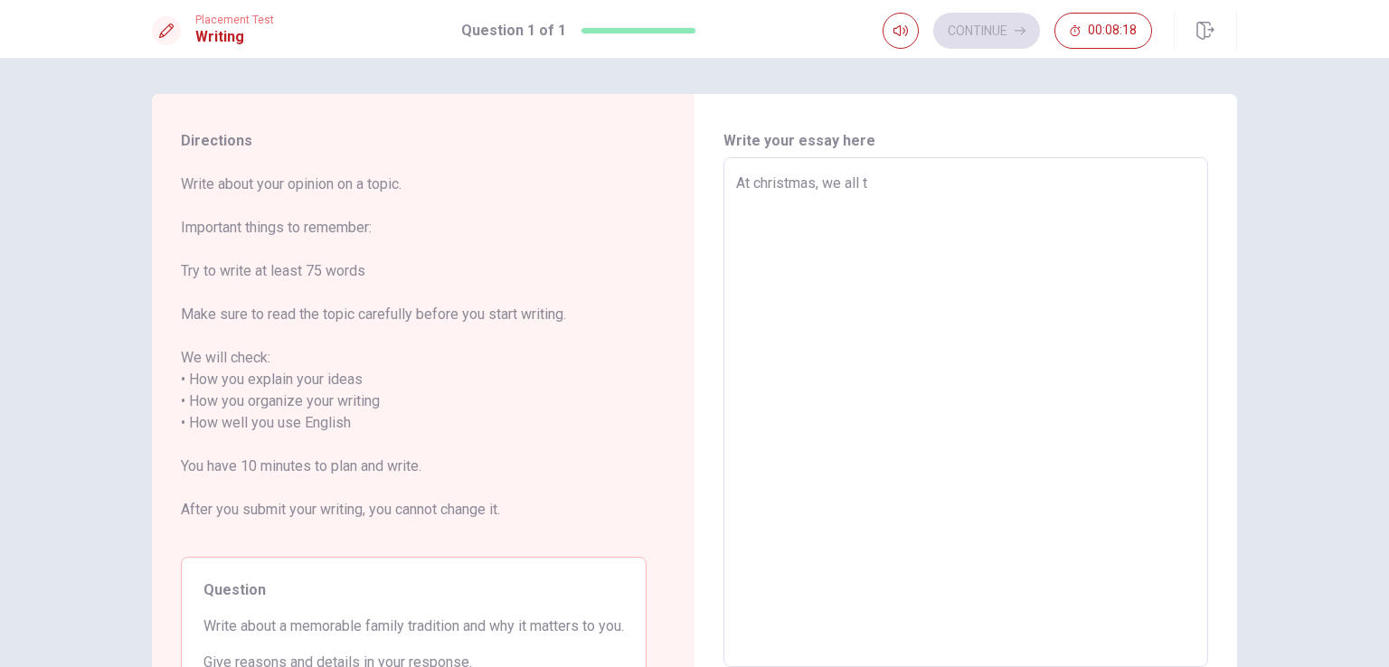
type textarea "At christmas, we all"
type textarea "x"
type textarea "At christmas, we all"
type textarea "x"
type textarea "At christmas, we al"
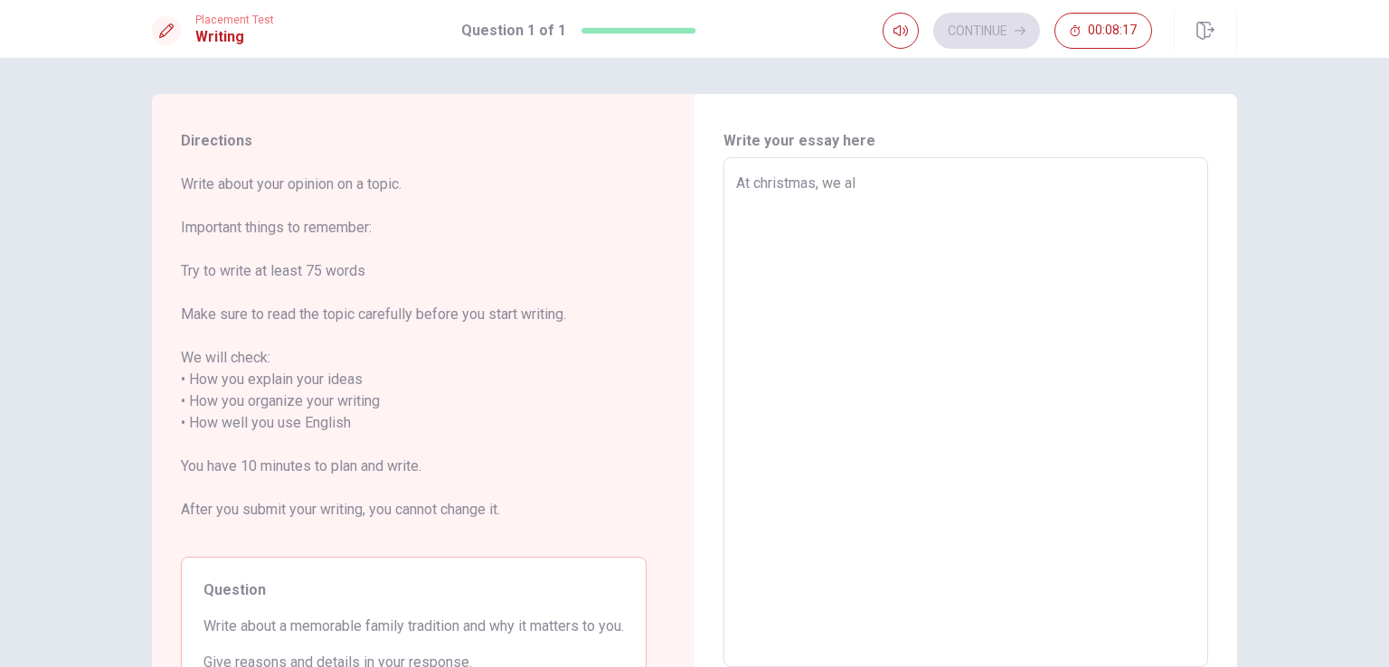
type textarea "x"
type textarea "At christmas, we a"
type textarea "x"
type textarea "At christmas, we"
type textarea "x"
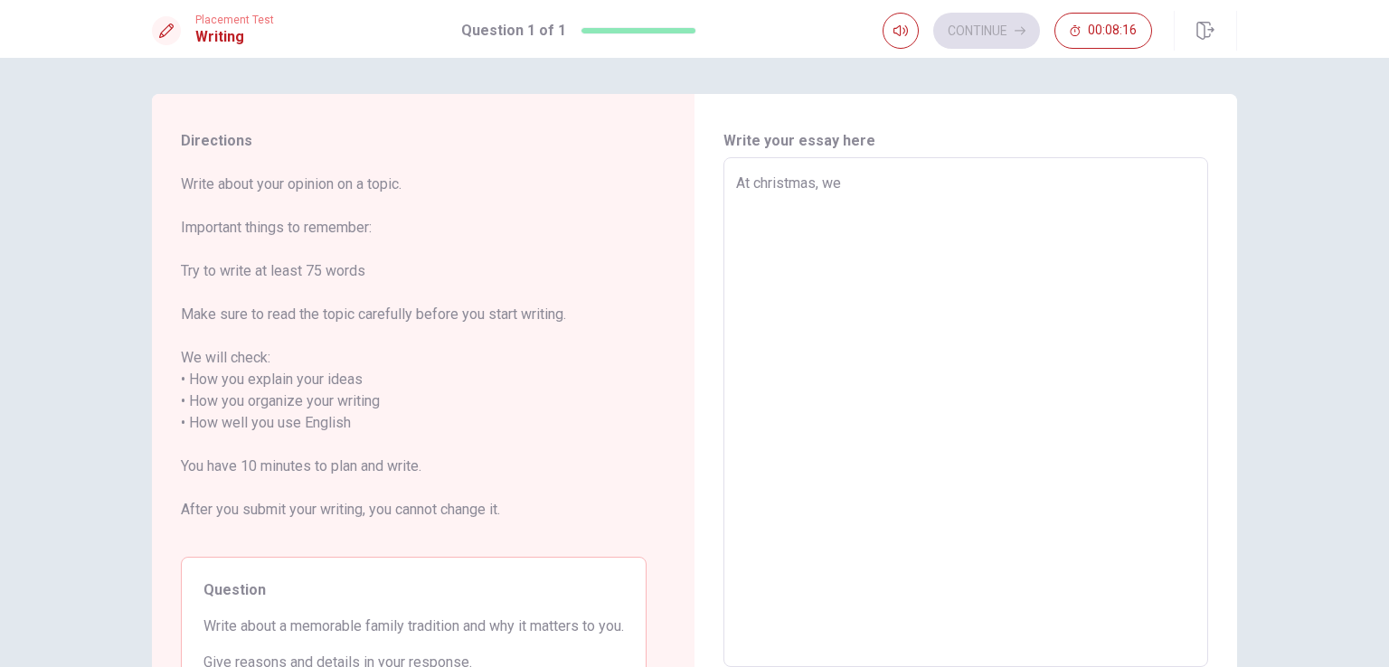
type textarea "At christmas, we t"
type textarea "x"
type textarea "At christmas, we tr"
type textarea "x"
type textarea "At christmas, we try"
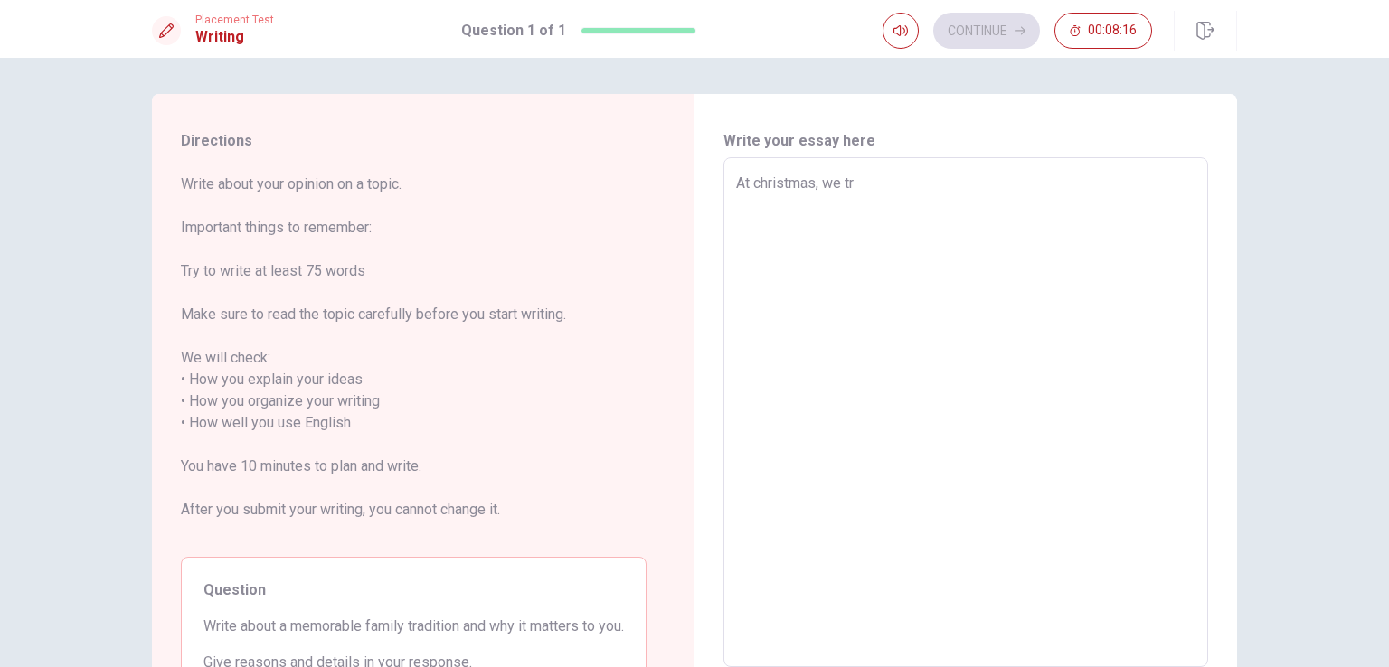
type textarea "x"
type textarea "At christmas, we try"
type textarea "x"
type textarea "At christmas, we try t"
type textarea "x"
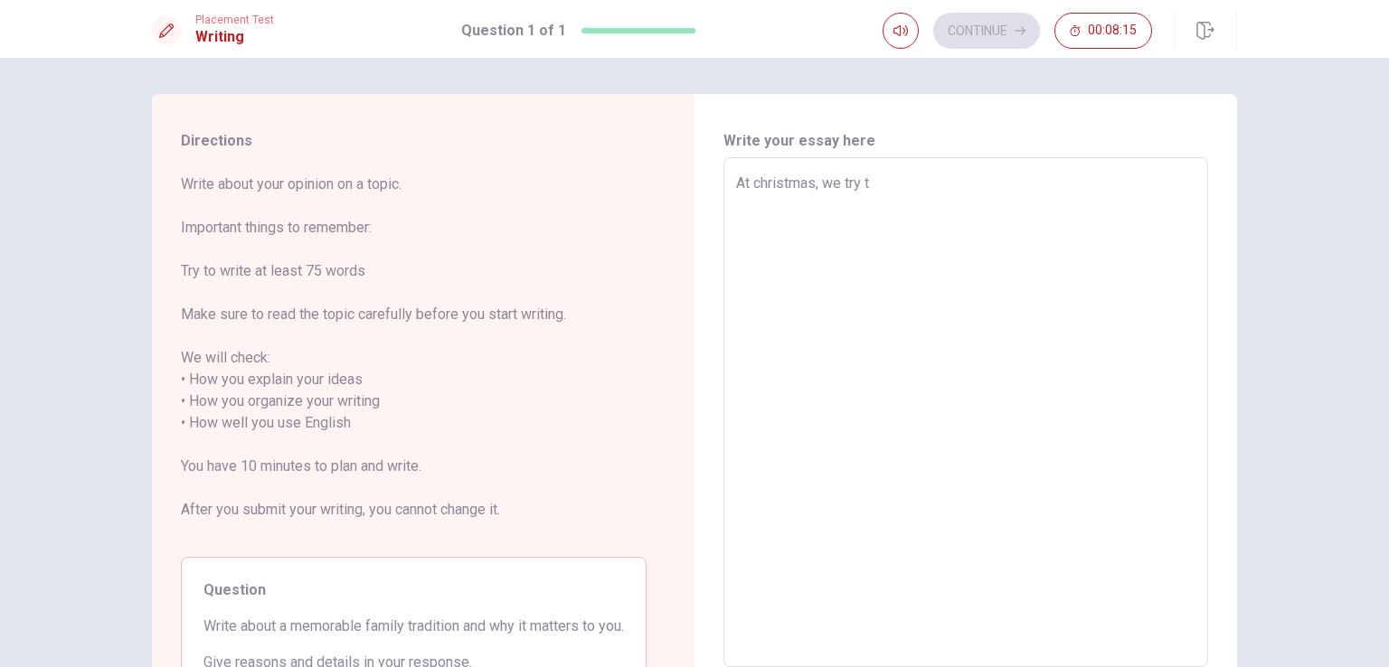
type textarea "At christmas, we try to"
type textarea "x"
type textarea "At christmas, we try to"
type textarea "x"
type textarea "At christmas, we try to ,"
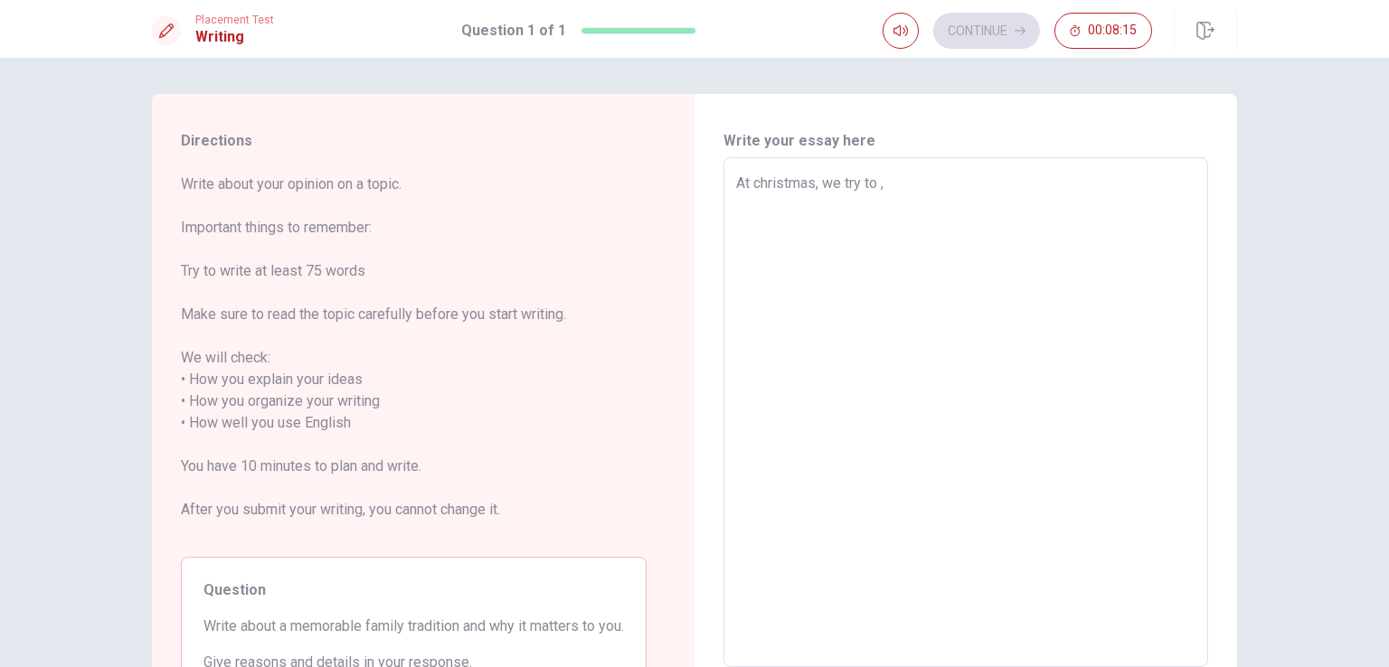
type textarea "x"
type textarea "At christmas, we try to ,e"
type textarea "x"
type textarea "At christmas, we try to ,[GEOGRAPHIC_DATA]"
type textarea "x"
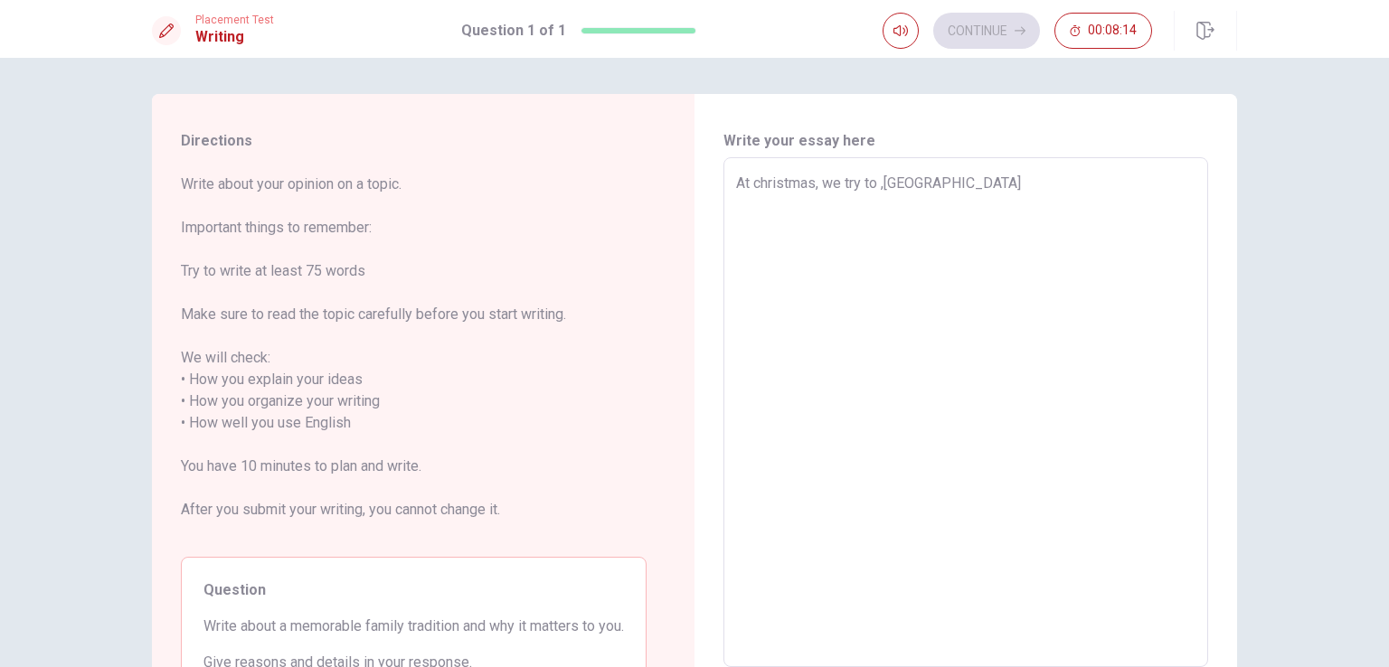
type textarea "At christmas, we try to ,eet"
type textarea "x"
type textarea "At christmas, we try to ,eet"
type textarea "x"
type textarea "At christmas, we try to ,eet a"
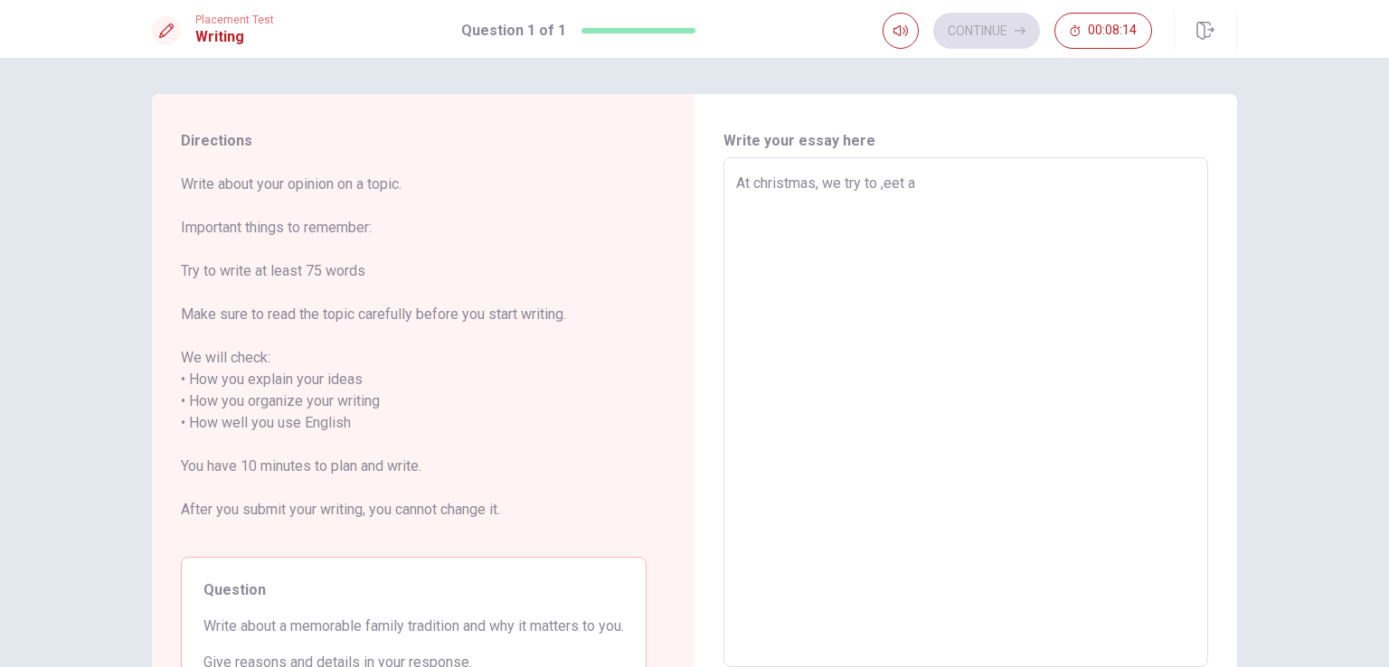
type textarea "x"
type textarea "At christmas, we try to ,eet at"
type textarea "x"
type textarea "At christmas, we try to ,eet at"
type textarea "x"
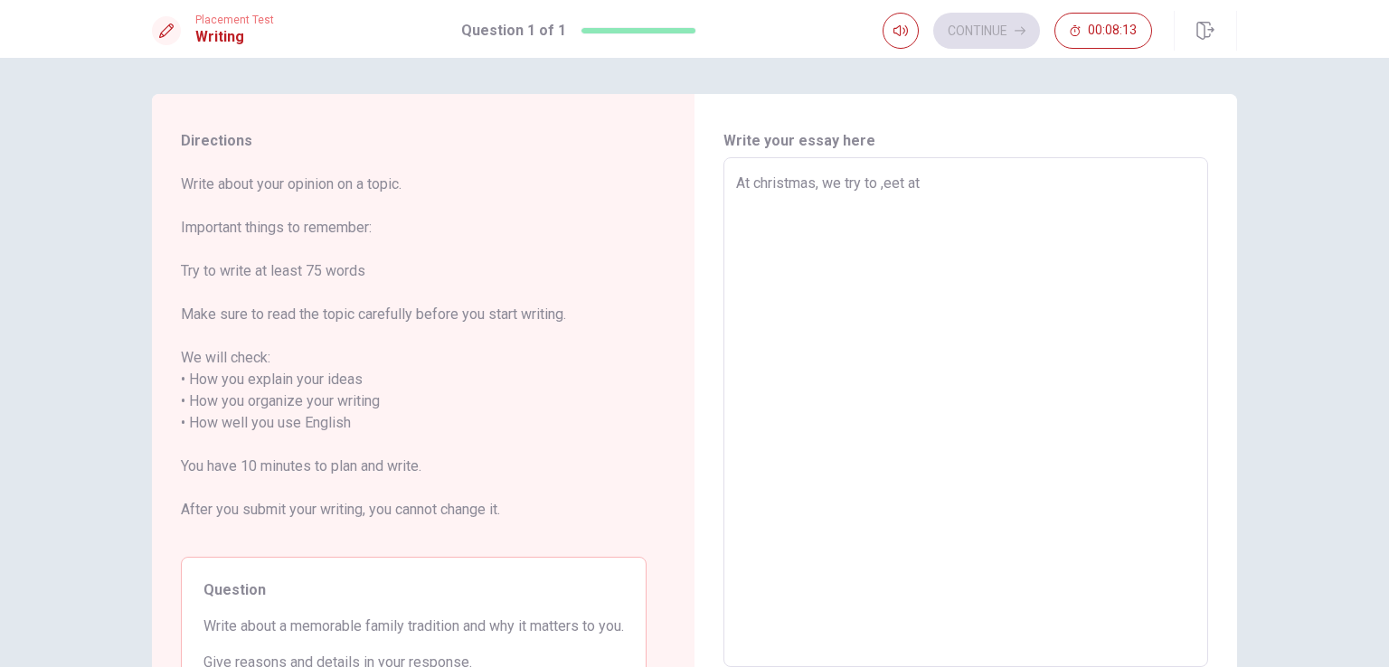
type textarea "At christmas, we try to ,eet at t"
type textarea "x"
type textarea "At christmas, we try to ,eet at th"
type textarea "x"
type textarea "At christmas, we try to ,eet at the"
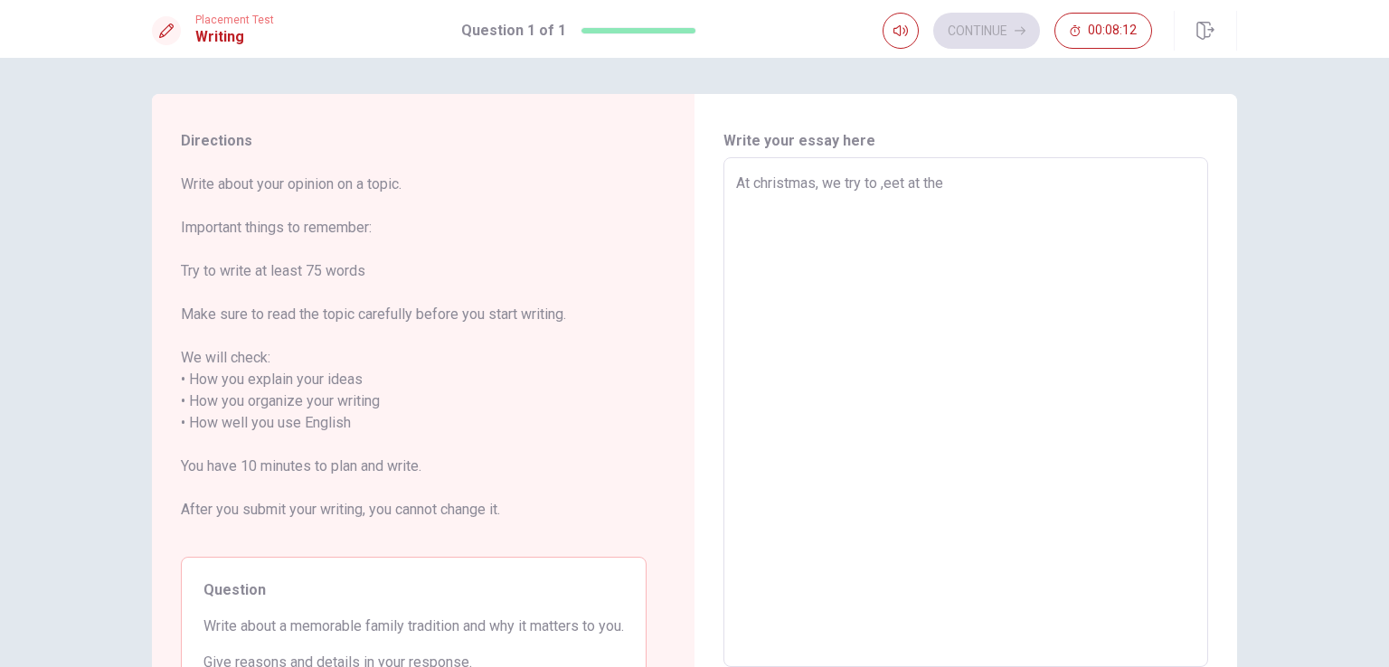
type textarea "x"
type textarea "At christmas, we try to ,eet at the"
type textarea "x"
type textarea "At christmas, we try to ,eet at the g"
type textarea "x"
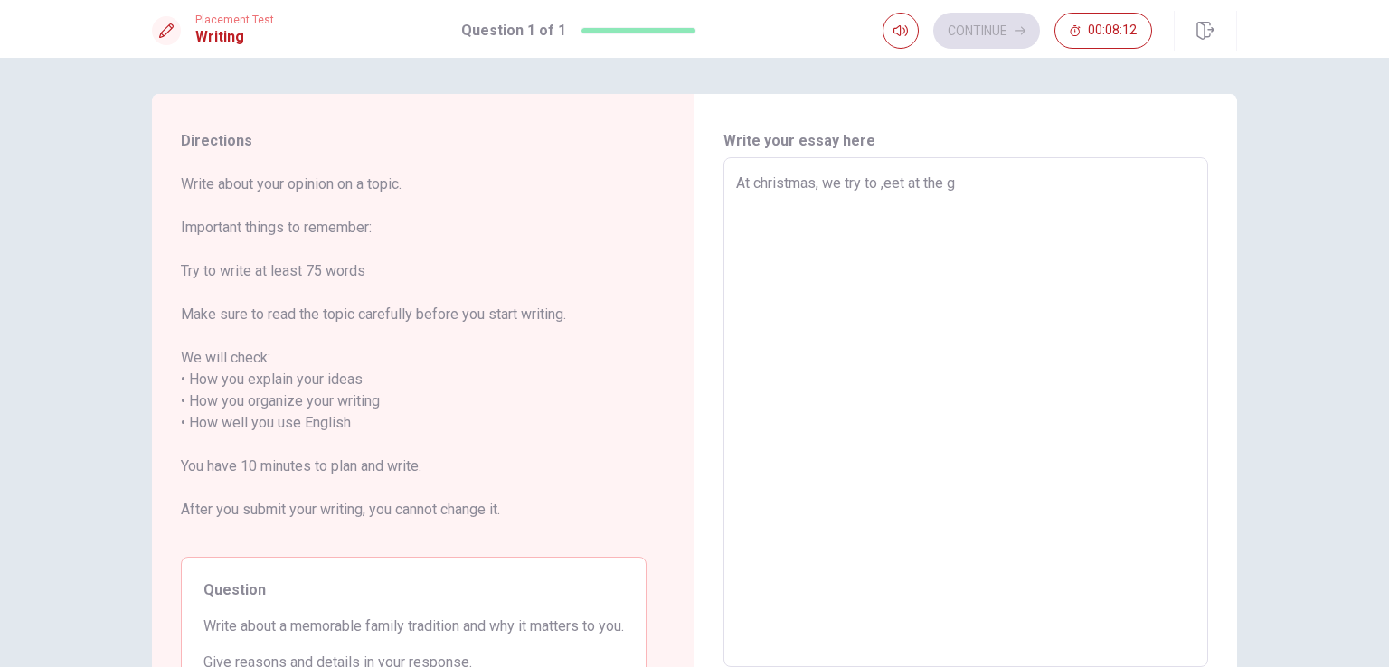
type textarea "At christmas, we try to ,eet at the gr"
type textarea "x"
type textarea "At christmas, we try to ,eet at the gra"
type textarea "x"
type textarea "At christmas, we try to ,eet at the grad"
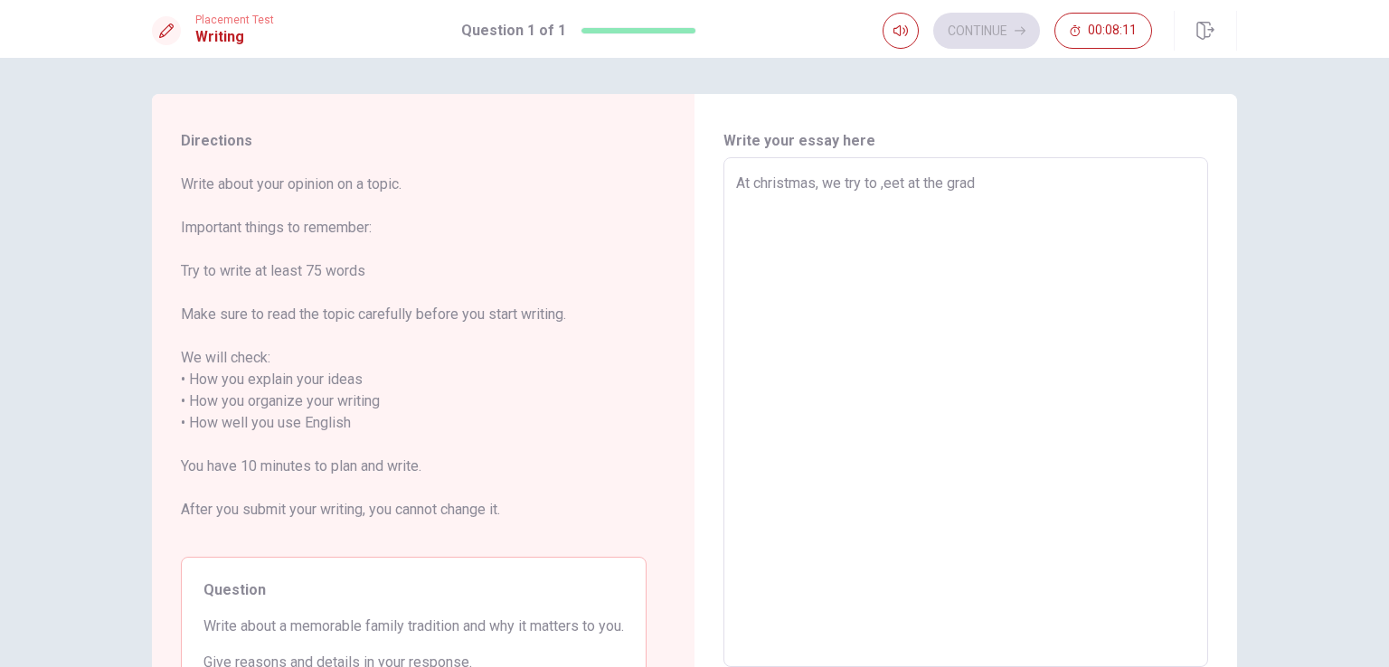
type textarea "x"
type textarea "At christmas, we try to ,eet at the gra"
type textarea "x"
type textarea "At christmas, we try to ,eet at the gran"
type textarea "x"
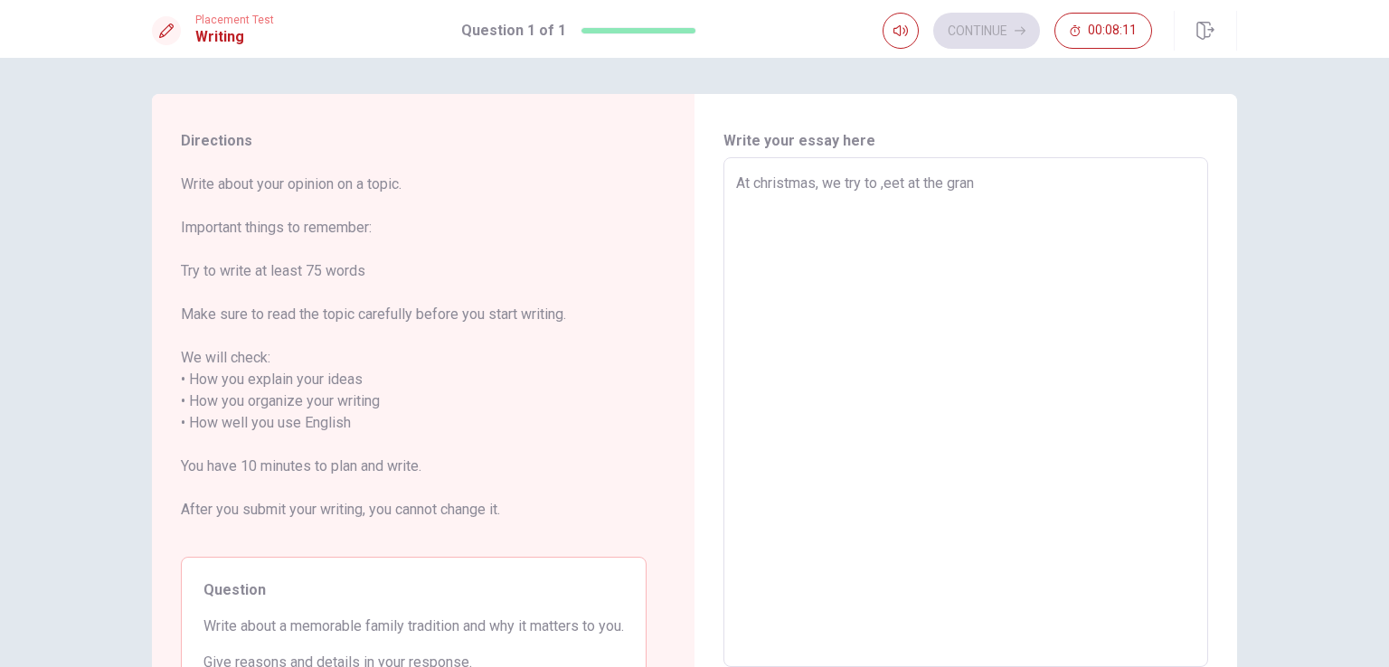
type textarea "At christmas, we try to ,eet at the grand"
type textarea "x"
type textarea "At christmas, we try to ,eet at the grand"
type textarea "x"
type textarea "At christmas, we try to ,eet at the grand"
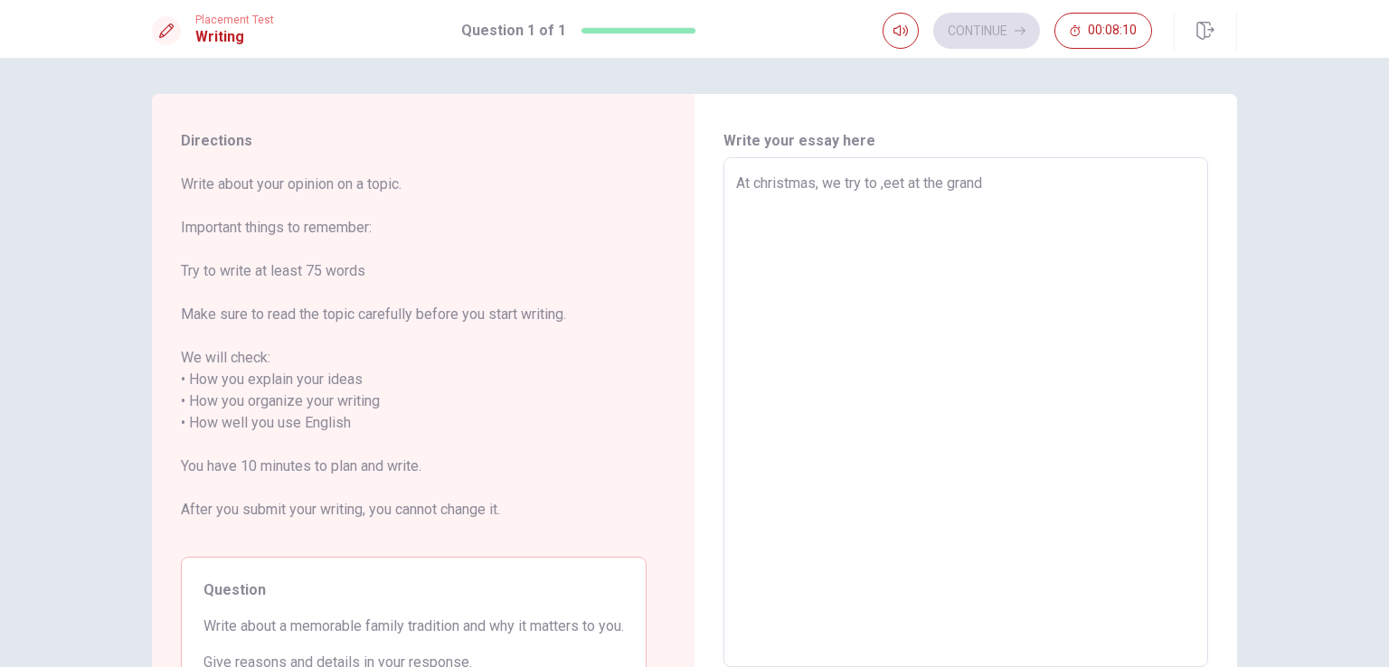
type textarea "x"
type textarea "At christmas, we try to ,eet at the grandp"
type textarea "x"
type textarea "At christmas, we try to ,eet at the grandpa"
type textarea "x"
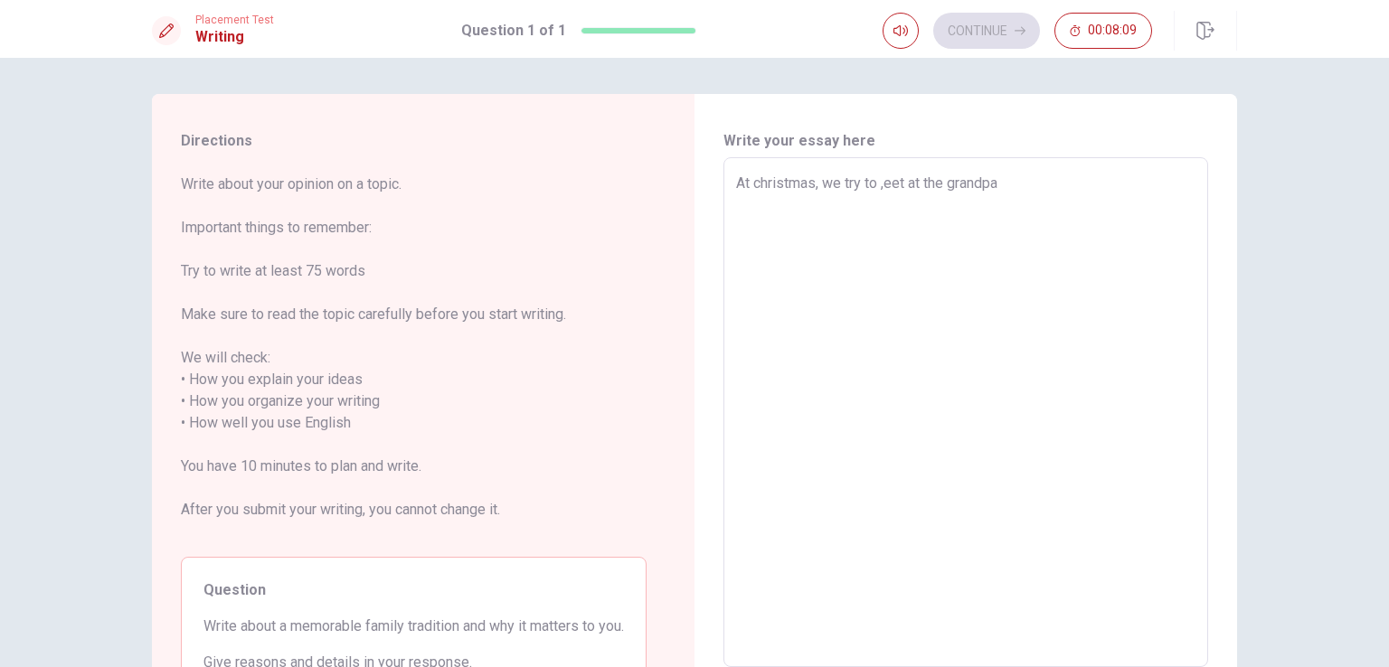
type textarea "At christmas, we try to ,eet at the grandpar"
type textarea "x"
type textarea "At christmas, we try to ,eet at the grandpare"
type textarea "x"
type textarea "At christmas, we try to ,eet at the grandparen"
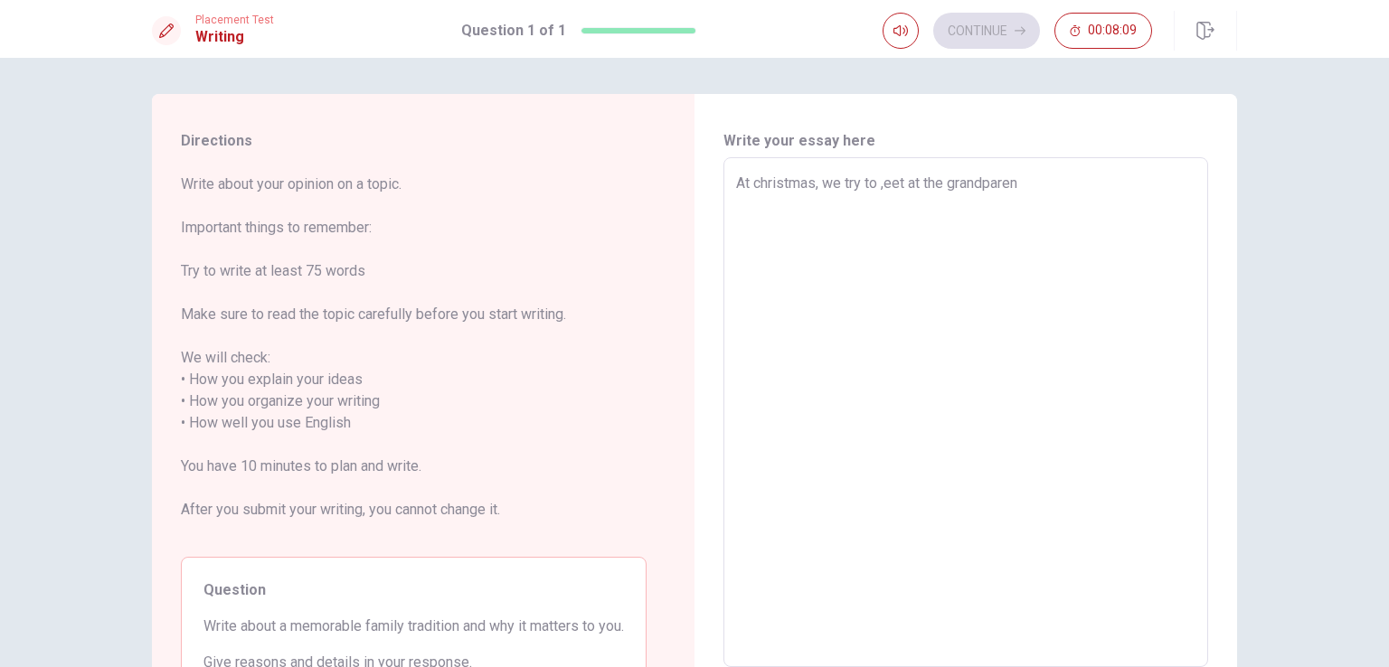
type textarea "x"
type textarea "At christmas, we try to ,eet at the grandparent"
type textarea "x"
type textarea "At christmas, we try to ,eet at the grandparents"
type textarea "x"
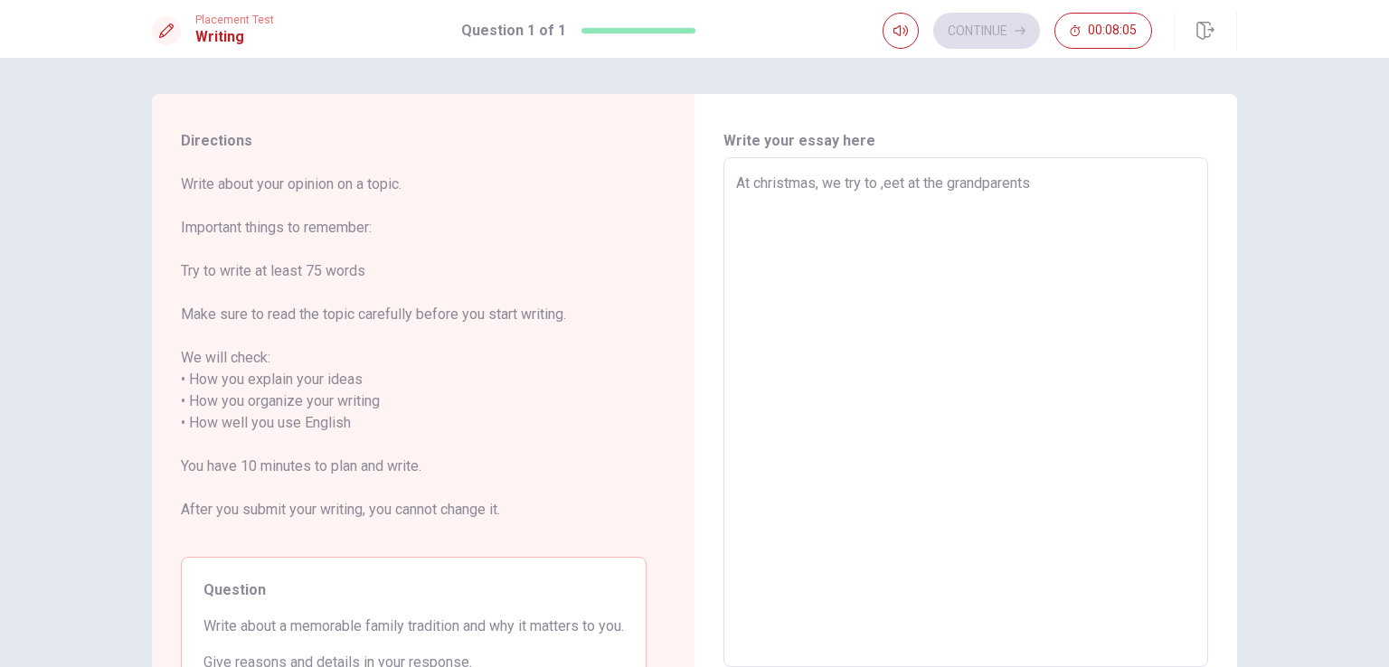
type textarea "At christmas, we try to ,eet at the grandparents´"
type textarea "x"
type textarea "At christmas, we try to ,eet at the grandparents´h"
type textarea "x"
type textarea "At christmas, we try to ,eet at the grandparents´ho"
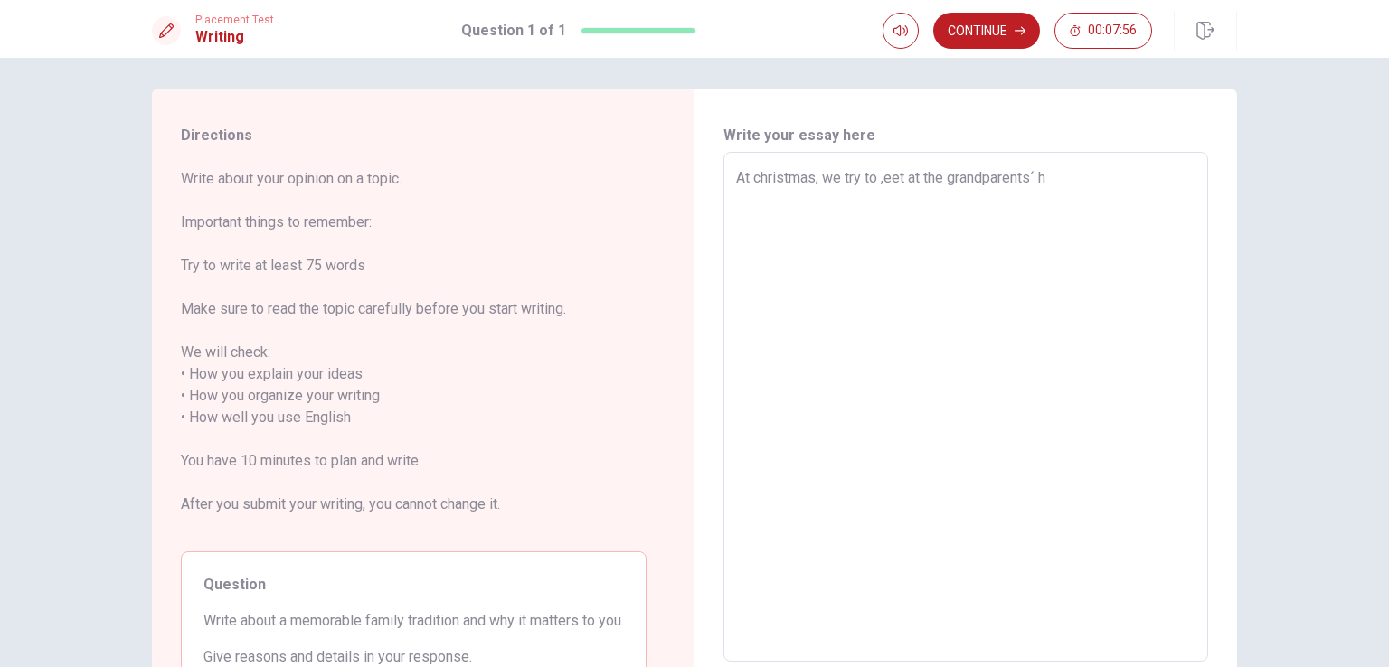
scroll to position [6, 0]
click at [884, 180] on textarea "At christmas, we try to ,eet at the grandparents´ h" at bounding box center [965, 406] width 459 height 480
click at [1078, 175] on textarea "At christmas, we try to meet at the grandparents´ h" at bounding box center [965, 406] width 459 height 480
click at [839, 178] on textarea "At christmas, we try to meet at the [GEOGRAPHIC_DATA]" at bounding box center [965, 406] width 459 height 480
click at [1123, 171] on textarea "At christmas, we all try to meet at the [GEOGRAPHIC_DATA]" at bounding box center [965, 406] width 459 height 480
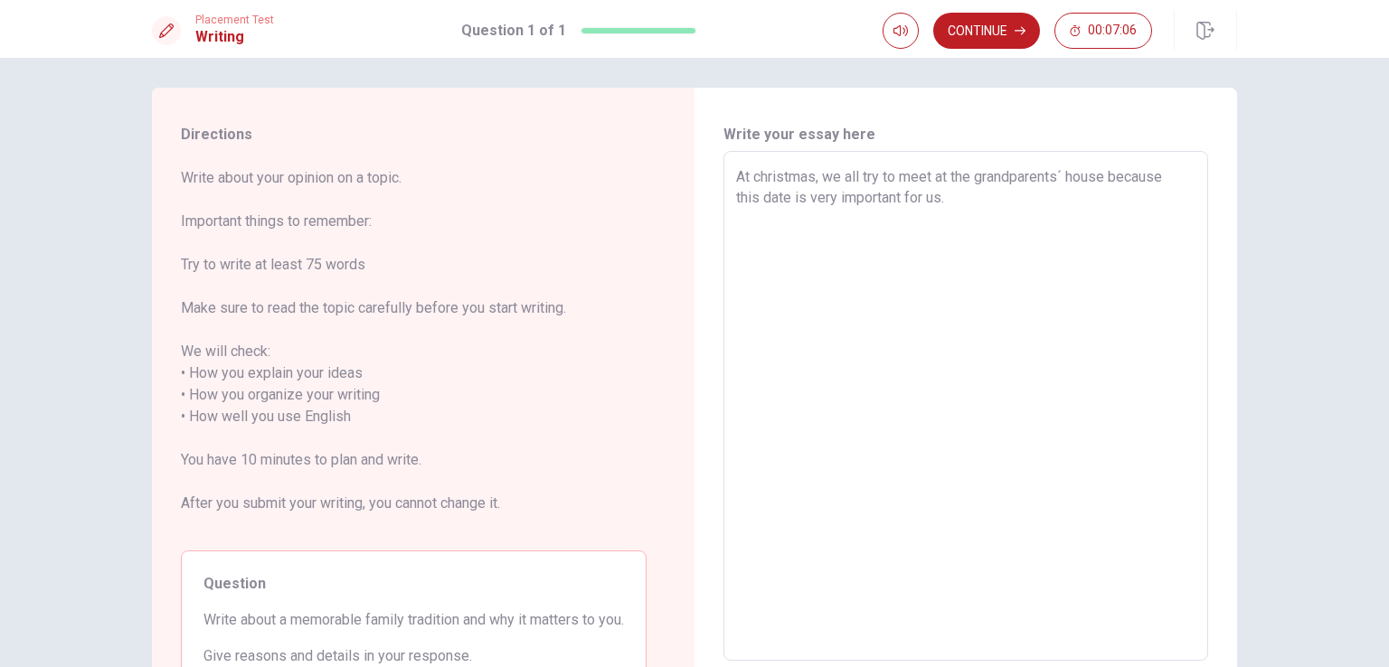
click at [785, 197] on textarea "At christmas, we all try to meet at the grandparents´ house because this date i…" at bounding box center [965, 406] width 459 height 480
click at [774, 198] on textarea "At christmas, we all try to meet at the grandparents´ house because this is ver…" at bounding box center [965, 406] width 459 height 480
click at [888, 197] on textarea "At christmas, we all try to meet at the grandparents´ house because this is a v…" at bounding box center [965, 406] width 459 height 480
click at [875, 196] on textarea "At christmas, we all try to meet at the grandparents´ house because this is a v…" at bounding box center [965, 406] width 459 height 480
click at [1011, 209] on textarea "At christmas, we all try to meet at the grandparents´ house because this is a v…" at bounding box center [965, 406] width 459 height 480
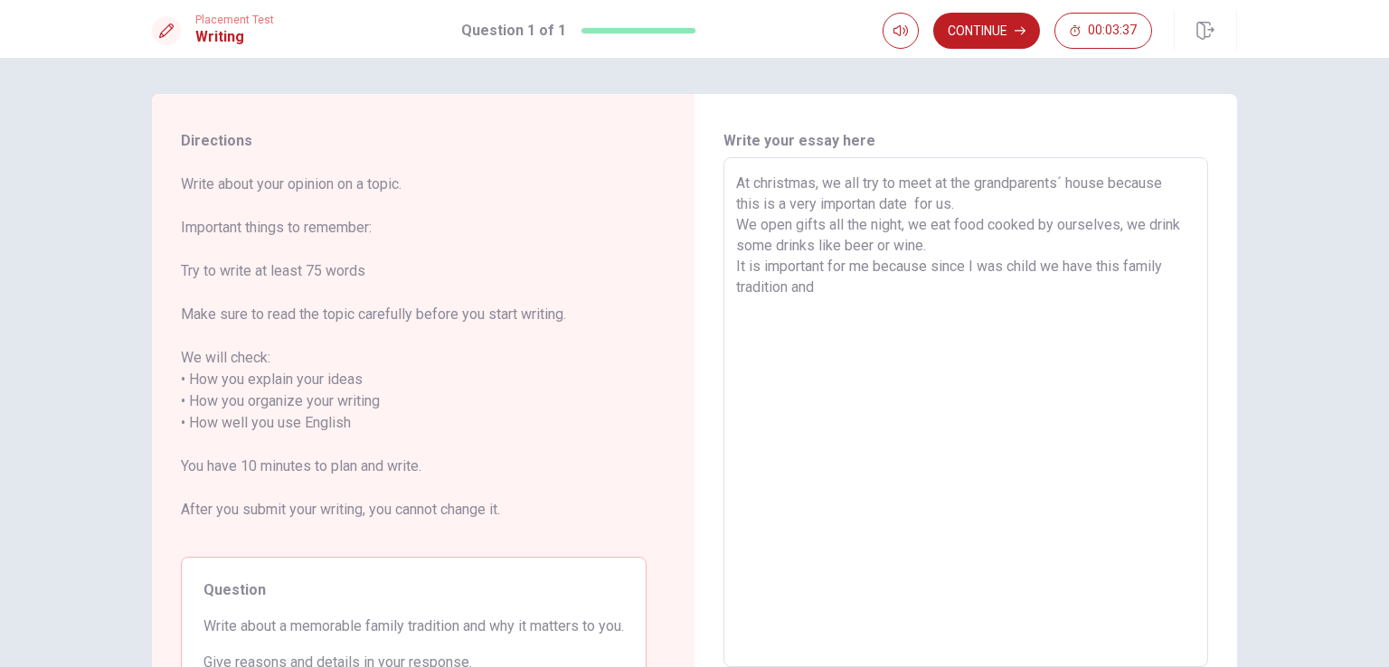
scroll to position [14, 0]
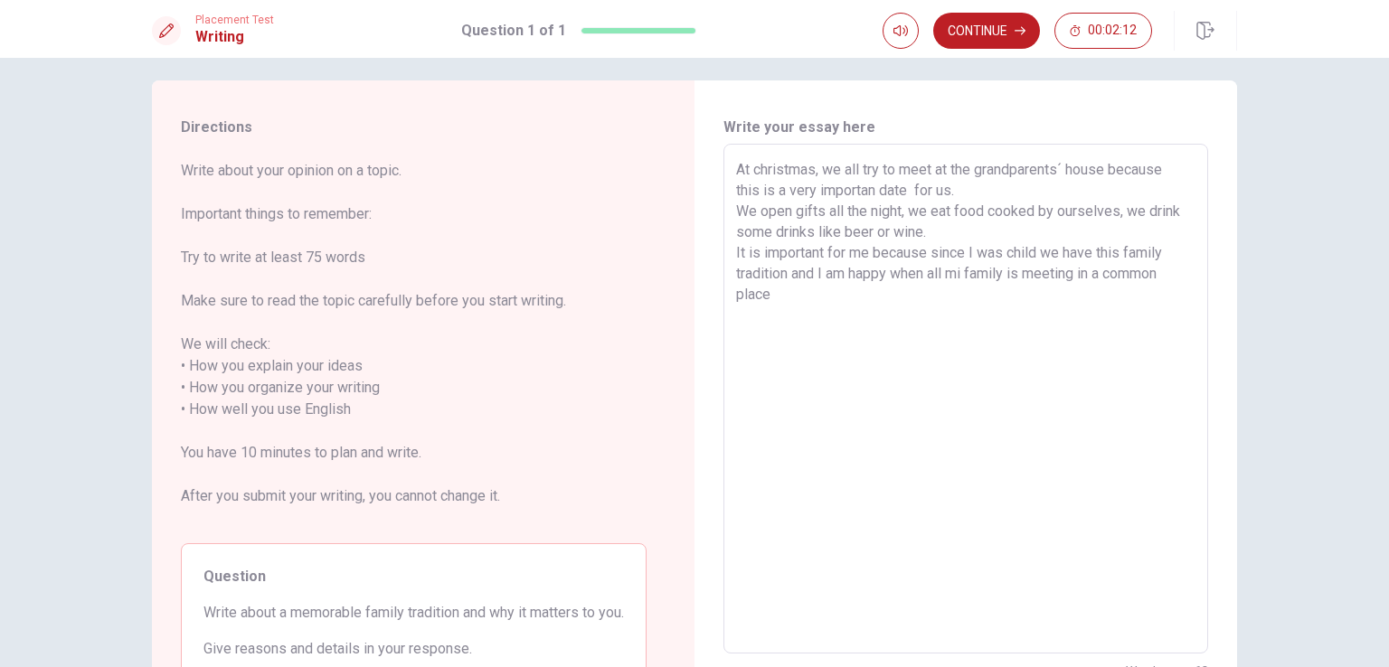
click at [1047, 279] on textarea "At christmas, we all try to meet at the grandparents´ house because this is a v…" at bounding box center [965, 399] width 459 height 480
click at [857, 300] on textarea "At christmas, we all try to meet at the grandparents´ house because this is a v…" at bounding box center [965, 399] width 459 height 480
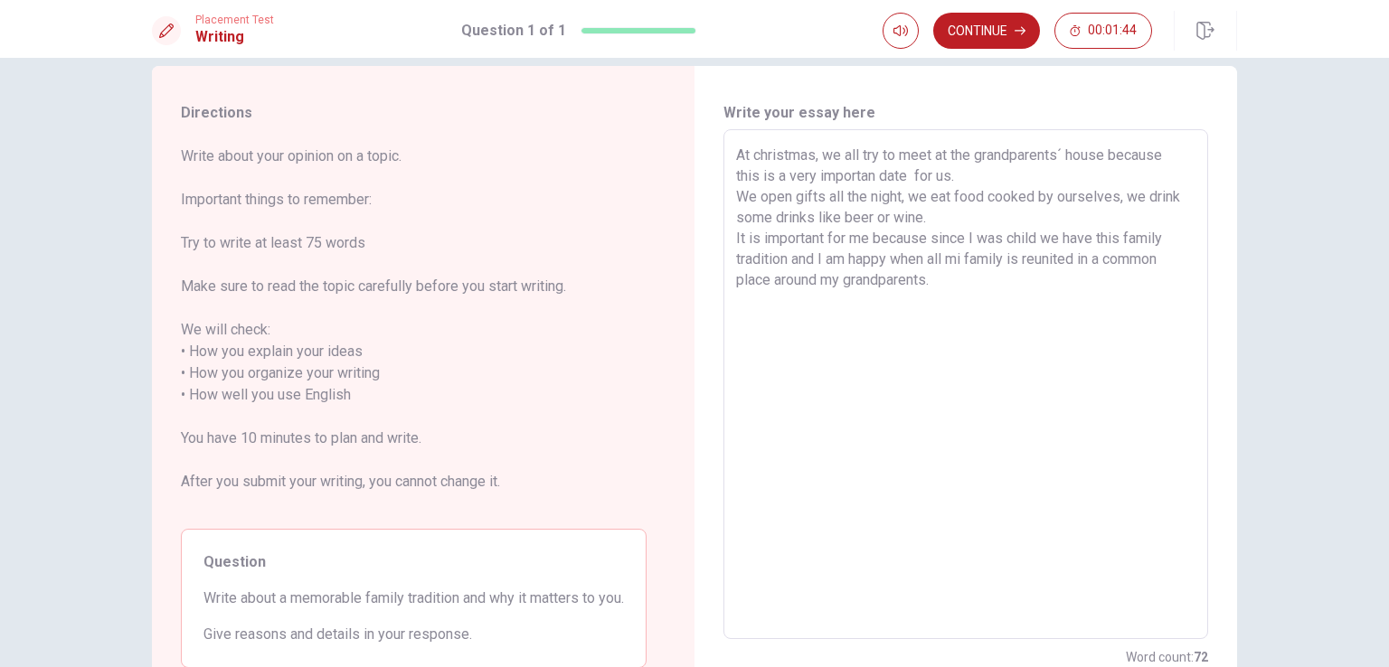
scroll to position [28, 0]
click at [816, 304] on textarea "At christmas, we all try to meet at the grandparents´ house because this is a v…" at bounding box center [965, 385] width 459 height 480
click at [912, 306] on textarea "At christmas, we all try to meet at the grandparents´ house because this is a v…" at bounding box center [965, 385] width 459 height 480
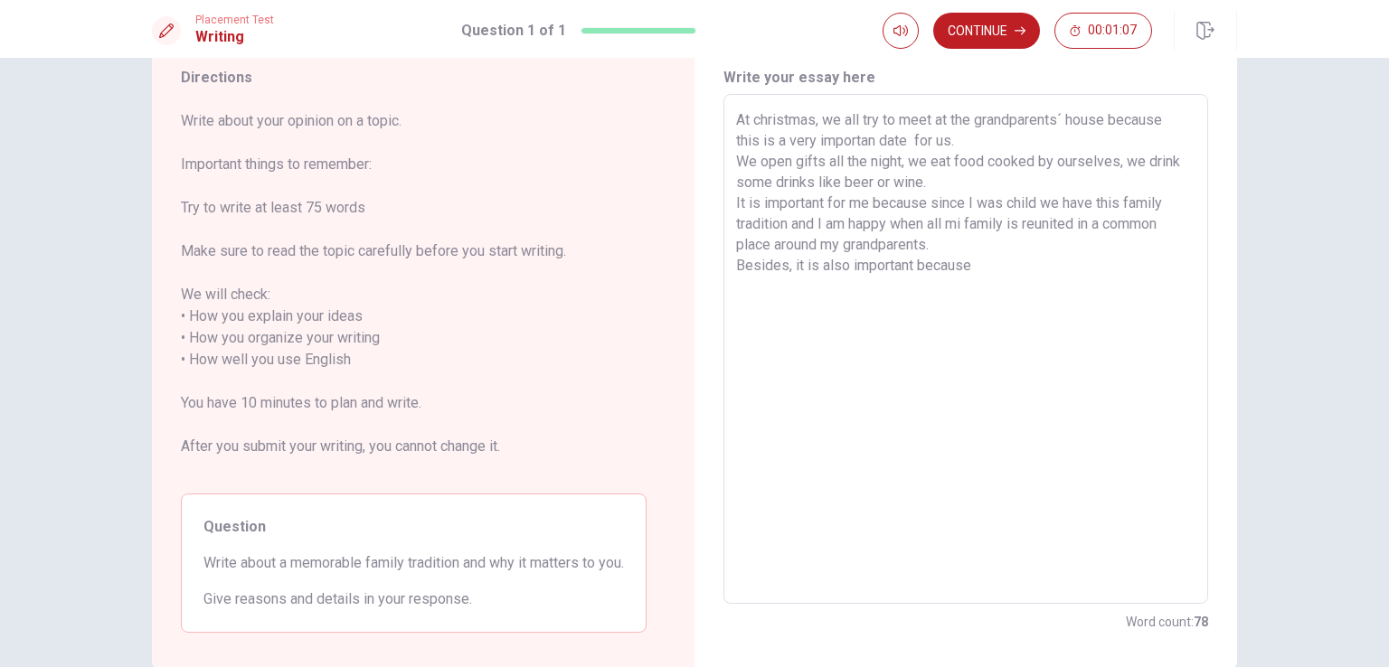
scroll to position [54, 0]
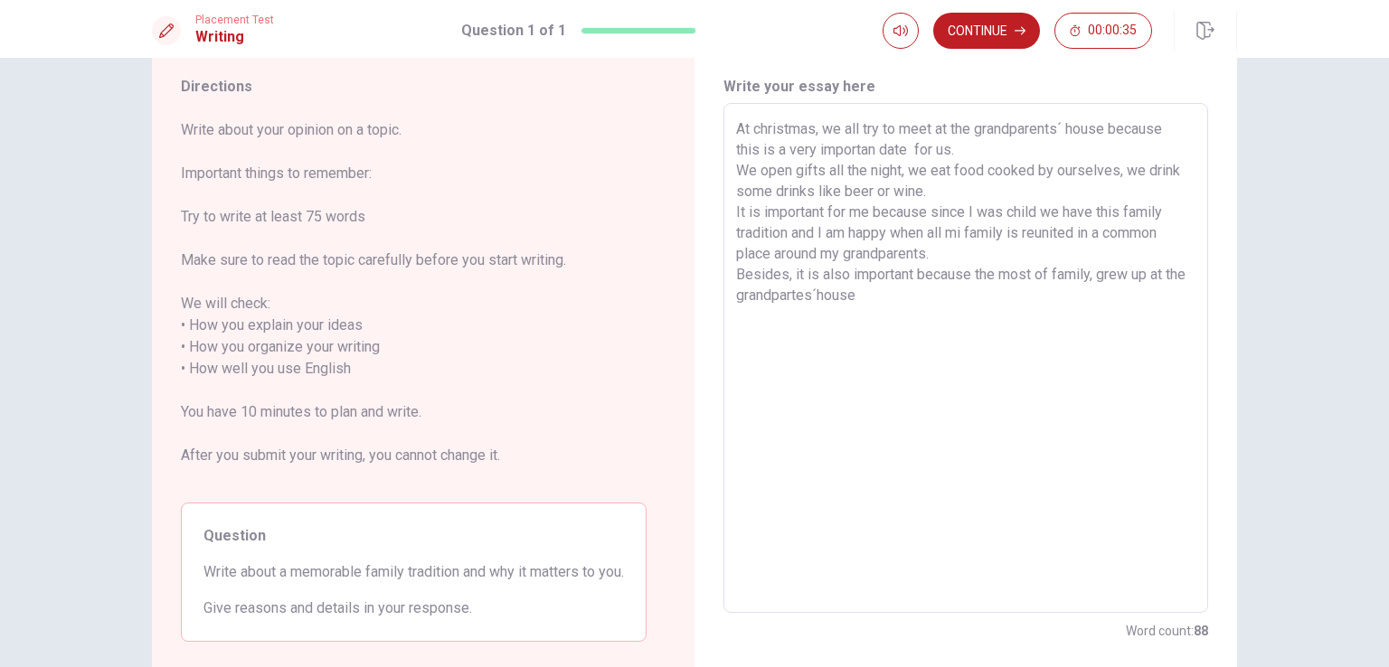
click at [838, 296] on textarea "At christmas, we all try to meet at the grandparents´ house because this is a v…" at bounding box center [965, 358] width 459 height 480
click at [908, 298] on textarea "At christmas, we all try to meet at the grandparents´ house because this is a v…" at bounding box center [965, 358] width 459 height 480
click at [984, 19] on button "Continue" at bounding box center [986, 31] width 107 height 36
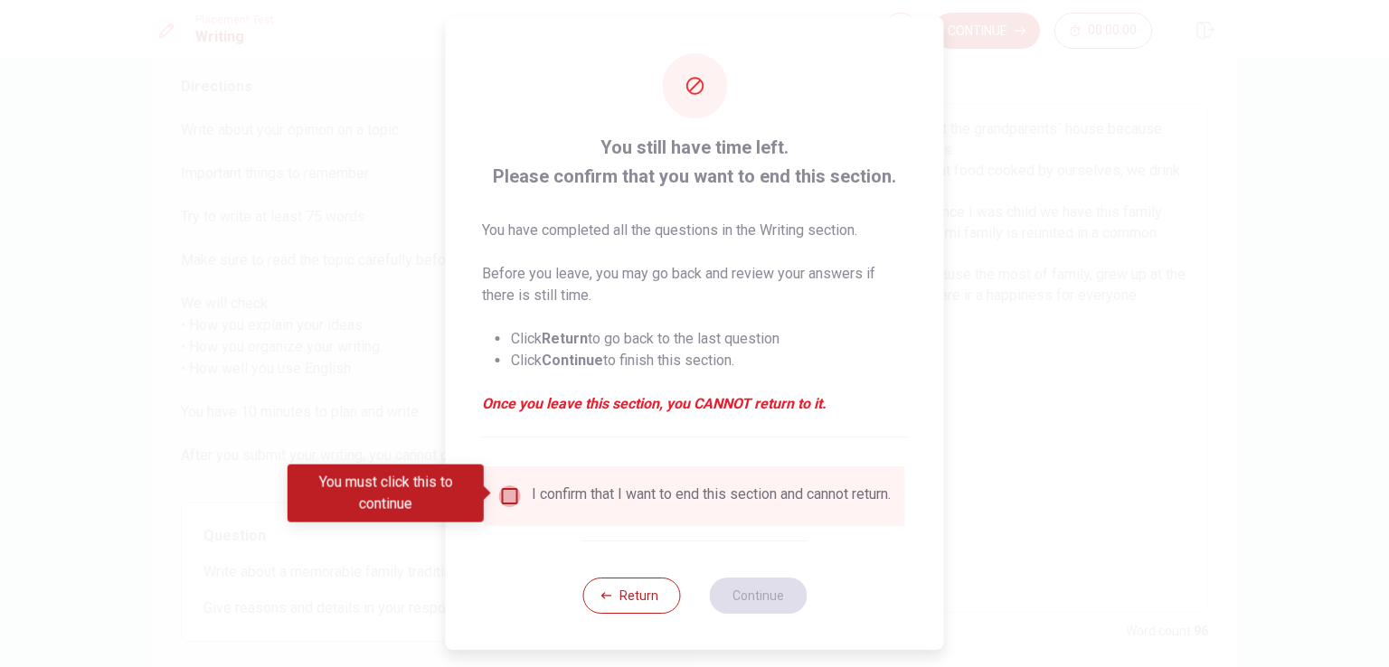
click at [506, 491] on input "You must click this to continue" at bounding box center [510, 497] width 22 height 22
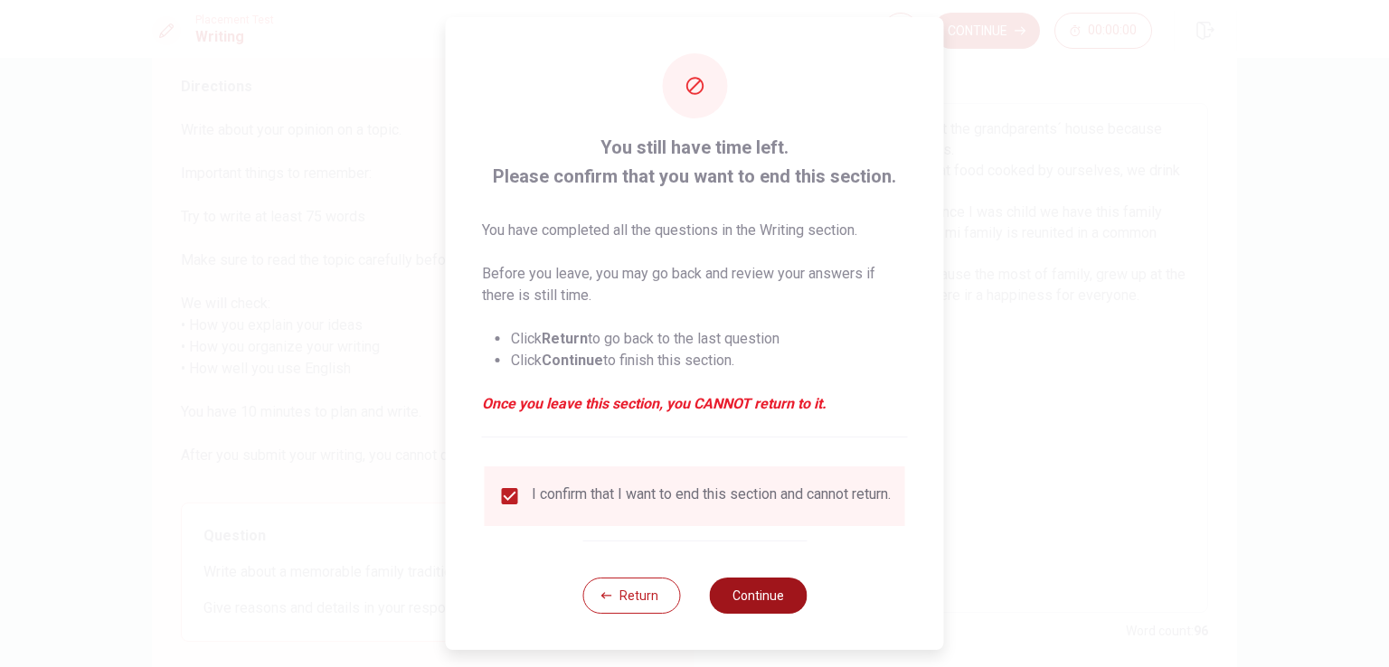
click at [743, 605] on button "Continue" at bounding box center [758, 596] width 98 height 36
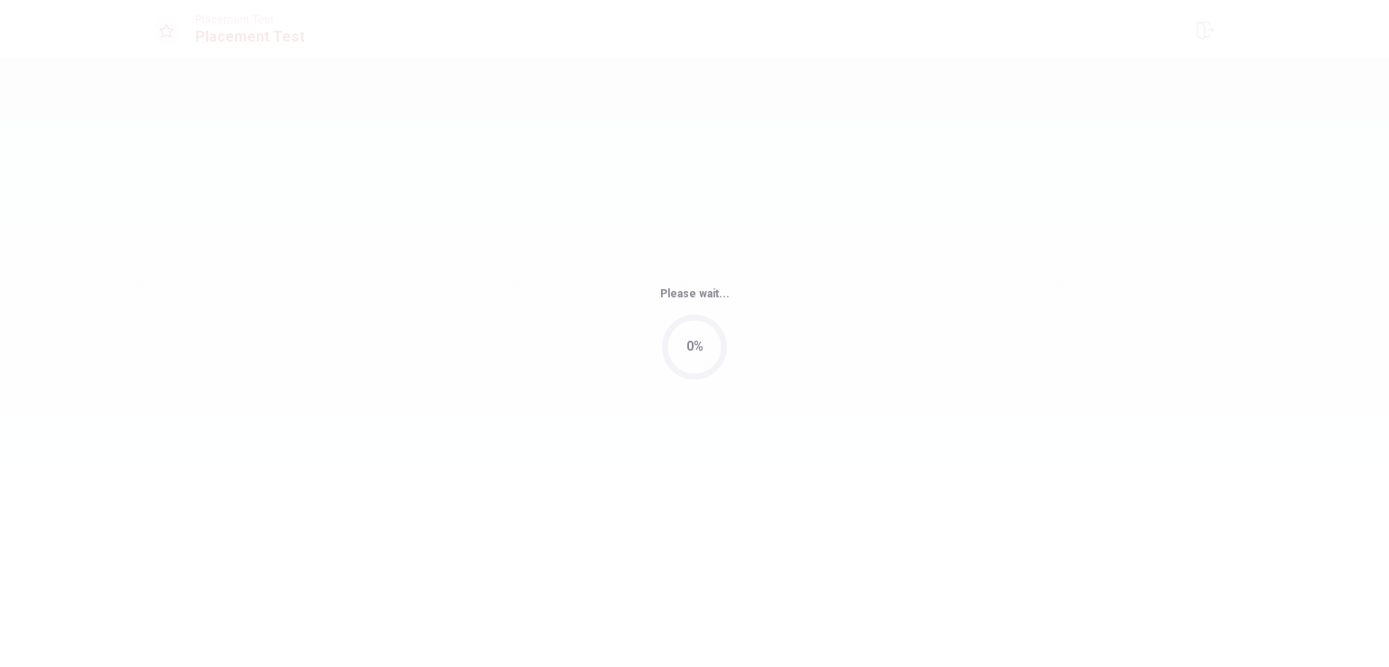
scroll to position [0, 0]
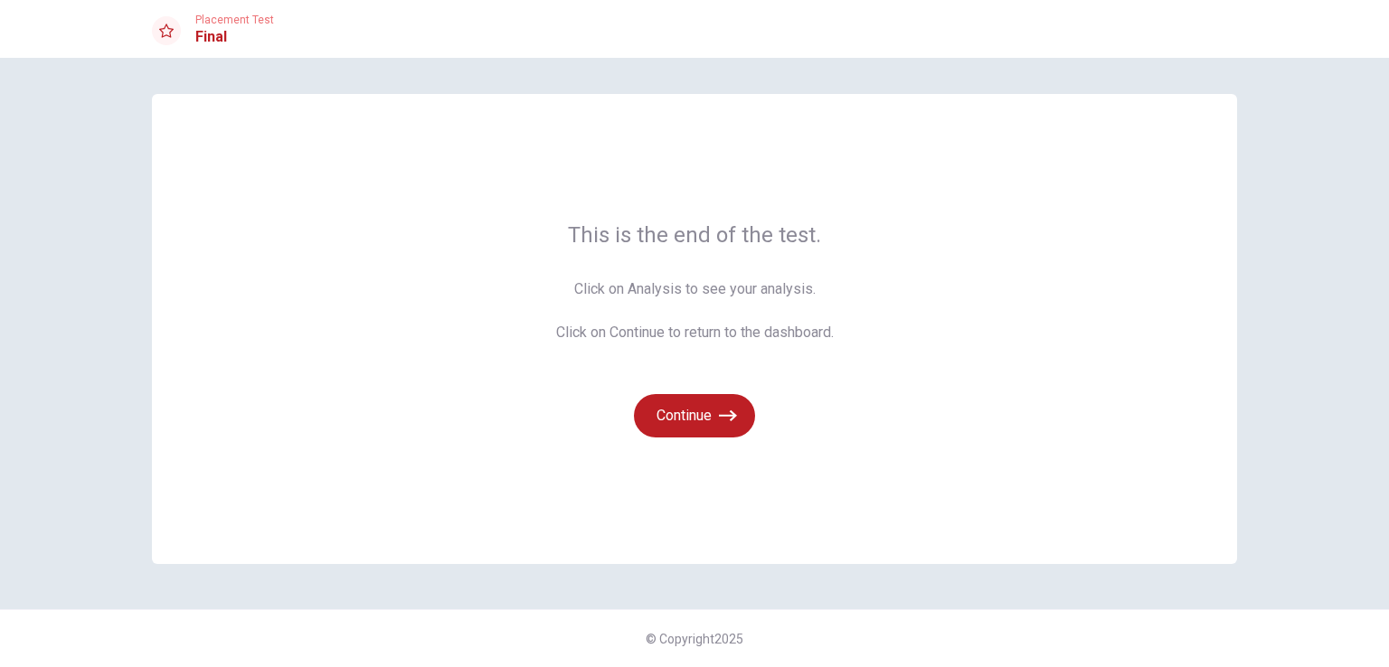
click at [743, 605] on div "This is the end of the test. Click on Analysis to see your analysis. Click on C…" at bounding box center [694, 363] width 1389 height 610
click at [683, 431] on button "Continue" at bounding box center [694, 415] width 121 height 43
